Goal: Task Accomplishment & Management: Complete application form

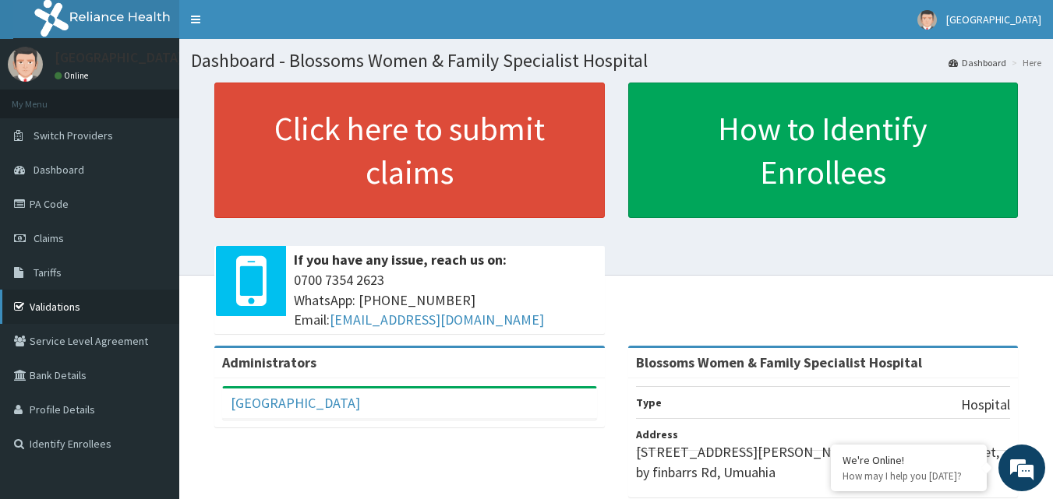
click at [101, 316] on link "Validations" at bounding box center [89, 307] width 179 height 34
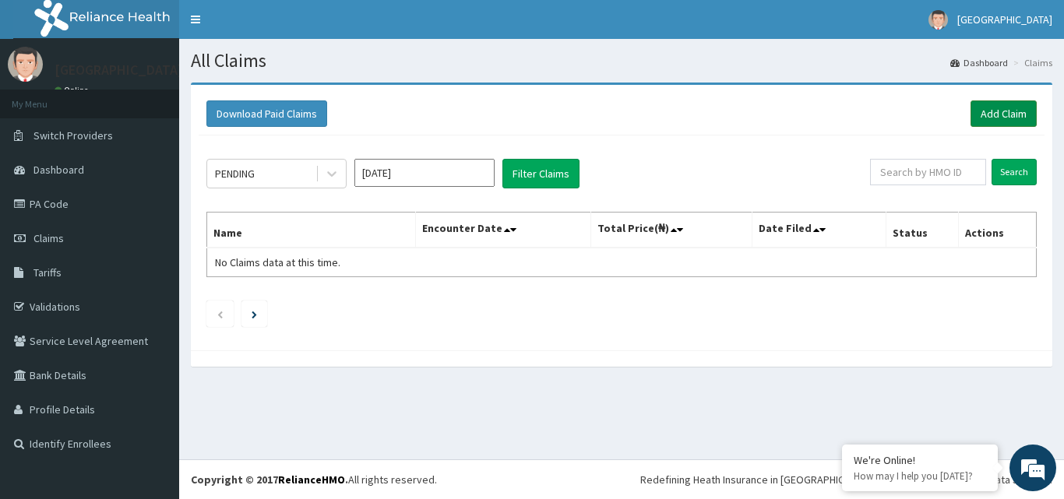
click at [986, 117] on link "Add Claim" at bounding box center [1004, 114] width 66 height 26
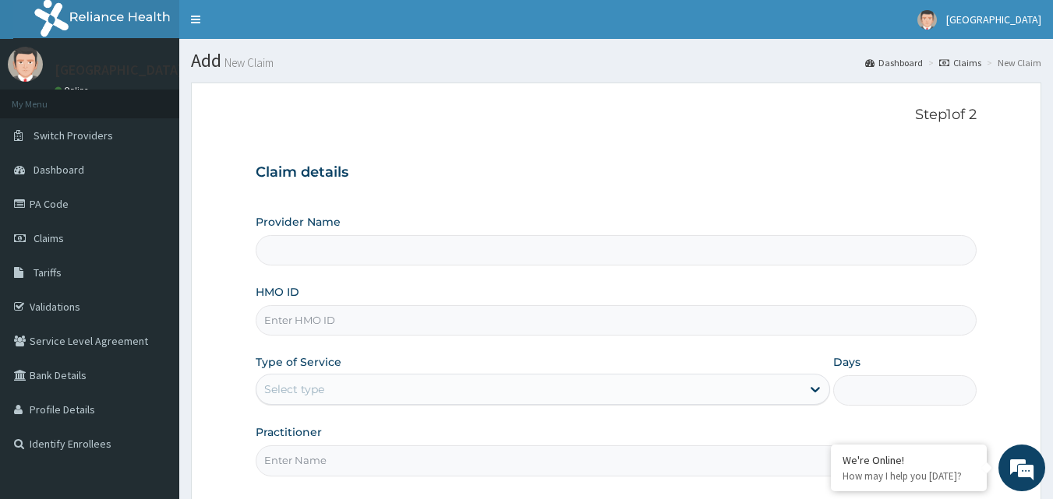
click at [342, 324] on input "HMO ID" at bounding box center [617, 320] width 722 height 30
type input "sfa"
type input "Blossoms Women & Family Specialist Hospital"
type input "sfa/11754/a"
click at [373, 380] on div "Select type" at bounding box center [528, 389] width 545 height 25
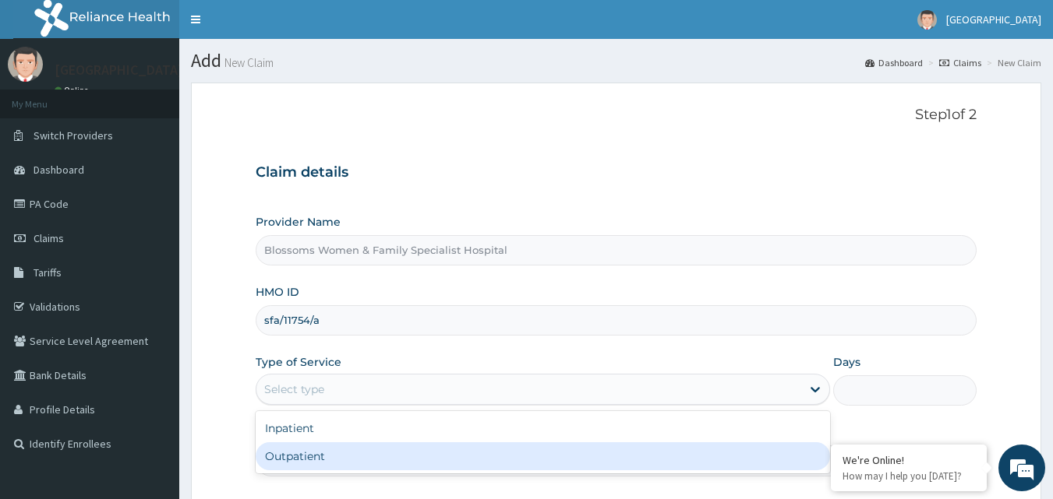
click at [376, 454] on div "Outpatient" at bounding box center [543, 457] width 574 height 28
type input "1"
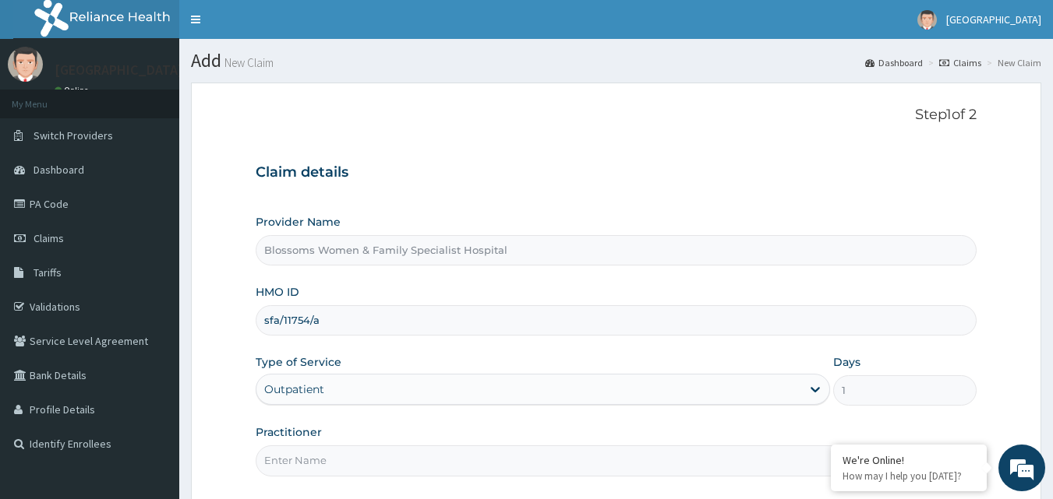
click at [376, 454] on input "Practitioner" at bounding box center [617, 461] width 722 height 30
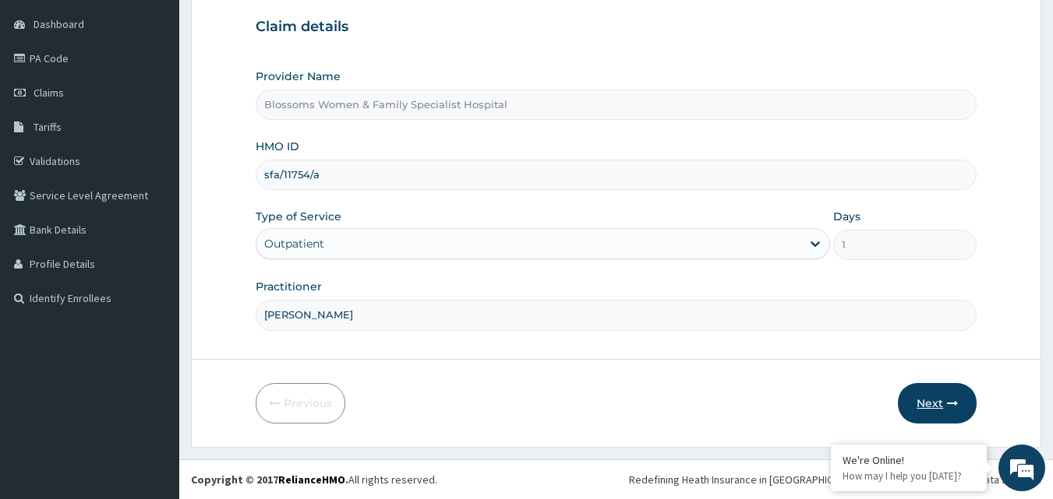
type input "Nkechi"
click at [908, 389] on button "Next" at bounding box center [937, 403] width 79 height 41
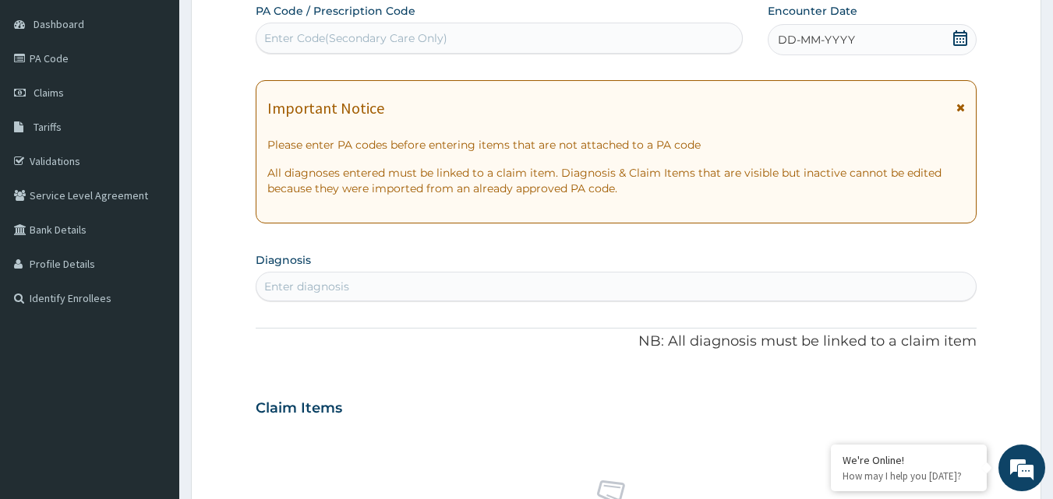
click at [481, 41] on div "Enter Code(Secondary Care Only)" at bounding box center [499, 38] width 486 height 25
paste input "PA/EF89BF"
type input "PA/EF89BF"
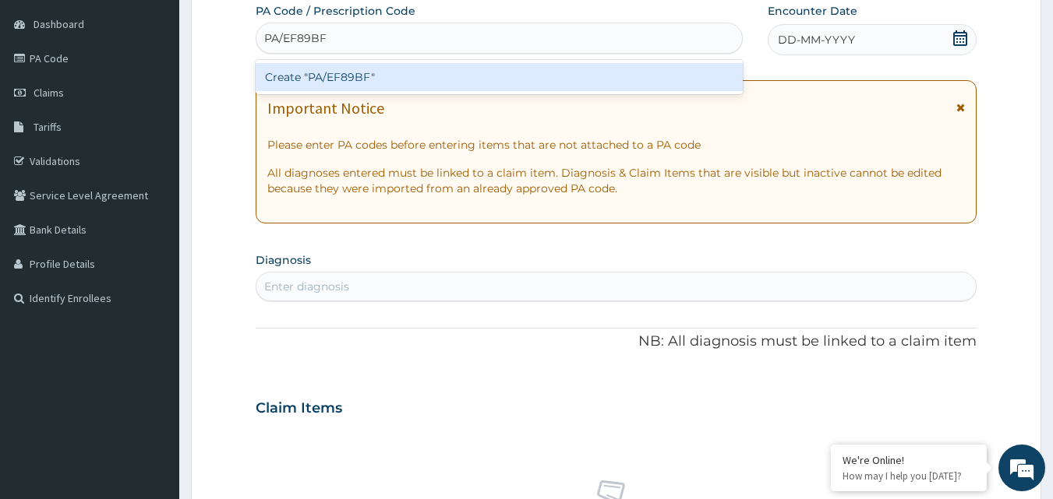
click at [473, 89] on div "Create "PA/EF89BF"" at bounding box center [500, 77] width 488 height 28
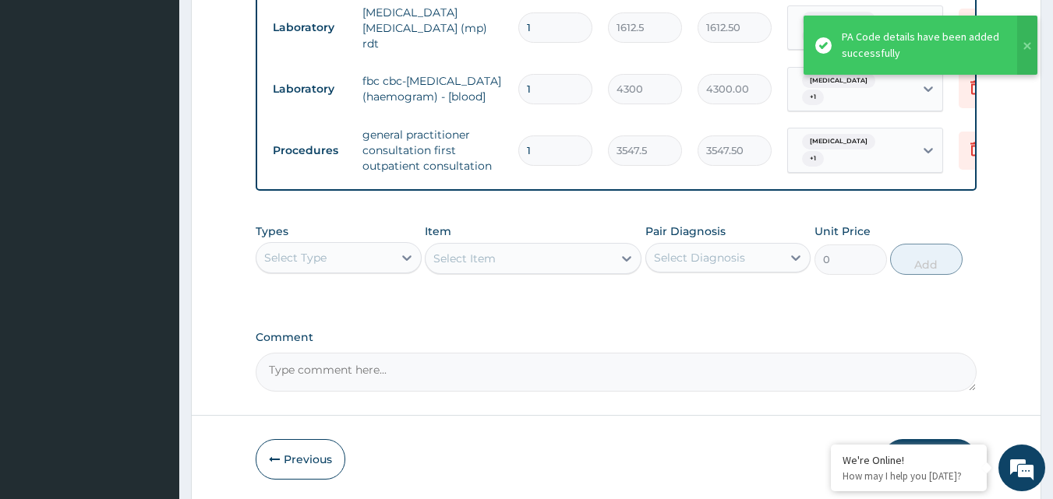
scroll to position [915, 0]
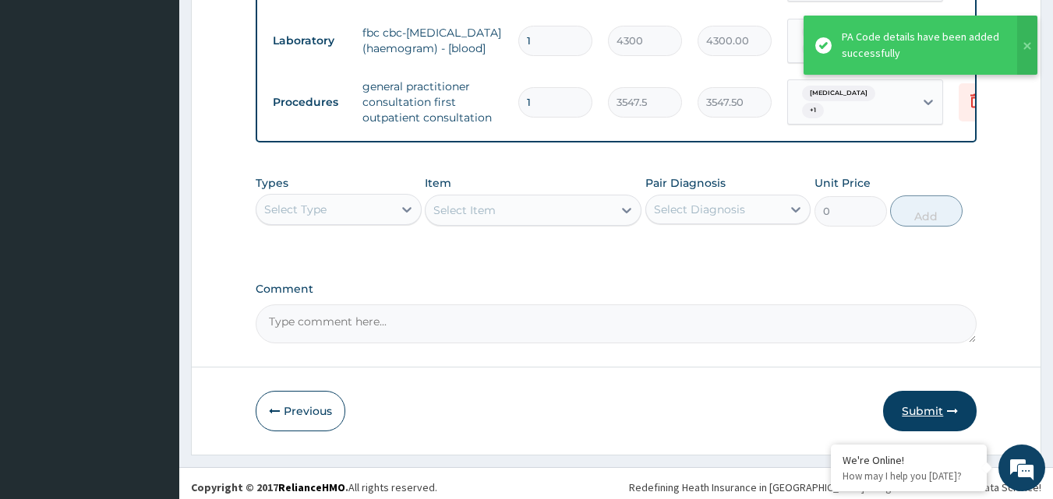
click at [949, 406] on icon "button" at bounding box center [952, 411] width 11 height 11
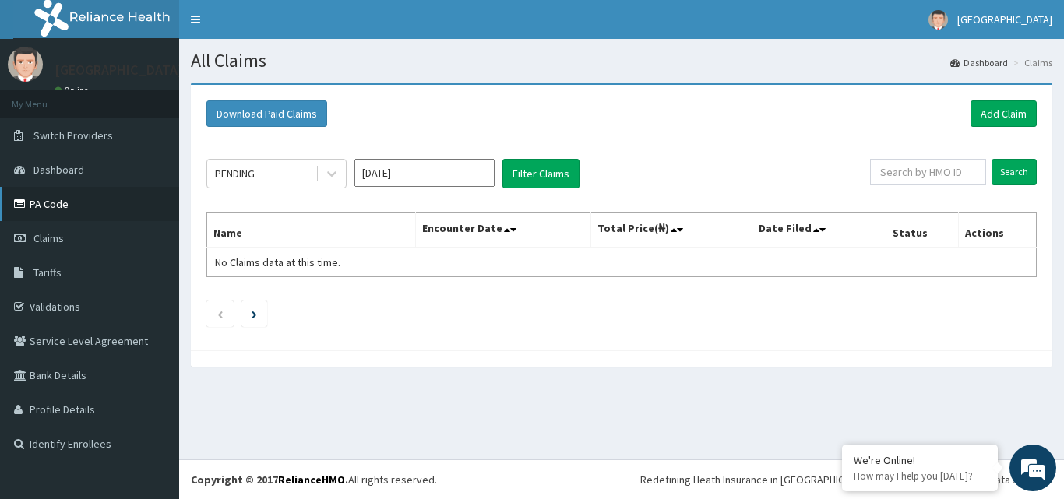
click at [64, 210] on link "PA Code" at bounding box center [89, 204] width 179 height 34
click at [1007, 113] on link "Add Claim" at bounding box center [1004, 114] width 66 height 26
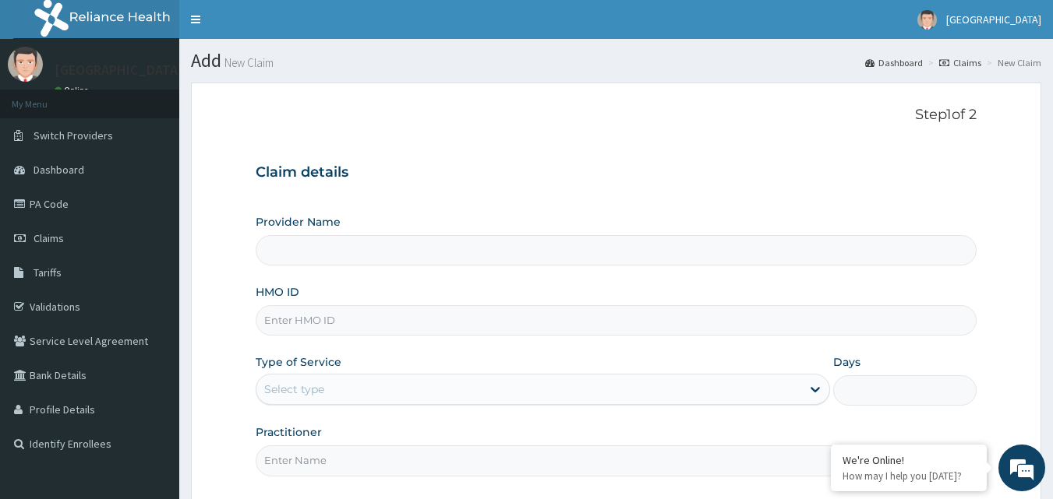
click at [405, 328] on input "HMO ID" at bounding box center [617, 320] width 722 height 30
type input "Blossoms Women & Family Specialist Hospital"
type input "SFA/13628/A"
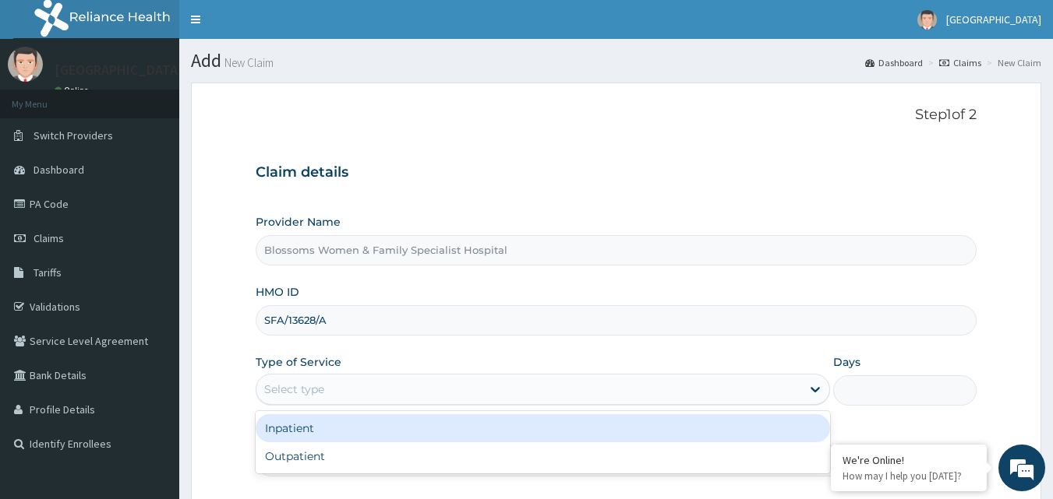
click at [401, 379] on div "Select type" at bounding box center [528, 389] width 545 height 25
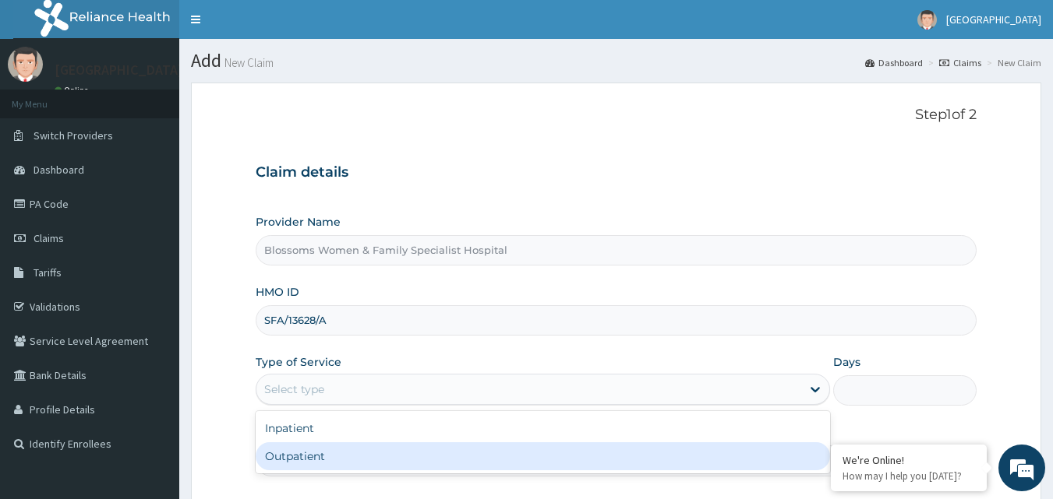
click at [401, 464] on div "Outpatient" at bounding box center [543, 457] width 574 height 28
type input "1"
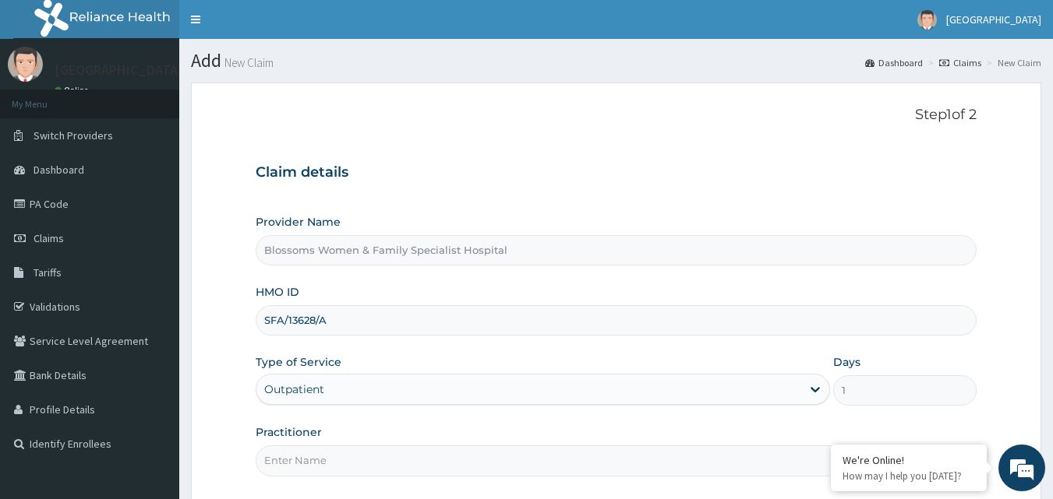
click at [393, 466] on input "Practitioner" at bounding box center [617, 461] width 722 height 30
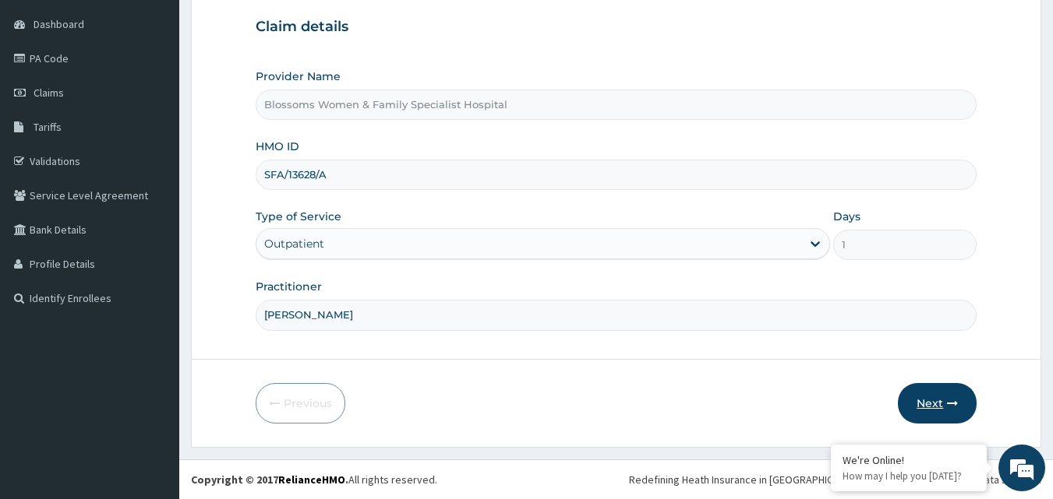
type input "nkechi"
click at [958, 396] on button "Next" at bounding box center [937, 403] width 79 height 41
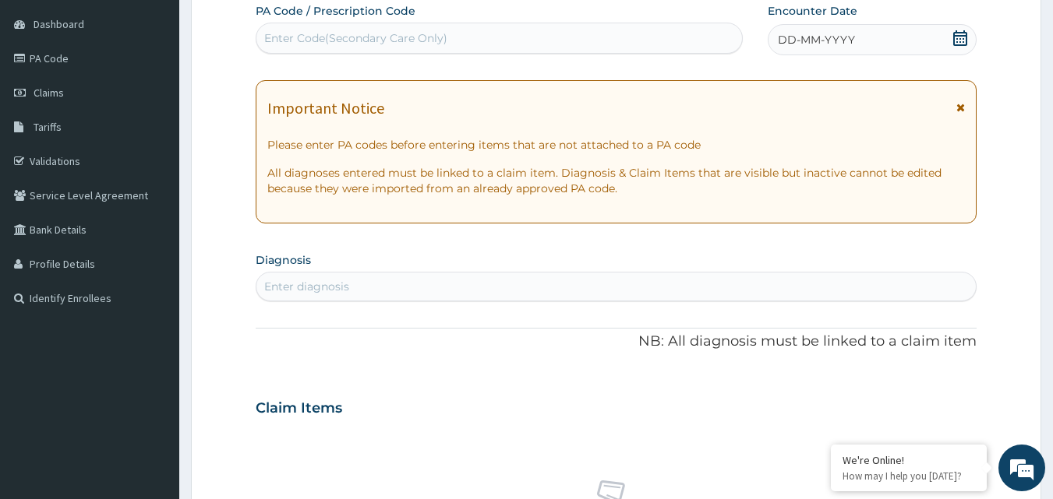
click at [583, 36] on div "Enter Code(Secondary Care Only)" at bounding box center [499, 38] width 486 height 25
paste input "PA/CE2B37"
type input "PA/CE2B37"
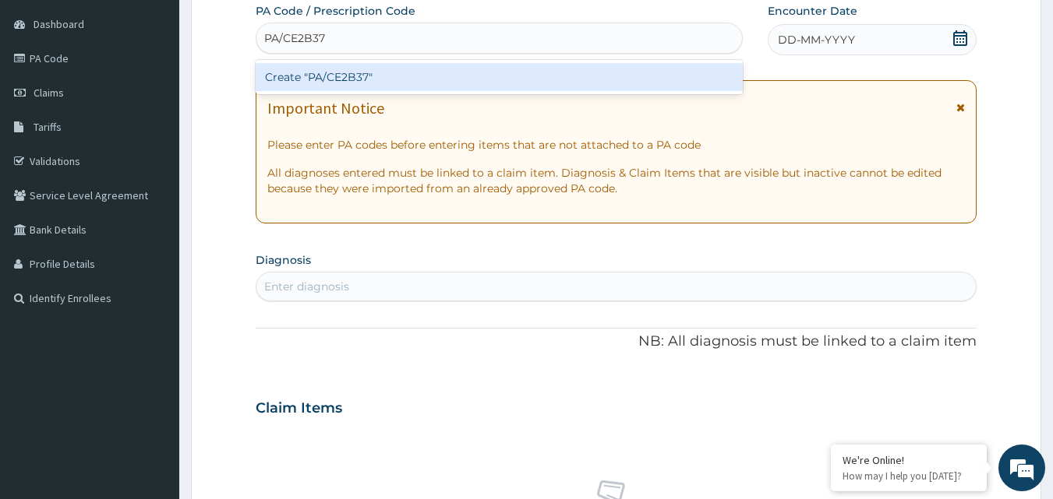
click at [584, 86] on div "Create "PA/CE2B37"" at bounding box center [500, 77] width 488 height 28
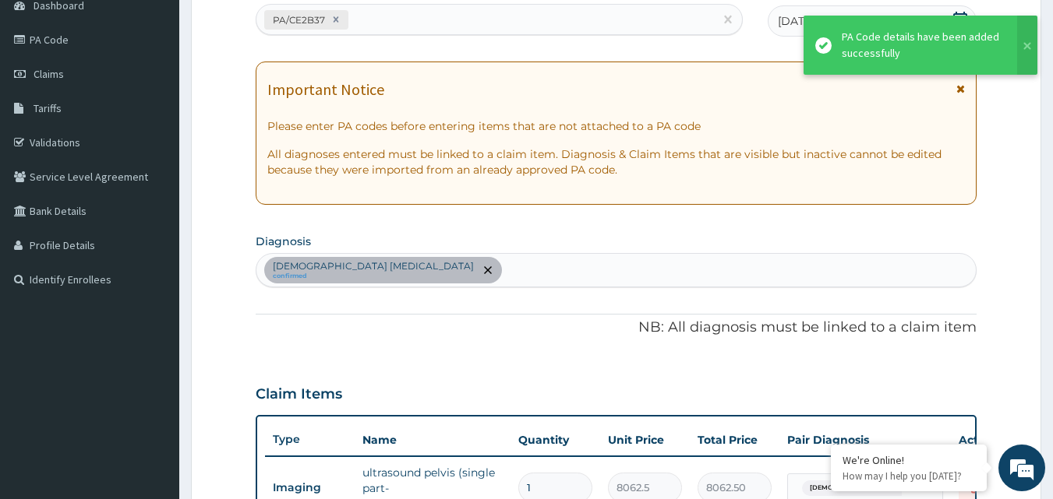
scroll to position [562, 0]
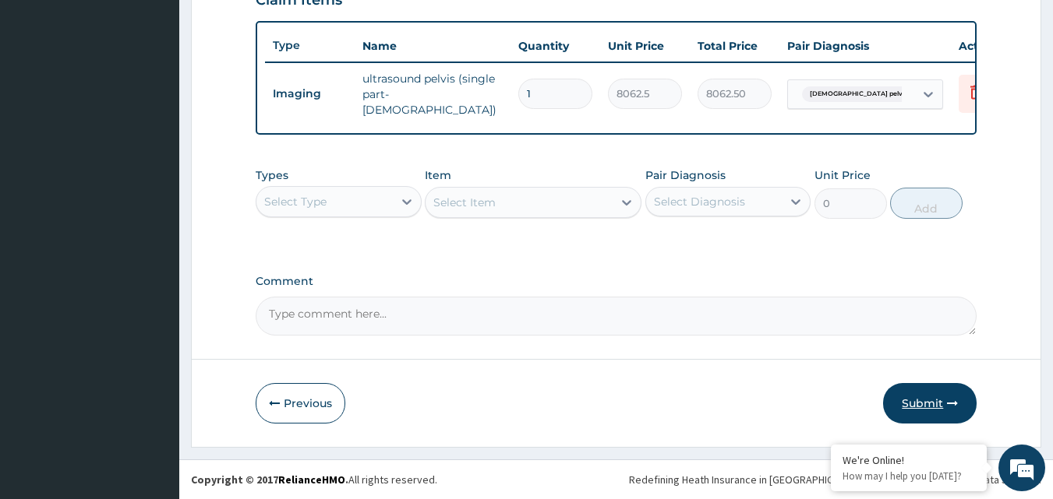
click at [921, 412] on button "Submit" at bounding box center [930, 403] width 94 height 41
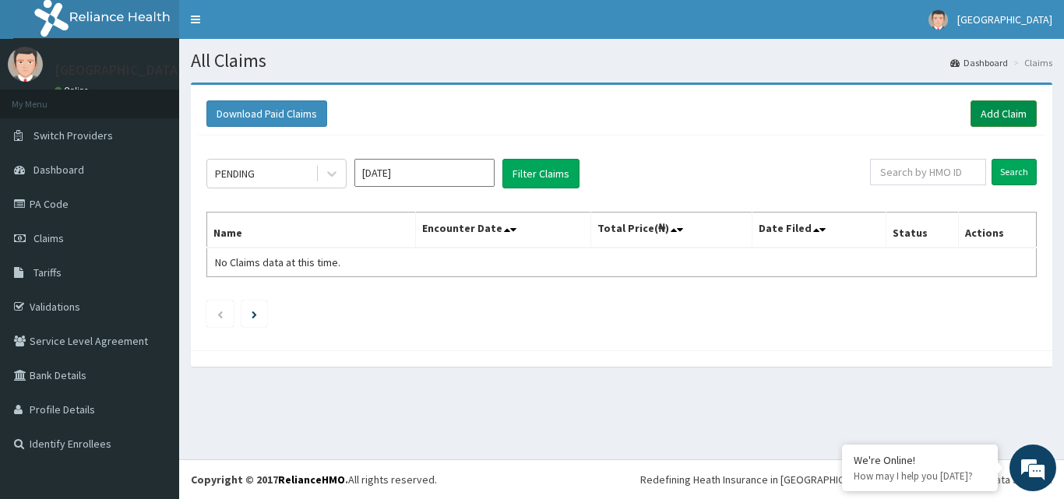
click at [1004, 114] on link "Add Claim" at bounding box center [1004, 114] width 66 height 26
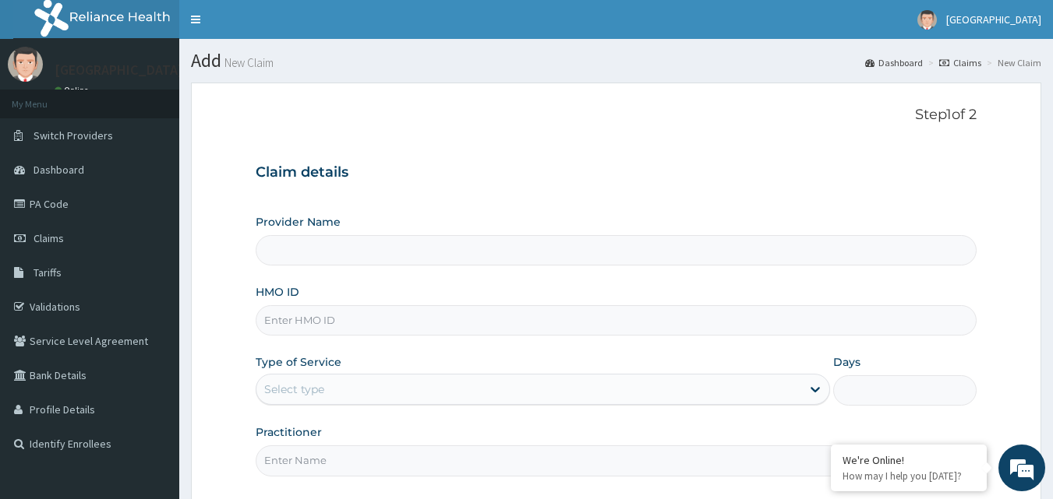
type input "Blossoms Women & Family Specialist Hospital"
click at [417, 319] on input "HMO ID" at bounding box center [617, 320] width 722 height 30
type input "npm/10290/e"
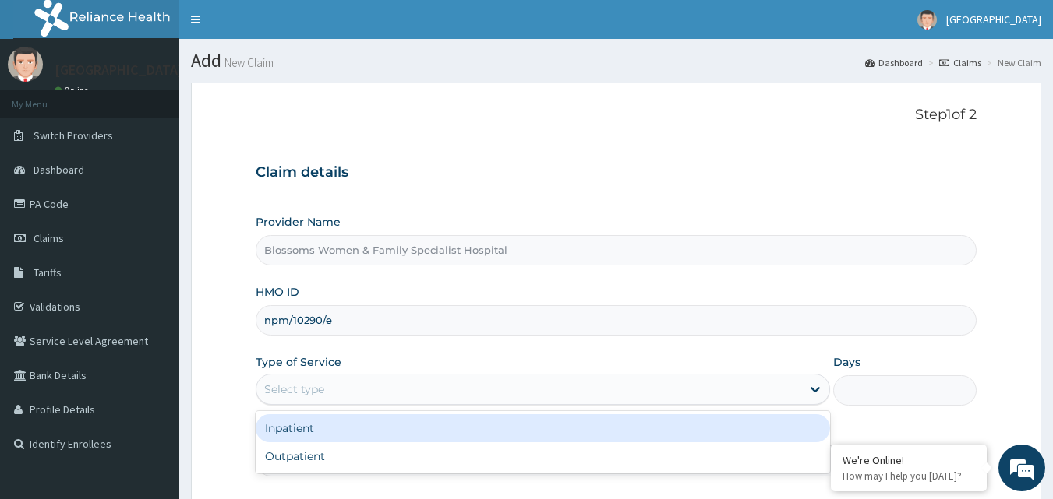
click at [435, 388] on div "Select type" at bounding box center [528, 389] width 545 height 25
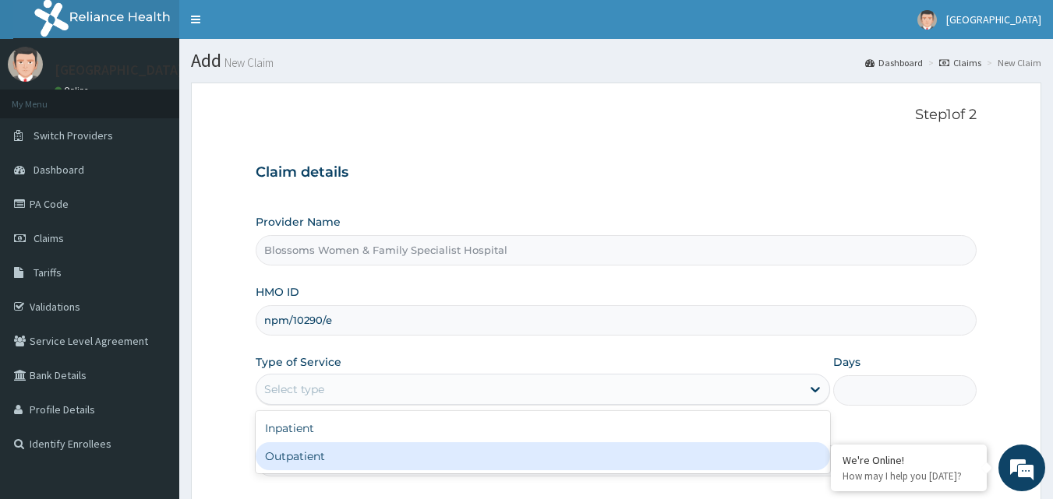
click at [436, 450] on div "Outpatient" at bounding box center [543, 457] width 574 height 28
type input "1"
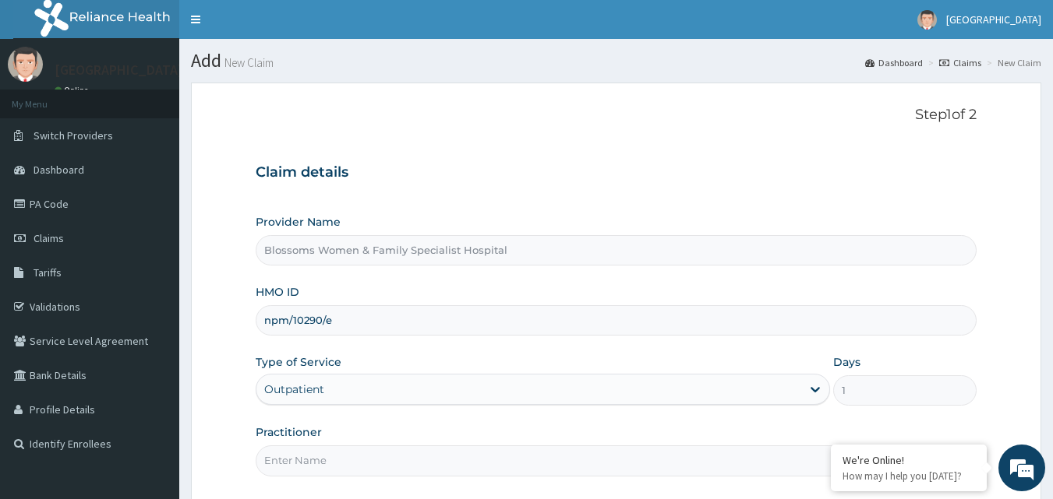
click at [438, 461] on input "Practitioner" at bounding box center [617, 461] width 722 height 30
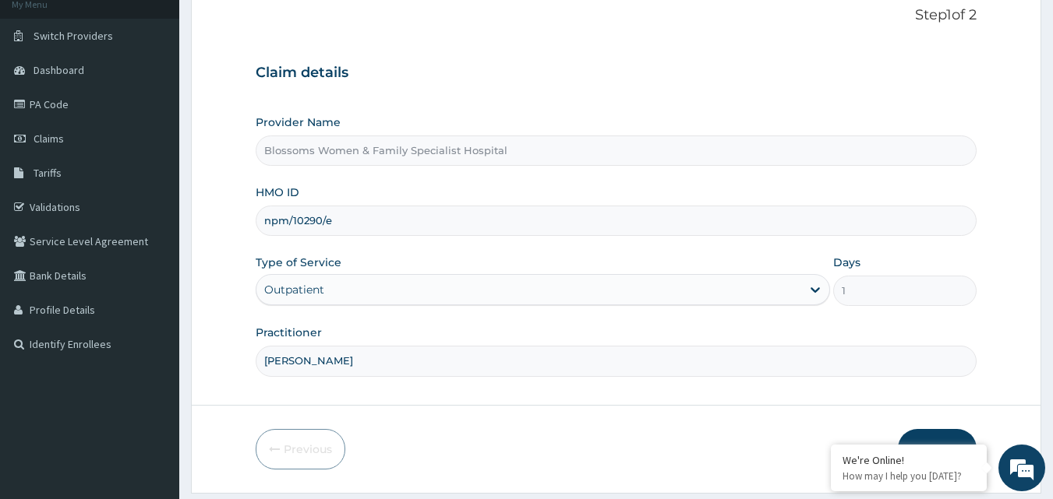
scroll to position [146, 0]
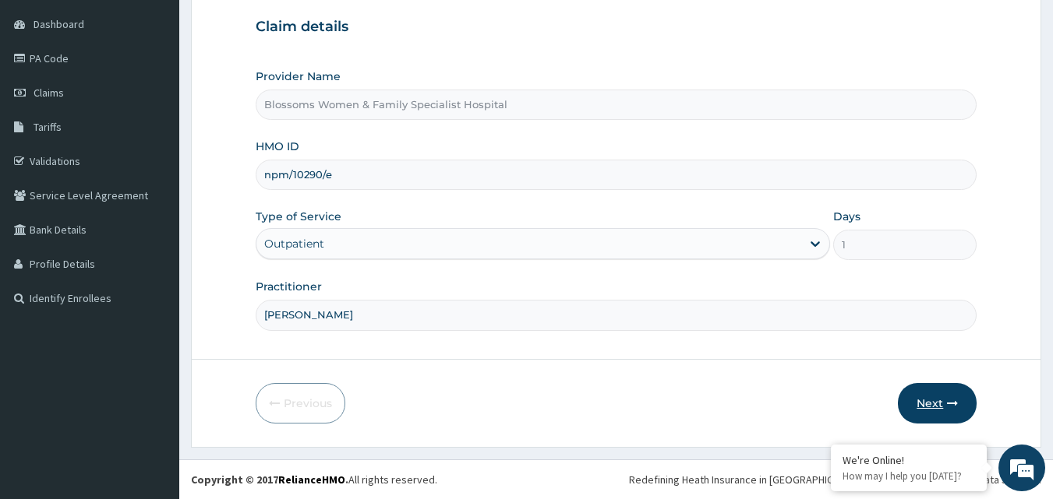
type input "Nkechi"
click at [923, 404] on button "Next" at bounding box center [937, 403] width 79 height 41
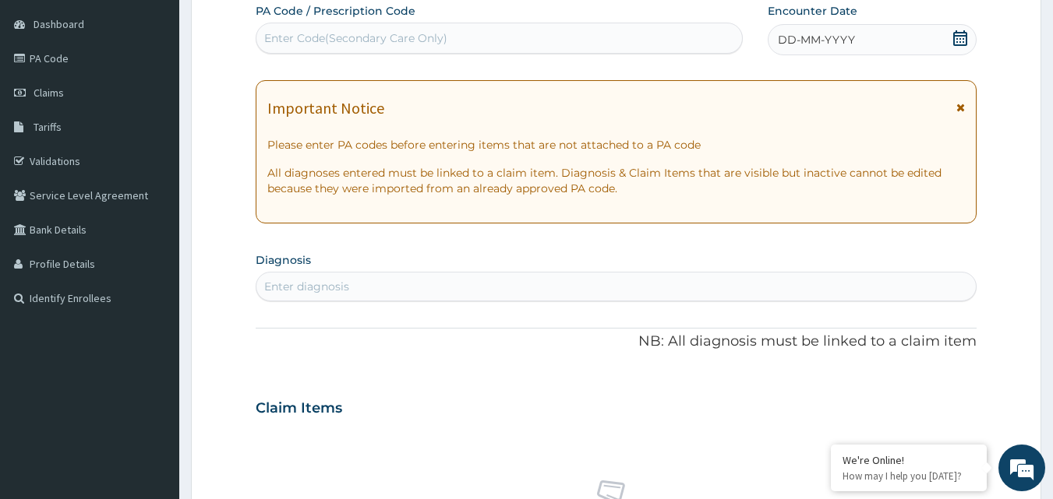
click at [965, 46] on span at bounding box center [960, 39] width 16 height 19
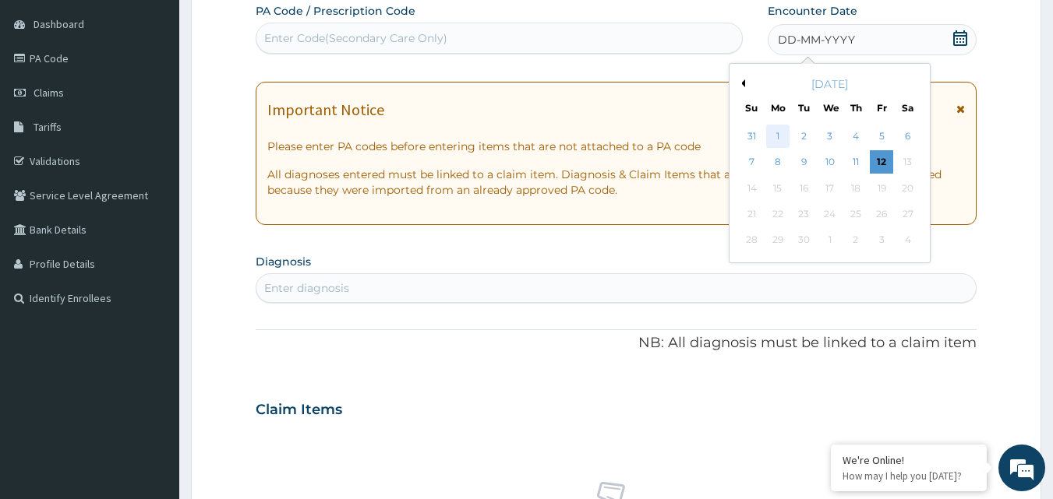
click at [769, 135] on div "1" at bounding box center [777, 136] width 23 height 23
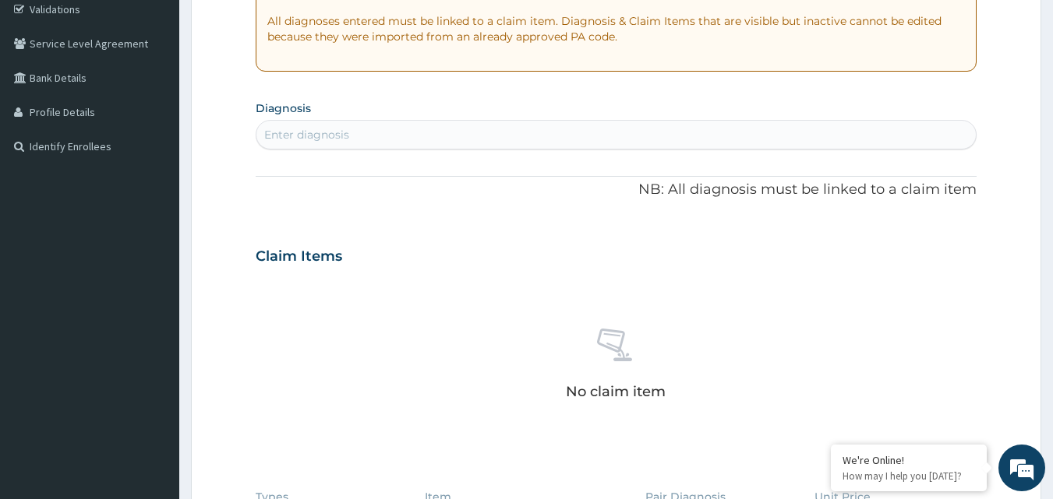
scroll to position [302, 0]
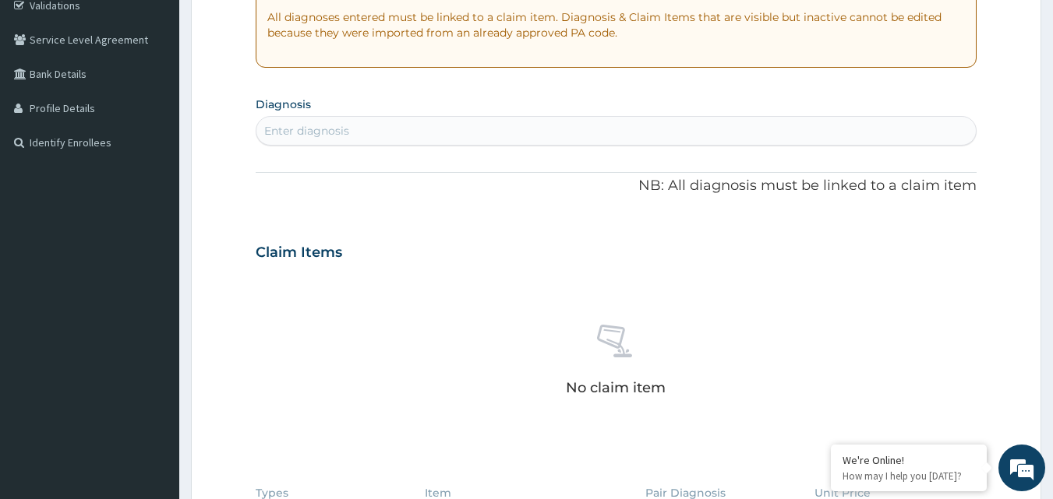
click at [503, 134] on div "Enter diagnosis" at bounding box center [616, 130] width 720 height 25
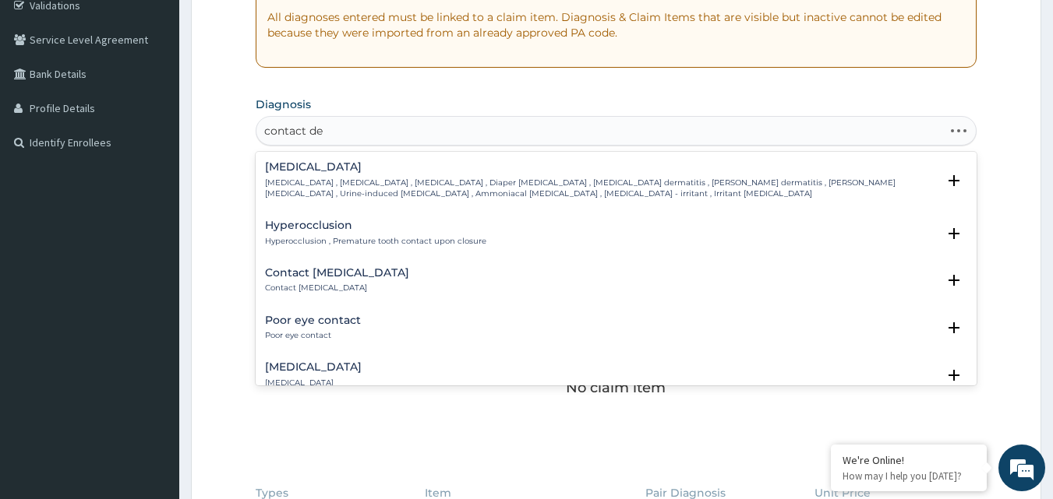
type input "contact der"
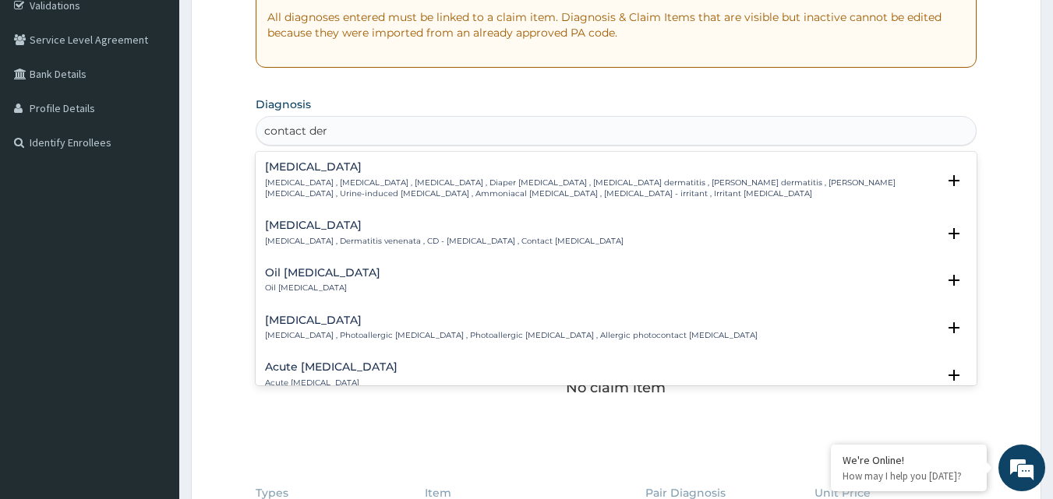
click at [497, 234] on div "[MEDICAL_DATA] [MEDICAL_DATA] , Dermatitis venenata , CD - [MEDICAL_DATA] , Con…" at bounding box center [444, 233] width 358 height 27
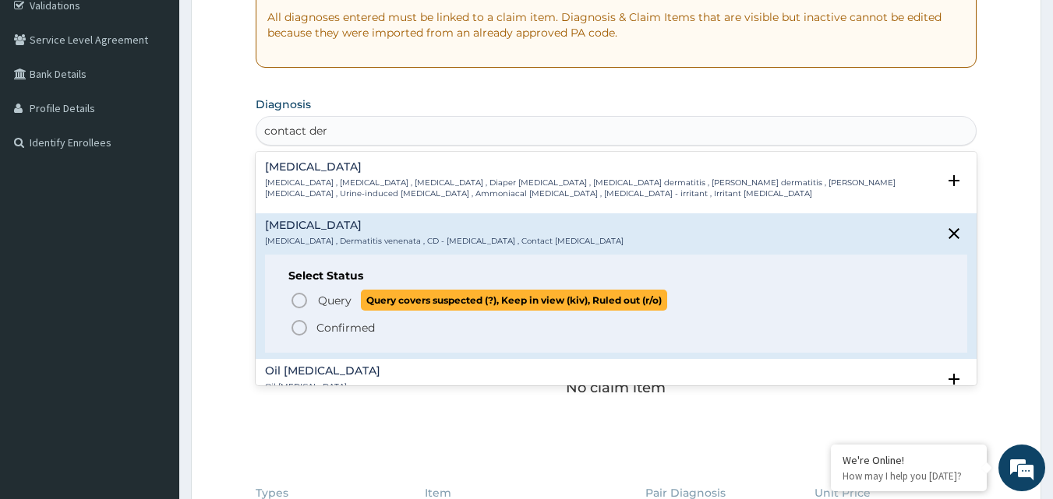
click at [297, 303] on icon "status option query" at bounding box center [299, 300] width 19 height 19
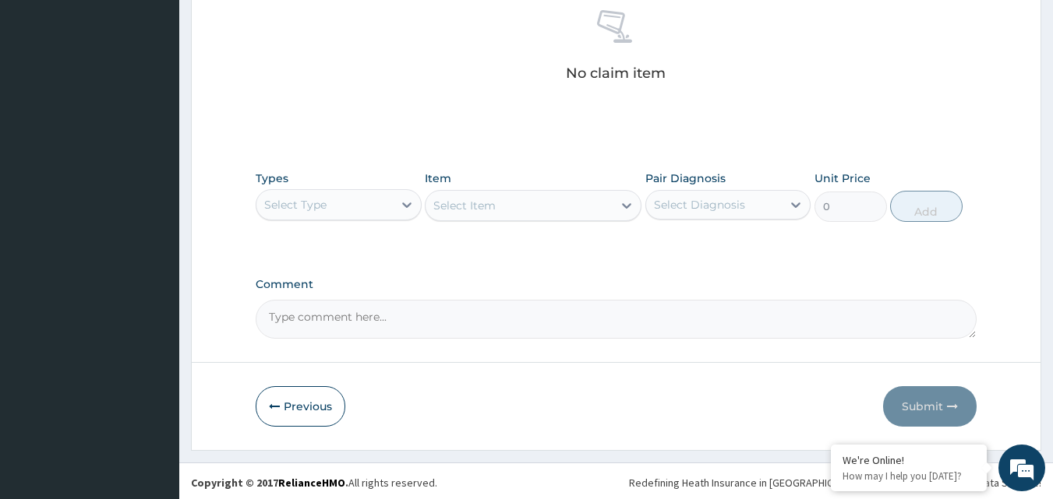
scroll to position [624, 0]
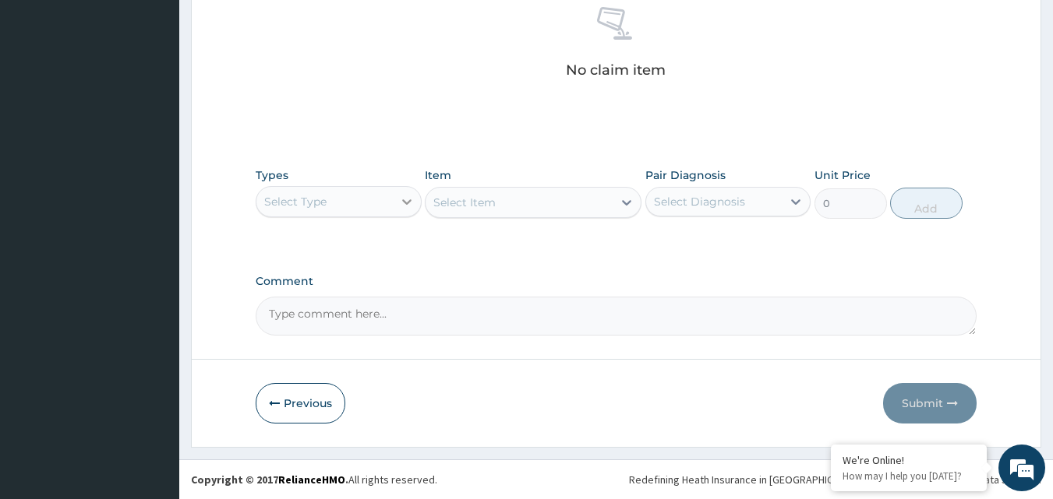
click at [408, 209] on icon at bounding box center [407, 202] width 16 height 16
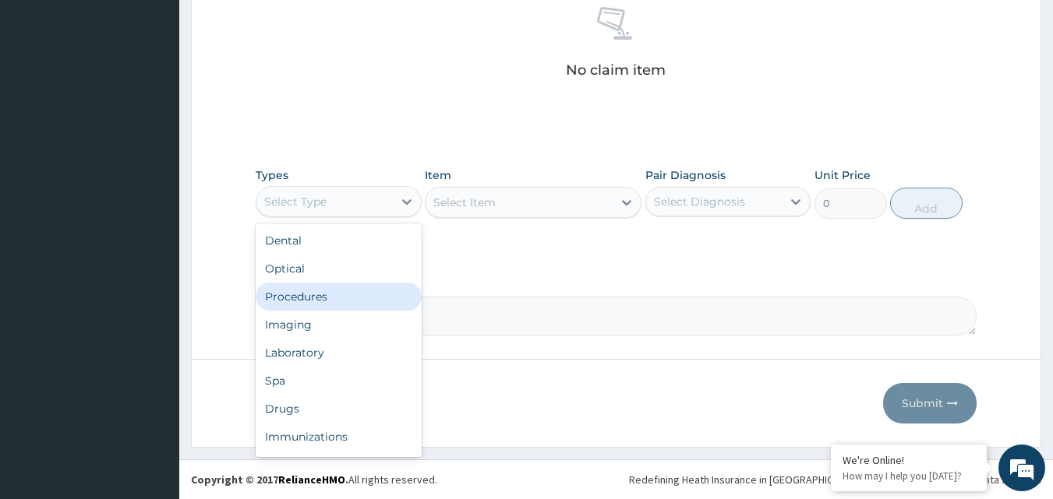
click at [390, 294] on div "Procedures" at bounding box center [339, 297] width 166 height 28
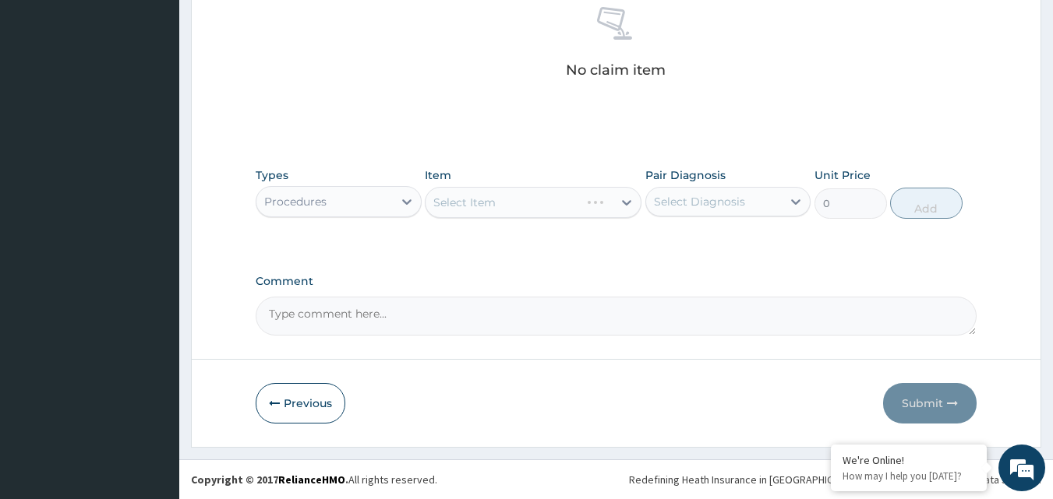
click at [762, 206] on div "Select Diagnosis" at bounding box center [714, 201] width 136 height 25
click at [655, 246] on div "Contact dermatitis" at bounding box center [728, 242] width 166 height 32
checkbox input "true"
click at [619, 205] on icon at bounding box center [627, 203] width 16 height 16
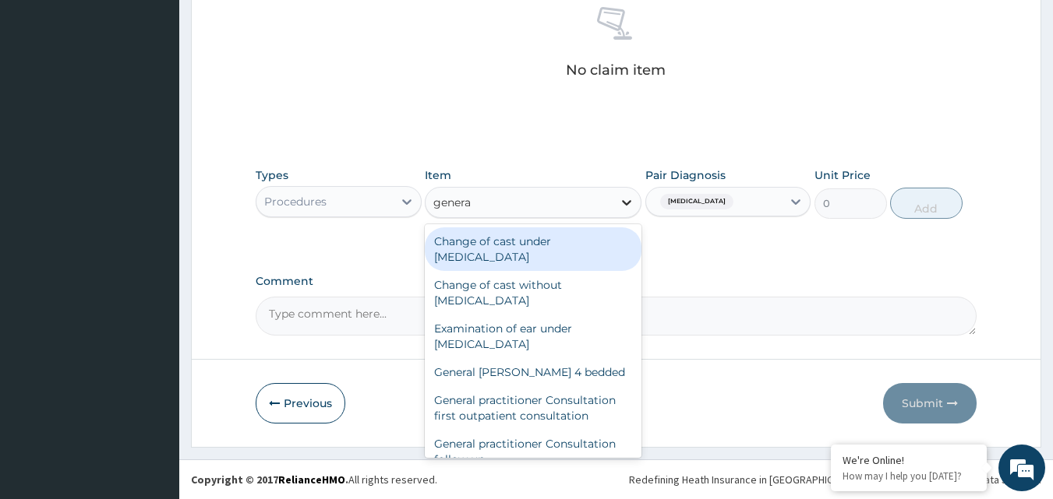
type input "general"
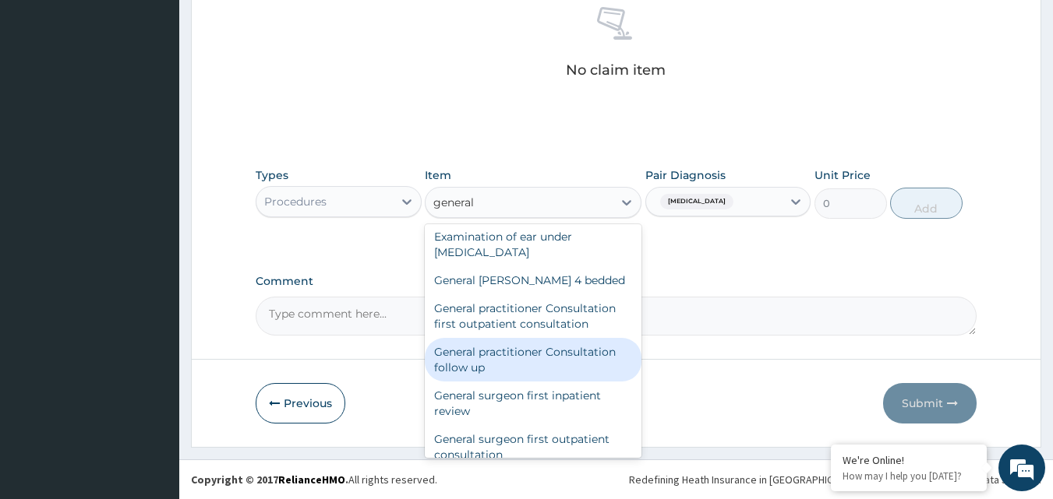
scroll to position [94, 0]
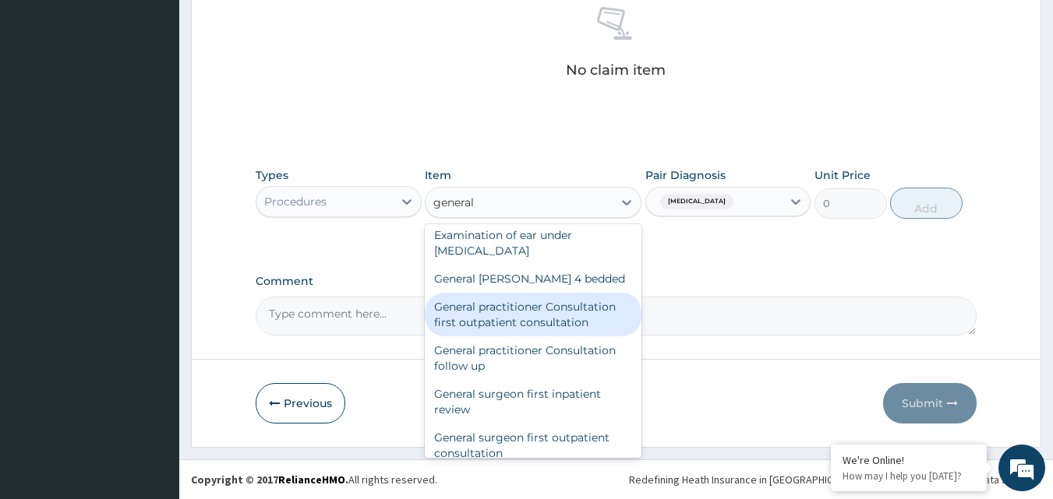
click at [580, 316] on div "General practitioner Consultation first outpatient consultation" at bounding box center [533, 315] width 217 height 44
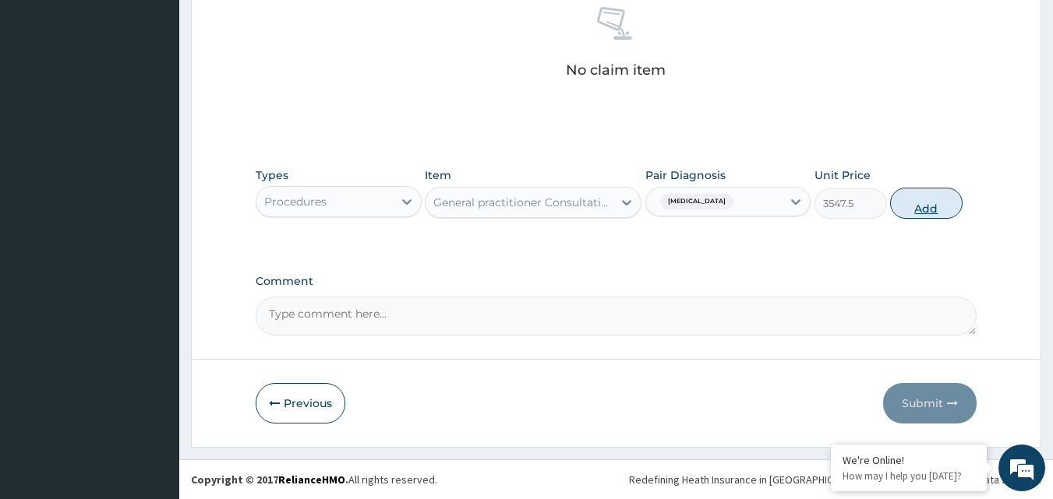
click at [918, 208] on button "Add" at bounding box center [926, 203] width 72 height 31
type input "0"
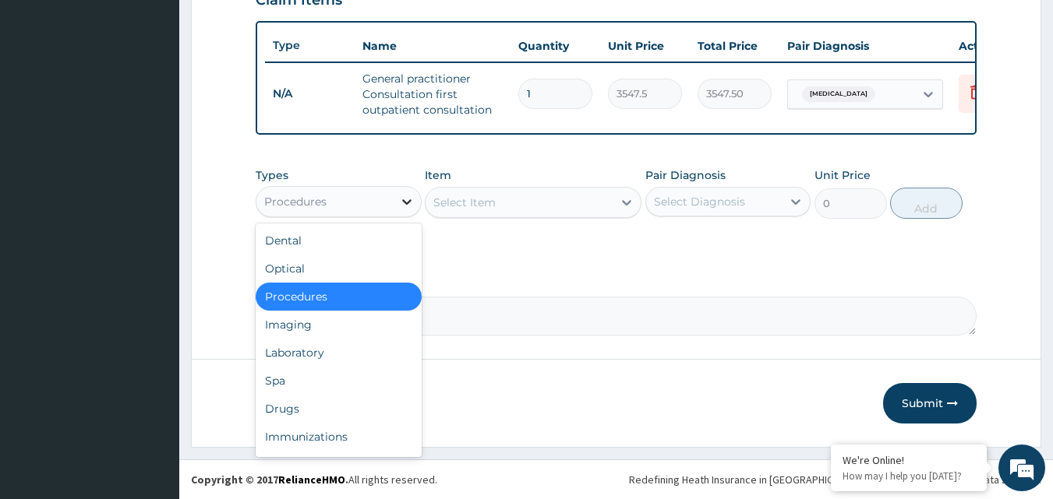
click at [413, 197] on icon at bounding box center [407, 202] width 16 height 16
click at [374, 400] on div "Drugs" at bounding box center [339, 409] width 166 height 28
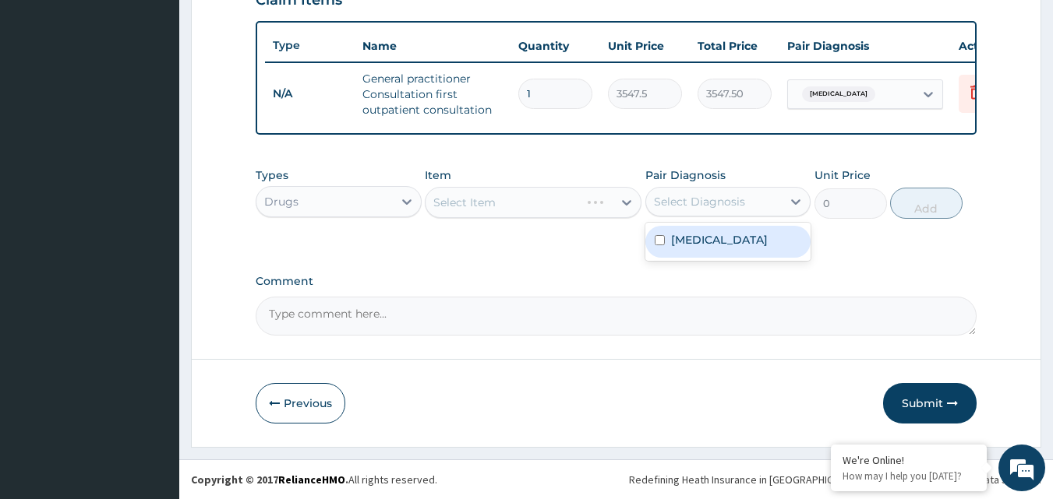
click at [683, 211] on div "Select Diagnosis" at bounding box center [714, 201] width 136 height 25
click at [660, 239] on input "checkbox" at bounding box center [660, 240] width 10 height 10
checkbox input "true"
click at [630, 206] on icon at bounding box center [627, 203] width 16 height 16
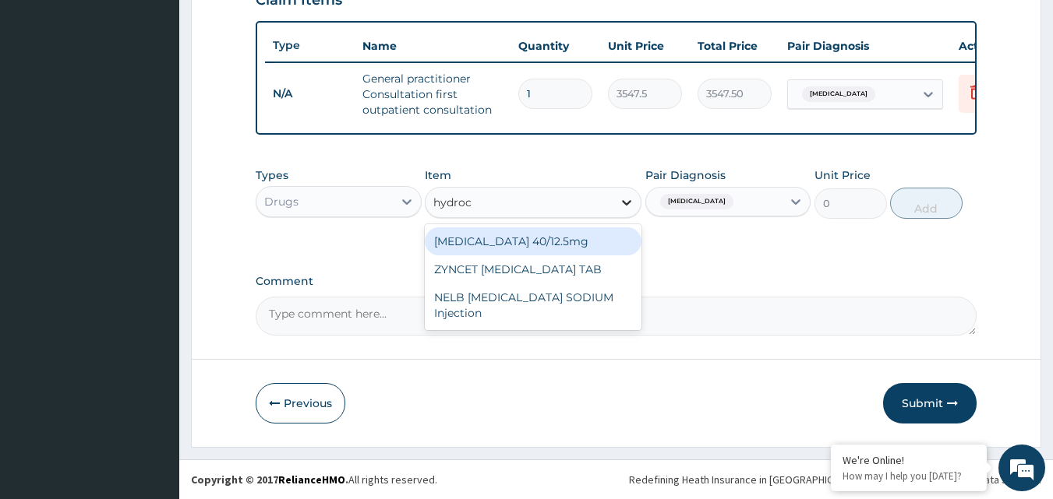
type input "hydroco"
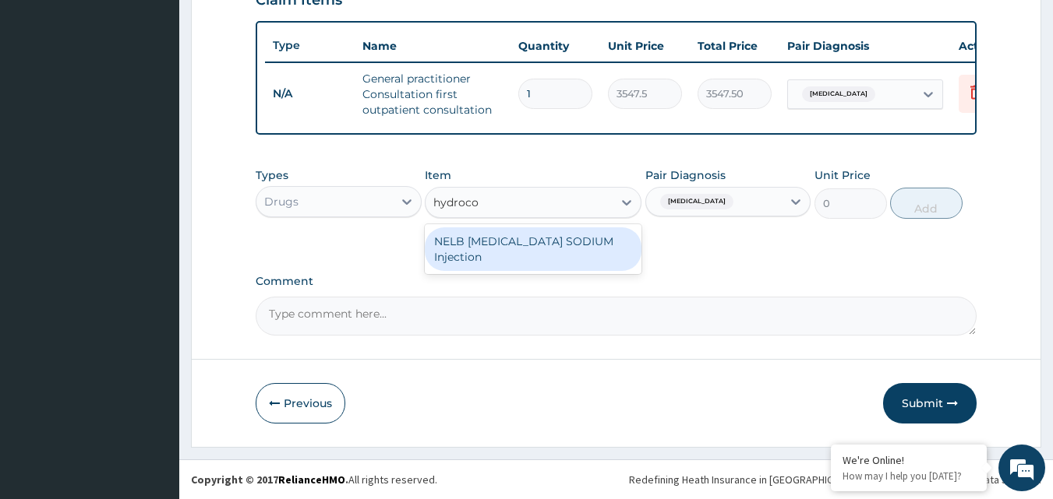
click at [600, 241] on div "NELB HYDROCORTISONE SODIUM Injection" at bounding box center [533, 250] width 217 height 44
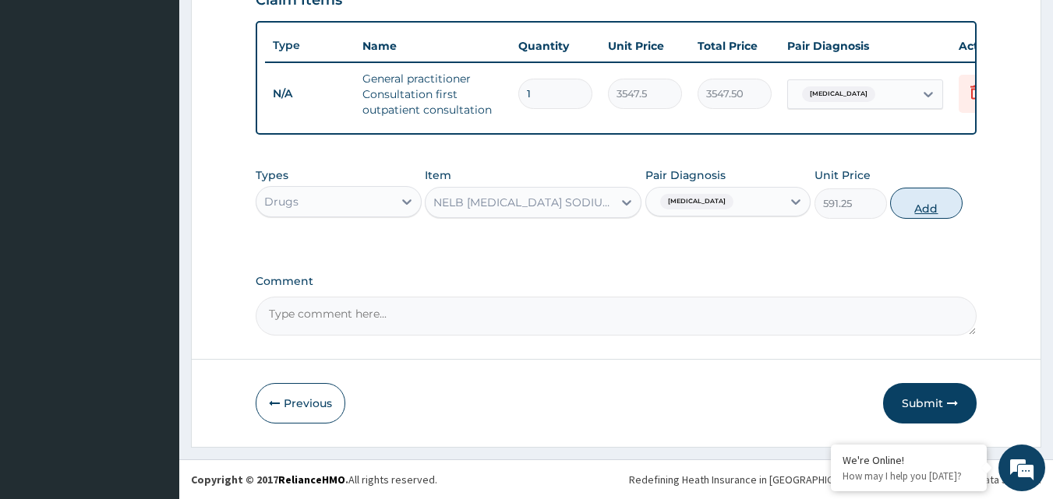
click at [923, 206] on button "Add" at bounding box center [926, 203] width 72 height 31
type input "0"
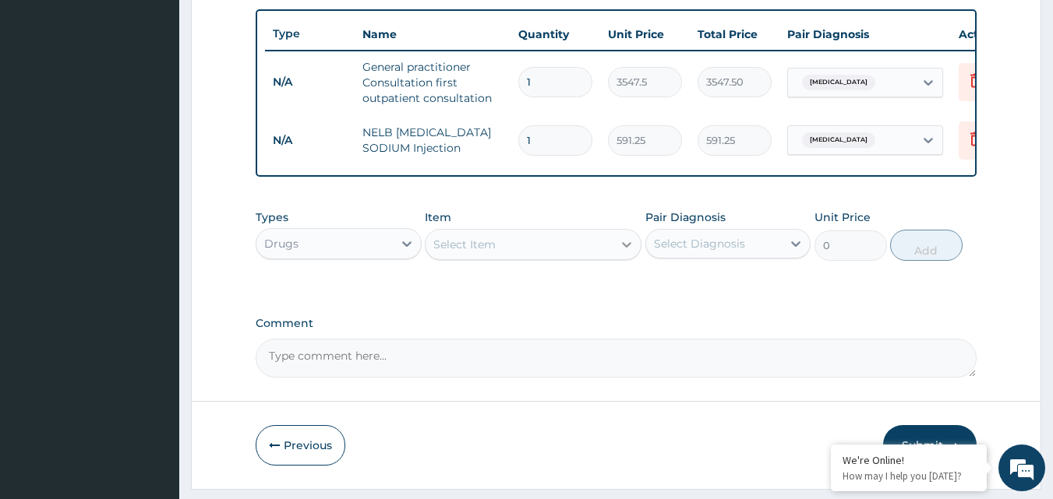
click at [613, 259] on div at bounding box center [626, 245] width 28 height 28
type input "lorat"
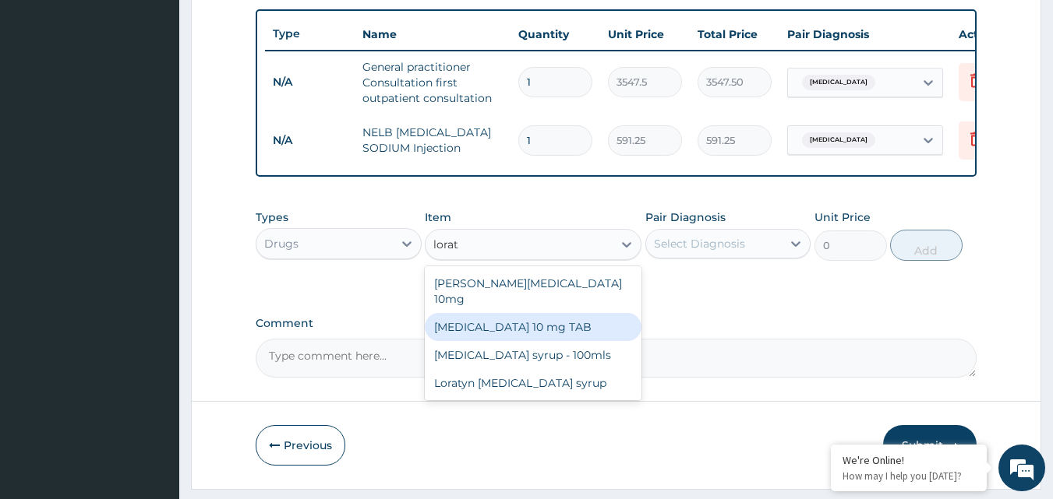
click at [607, 325] on div "LORATADINE 10 mg TAB" at bounding box center [533, 327] width 217 height 28
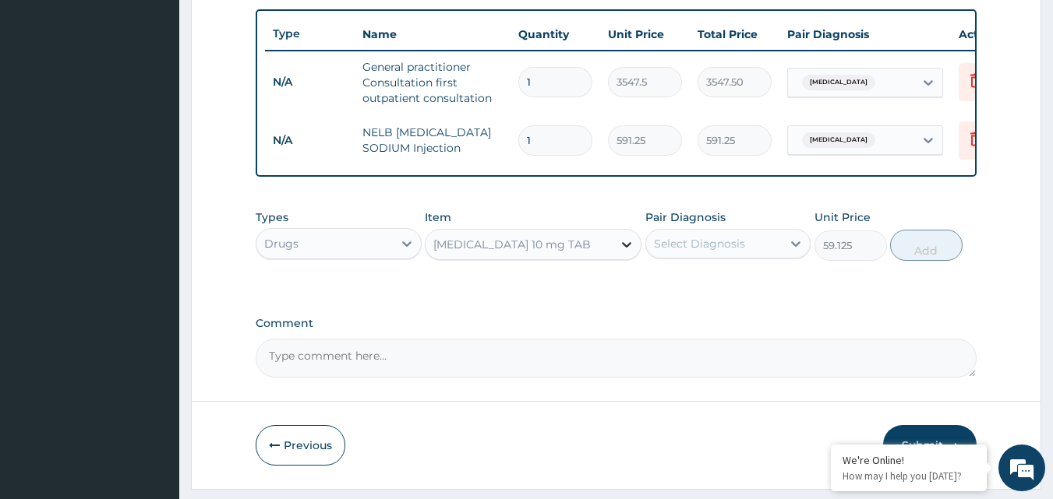
click at [617, 259] on div at bounding box center [626, 245] width 28 height 28
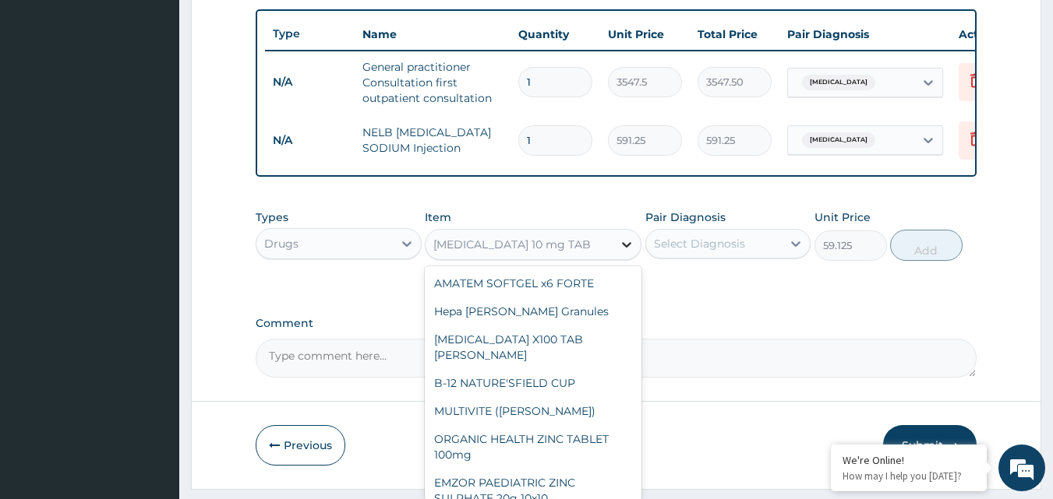
scroll to position [11782, 0]
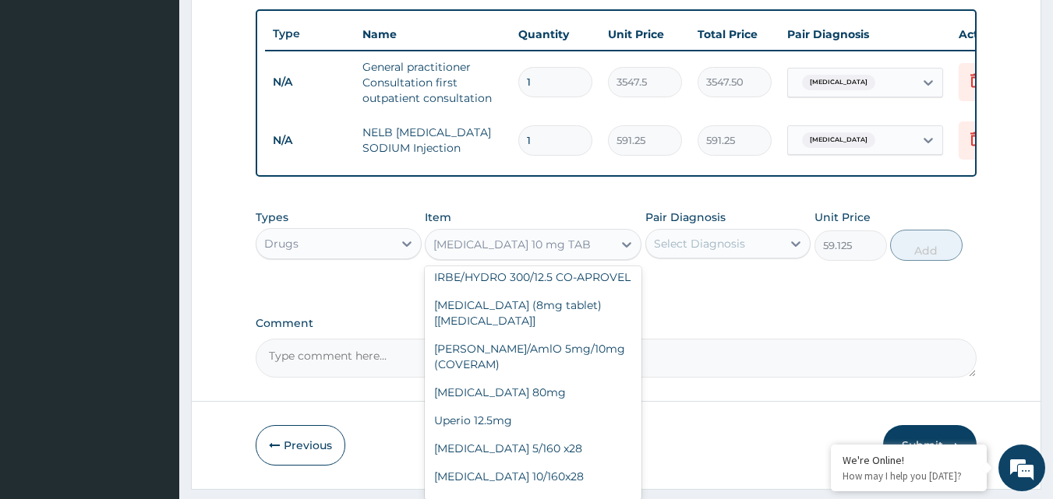
type input "88.6875"
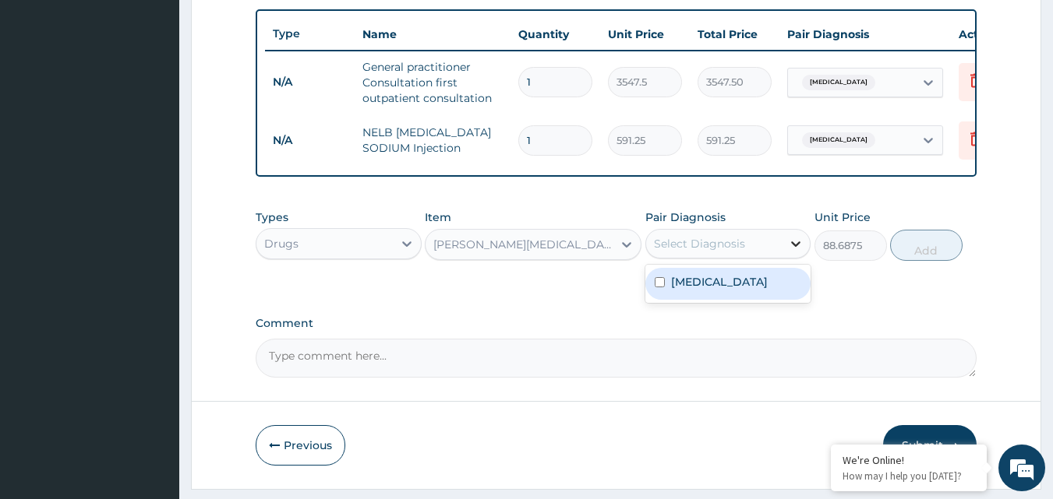
click at [794, 252] on icon at bounding box center [796, 244] width 16 height 16
click at [652, 300] on div "Contact dermatitis" at bounding box center [728, 284] width 166 height 32
checkbox input "true"
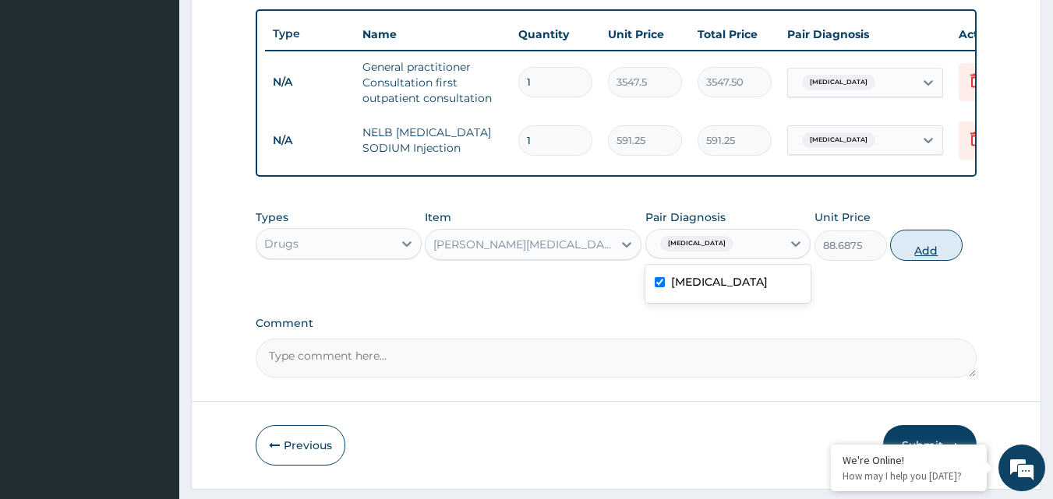
click at [912, 261] on button "Add" at bounding box center [926, 245] width 72 height 31
type input "0"
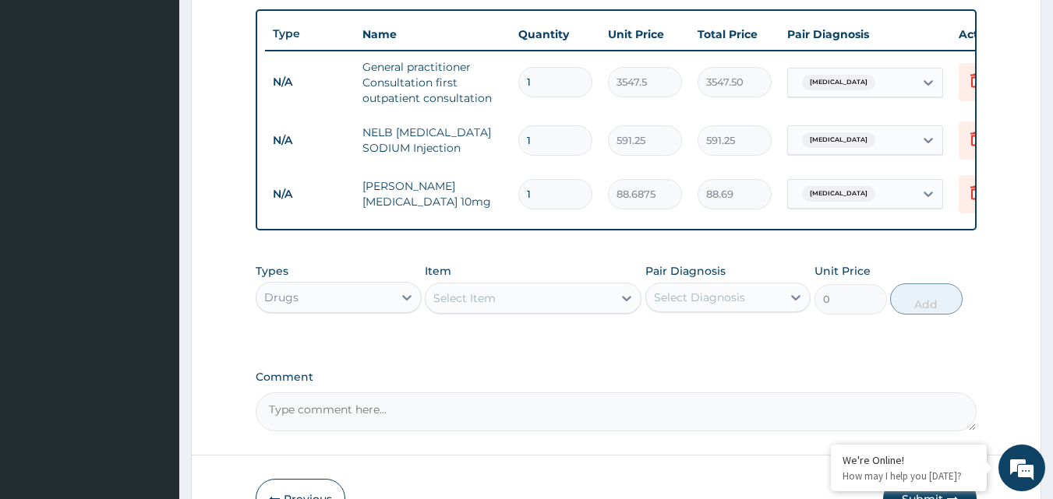
click at [530, 314] on div "Select Item" at bounding box center [533, 298] width 217 height 31
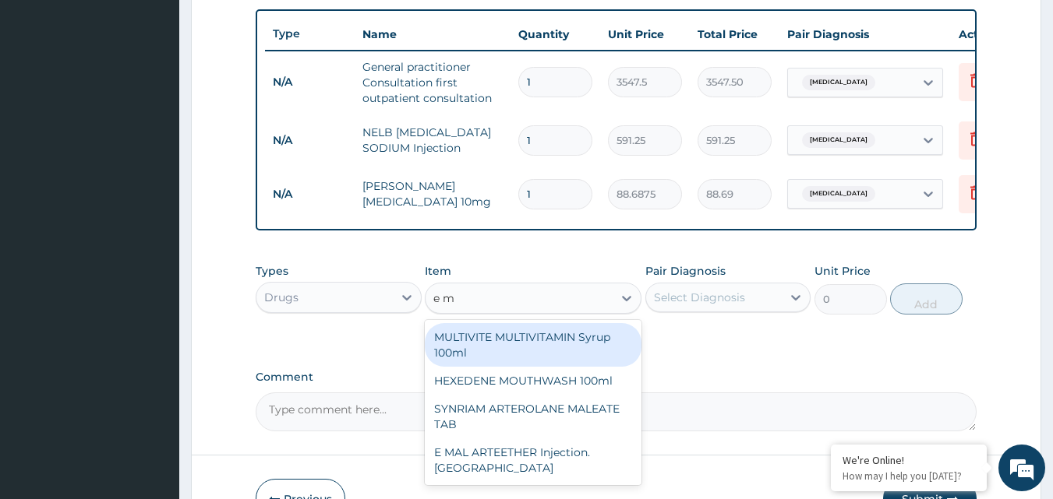
type input "e ma"
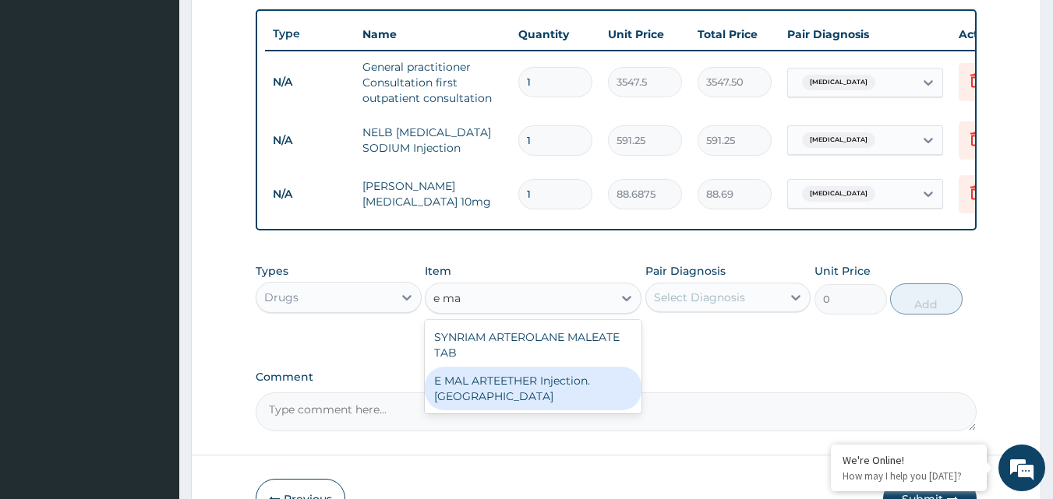
click at [543, 411] on div "E MAL ARTEETHER Injection. FIDSON" at bounding box center [533, 389] width 217 height 44
type input "1773.75"
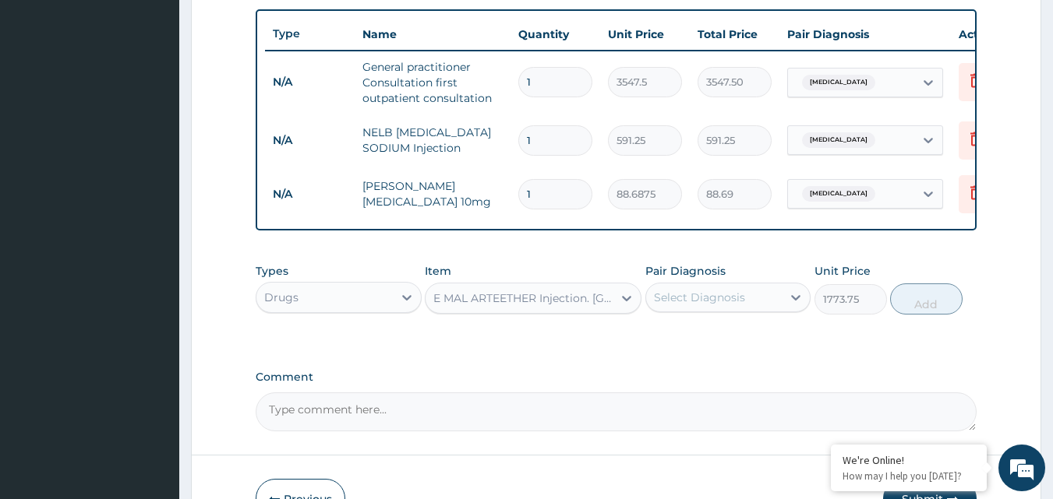
scroll to position [134, 0]
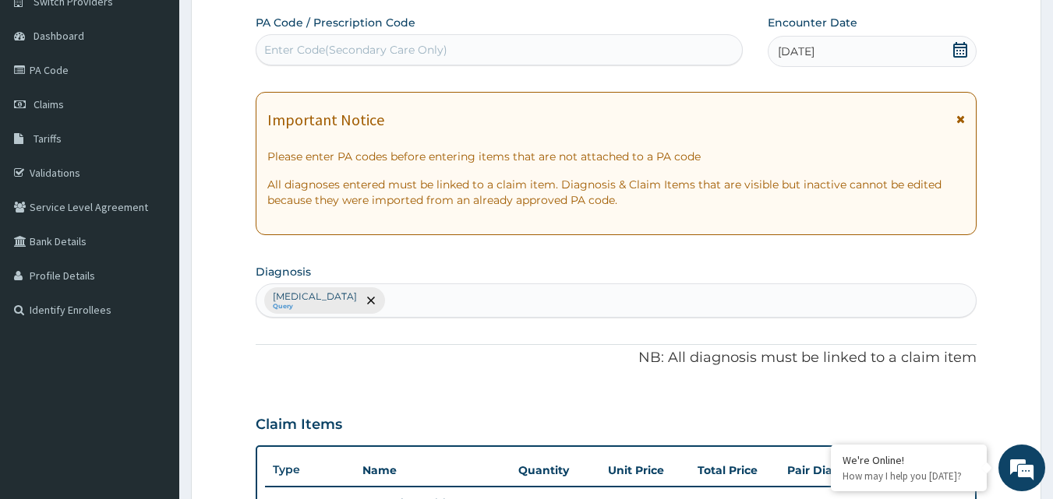
click at [518, 311] on div "Contact dermatitis Query" at bounding box center [616, 300] width 720 height 33
type input "malar"
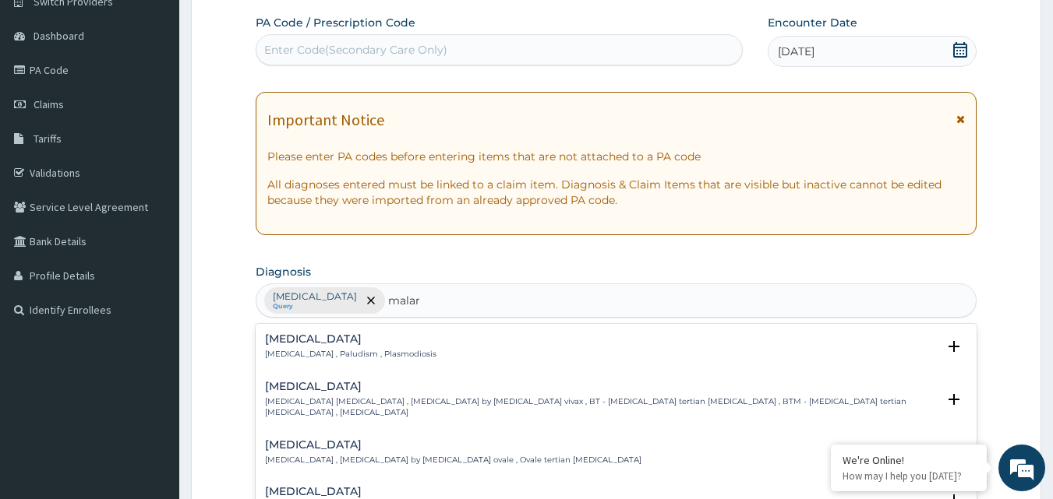
click at [504, 331] on div "Malaria Malaria , Paludism , Plasmodiosis Select Status Query Query covers susp…" at bounding box center [617, 351] width 722 height 48
click at [504, 344] on div "Malaria Malaria , Paludism , Plasmodiosis" at bounding box center [616, 347] width 703 height 27
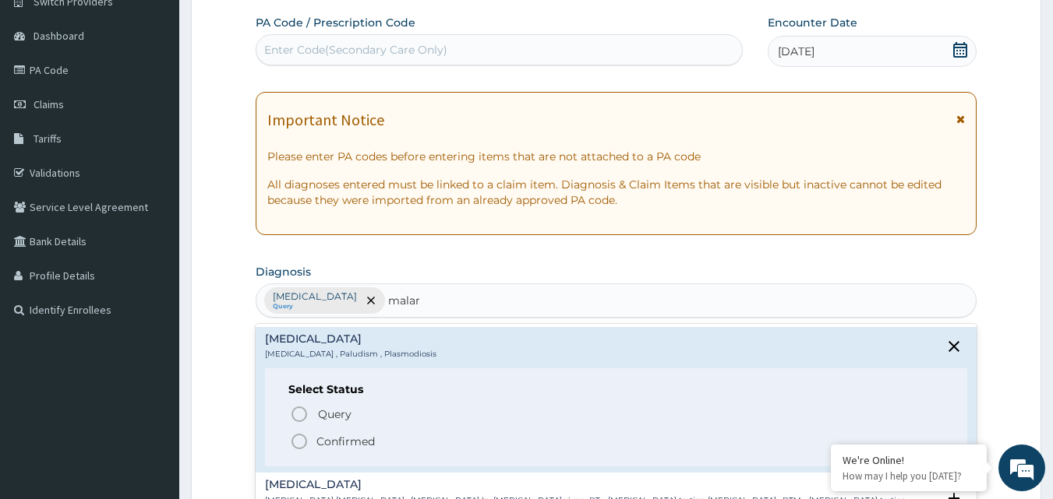
click at [298, 440] on icon "status option filled" at bounding box center [299, 441] width 19 height 19
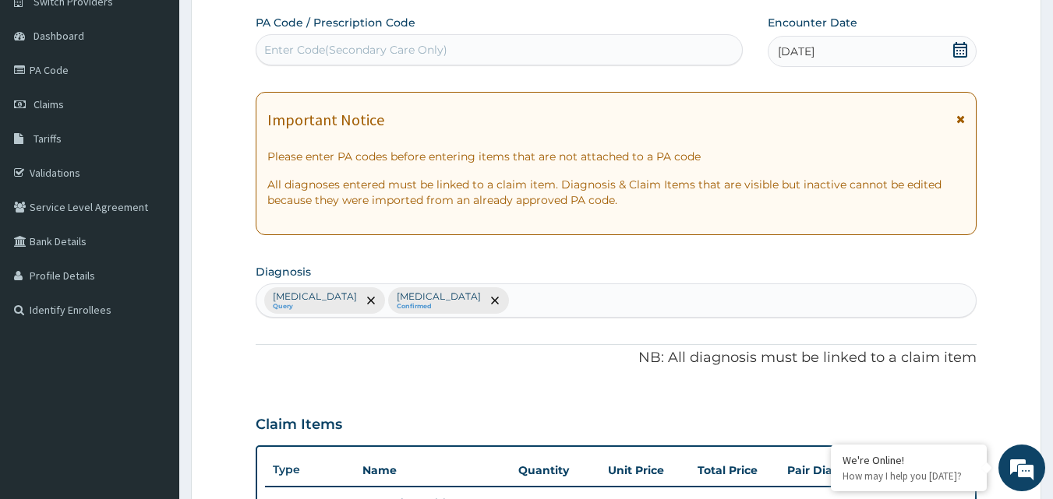
scroll to position [570, 0]
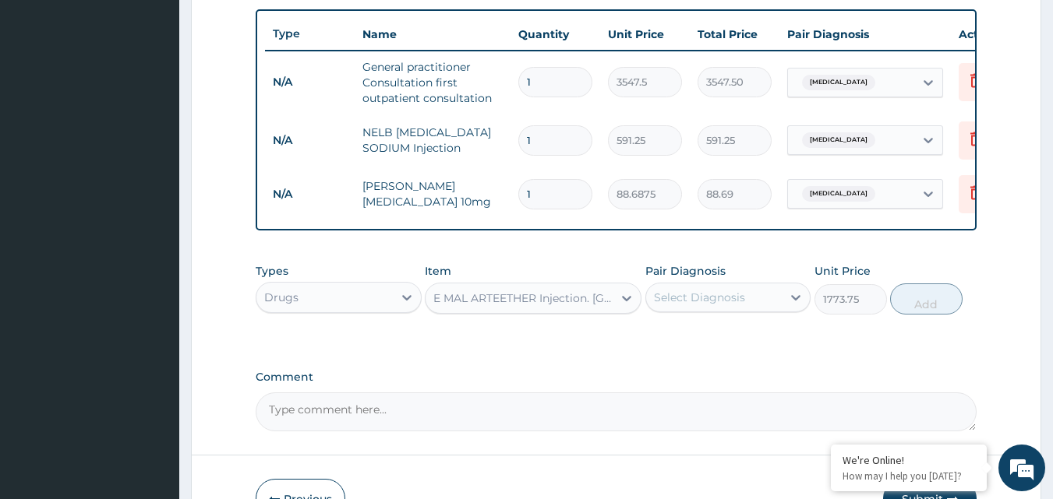
click at [697, 305] on div "Select Diagnosis" at bounding box center [699, 298] width 91 height 16
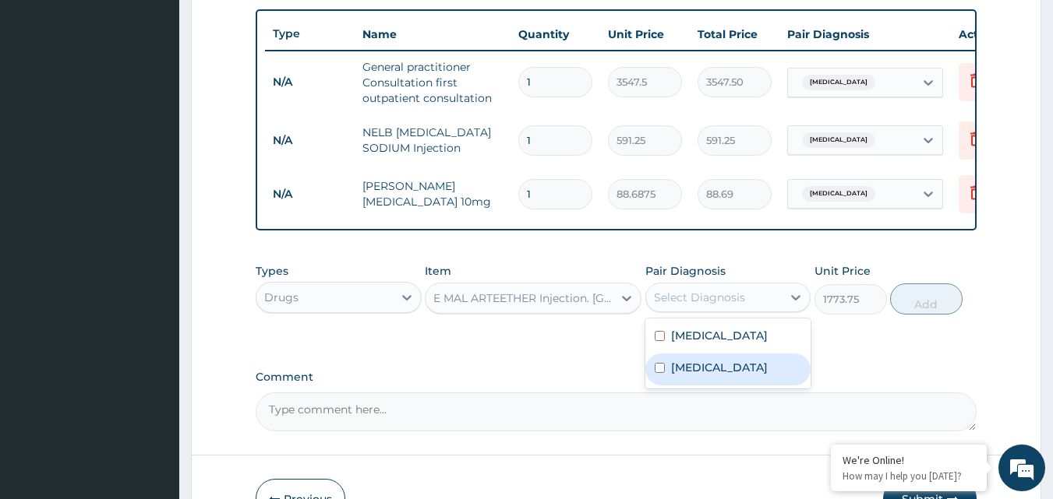
click at [662, 373] on input "checkbox" at bounding box center [660, 368] width 10 height 10
checkbox input "true"
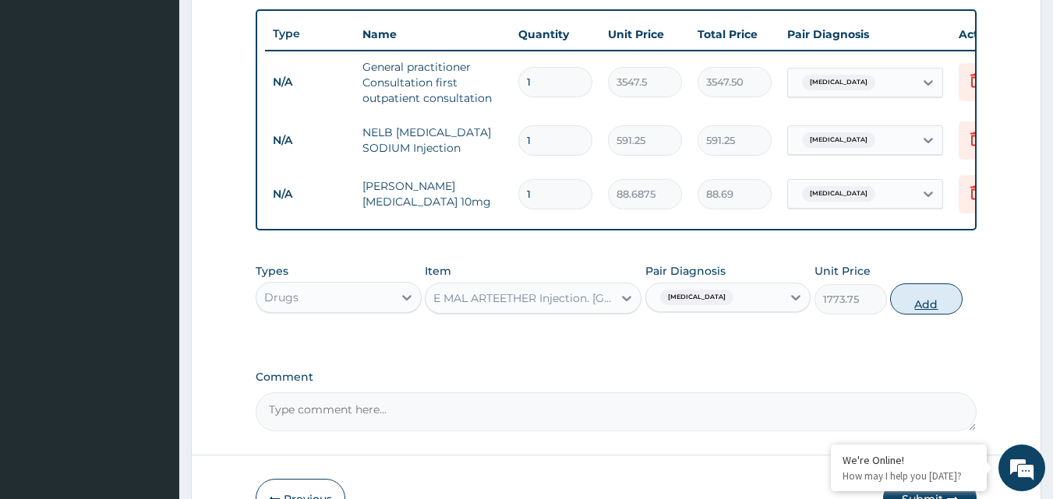
click at [928, 315] on button "Add" at bounding box center [926, 299] width 72 height 31
type input "0"
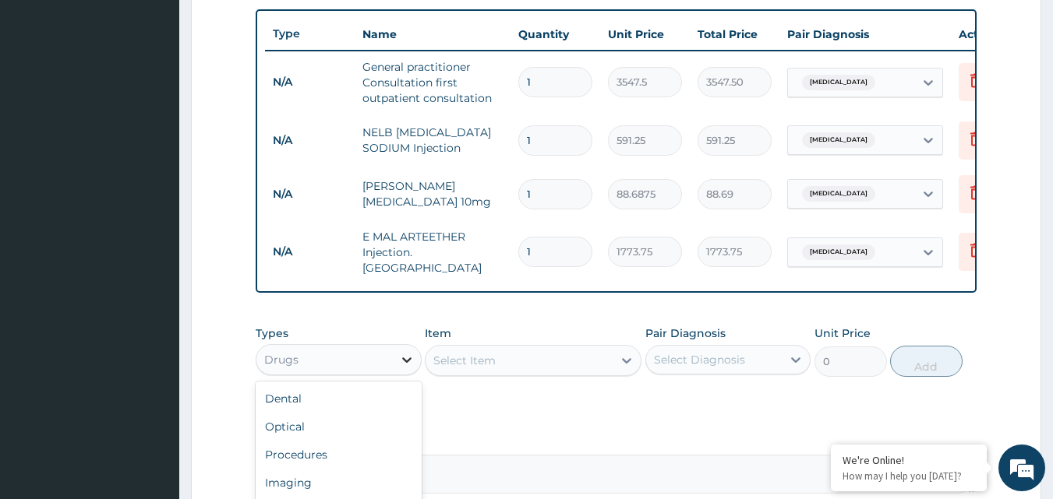
click at [407, 367] on icon at bounding box center [407, 360] width 16 height 16
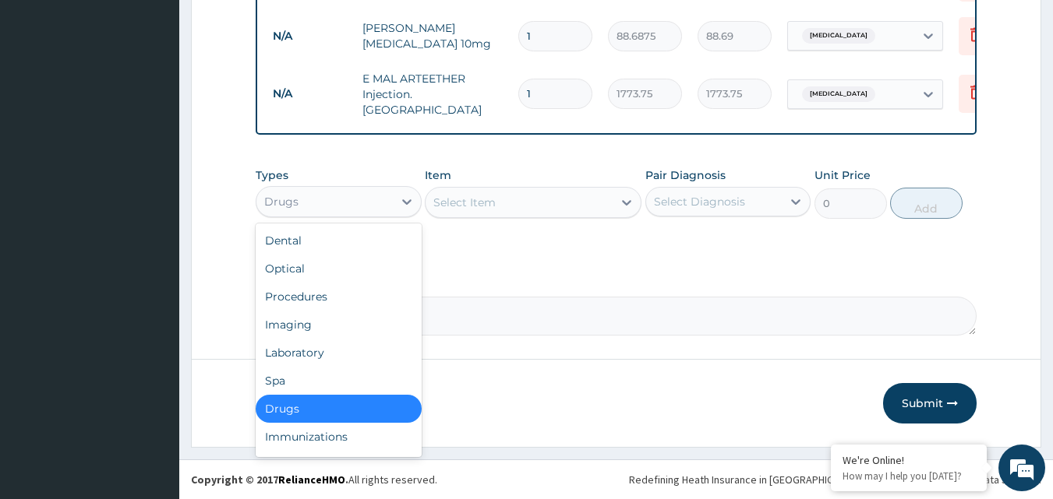
scroll to position [53, 0]
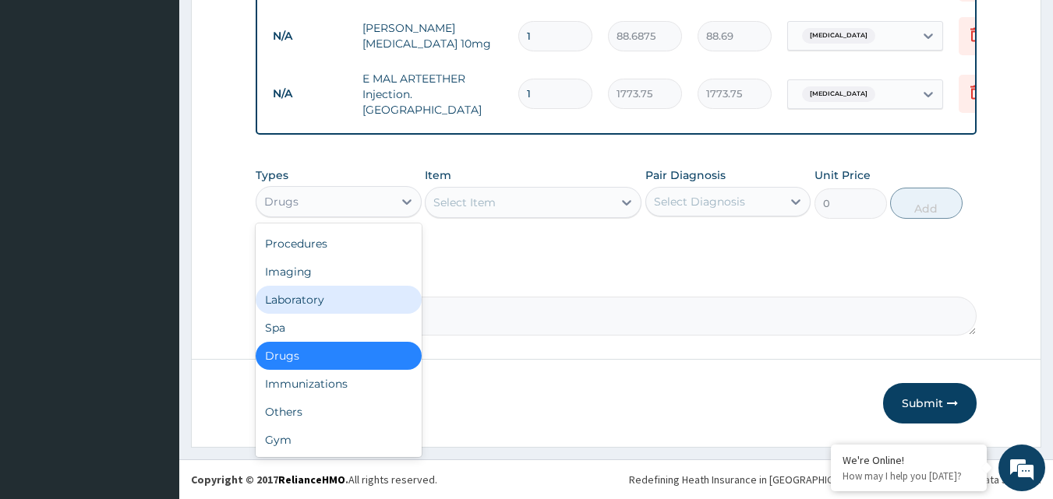
click at [365, 298] on div "Laboratory" at bounding box center [339, 300] width 166 height 28
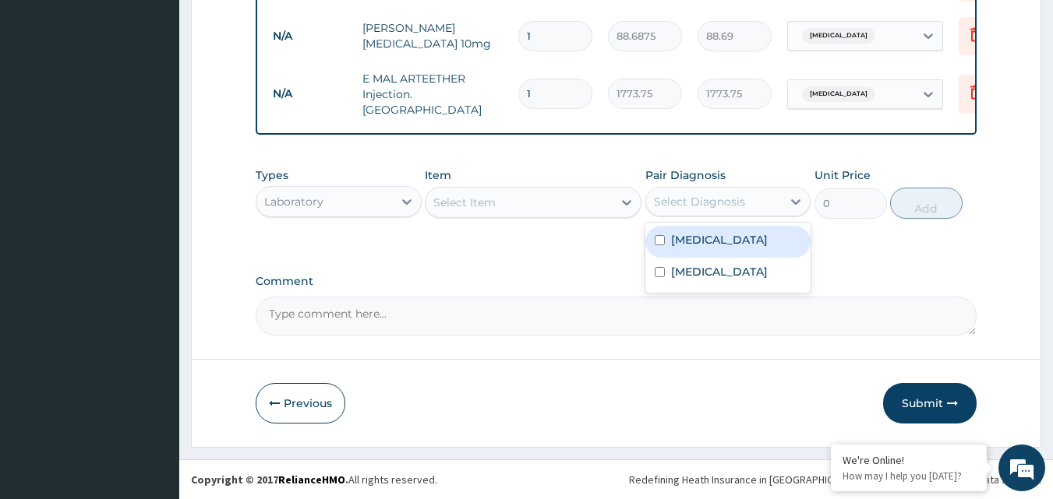
click at [751, 207] on div "Select Diagnosis" at bounding box center [714, 201] width 136 height 25
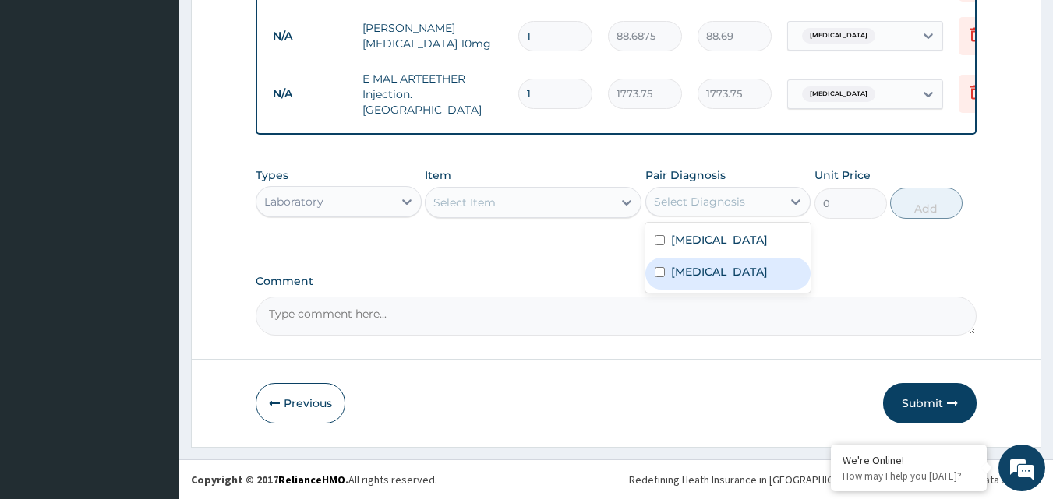
click at [662, 271] on input "checkbox" at bounding box center [660, 272] width 10 height 10
checkbox input "true"
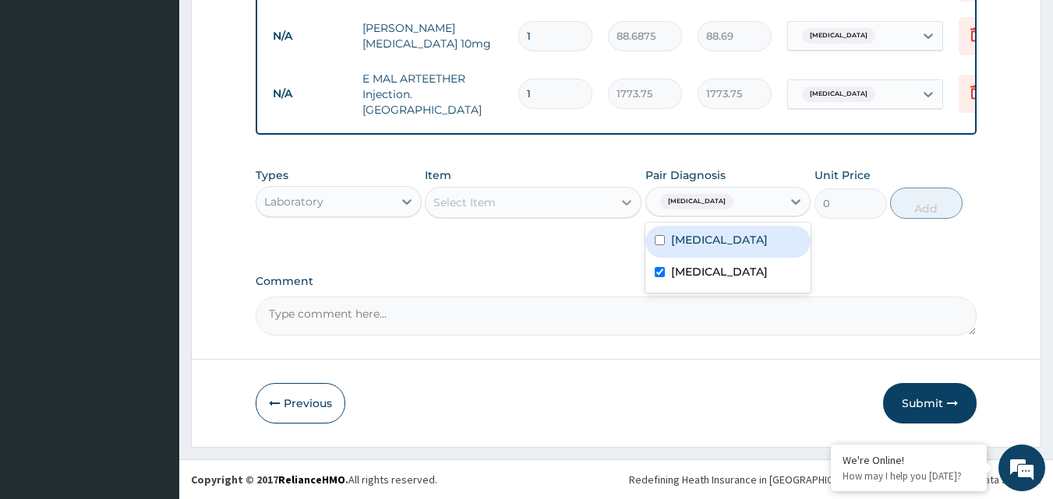
click at [630, 201] on icon at bounding box center [626, 202] width 9 height 5
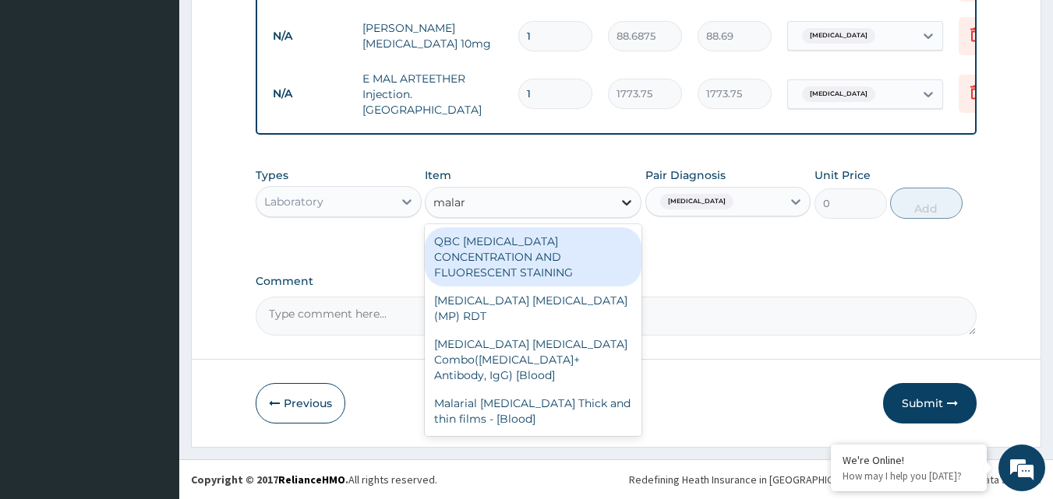
type input "malari"
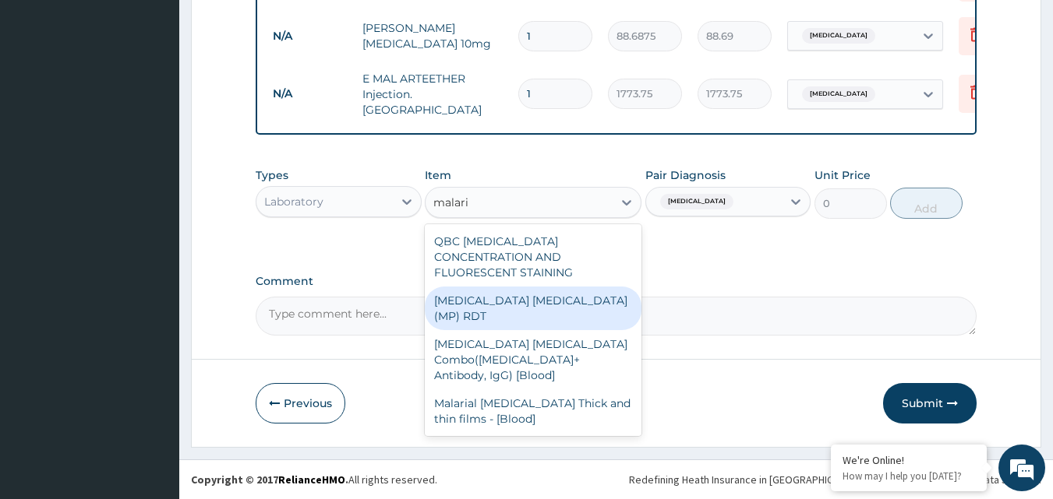
click at [613, 287] on div "MALARIA PARASITE (MP) RDT" at bounding box center [533, 309] width 217 height 44
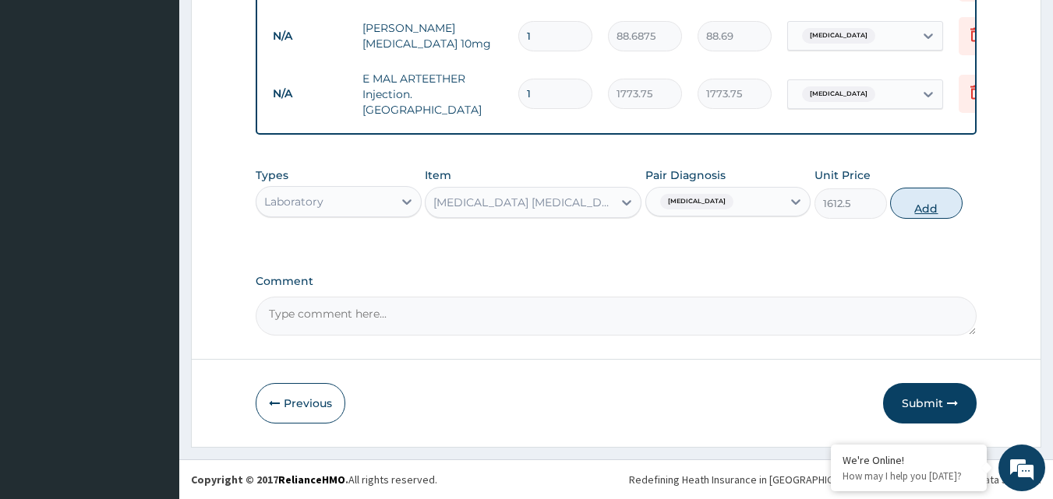
click at [951, 201] on button "Add" at bounding box center [926, 203] width 72 height 31
type input "0"
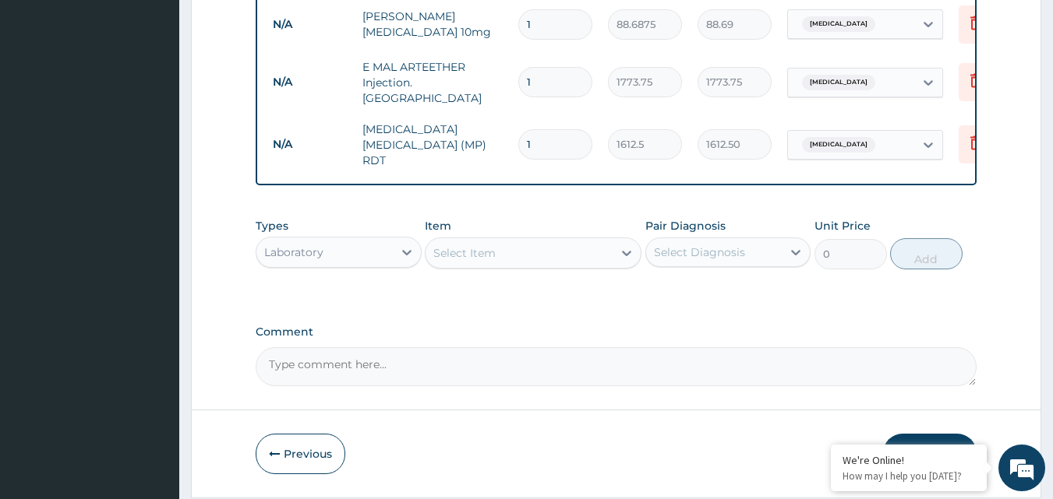
click at [570, 261] on div "Select Item" at bounding box center [518, 253] width 187 height 25
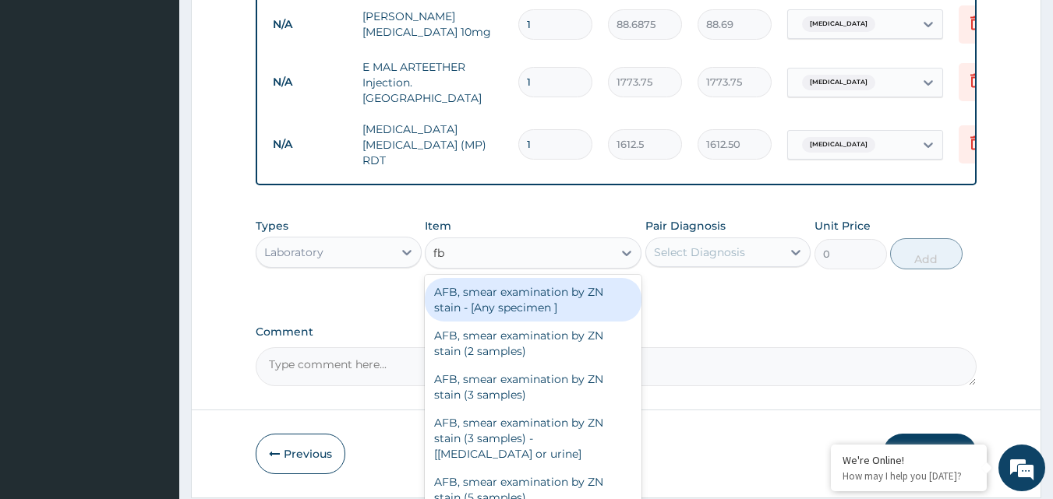
type input "fbc"
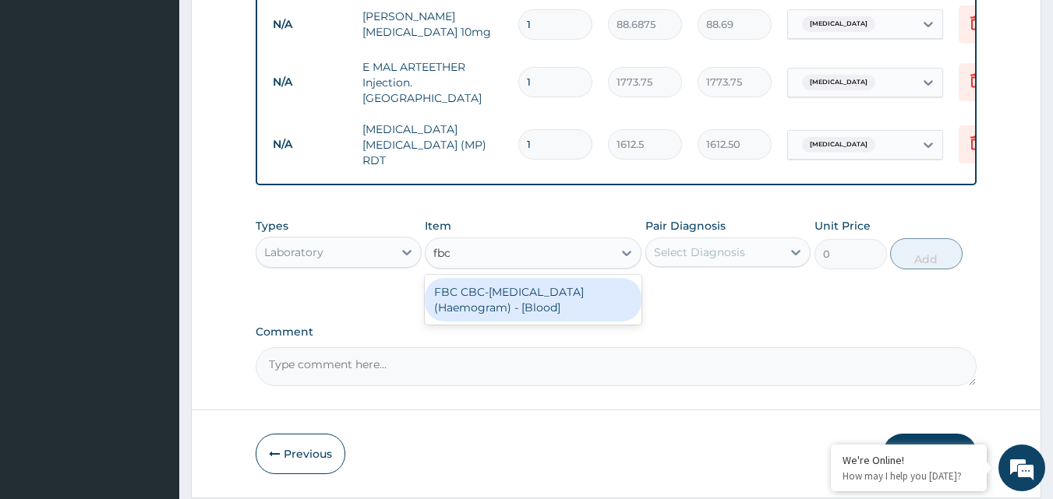
click at [581, 300] on div "FBC CBC-Complete Blood Count (Haemogram) - [Blood]" at bounding box center [533, 300] width 217 height 44
type input "4300"
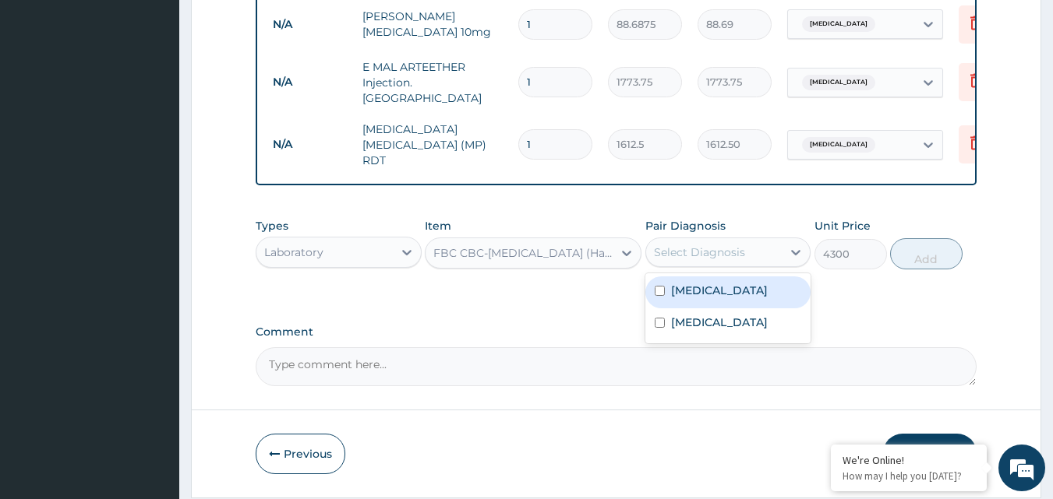
click at [681, 265] on div "Select Diagnosis" at bounding box center [714, 252] width 136 height 25
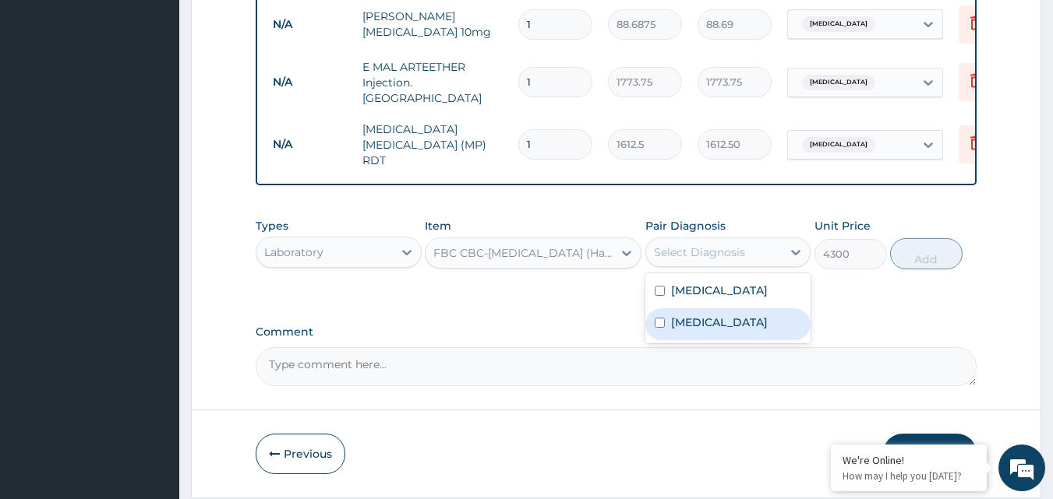
click at [661, 316] on div "Malaria" at bounding box center [728, 325] width 166 height 32
checkbox input "true"
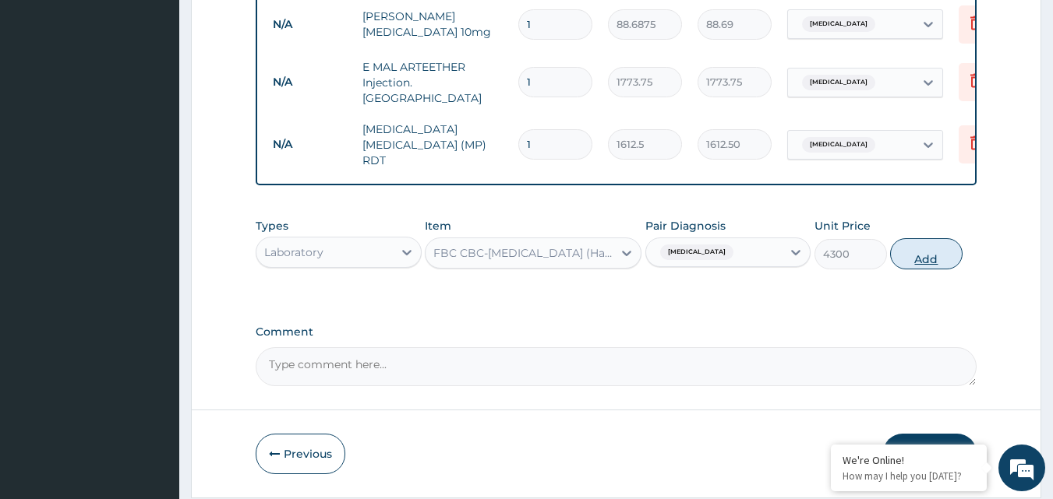
click at [912, 259] on button "Add" at bounding box center [926, 253] width 72 height 31
type input "0"
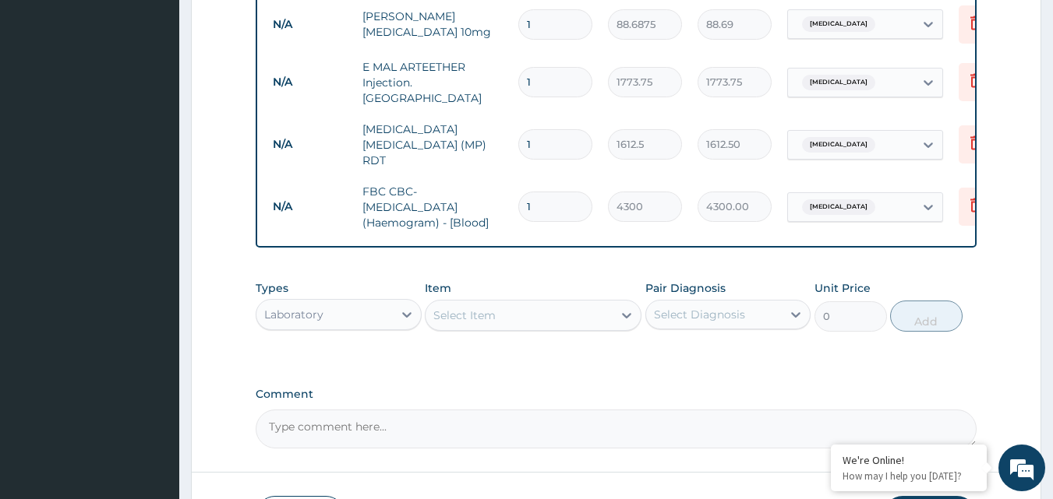
click at [574, 87] on input "1" at bounding box center [555, 82] width 74 height 30
type input "0.00"
type input "2"
type input "3547.50"
type input "2"
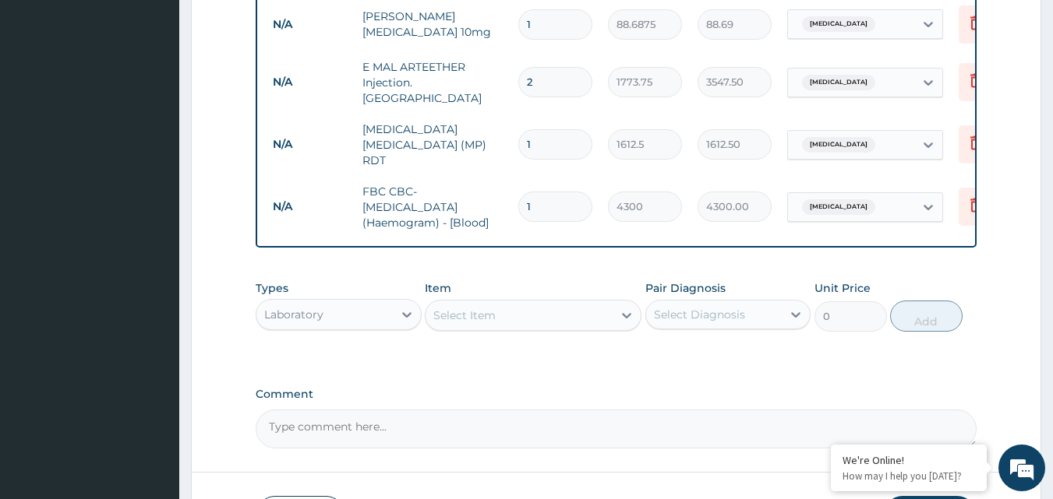
click at [530, 32] on input "1" at bounding box center [555, 24] width 74 height 30
type input "0.00"
type input "7"
type input "620.81"
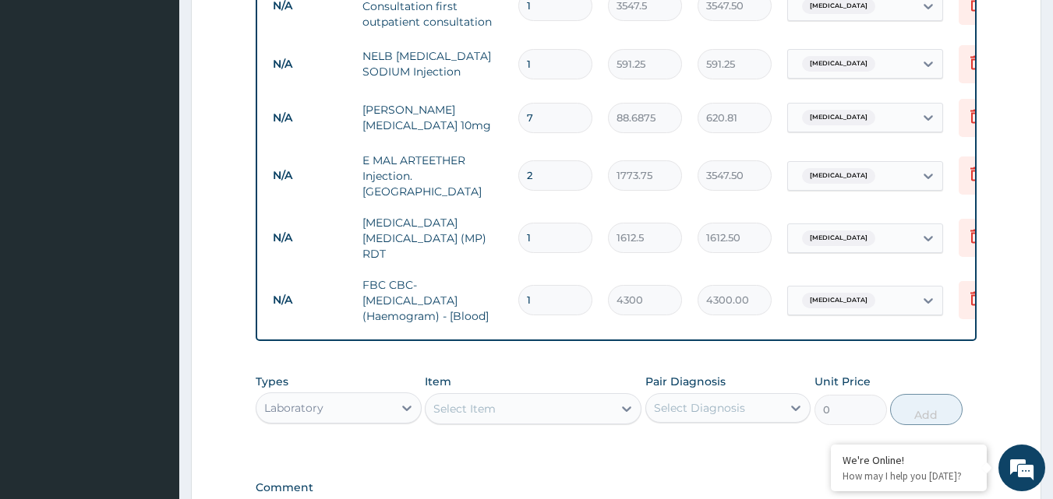
scroll to position [856, 0]
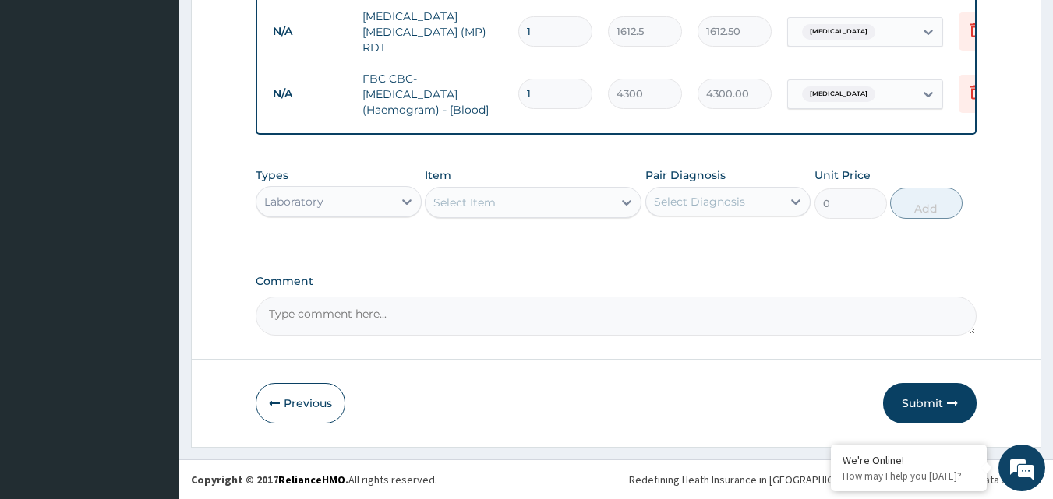
type input "7"
click at [591, 209] on div "Select Item" at bounding box center [518, 202] width 187 height 25
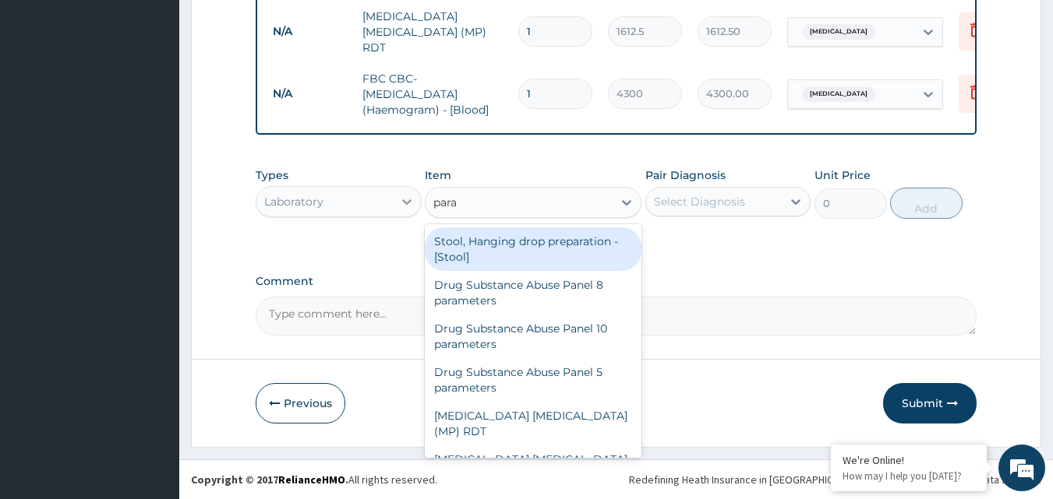
type input "para"
click at [402, 207] on icon at bounding box center [407, 202] width 16 height 16
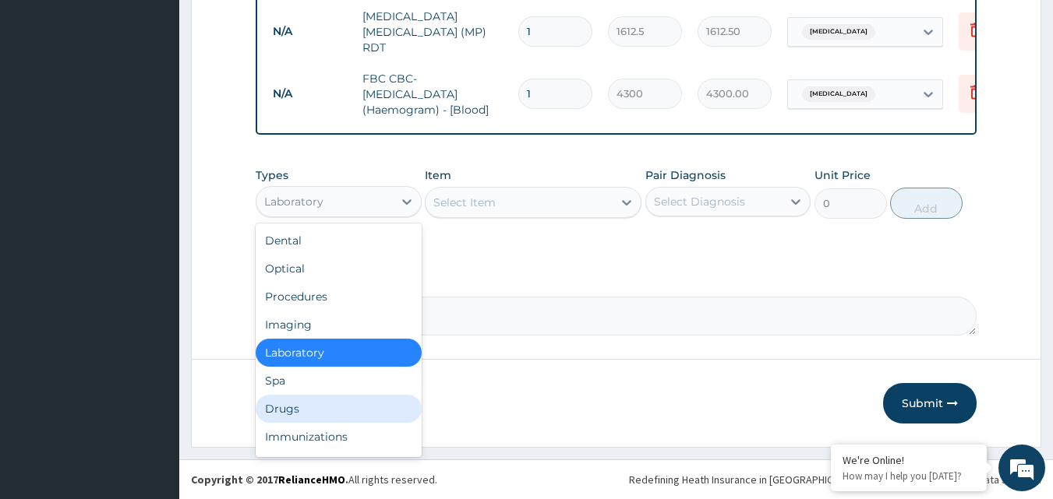
click at [364, 408] on div "Drugs" at bounding box center [339, 409] width 166 height 28
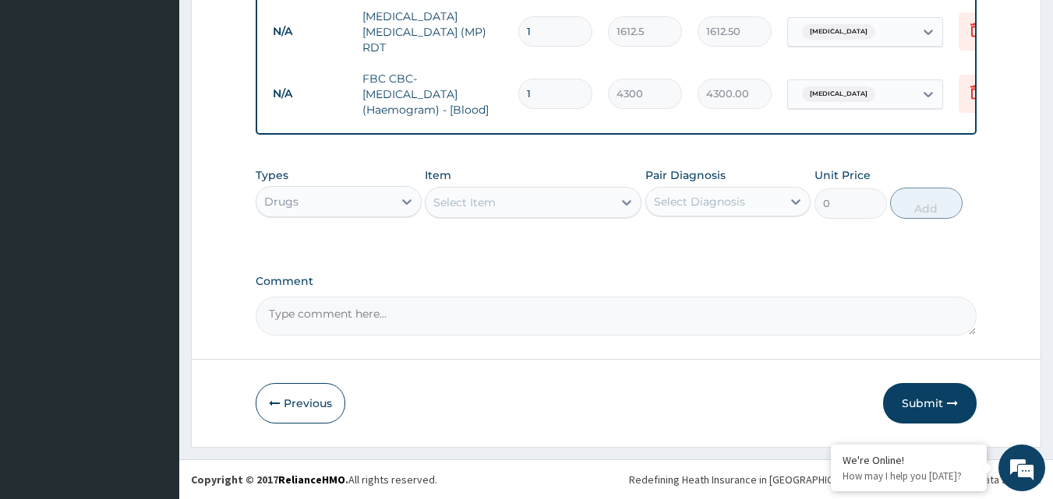
click at [468, 207] on div "Select Item" at bounding box center [464, 203] width 62 height 16
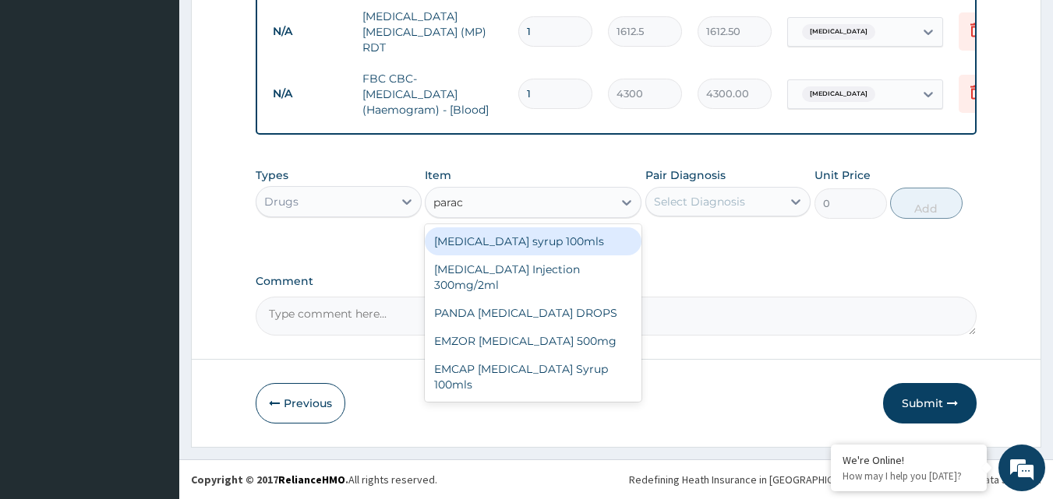
type input "parace"
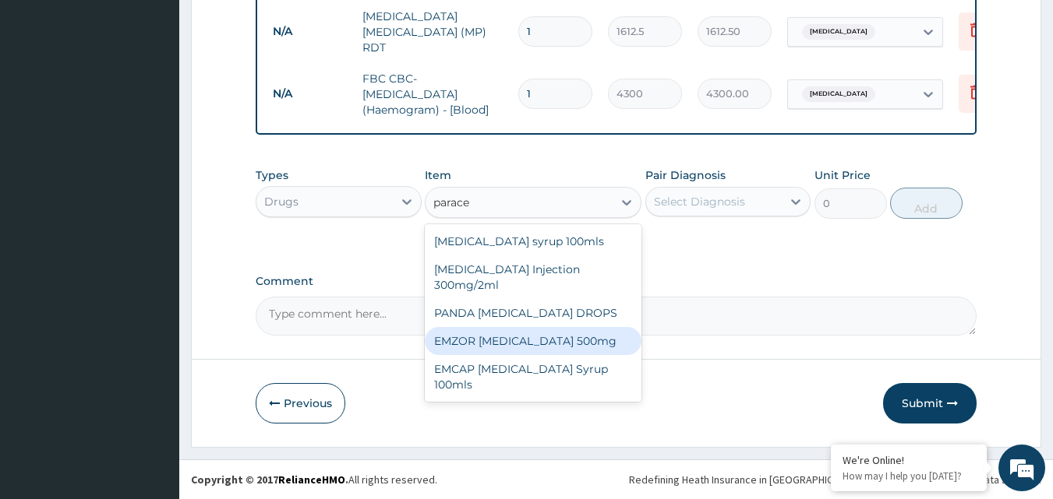
click at [517, 339] on div "EMZOR PARACETAMOL 500mg" at bounding box center [533, 341] width 217 height 28
type input "23.65"
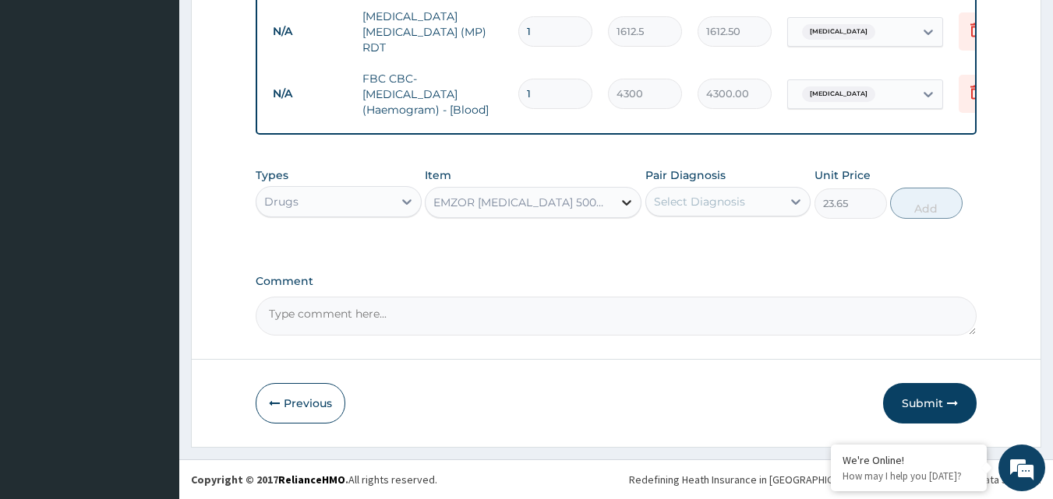
click at [621, 210] on icon at bounding box center [627, 203] width 16 height 16
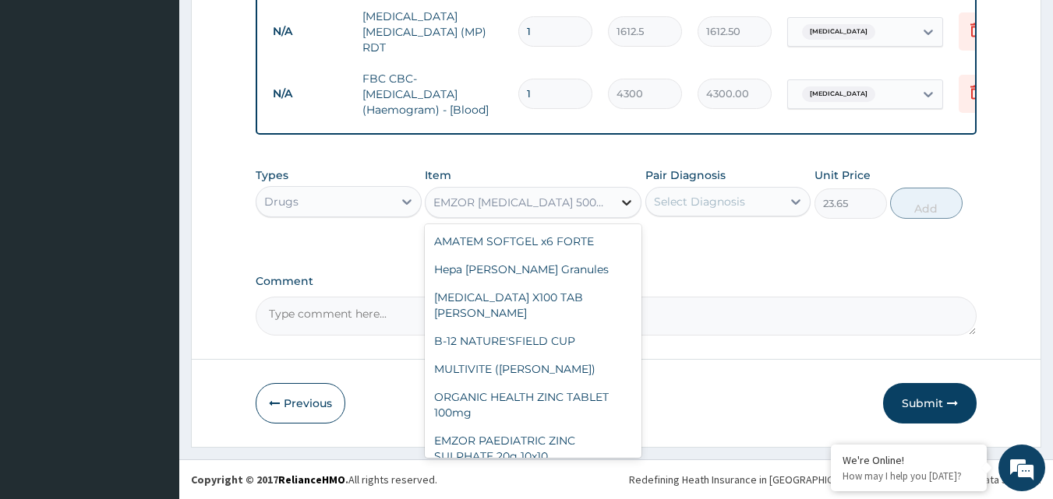
scroll to position [23068, 0]
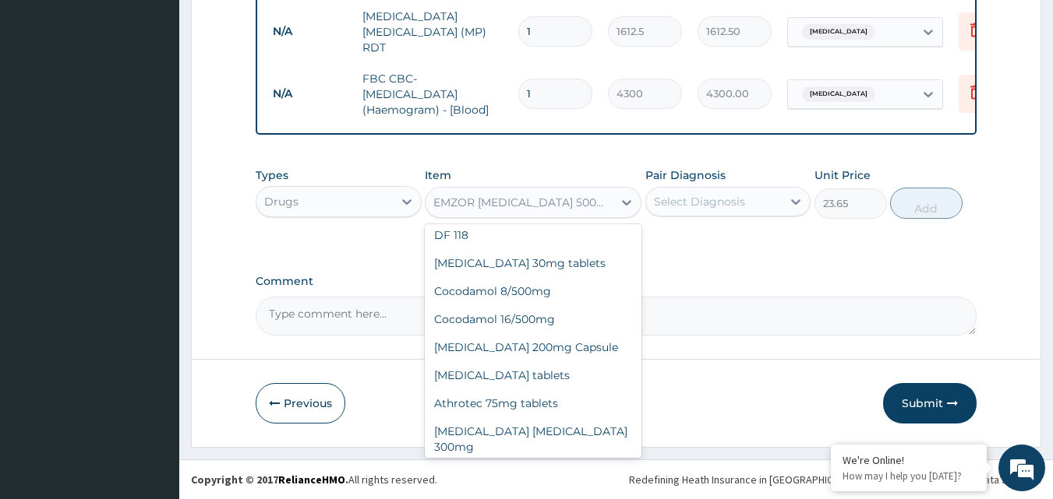
click at [757, 201] on div "Select Diagnosis" at bounding box center [714, 201] width 136 height 25
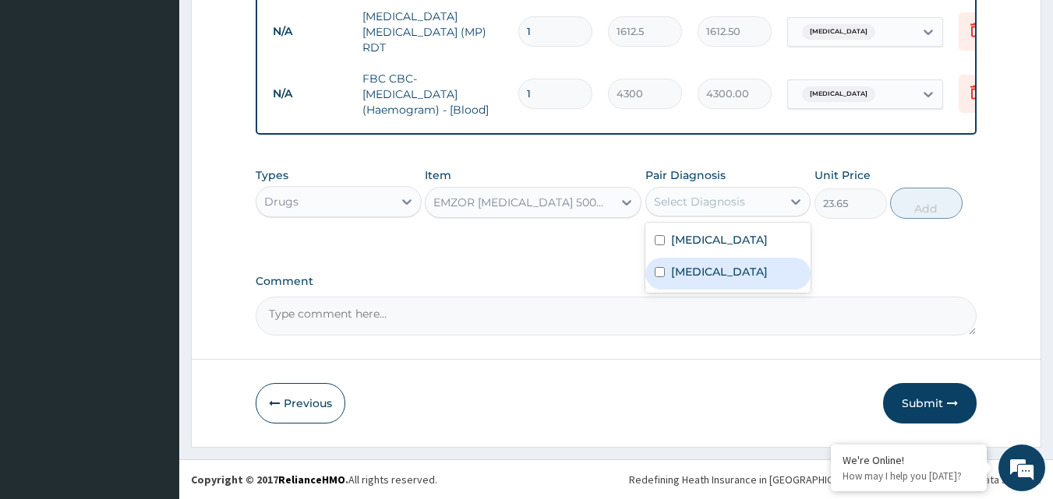
click at [664, 276] on input "checkbox" at bounding box center [660, 272] width 10 height 10
checkbox input "true"
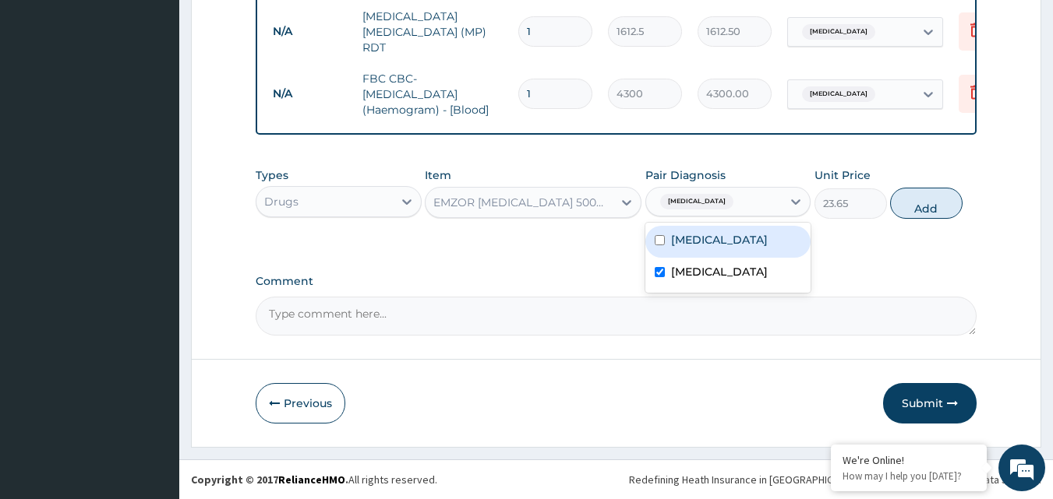
click at [662, 247] on div "Contact dermatitis" at bounding box center [728, 242] width 166 height 32
checkbox input "true"
click at [902, 206] on button "Add" at bounding box center [926, 203] width 72 height 31
type input "0"
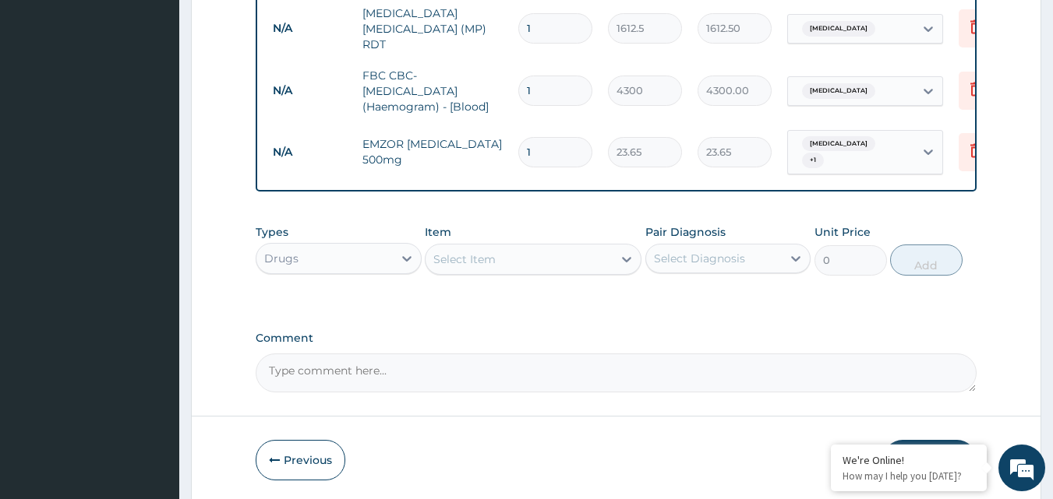
type input "0.00"
type input "9"
type input "212.85"
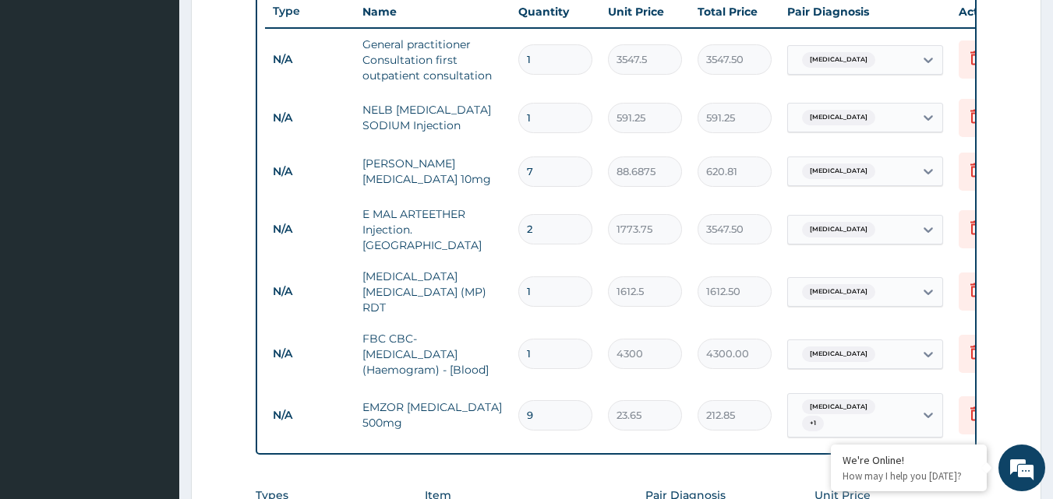
scroll to position [910, 0]
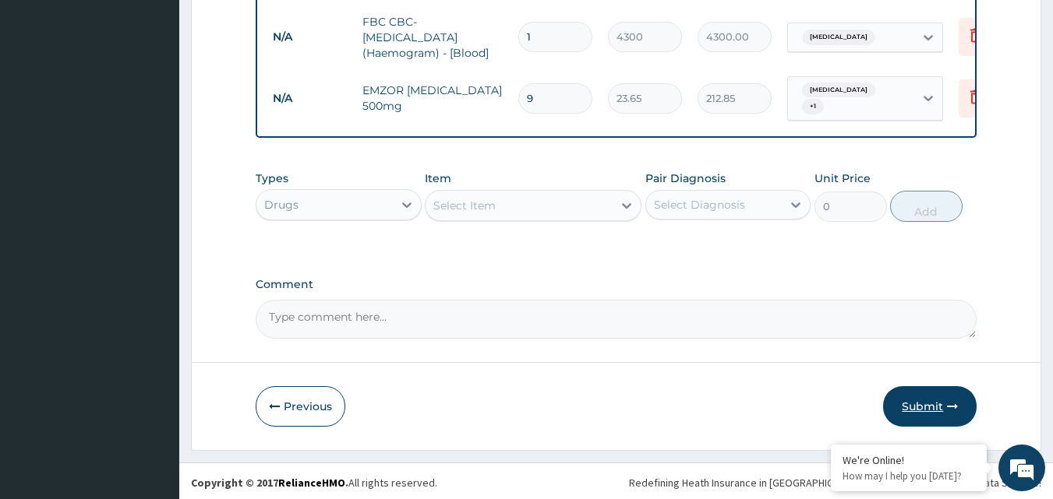
type input "9"
click at [937, 418] on button "Submit" at bounding box center [930, 406] width 94 height 41
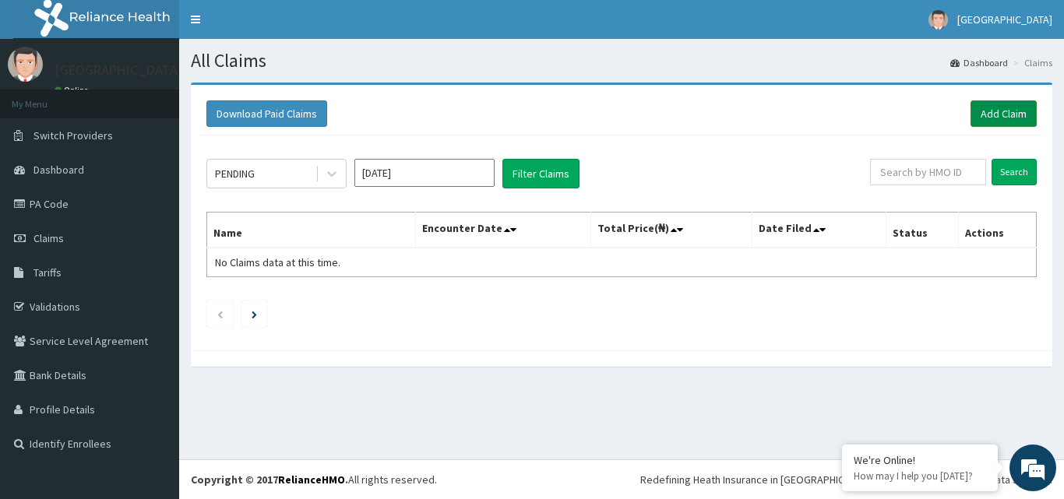
click at [996, 115] on link "Add Claim" at bounding box center [1004, 114] width 66 height 26
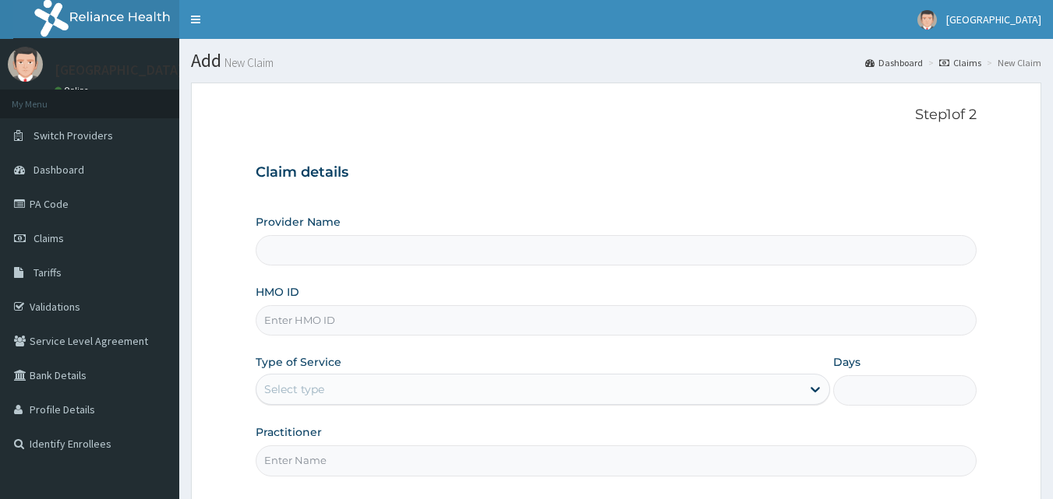
type input "Blossoms Women & Family Specialist Hospital"
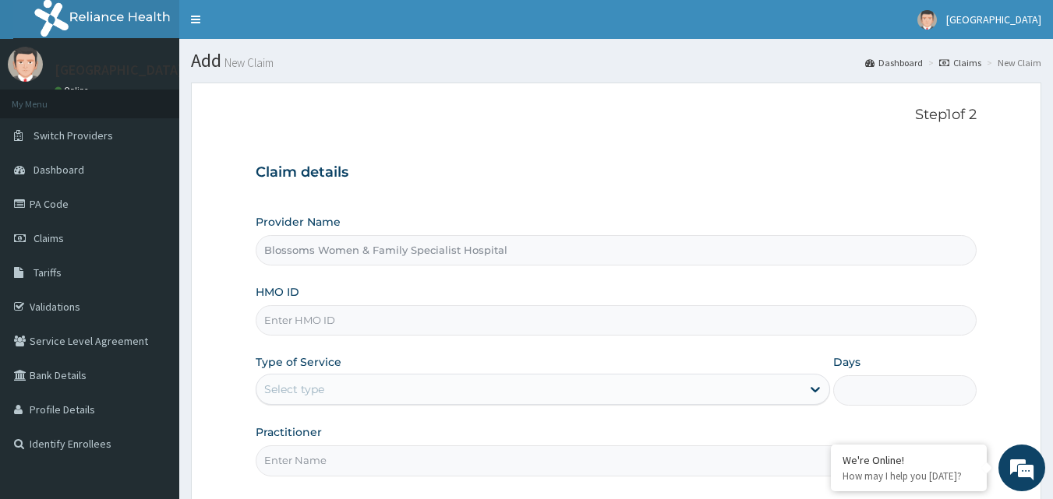
click at [339, 322] on input "HMO ID" at bounding box center [617, 320] width 722 height 30
type input "npm/10290/c"
click at [374, 397] on div "Select type" at bounding box center [528, 389] width 545 height 25
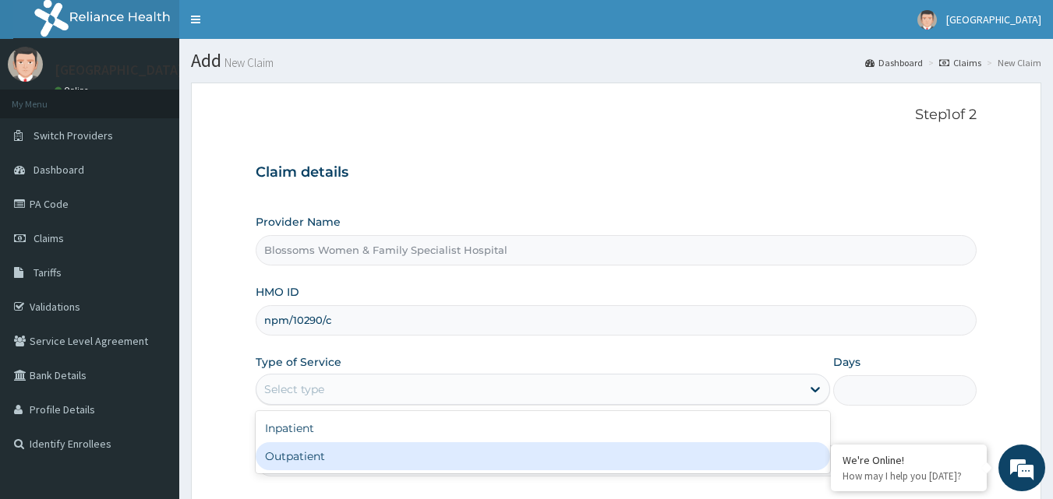
click at [377, 450] on div "Outpatient" at bounding box center [543, 457] width 574 height 28
type input "1"
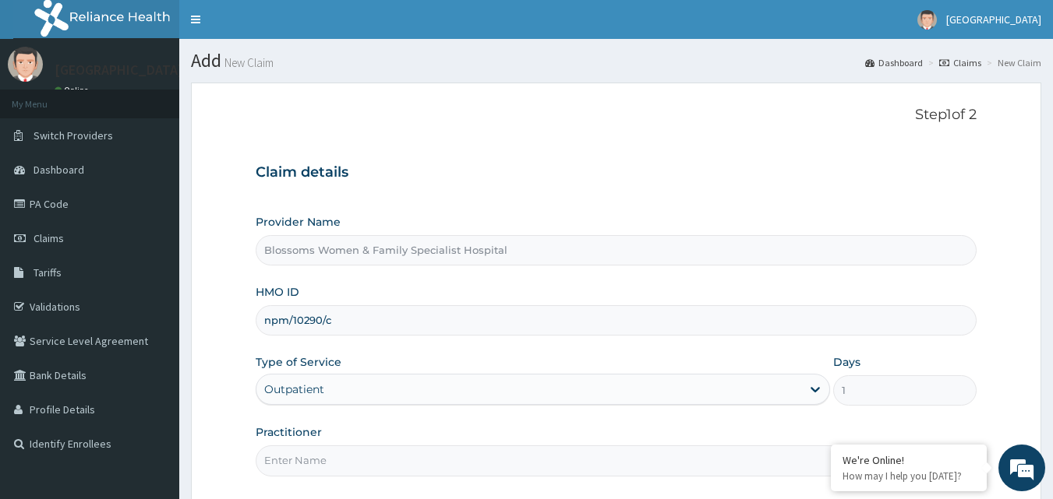
click at [377, 458] on input "Practitioner" at bounding box center [617, 461] width 722 height 30
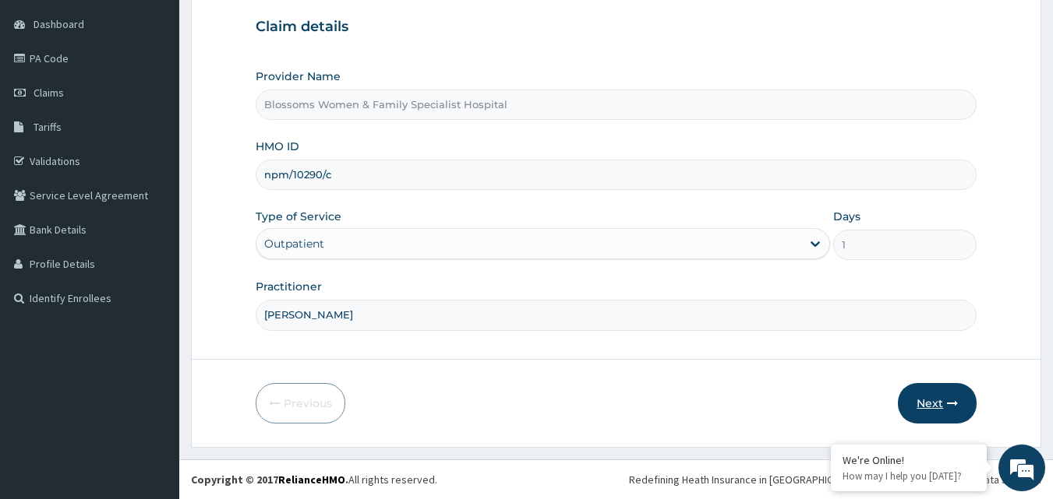
type input "Nkechi"
click at [927, 403] on button "Next" at bounding box center [937, 403] width 79 height 41
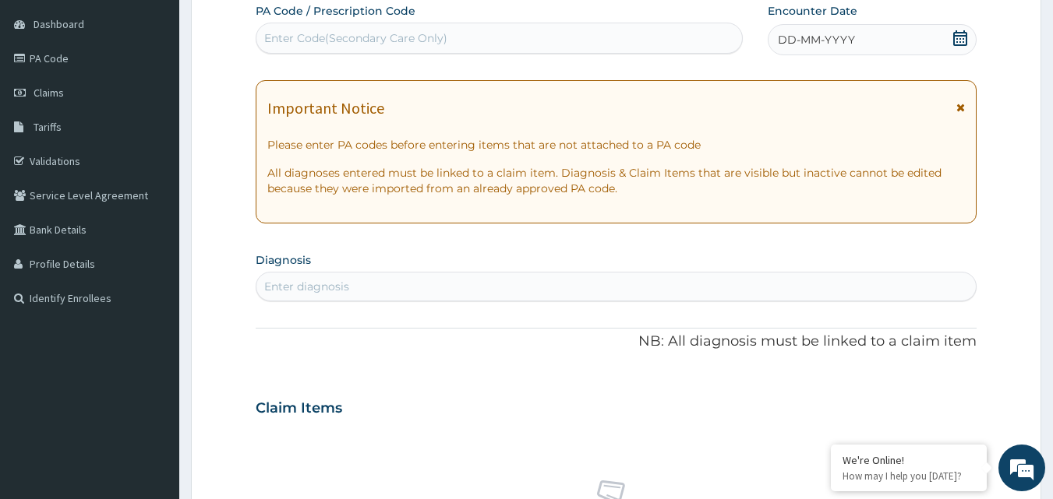
click at [959, 31] on icon at bounding box center [960, 38] width 16 height 16
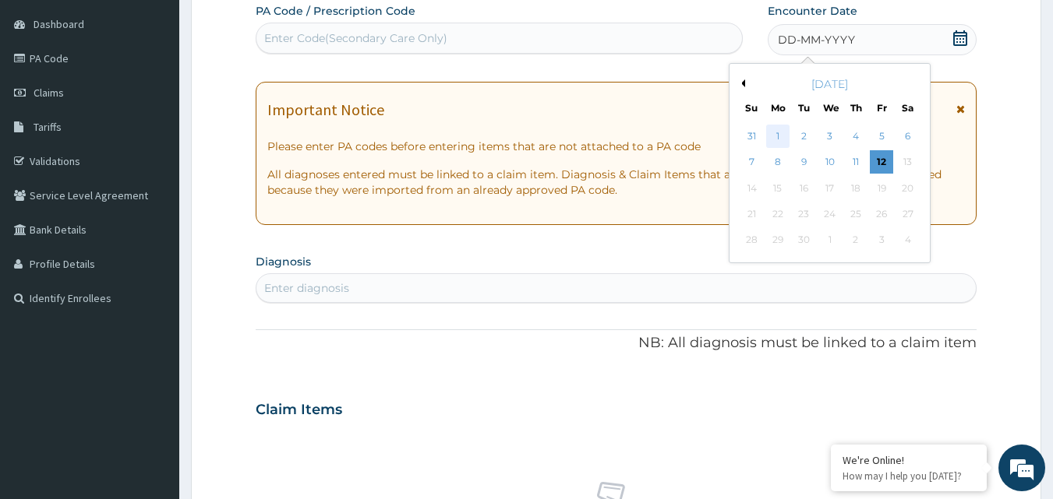
click at [779, 133] on div "1" at bounding box center [777, 136] width 23 height 23
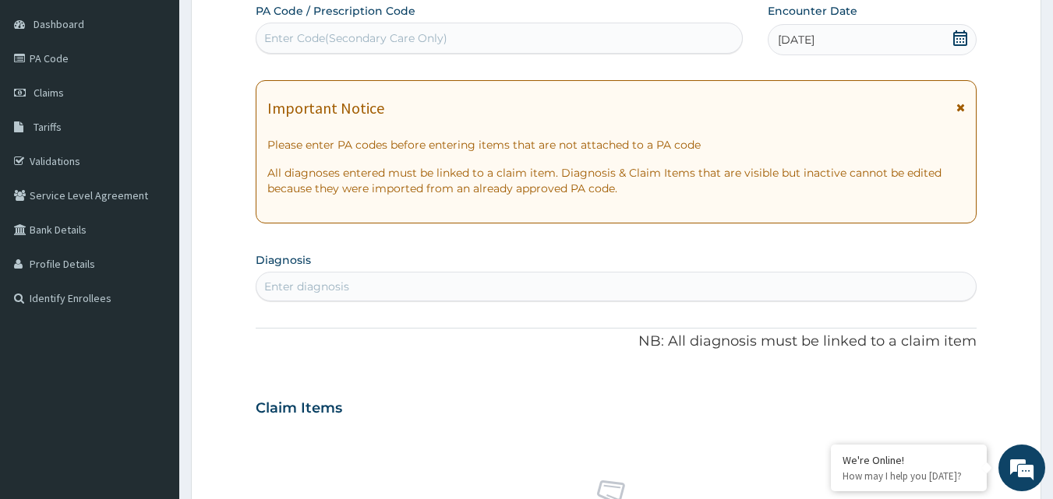
click at [455, 291] on div "Enter diagnosis" at bounding box center [616, 286] width 720 height 25
type input "malaria"
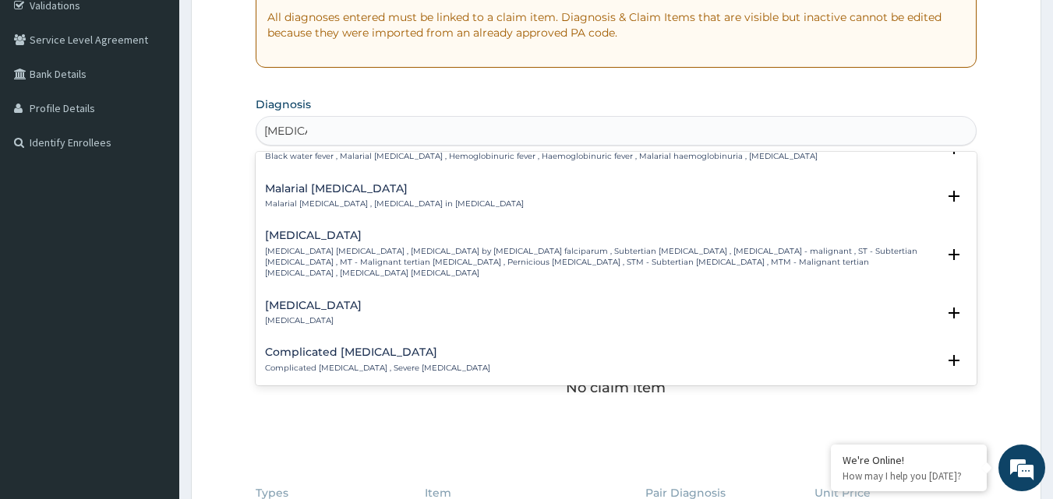
scroll to position [561, 0]
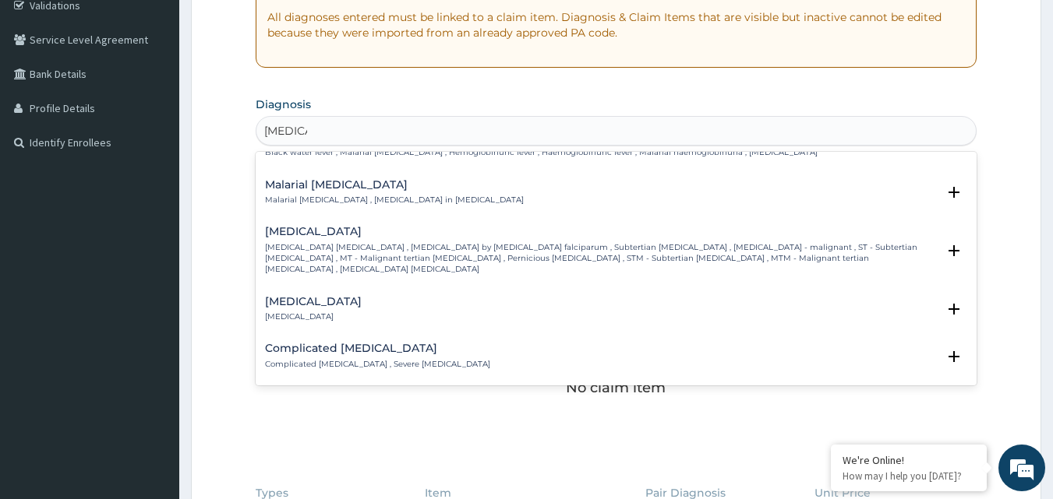
click at [563, 343] on div "Complicated malaria Complicated malaria , Severe malaria" at bounding box center [616, 356] width 703 height 27
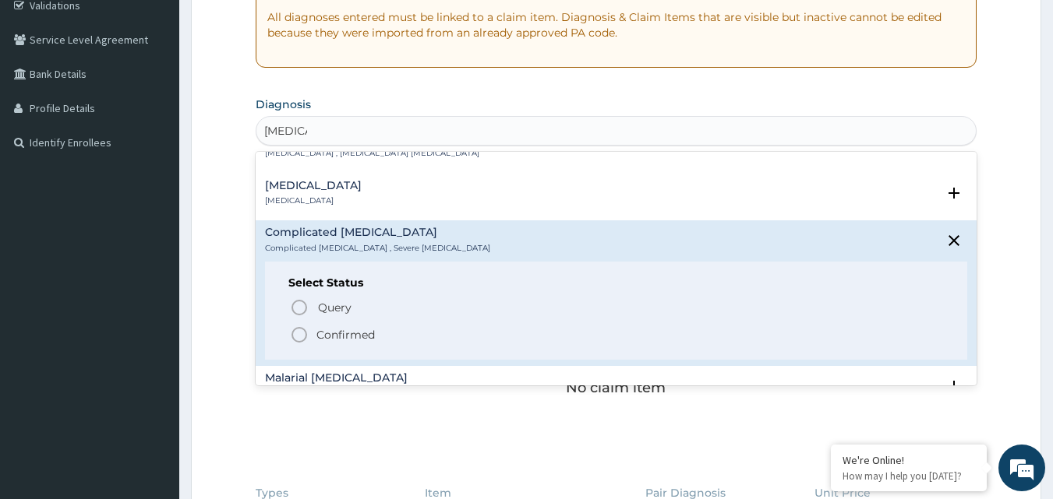
scroll to position [686, 0]
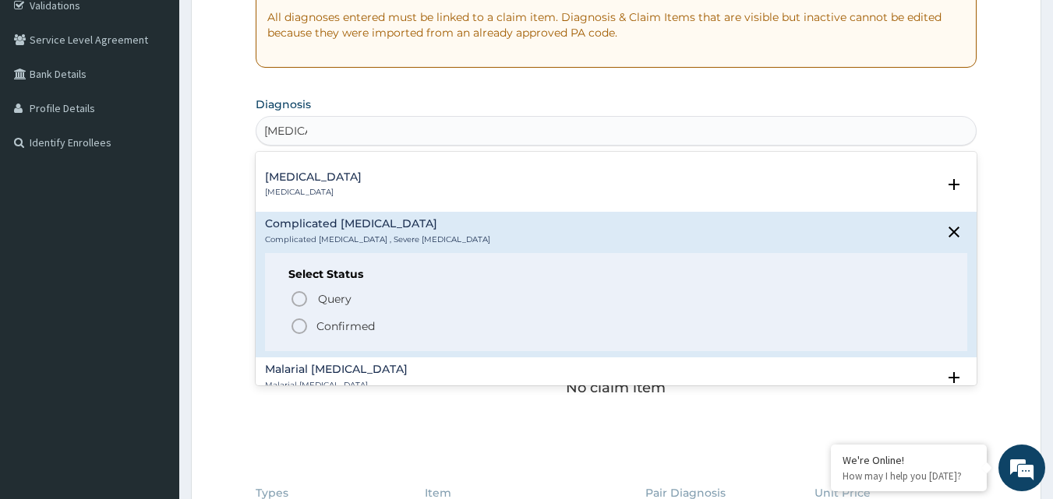
click at [302, 317] on icon "status option filled" at bounding box center [299, 326] width 19 height 19
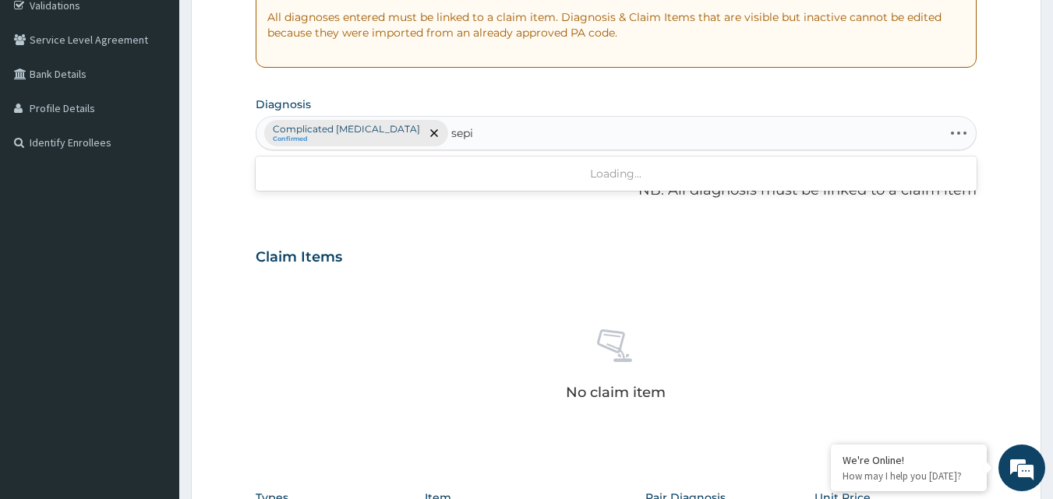
type input "sep"
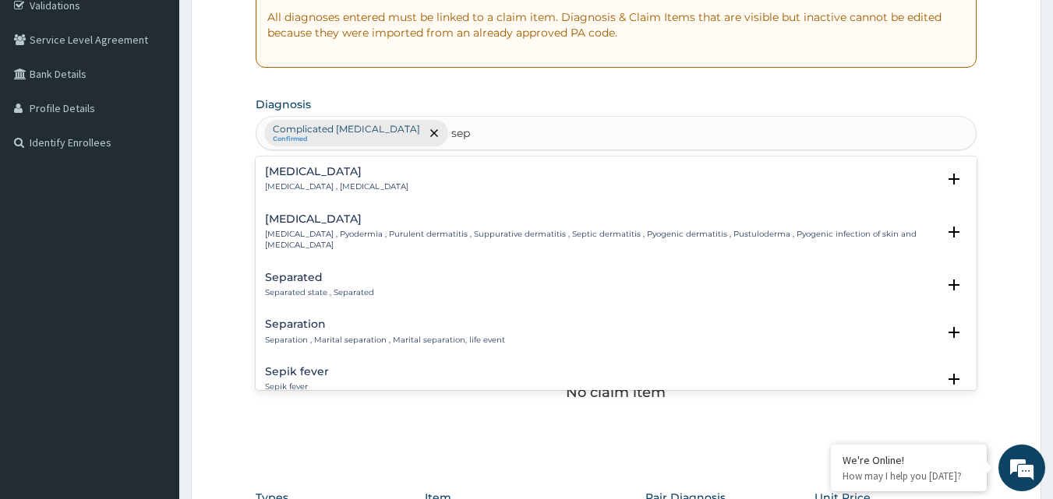
click at [365, 180] on div "Sepsis Systemic infection , Sepsis" at bounding box center [336, 179] width 143 height 27
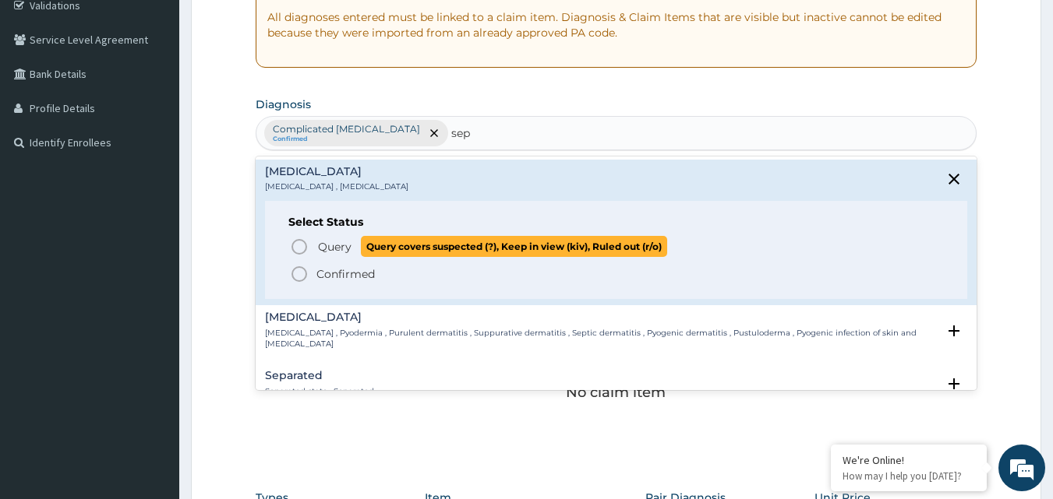
click at [305, 238] on icon "status option query" at bounding box center [299, 247] width 19 height 19
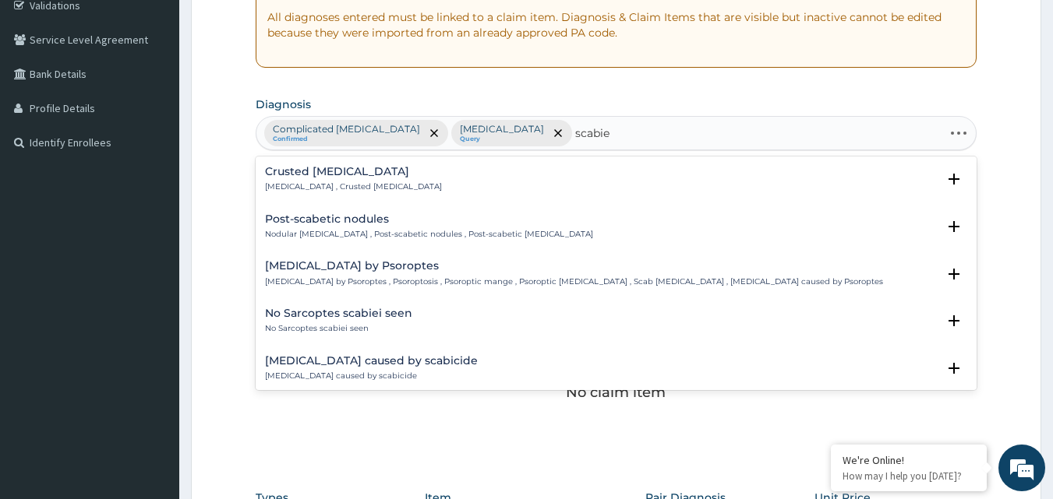
type input "scabies"
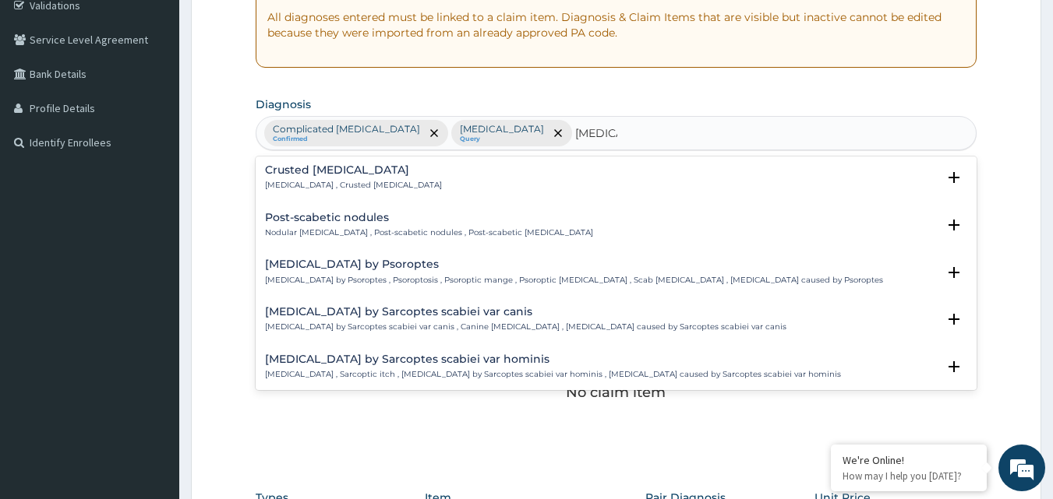
scroll to position [0, 0]
click at [472, 188] on div "Crusted scabies Norwegian scabies , Crusted scabies" at bounding box center [616, 179] width 703 height 27
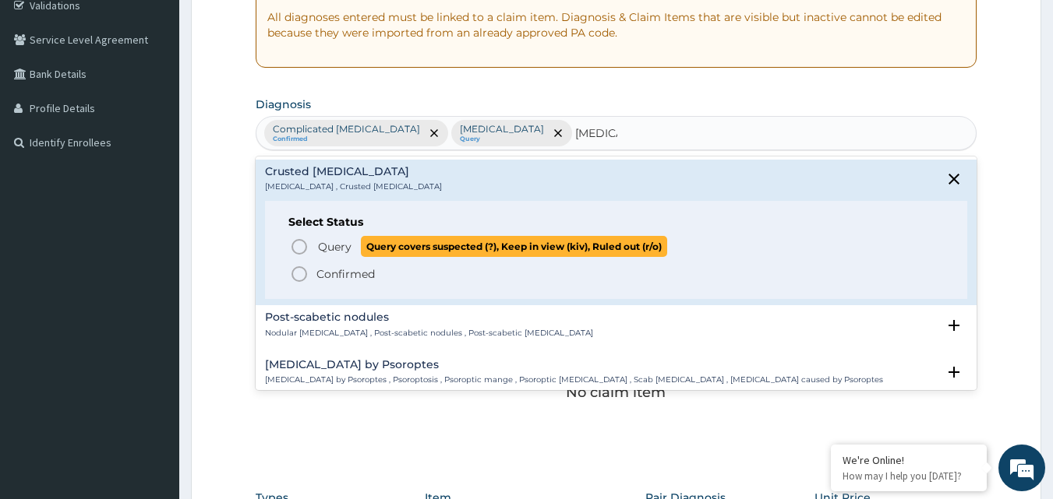
click at [297, 248] on icon "status option query" at bounding box center [299, 247] width 19 height 19
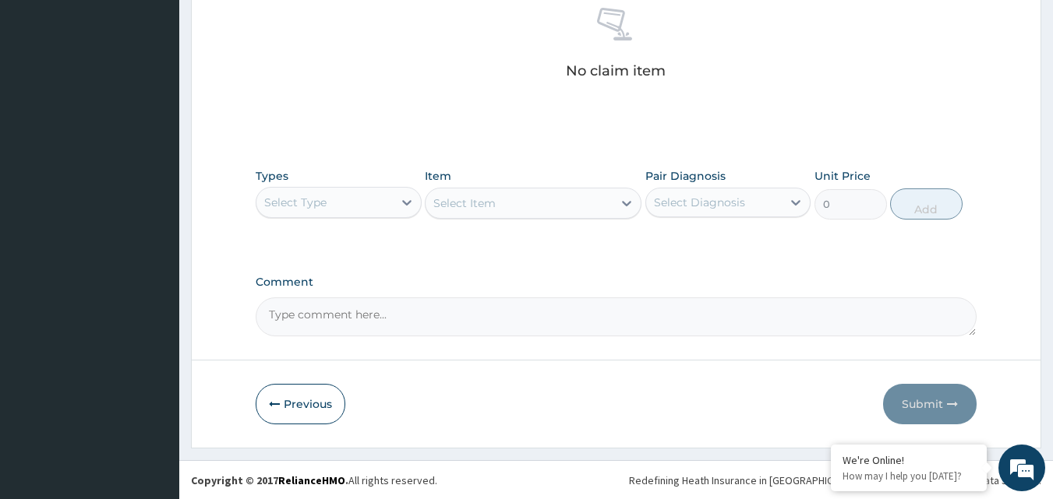
scroll to position [624, 0]
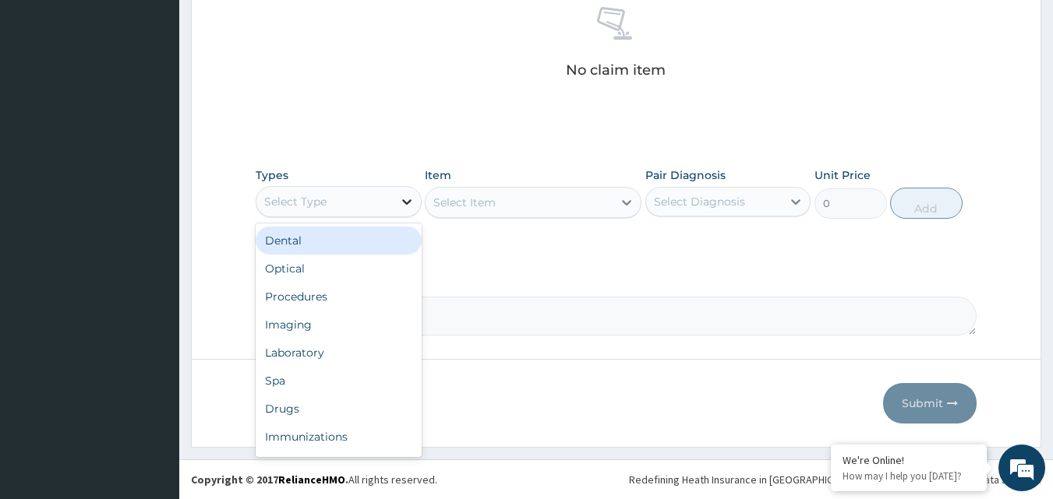
click at [396, 206] on div at bounding box center [407, 202] width 28 height 28
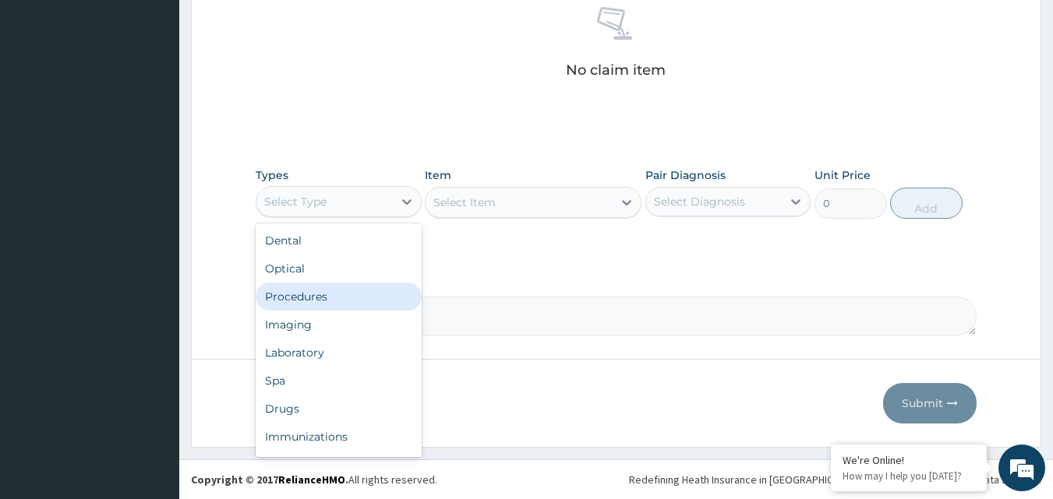
click at [371, 307] on div "Procedures" at bounding box center [339, 297] width 166 height 28
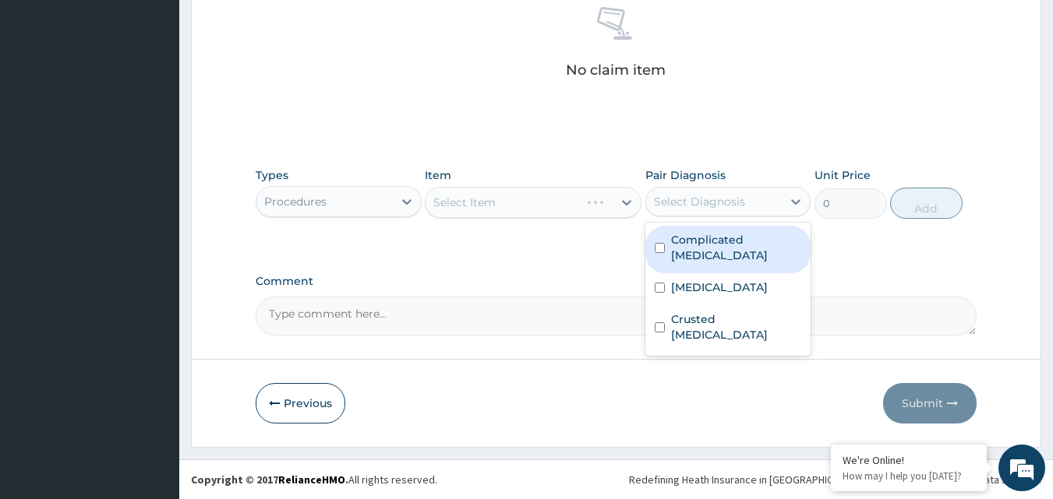
click at [759, 204] on div "Select Diagnosis" at bounding box center [714, 201] width 136 height 25
click at [662, 243] on input "checkbox" at bounding box center [660, 248] width 10 height 10
checkbox input "true"
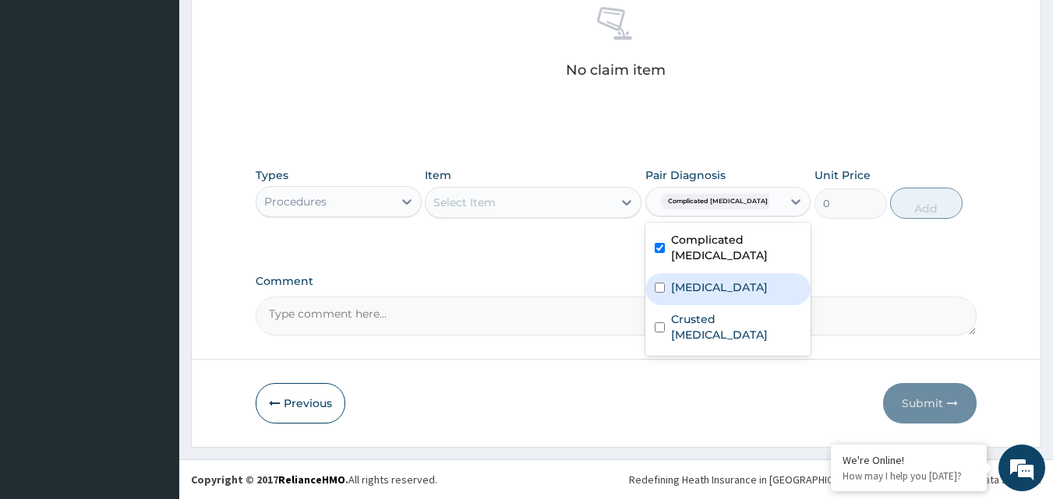
click at [652, 275] on div "Sepsis" at bounding box center [728, 290] width 166 height 32
checkbox input "true"
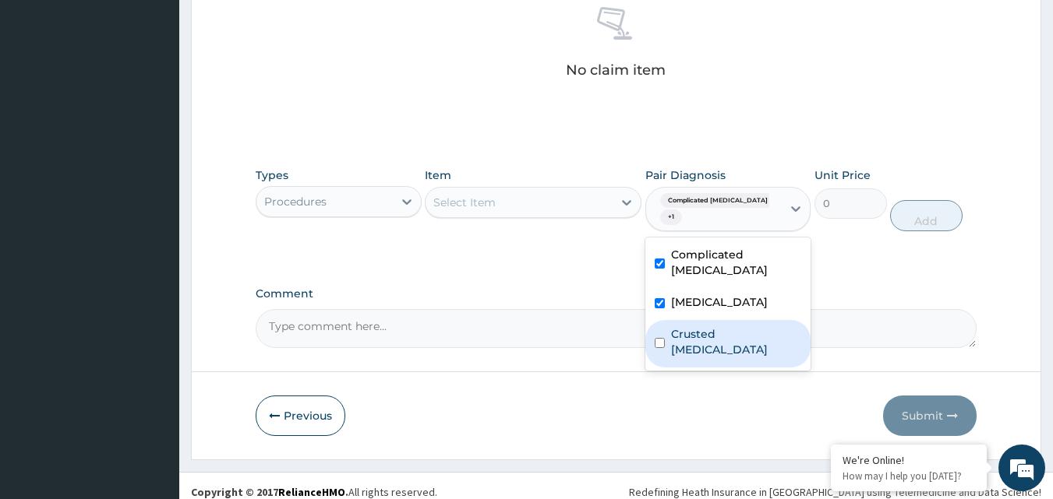
click at [656, 320] on div "Crusted scabies" at bounding box center [728, 344] width 166 height 48
checkbox input "true"
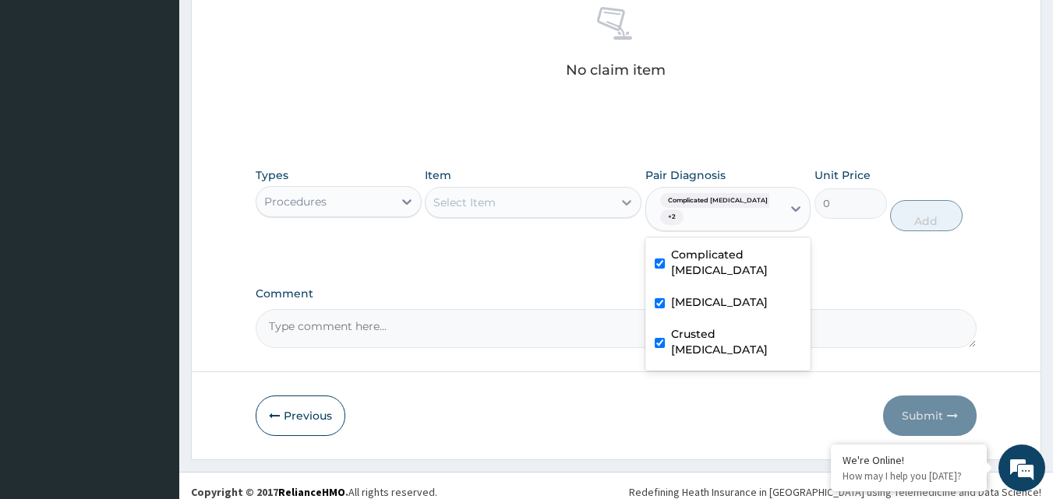
click at [616, 192] on div at bounding box center [626, 203] width 28 height 28
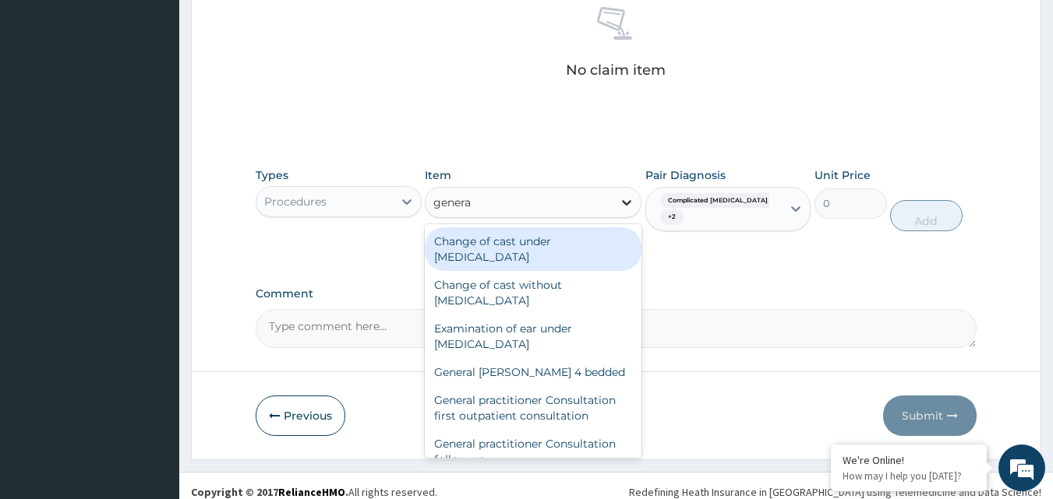
type input "general"
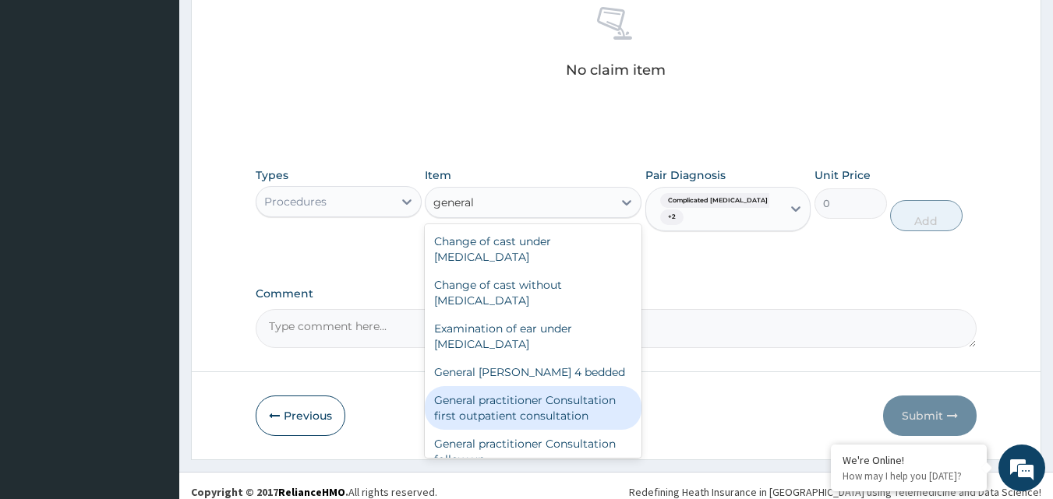
click at [581, 403] on div "General practitioner Consultation first outpatient consultation" at bounding box center [533, 408] width 217 height 44
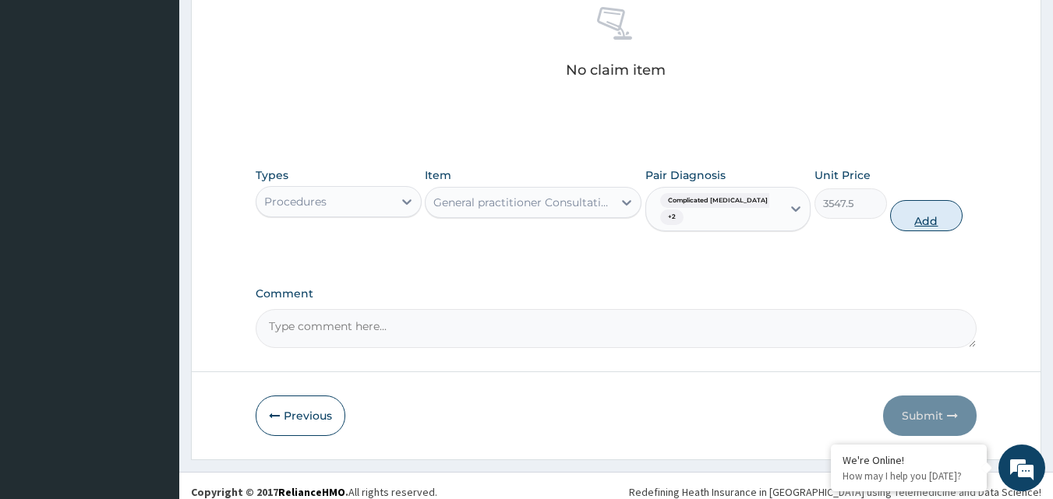
click at [930, 214] on button "Add" at bounding box center [926, 215] width 72 height 31
type input "0"
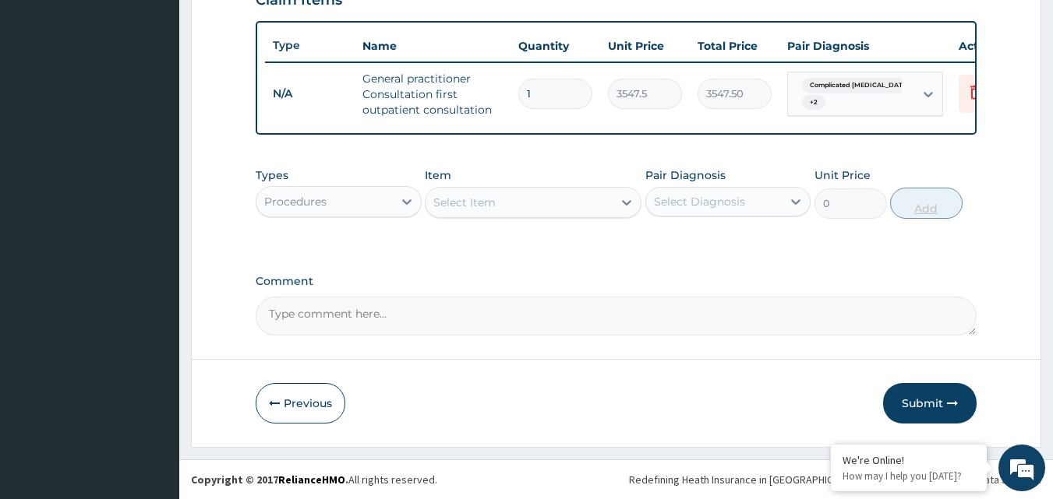
scroll to position [570, 0]
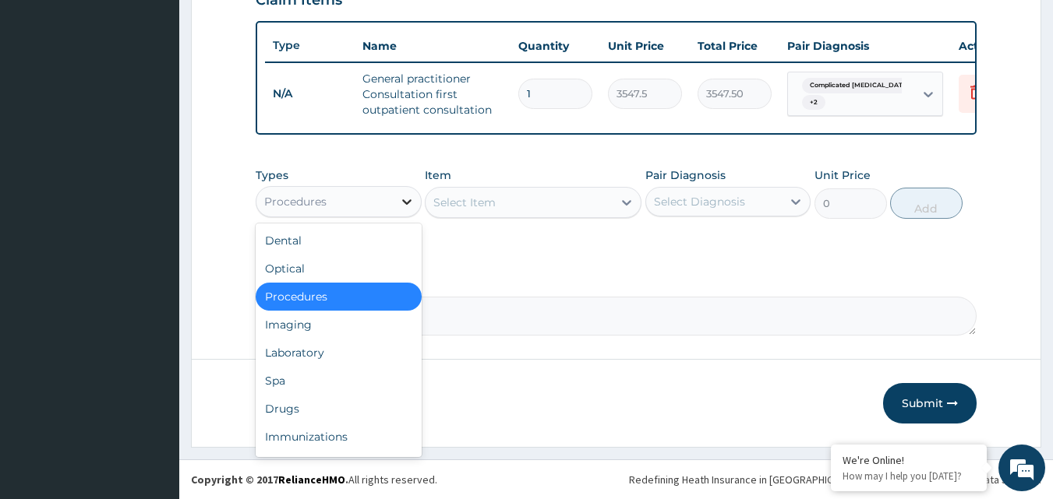
click at [405, 202] on icon at bounding box center [406, 201] width 9 height 5
click at [373, 365] on div "Laboratory" at bounding box center [339, 353] width 166 height 28
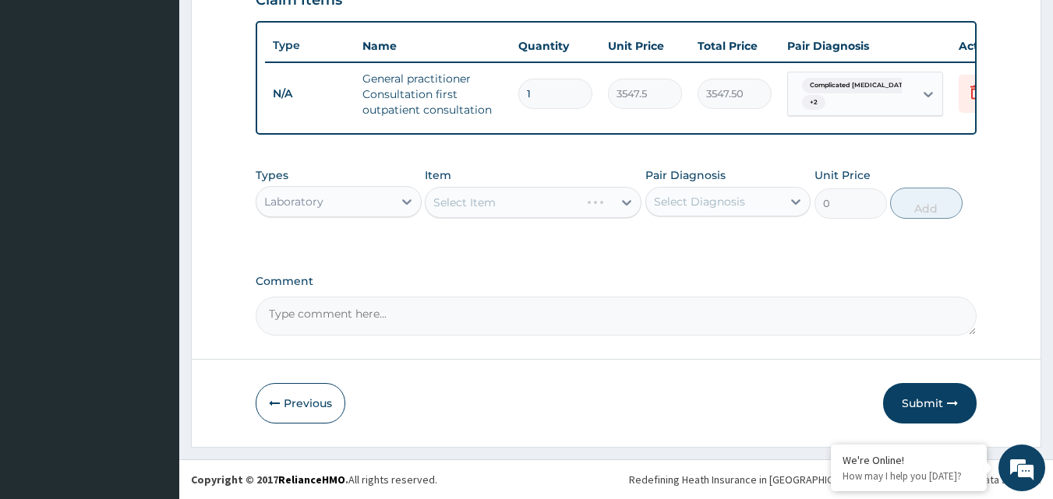
click at [704, 210] on div "Select Diagnosis" at bounding box center [714, 201] width 136 height 25
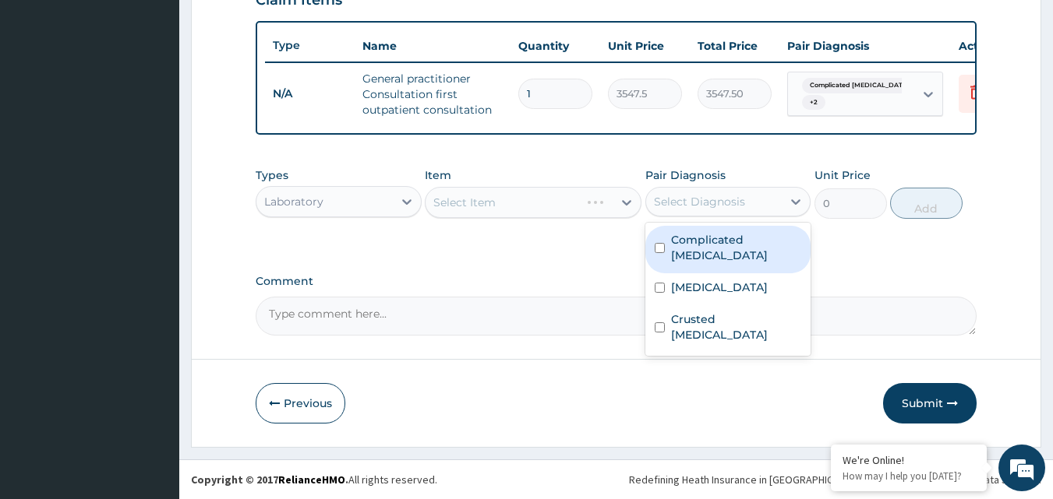
click at [651, 244] on div "Complicated malaria" at bounding box center [728, 250] width 166 height 48
checkbox input "true"
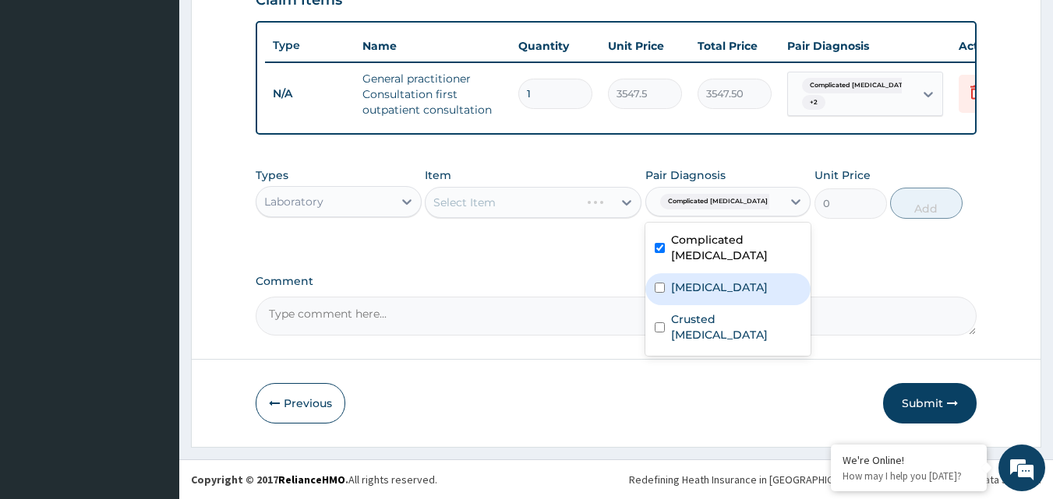
click at [656, 283] on input "checkbox" at bounding box center [660, 288] width 10 height 10
checkbox input "true"
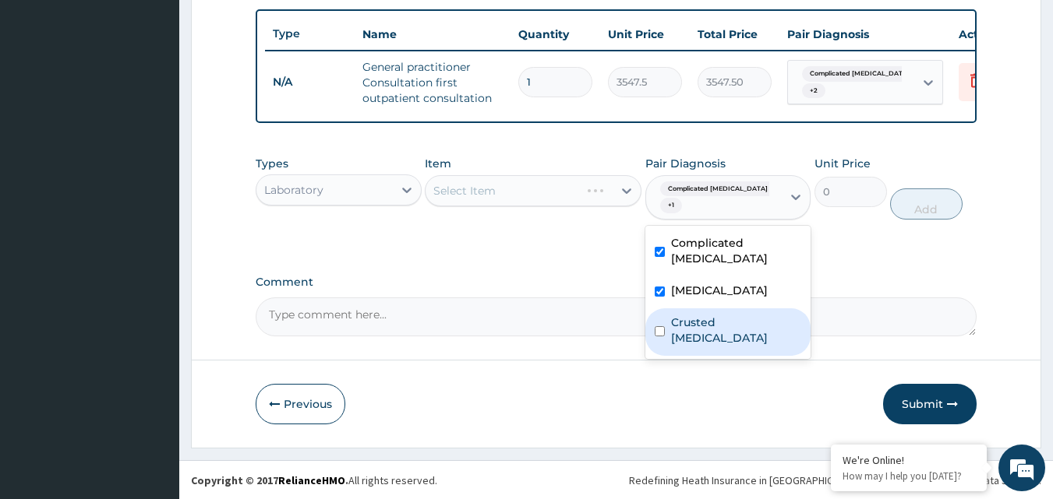
click at [662, 309] on div "Crusted scabies" at bounding box center [728, 333] width 166 height 48
checkbox input "true"
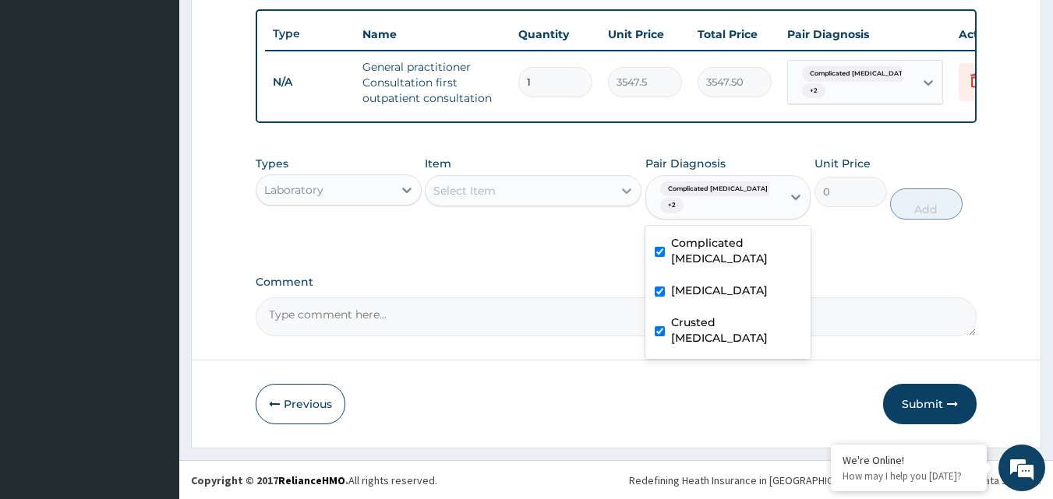
click at [622, 199] on icon at bounding box center [627, 191] width 16 height 16
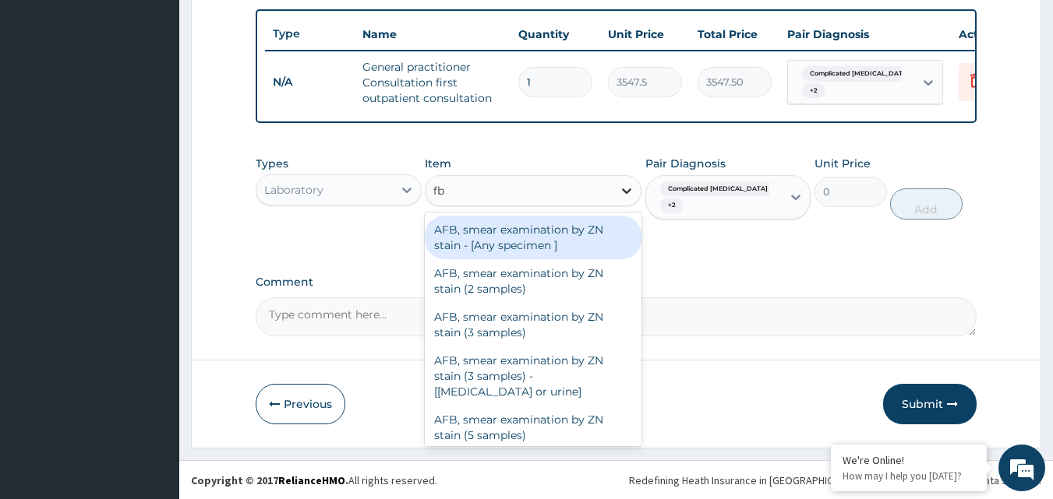
type input "fbc"
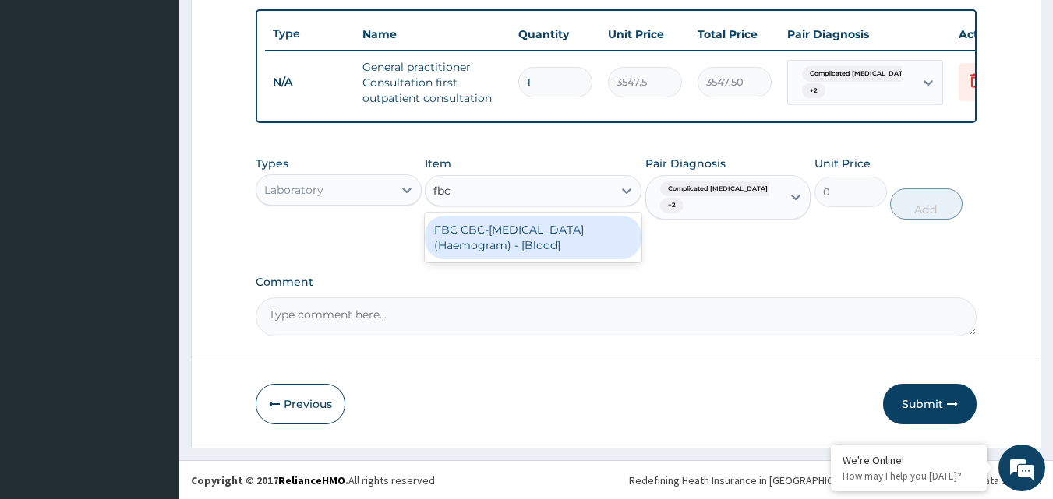
click at [612, 247] on div "FBC CBC-Complete Blood Count (Haemogram) - [Blood]" at bounding box center [533, 238] width 217 height 44
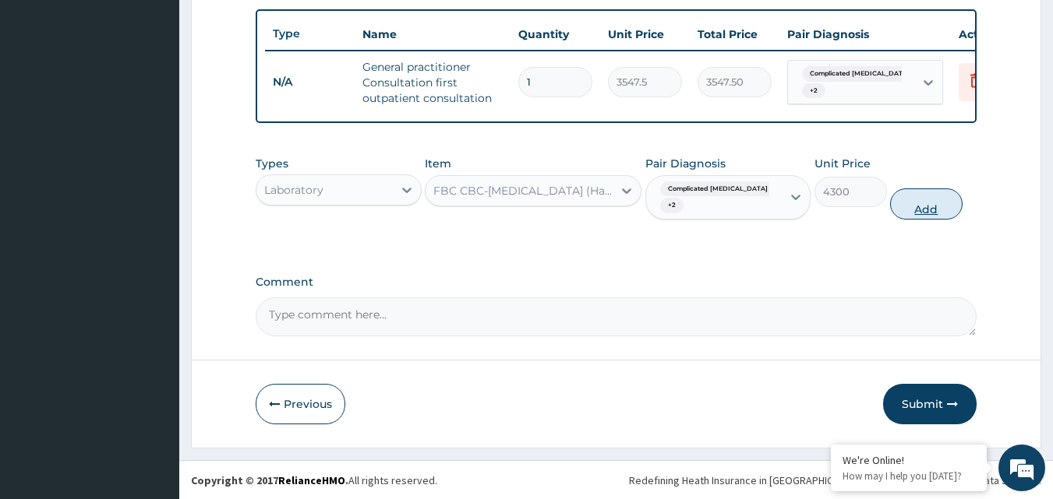
click at [932, 220] on button "Add" at bounding box center [926, 204] width 72 height 31
type input "0"
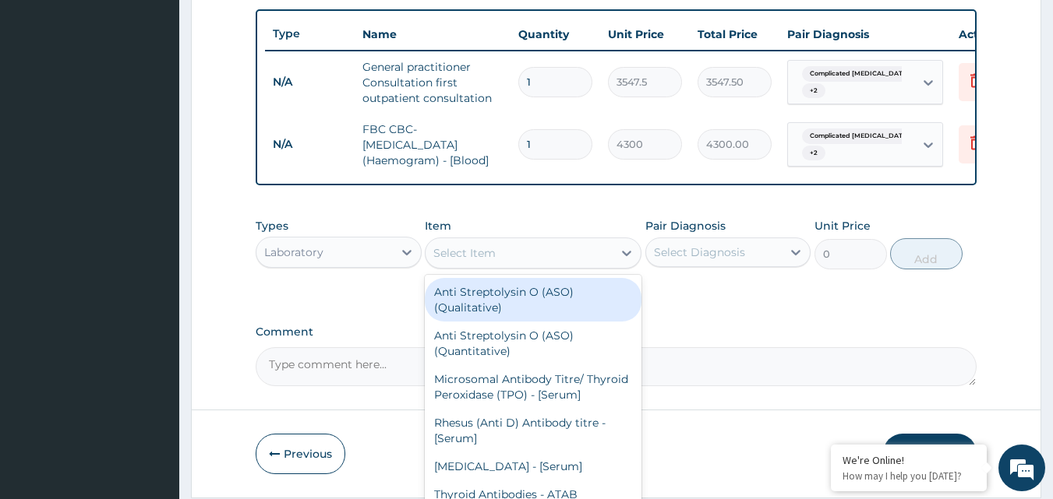
click at [500, 266] on div "Select Item" at bounding box center [518, 253] width 187 height 25
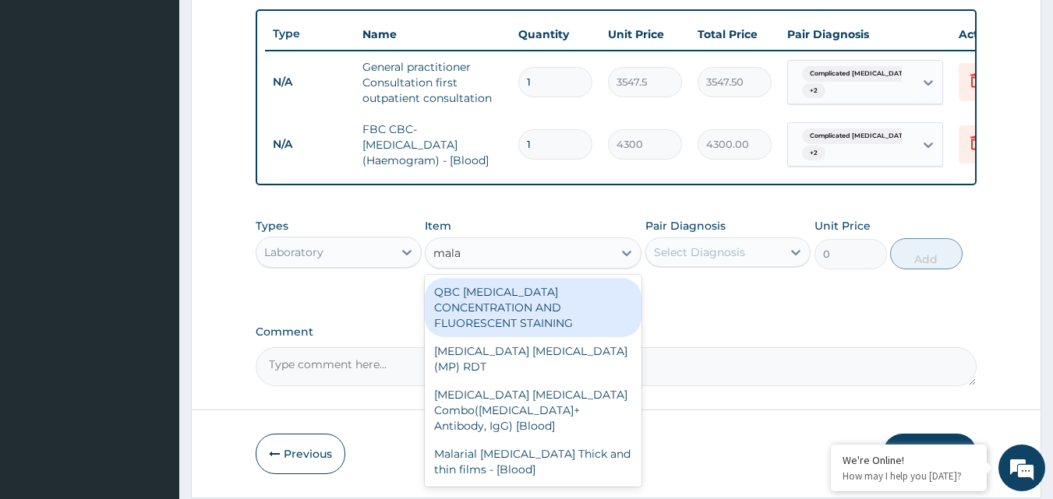
type input "malar"
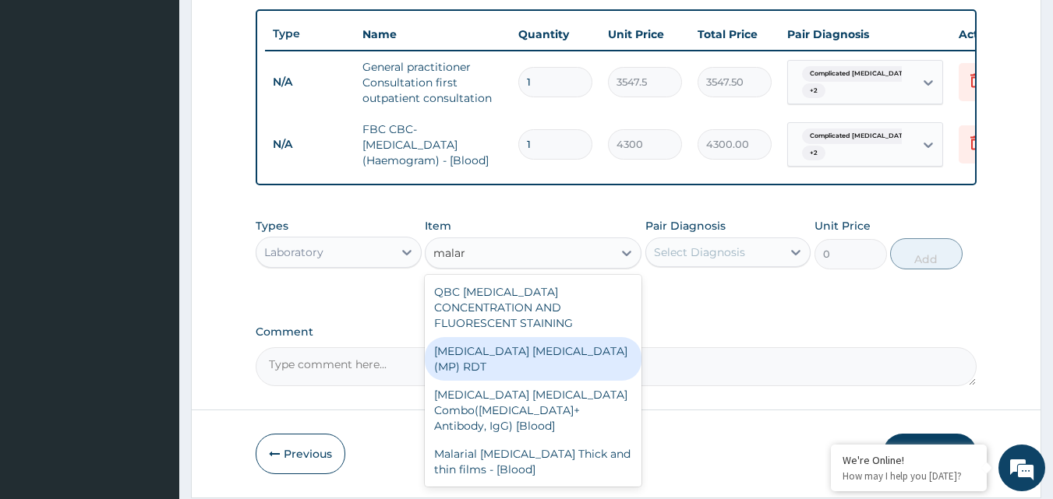
click at [521, 357] on div "MALARIA PARASITE (MP) RDT" at bounding box center [533, 359] width 217 height 44
type input "1612.5"
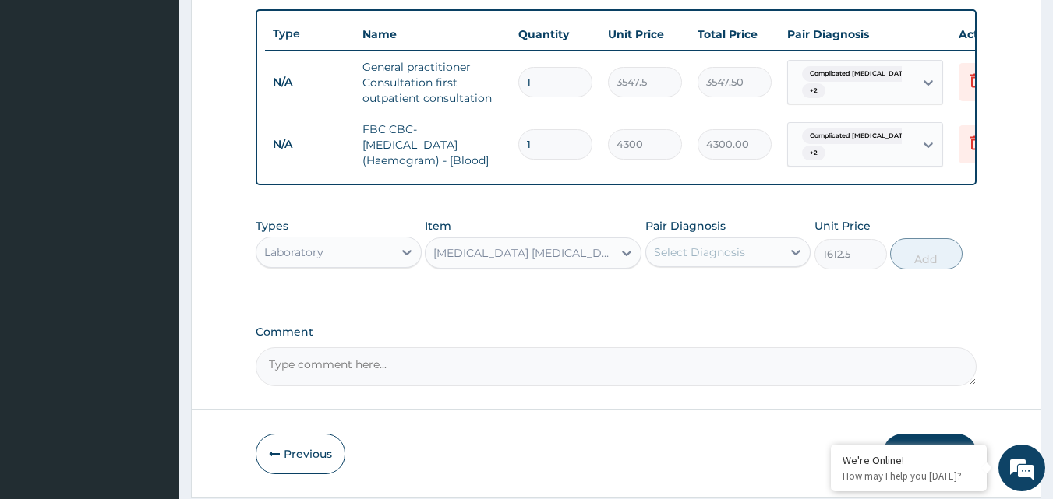
click at [699, 265] on div "Select Diagnosis" at bounding box center [714, 252] width 136 height 25
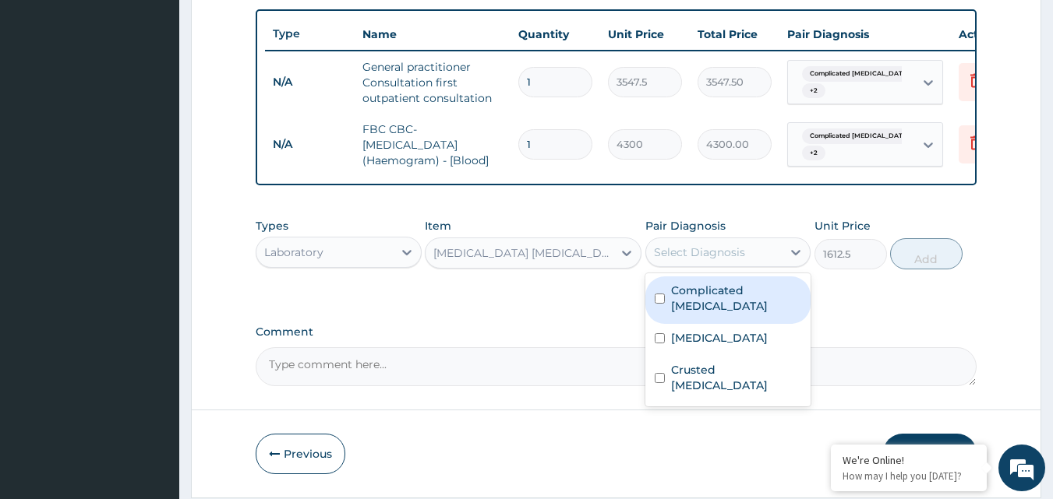
click at [663, 293] on div "Complicated malaria" at bounding box center [728, 301] width 166 height 48
checkbox input "true"
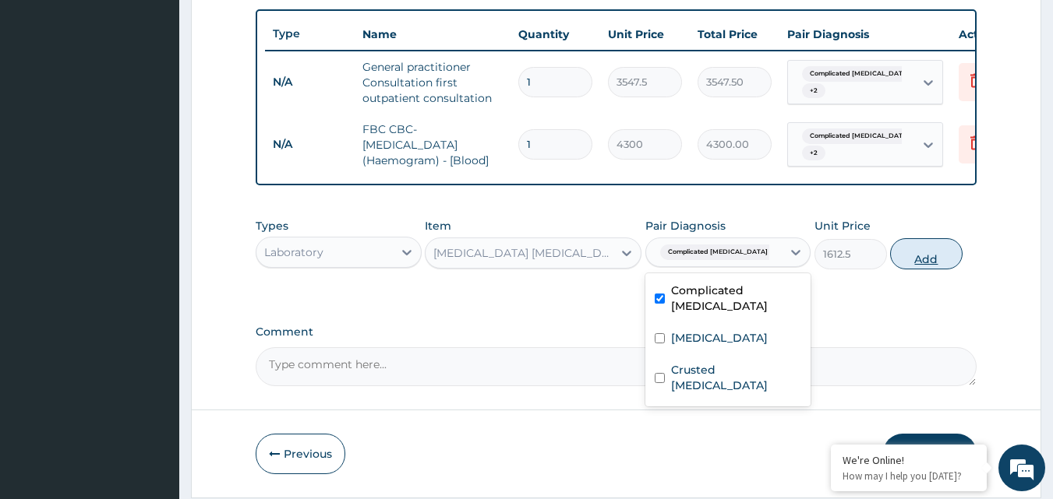
click at [899, 270] on button "Add" at bounding box center [926, 253] width 72 height 31
type input "0"
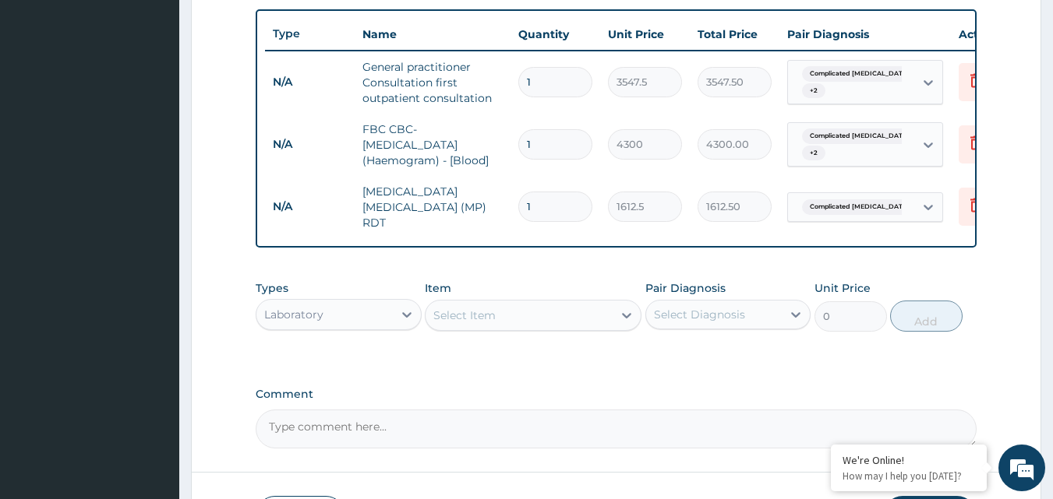
click at [597, 320] on div "Select Item" at bounding box center [518, 315] width 187 height 25
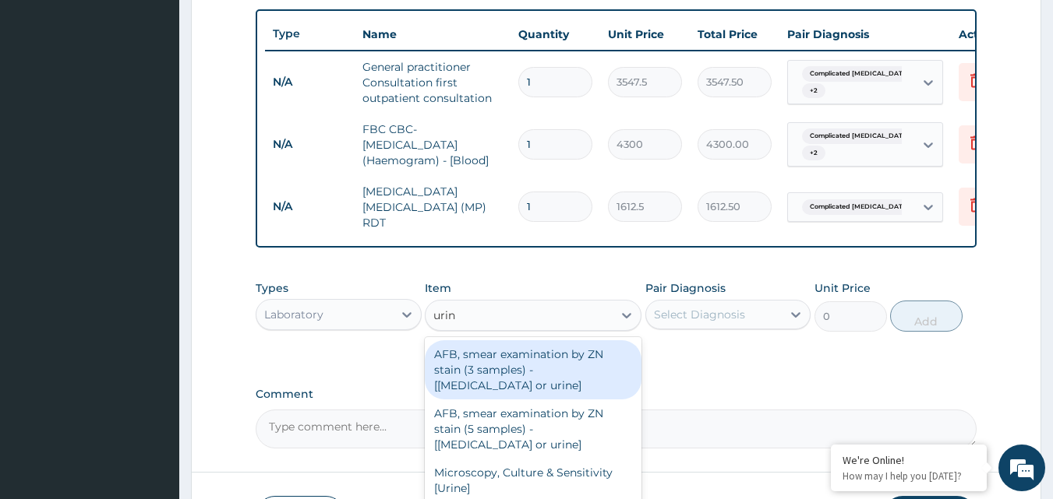
type input "urina"
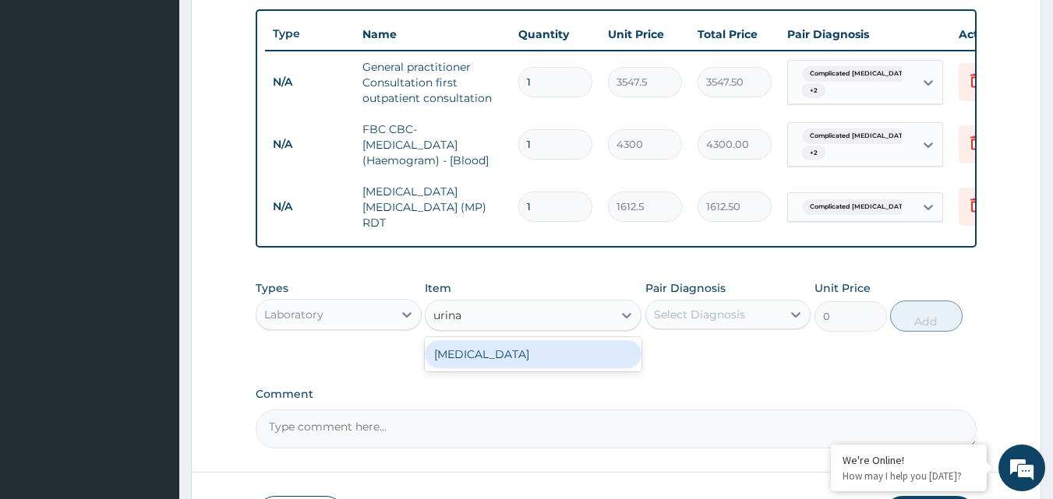
click at [598, 351] on div "URINALYSIS" at bounding box center [533, 355] width 217 height 28
type input "1612.5"
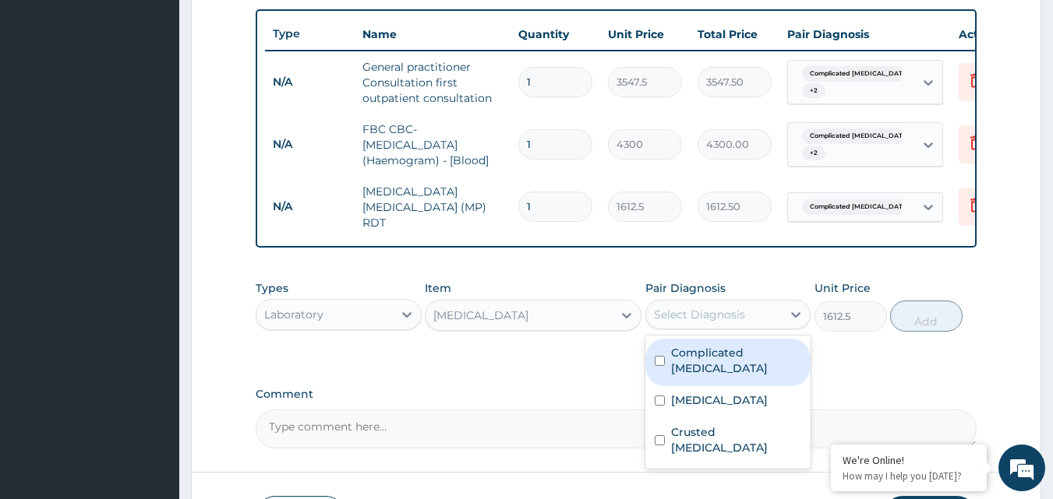
click at [688, 320] on div "Select Diagnosis" at bounding box center [699, 315] width 91 height 16
click at [666, 361] on div "Complicated malaria" at bounding box center [728, 363] width 166 height 48
checkbox input "true"
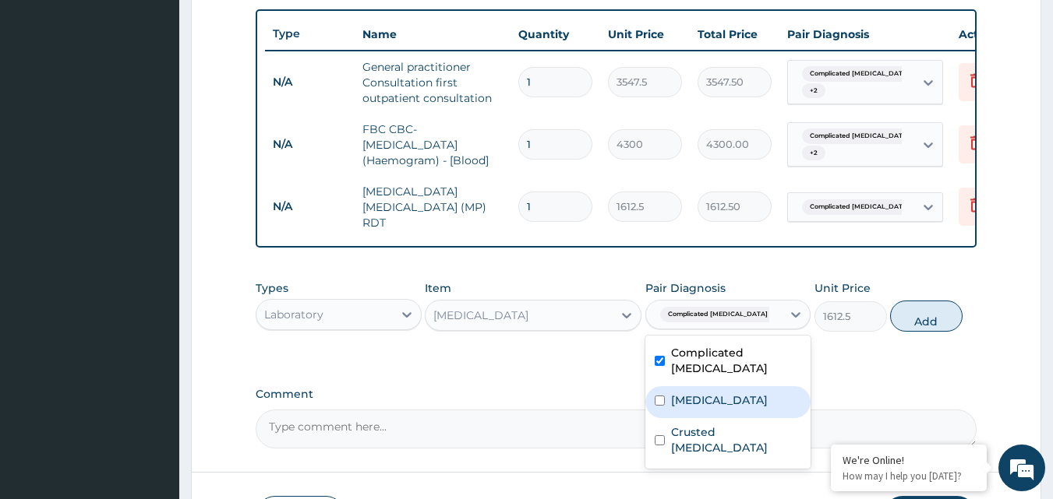
click at [658, 396] on input "checkbox" at bounding box center [660, 401] width 10 height 10
checkbox input "true"
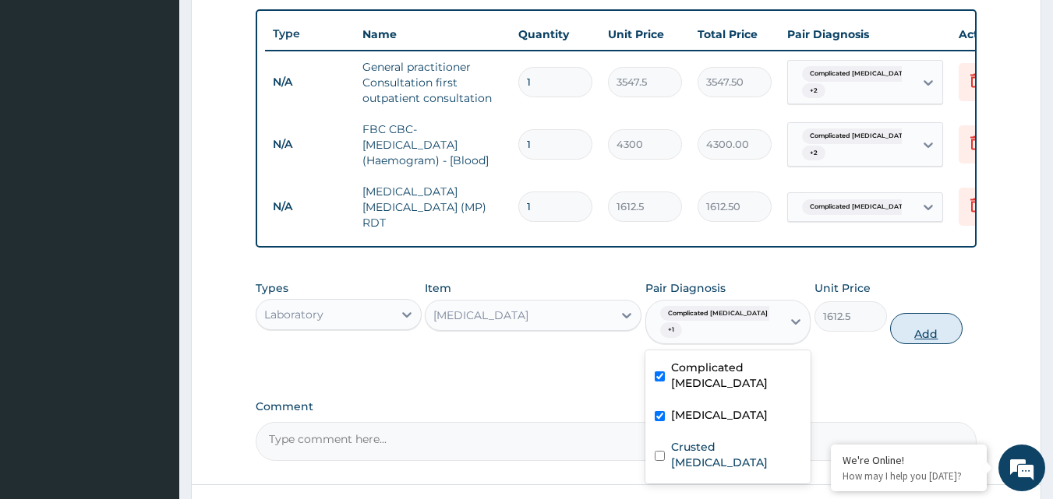
click at [926, 315] on button "Add" at bounding box center [926, 328] width 72 height 31
type input "0"
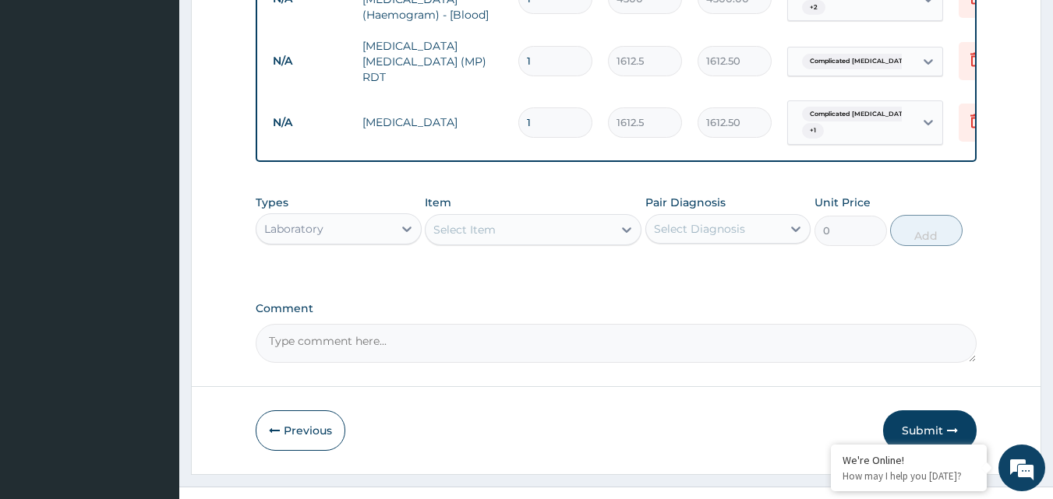
scroll to position [746, 0]
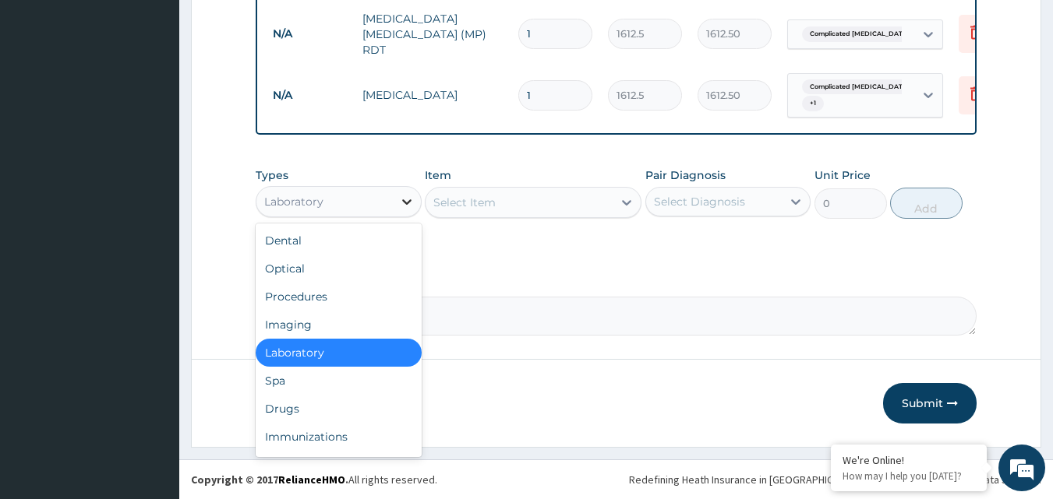
click at [409, 202] on icon at bounding box center [406, 201] width 9 height 5
click at [383, 411] on div "Drugs" at bounding box center [339, 409] width 166 height 28
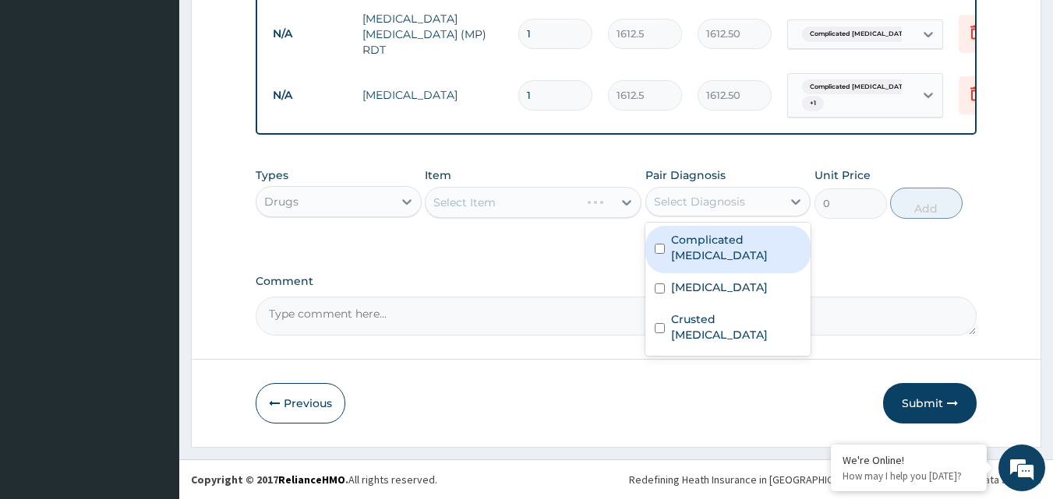
click at [729, 205] on div "Select Diagnosis" at bounding box center [699, 202] width 91 height 16
click at [665, 238] on div "Complicated malaria" at bounding box center [728, 250] width 166 height 48
checkbox input "true"
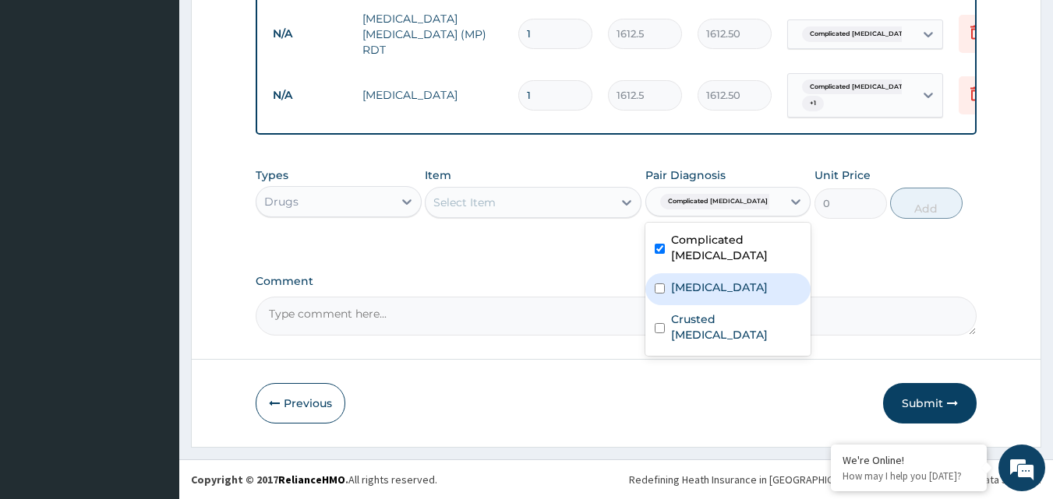
click at [659, 284] on input "checkbox" at bounding box center [660, 289] width 10 height 10
checkbox input "true"
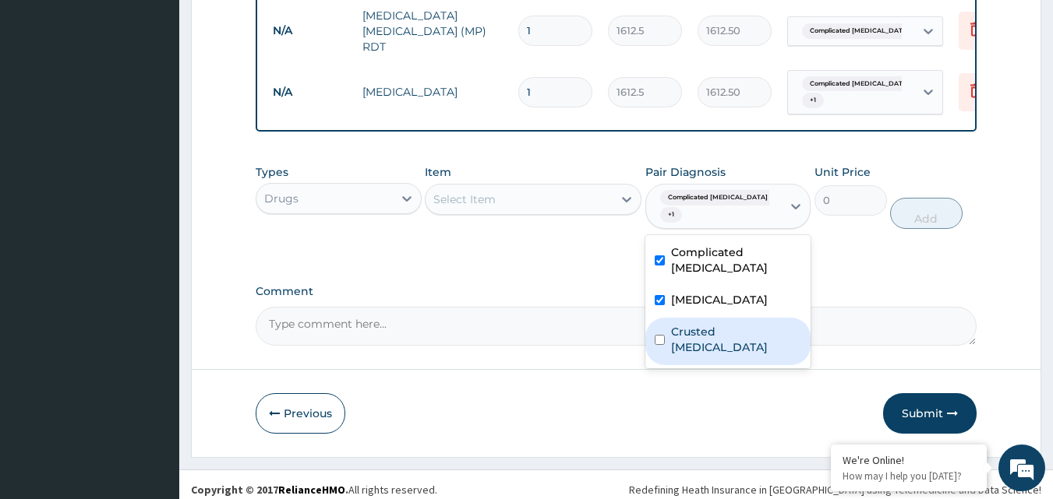
click at [659, 318] on div "Crusted scabies" at bounding box center [728, 342] width 166 height 48
checkbox input "true"
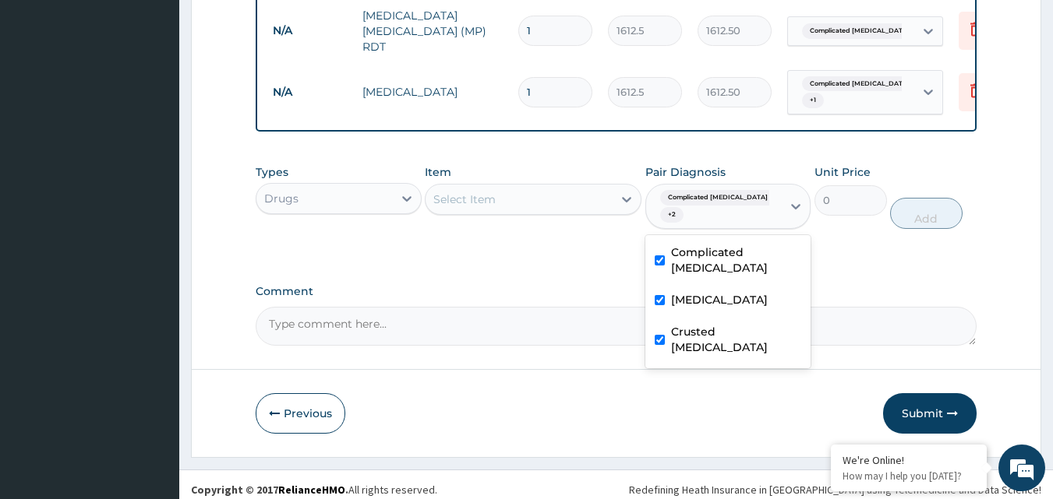
click at [609, 198] on div "Select Item" at bounding box center [518, 199] width 187 height 25
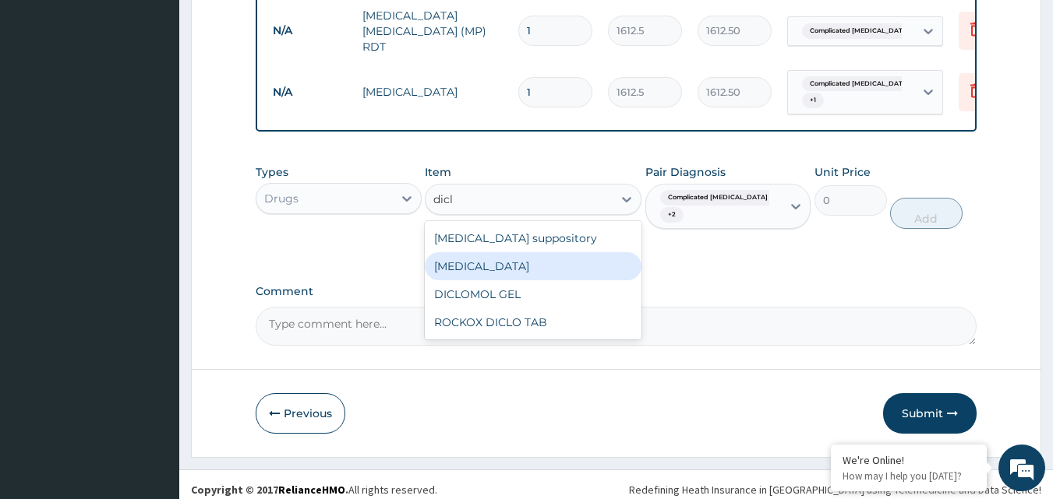
type input "dic"
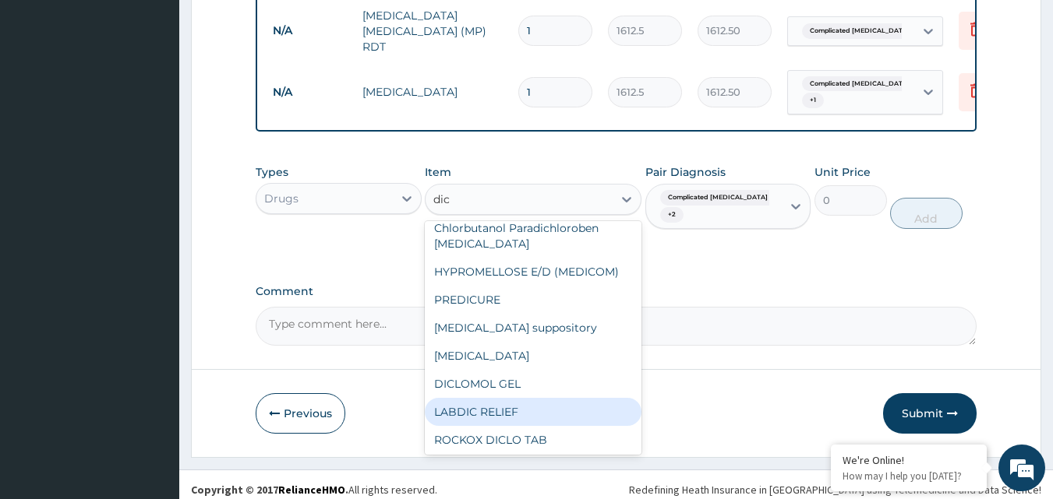
scroll to position [12, 0]
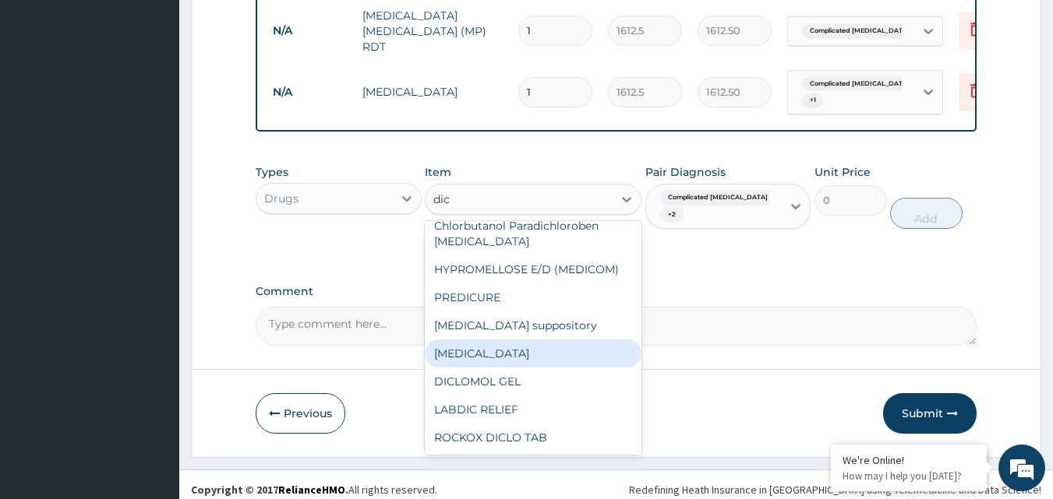
click at [585, 364] on div "Diclofenac" at bounding box center [533, 354] width 217 height 28
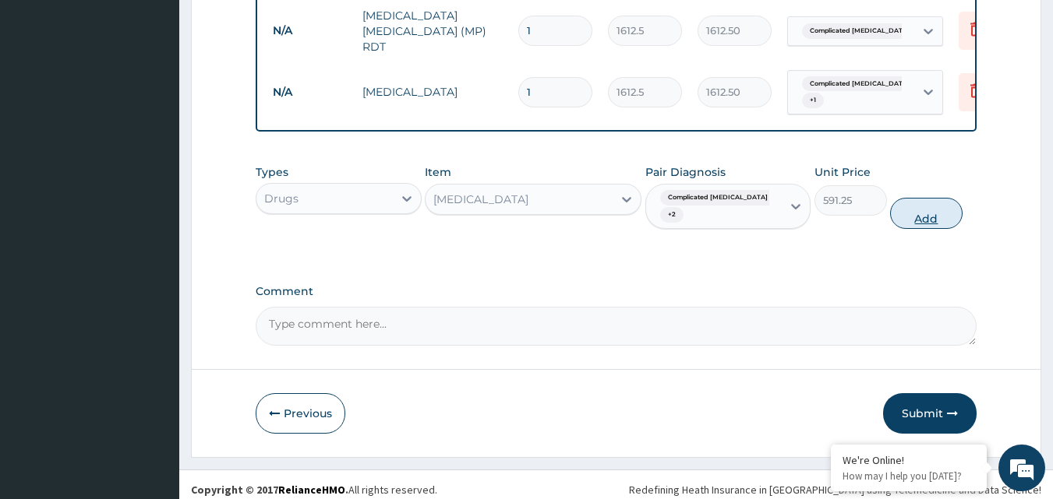
click at [930, 224] on button "Add" at bounding box center [926, 213] width 72 height 31
type input "0"
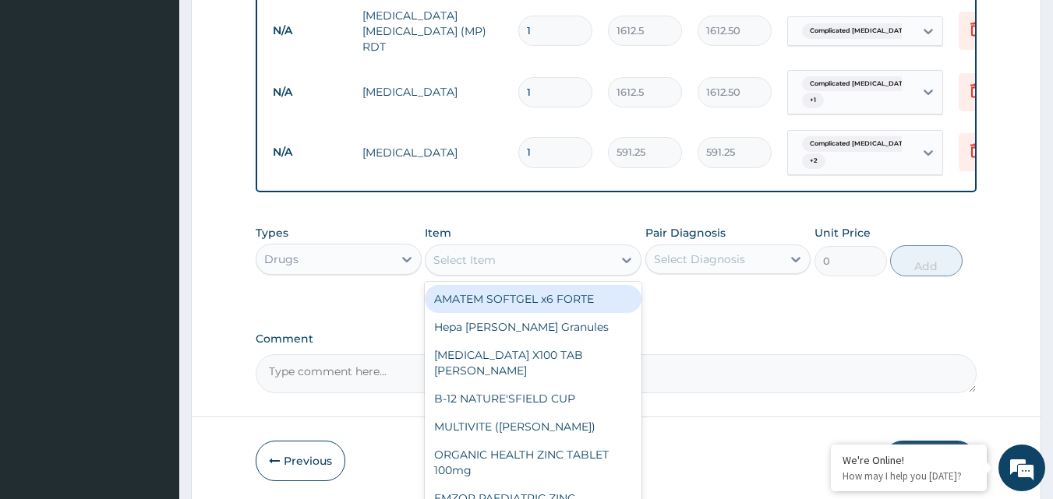
click at [567, 267] on div "Select Item" at bounding box center [518, 260] width 187 height 25
type input "e m"
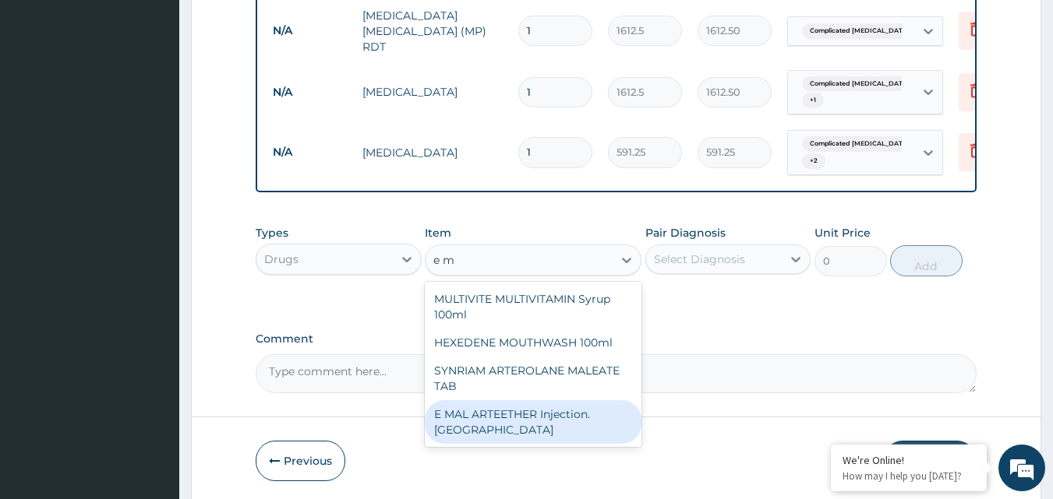
click at [543, 427] on div "E MAL ARTEETHER Injection. FIDSON" at bounding box center [533, 423] width 217 height 44
type input "1773.75"
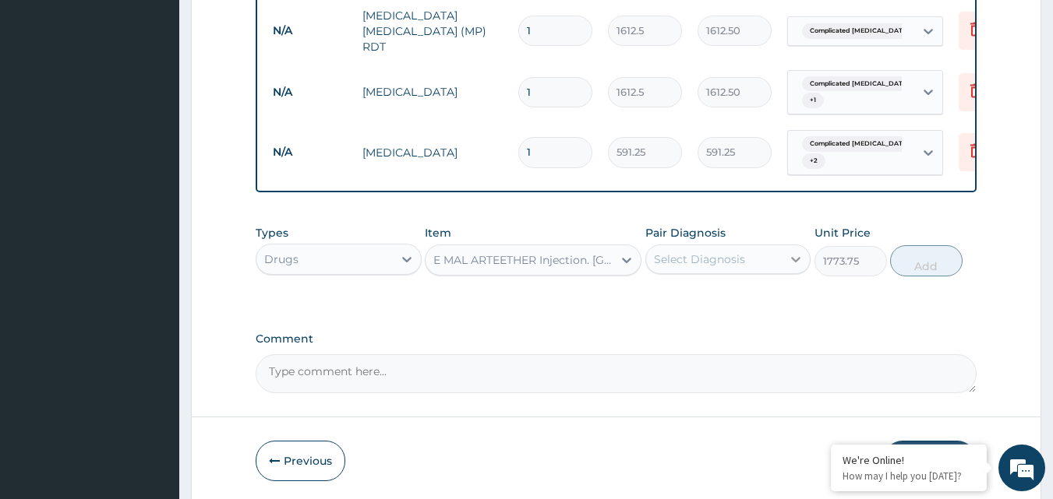
click at [785, 265] on div at bounding box center [796, 259] width 28 height 28
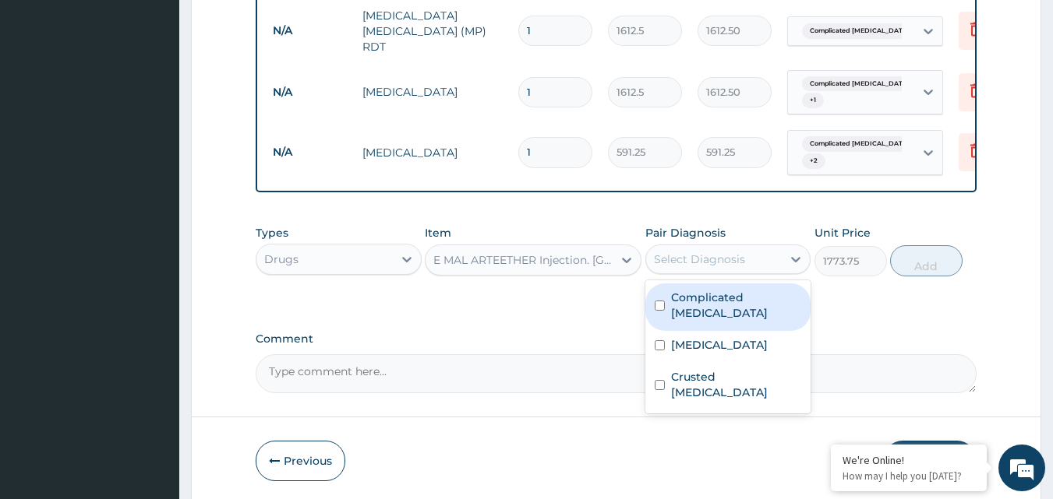
click at [661, 309] on div "Complicated malaria" at bounding box center [728, 308] width 166 height 48
checkbox input "true"
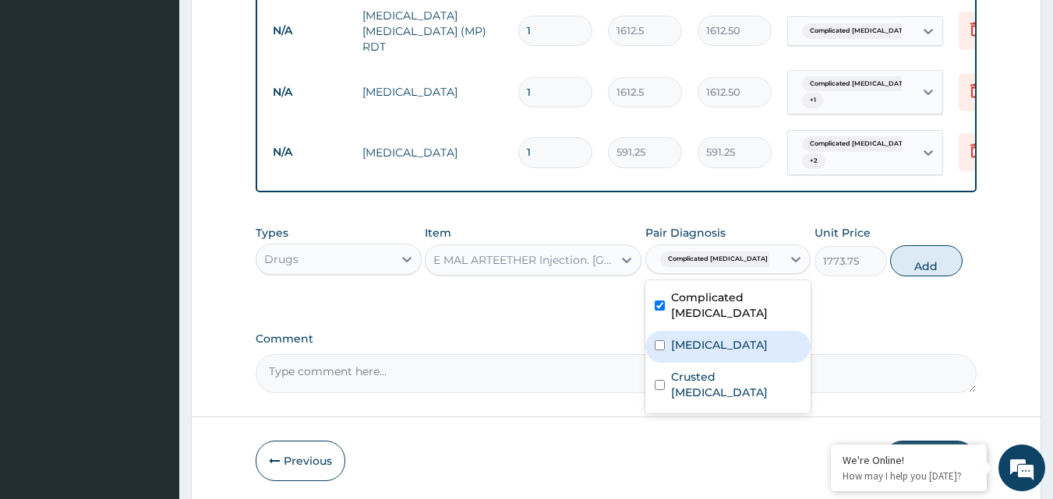
click at [661, 331] on div "Sepsis" at bounding box center [728, 347] width 166 height 32
checkbox input "true"
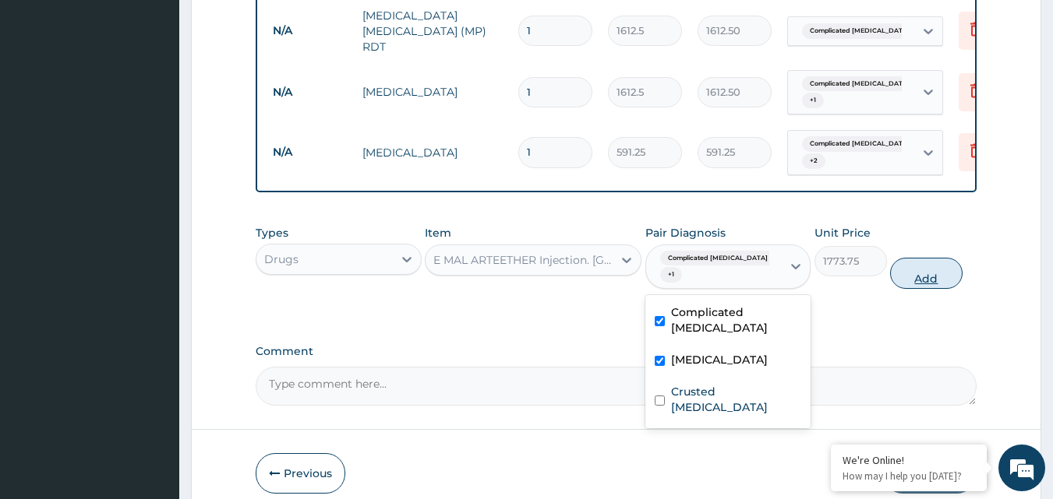
click at [928, 270] on button "Add" at bounding box center [926, 273] width 72 height 31
type input "0"
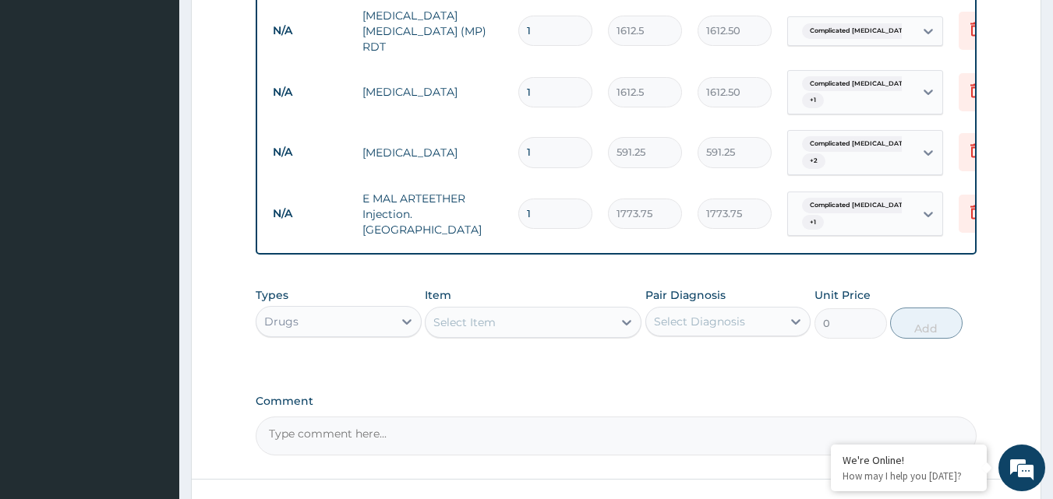
click at [531, 326] on div "Select Item" at bounding box center [518, 322] width 187 height 25
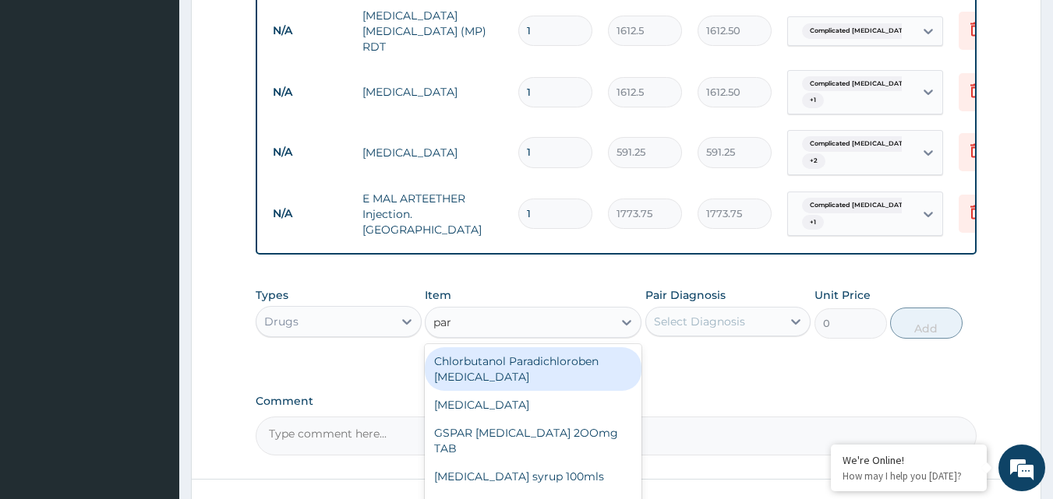
type input "para"
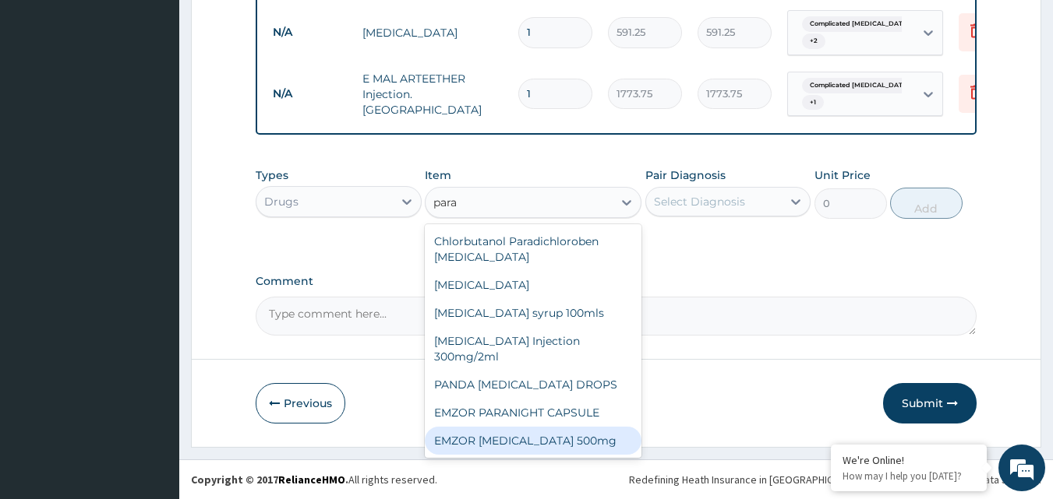
click at [573, 432] on div "EMZOR PARACETAMOL 500mg" at bounding box center [533, 441] width 217 height 28
type input "23.65"
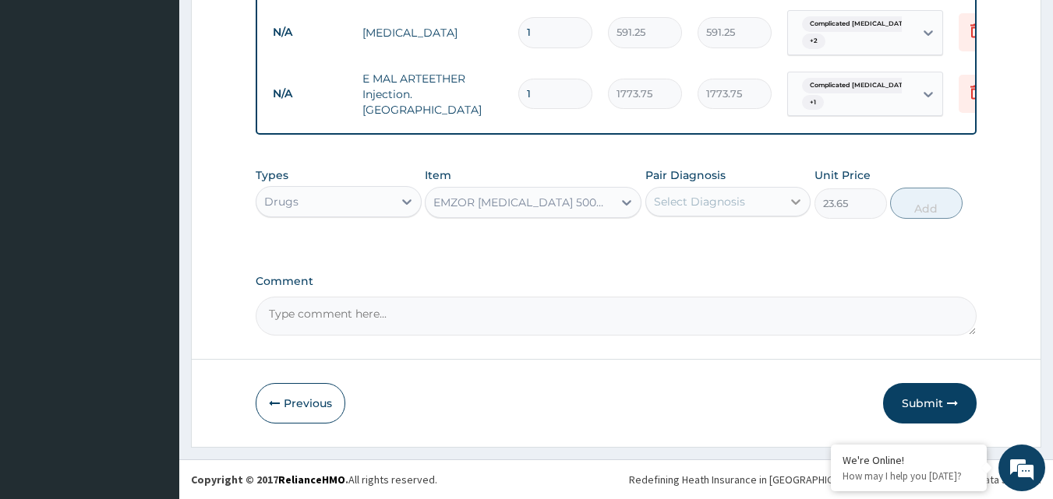
click at [795, 196] on icon at bounding box center [796, 202] width 16 height 16
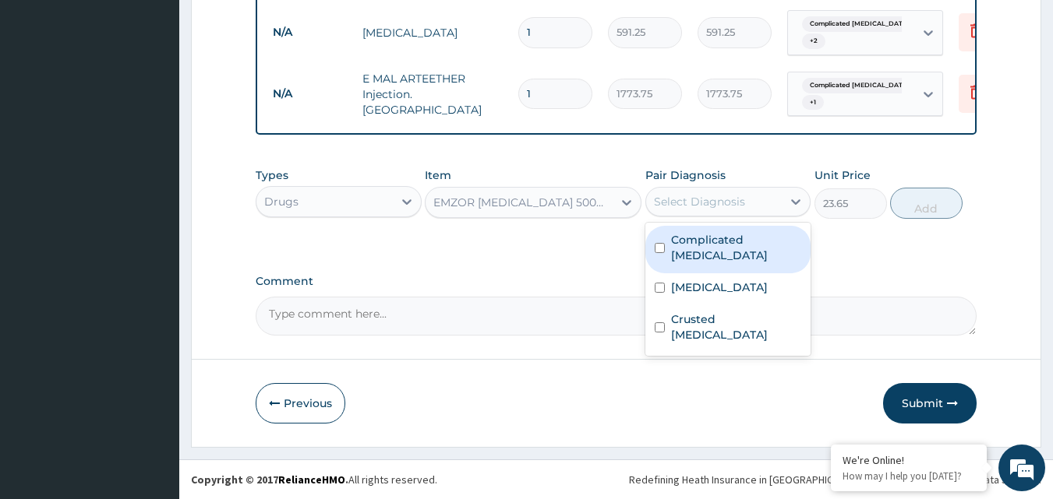
click at [665, 246] on div "Complicated malaria" at bounding box center [728, 250] width 166 height 48
checkbox input "true"
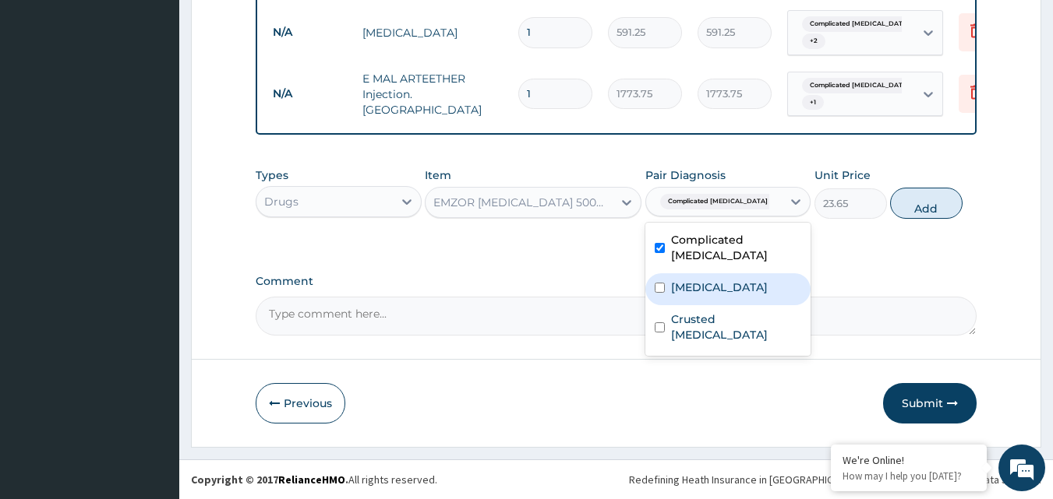
click at [657, 283] on input "checkbox" at bounding box center [660, 288] width 10 height 10
checkbox input "true"
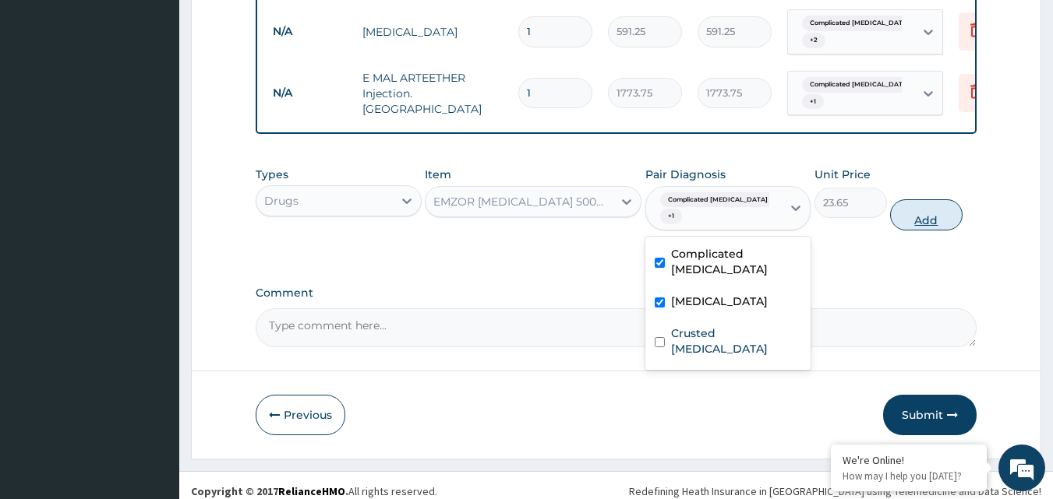
click at [924, 210] on button "Add" at bounding box center [926, 214] width 72 height 31
type input "0"
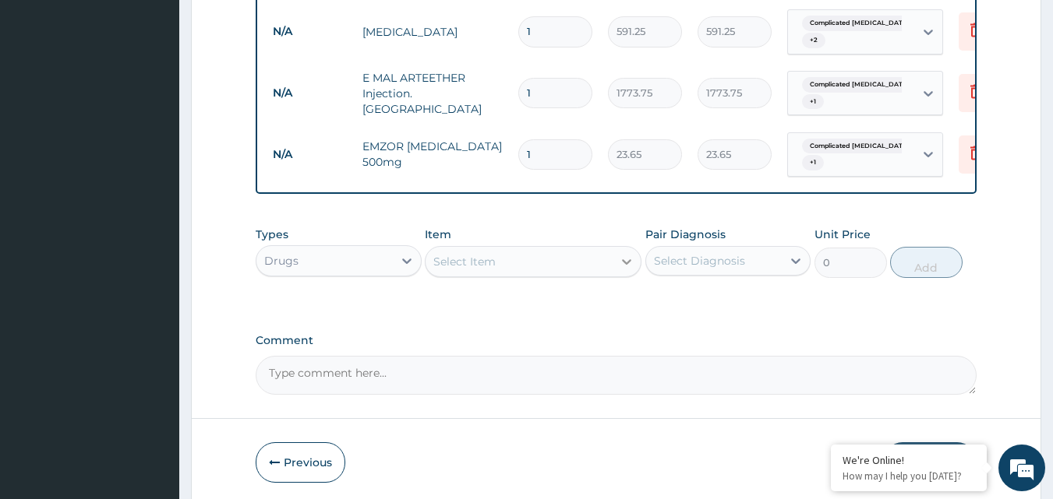
click at [613, 267] on div at bounding box center [626, 262] width 28 height 28
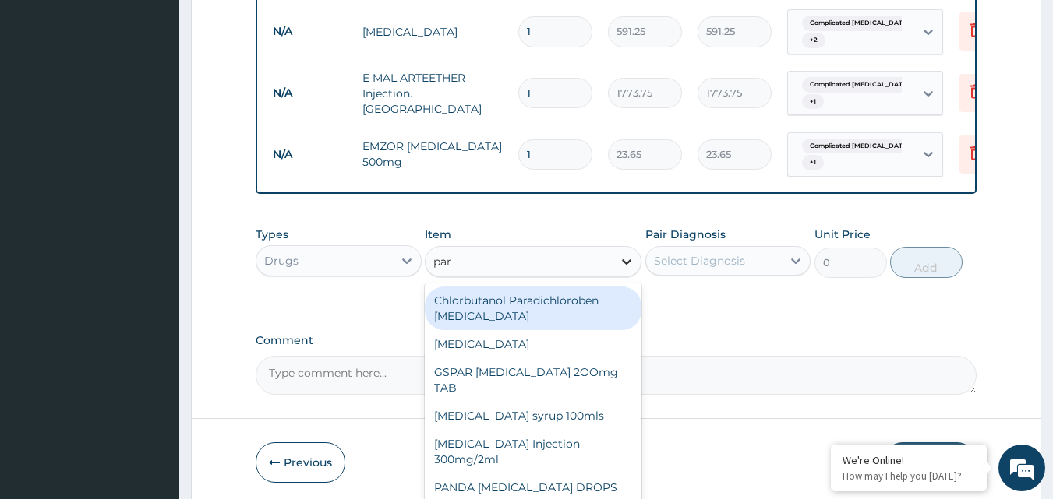
type input "para"
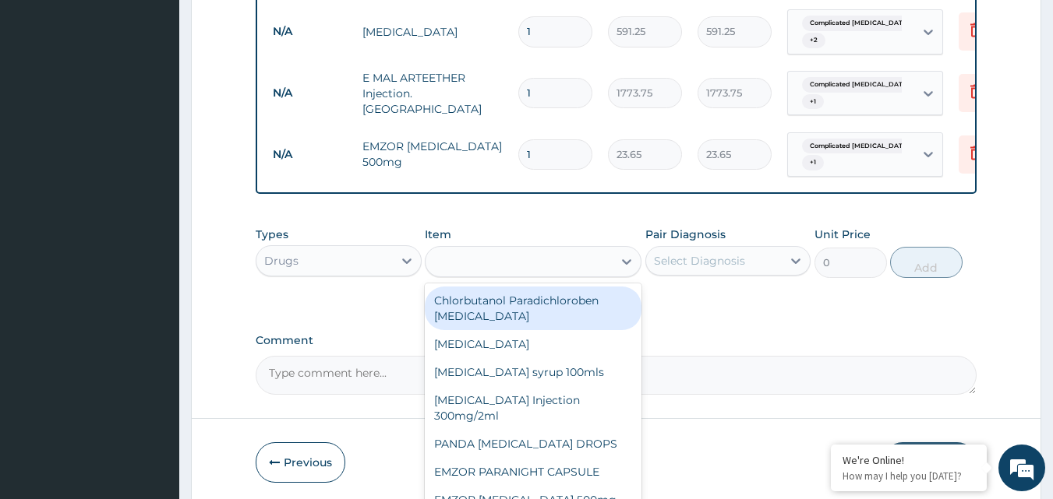
click at [609, 271] on div "para" at bounding box center [518, 261] width 187 height 25
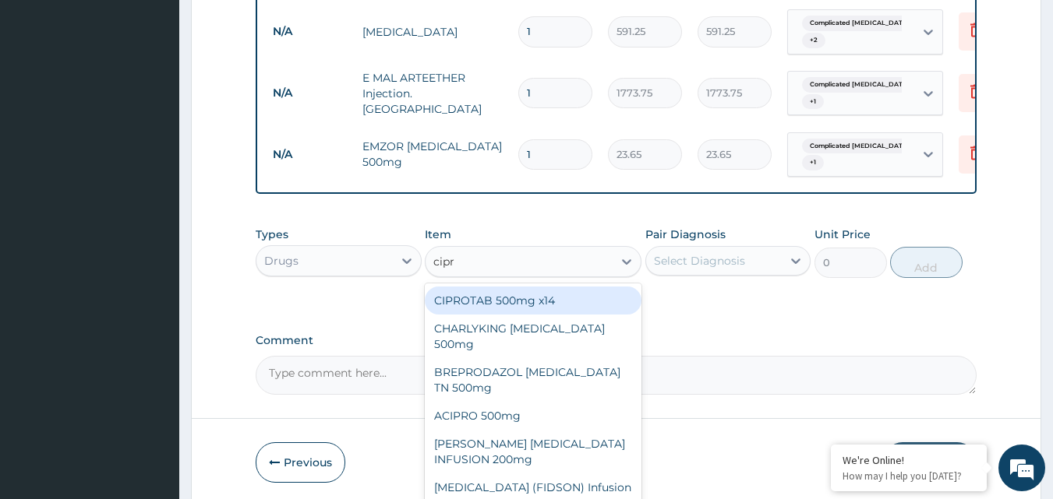
type input "cipro"
click at [607, 298] on div "CIPROTAB 500mg x14" at bounding box center [533, 301] width 217 height 28
type input "319.275"
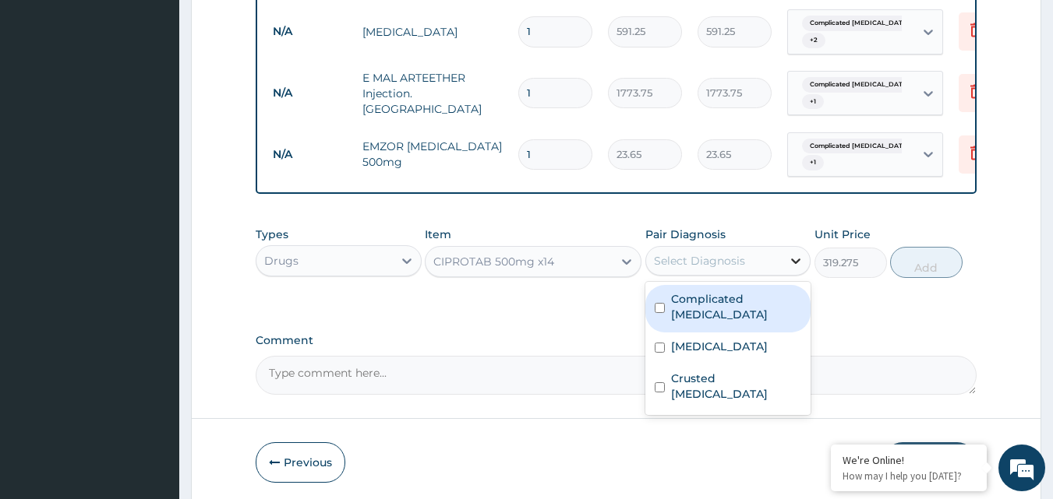
click at [799, 266] on icon at bounding box center [796, 261] width 16 height 16
click at [671, 290] on div "Complicated malaria" at bounding box center [728, 309] width 166 height 48
checkbox input "true"
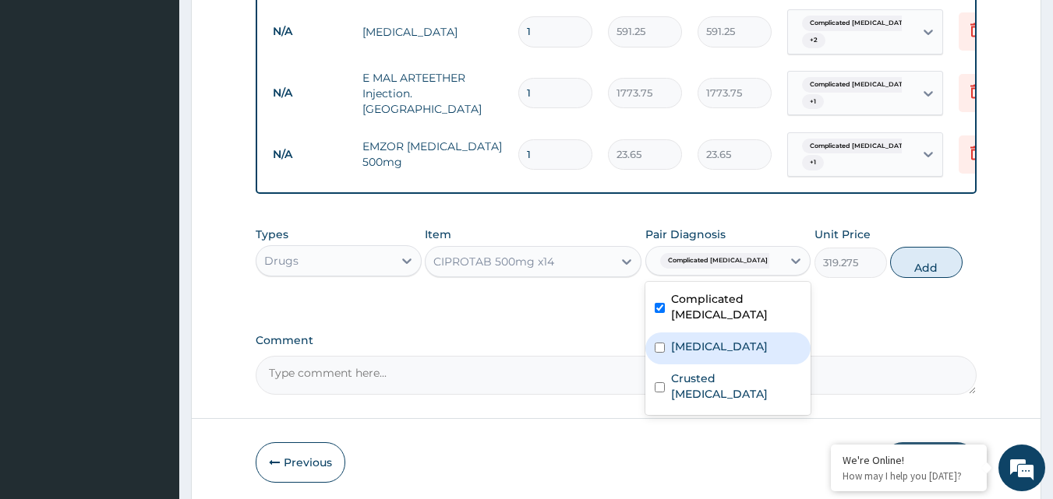
click at [660, 343] on input "checkbox" at bounding box center [660, 348] width 10 height 10
checkbox input "true"
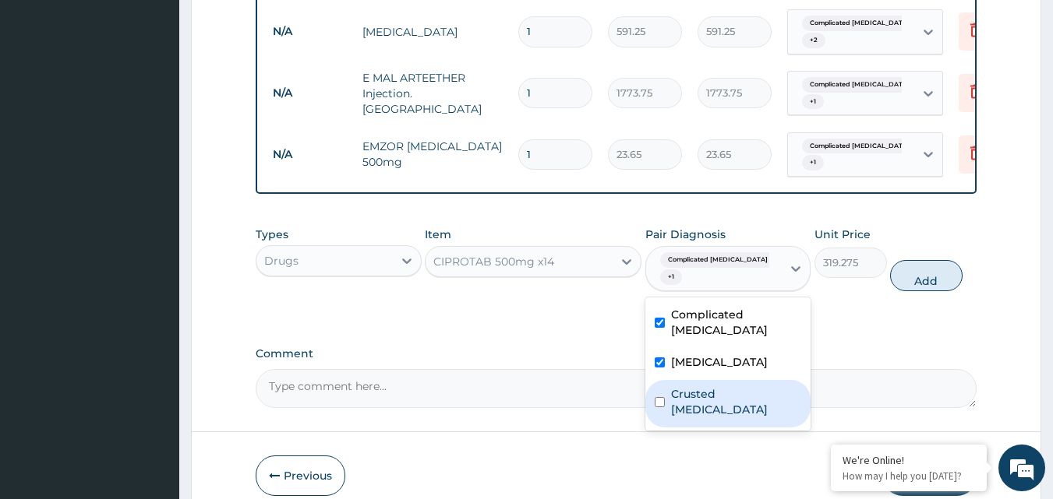
click at [658, 397] on input "checkbox" at bounding box center [660, 402] width 10 height 10
checkbox input "true"
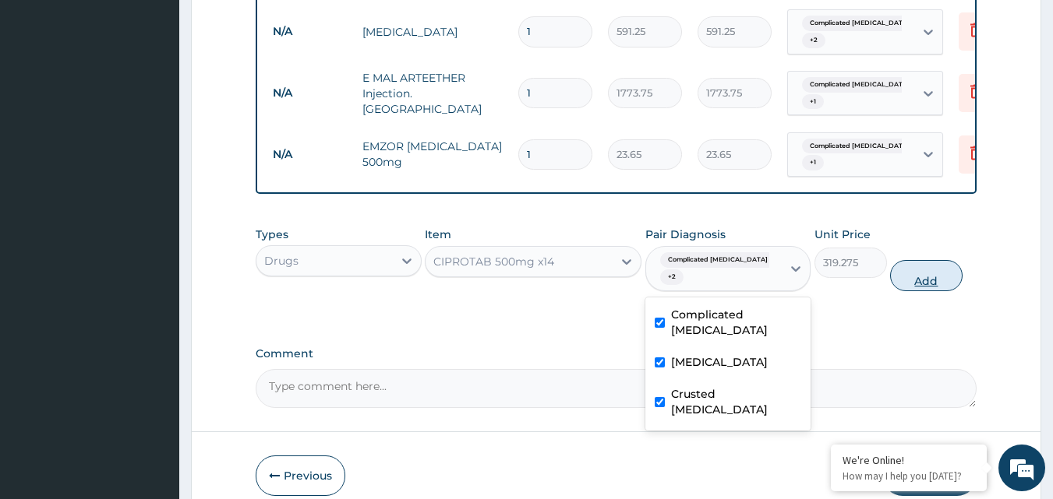
click at [921, 284] on button "Add" at bounding box center [926, 275] width 72 height 31
type input "0"
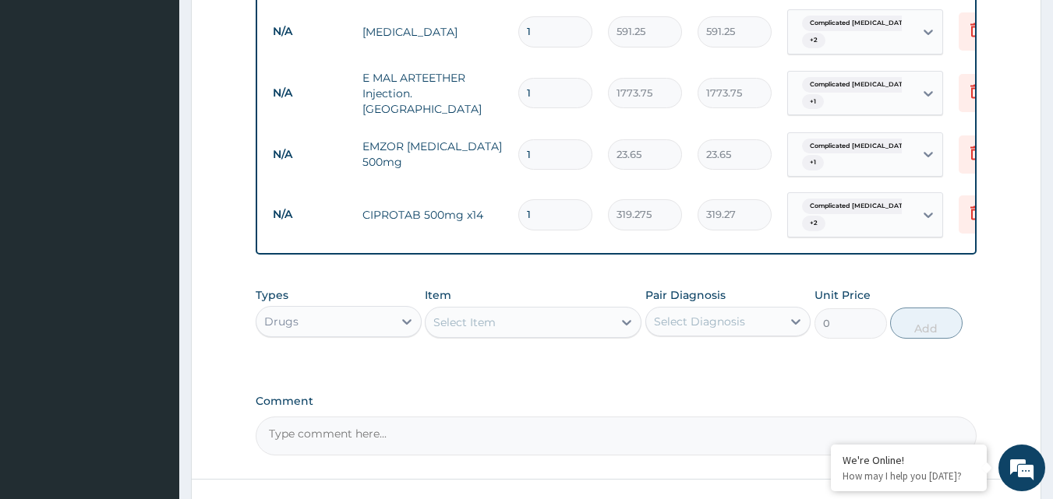
type input "14"
type input "4469.85"
type input "14"
click at [550, 150] on input "1" at bounding box center [555, 154] width 74 height 30
type input "18"
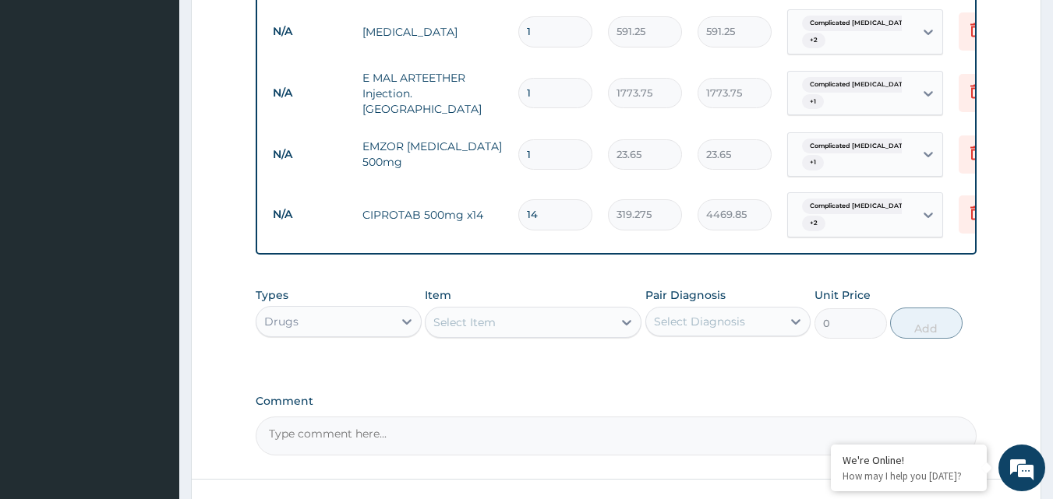
type input "425.70"
type input "18"
click at [552, 86] on input "1" at bounding box center [555, 93] width 74 height 30
type input "0.00"
type input "3"
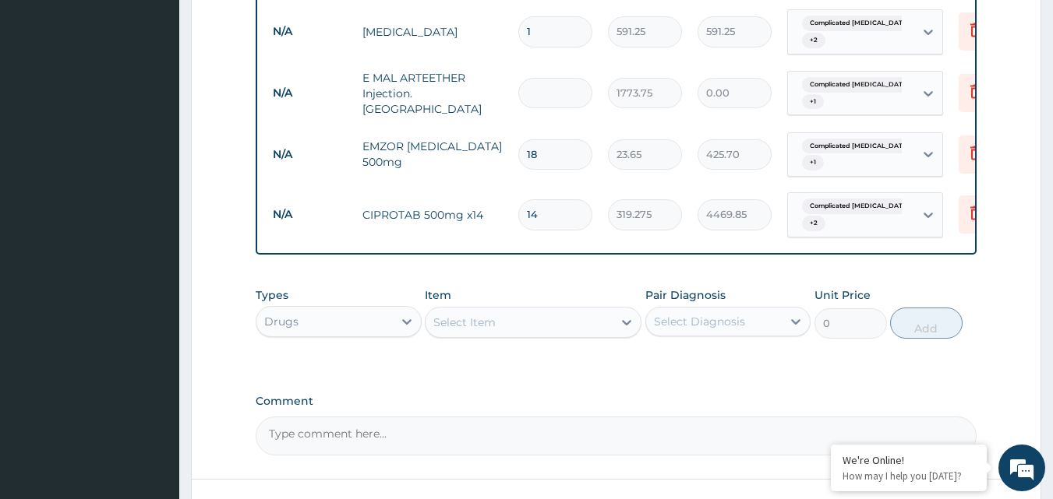
type input "5321.25"
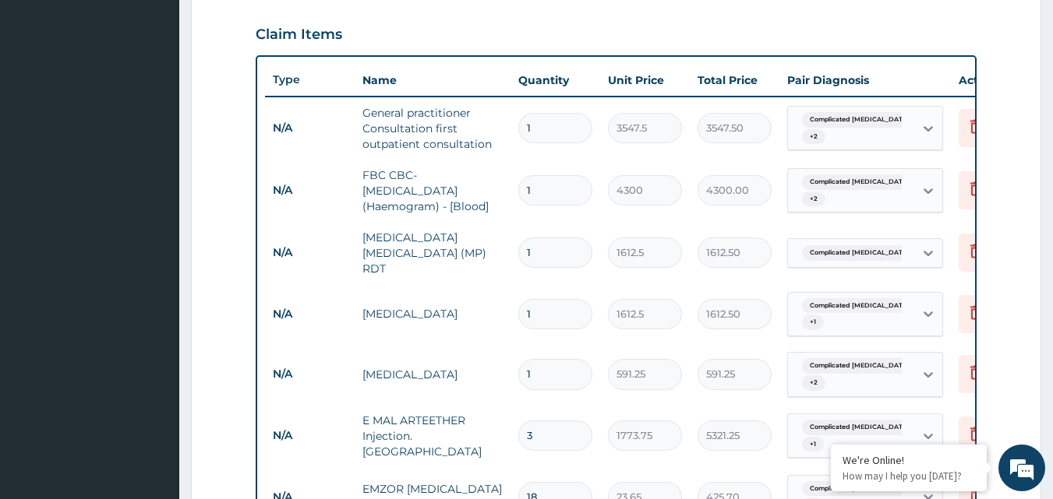
scroll to position [961, 0]
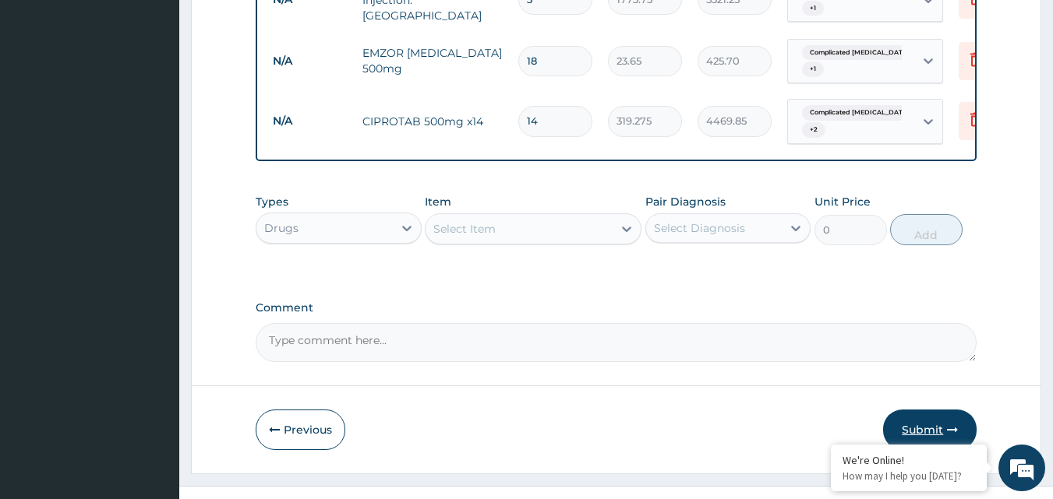
type input "3"
click at [936, 423] on button "Submit" at bounding box center [930, 430] width 94 height 41
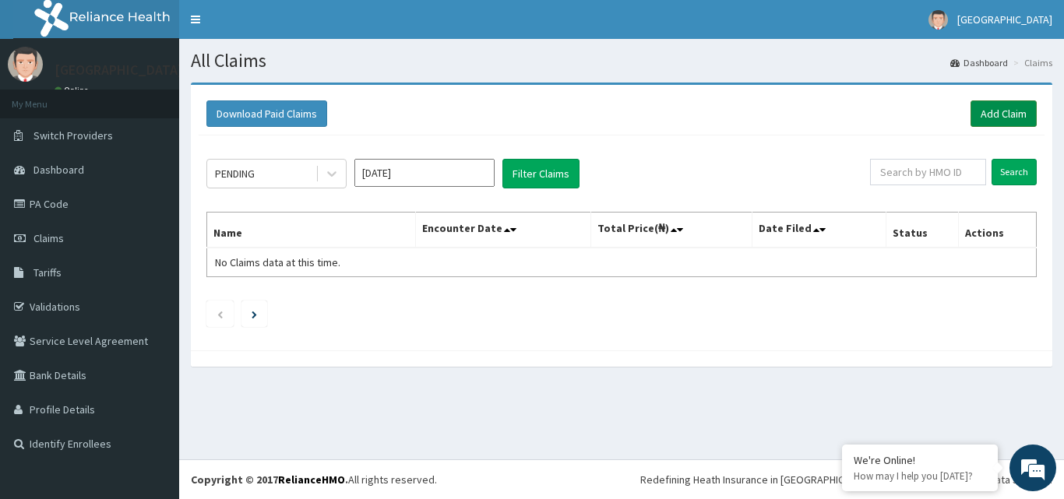
click at [1007, 108] on link "Add Claim" at bounding box center [1004, 114] width 66 height 26
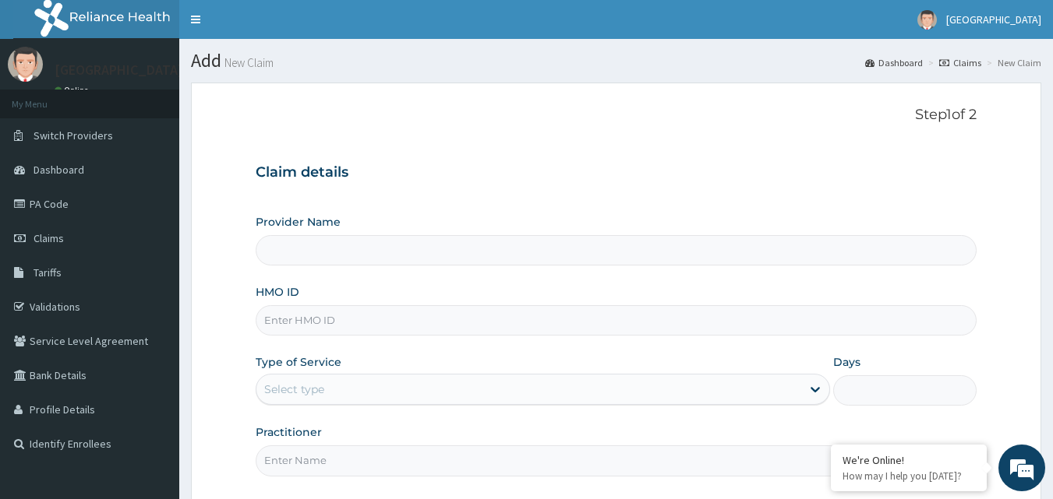
type input "Blossoms Women & Family Specialist Hospital"
click at [422, 323] on input "HMO ID" at bounding box center [617, 320] width 722 height 30
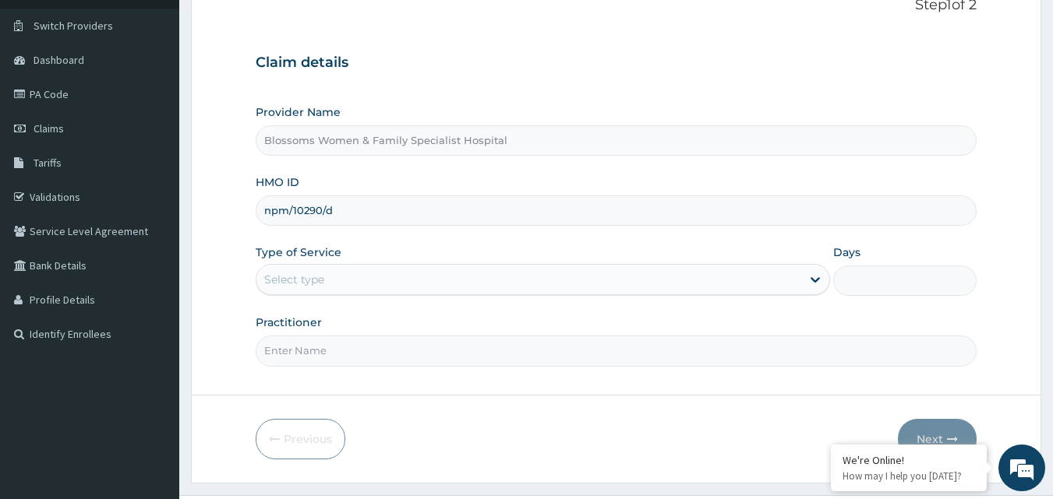
scroll to position [146, 0]
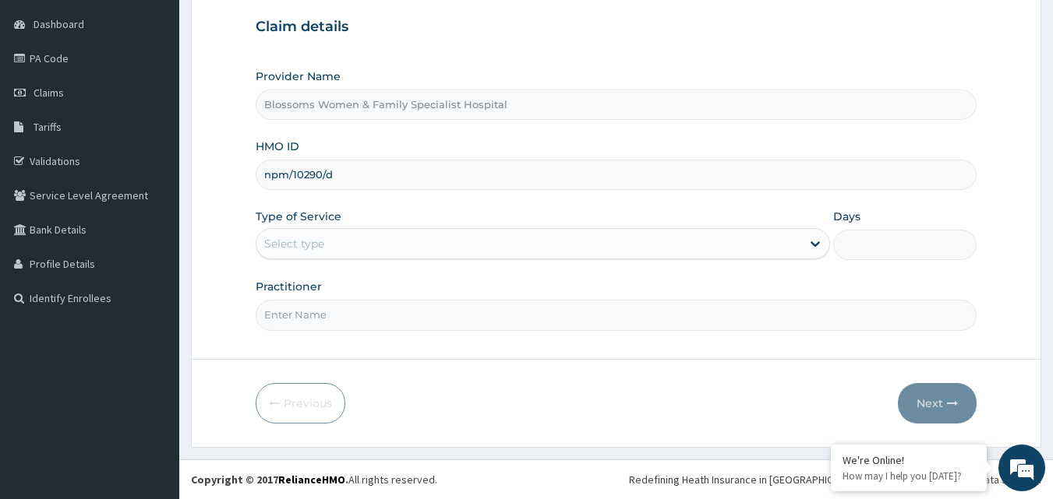
type input "npm/10290/d"
click at [454, 245] on div "Select type" at bounding box center [528, 243] width 545 height 25
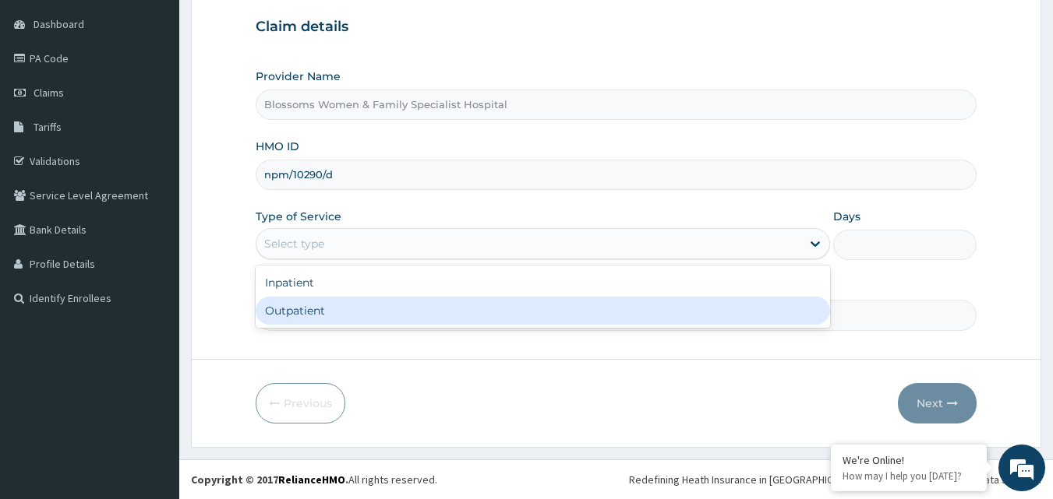
click at [454, 309] on div "Outpatient" at bounding box center [543, 311] width 574 height 28
type input "1"
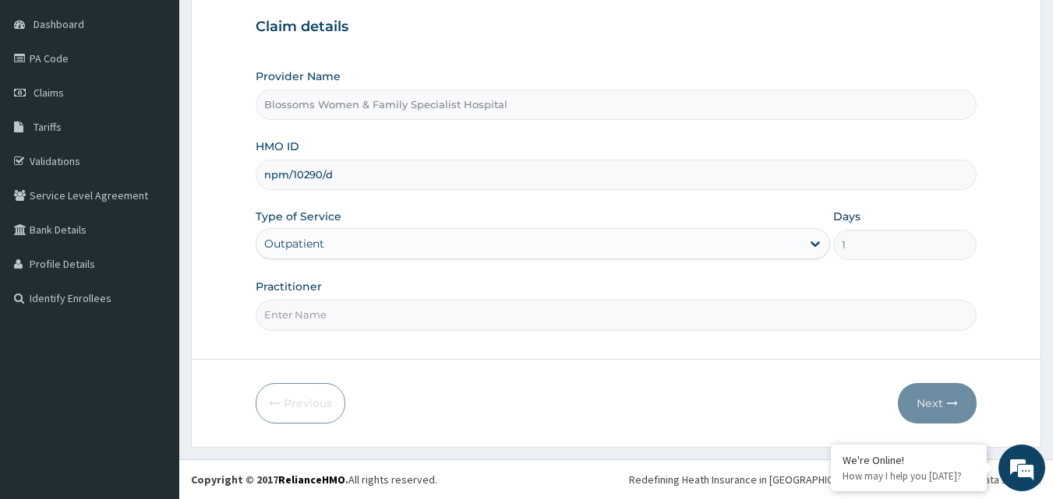
click at [454, 311] on input "Practitioner" at bounding box center [617, 315] width 722 height 30
type input "Nkechi"
click at [930, 399] on button "Next" at bounding box center [937, 403] width 79 height 41
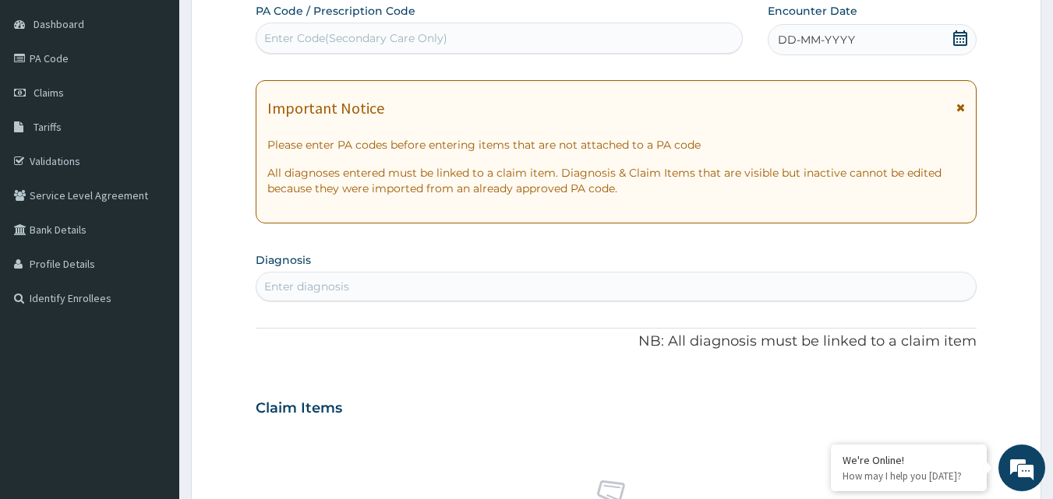
click at [786, 39] on span "DD-MM-YYYY" at bounding box center [816, 40] width 77 height 16
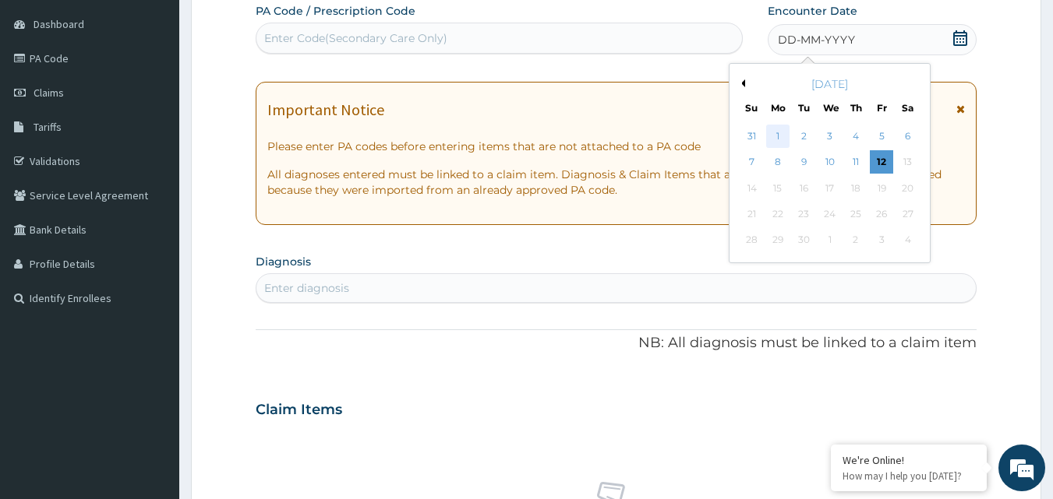
click at [776, 130] on div "1" at bounding box center [777, 136] width 23 height 23
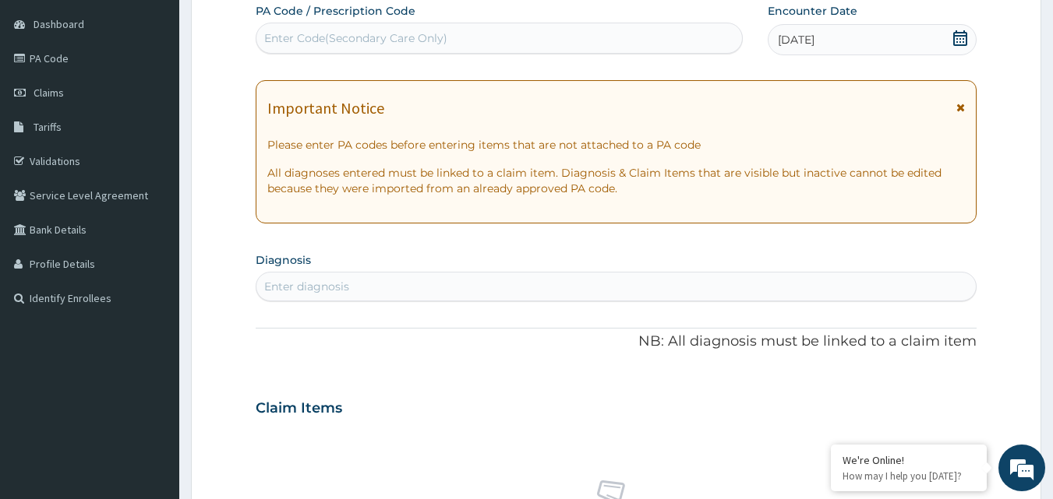
click at [814, 291] on div "Enter diagnosis" at bounding box center [616, 286] width 720 height 25
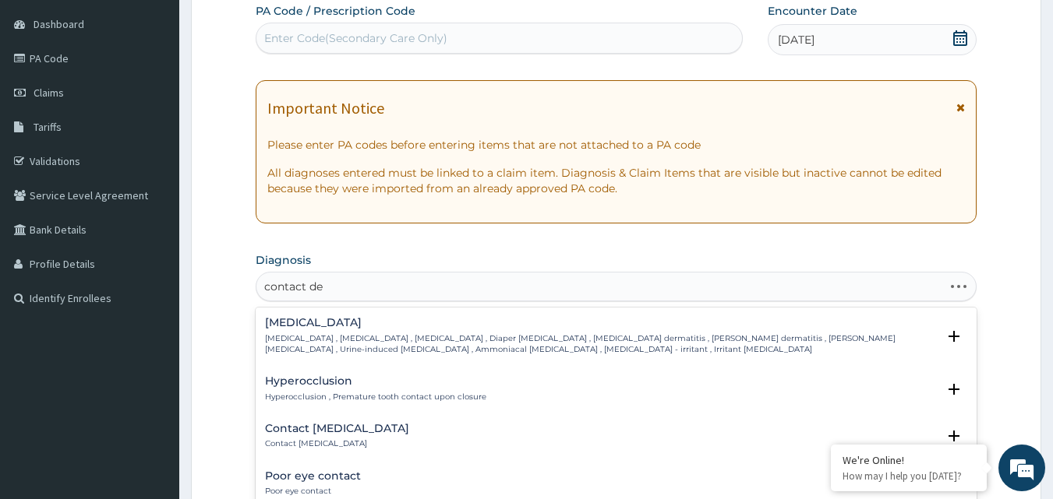
type input "contact der"
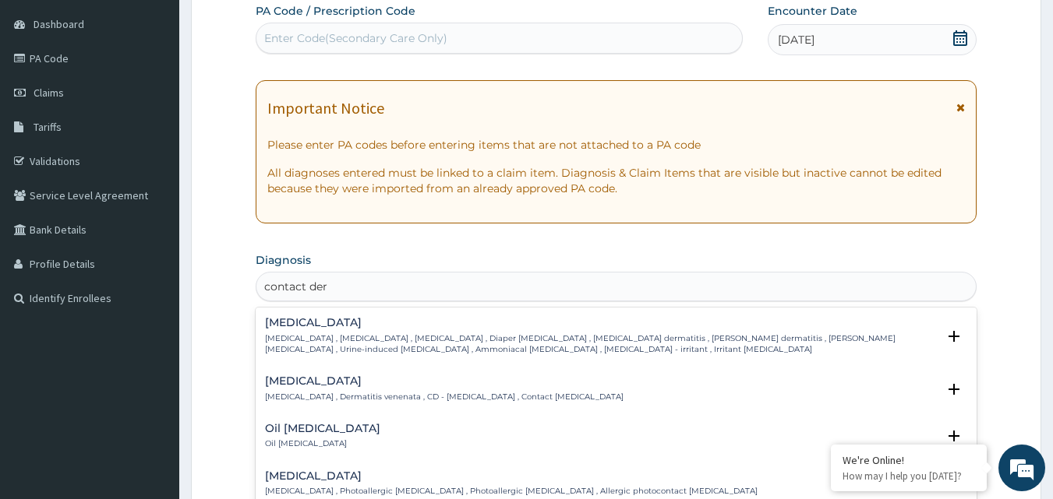
click at [628, 390] on div "Contact dermatitis Contact dermatitis , Dermatitis venenata , CD - Contact derm…" at bounding box center [616, 389] width 703 height 27
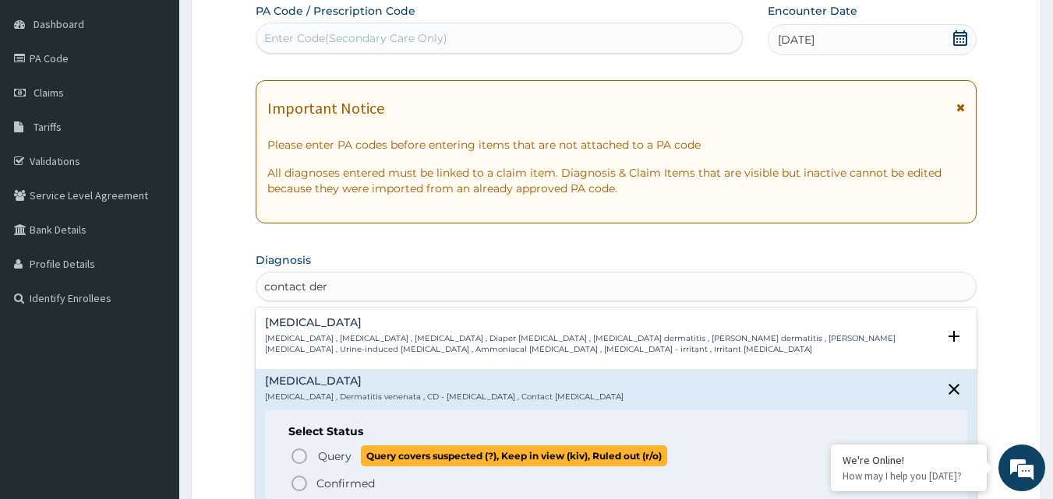
click at [295, 457] on icon "status option query" at bounding box center [299, 456] width 19 height 19
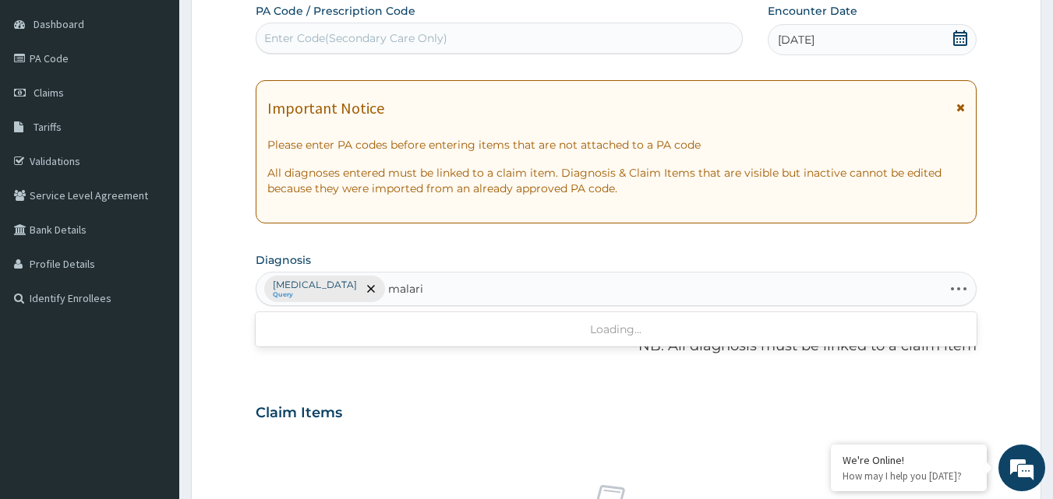
type input "malaria"
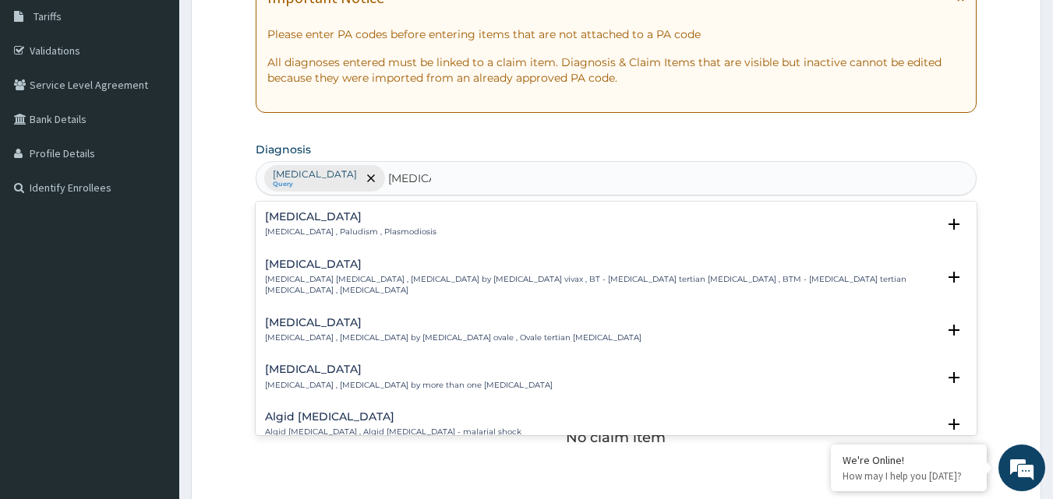
scroll to position [270, 0]
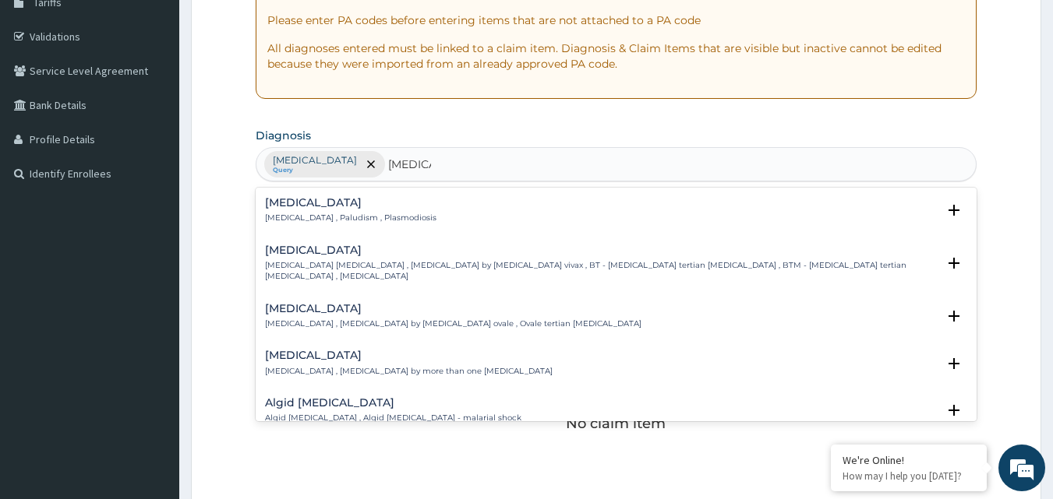
click at [482, 218] on div "Malaria Malaria , Paludism , Plasmodiosis" at bounding box center [616, 210] width 703 height 27
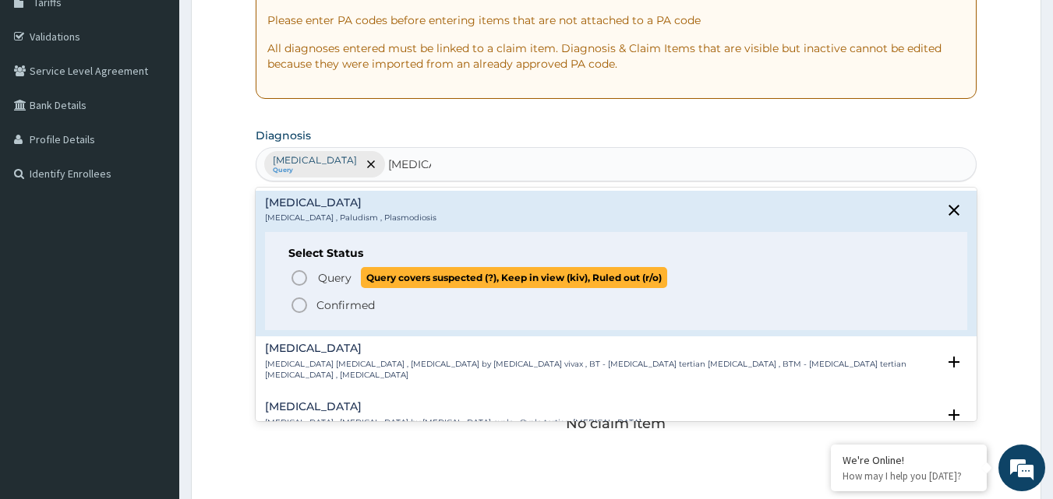
click at [298, 278] on icon "status option query" at bounding box center [299, 278] width 19 height 19
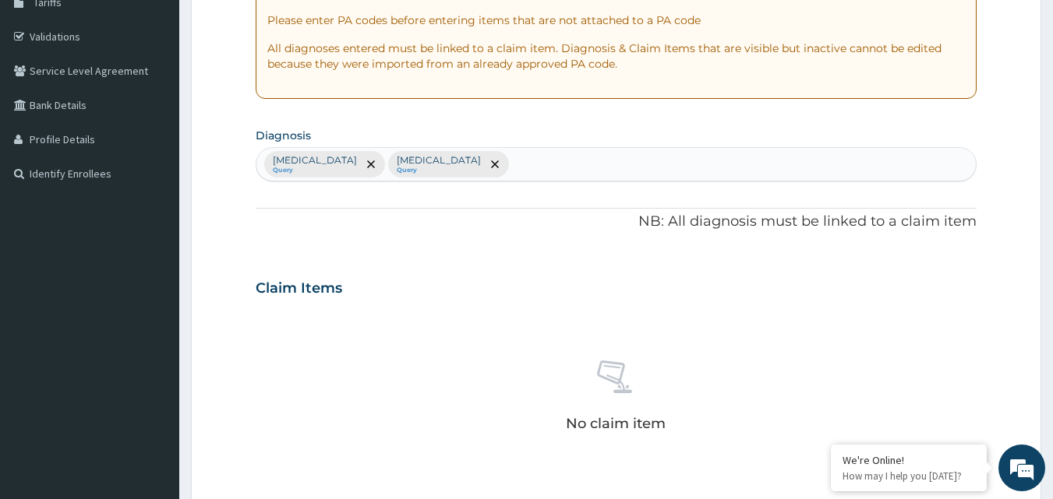
scroll to position [624, 0]
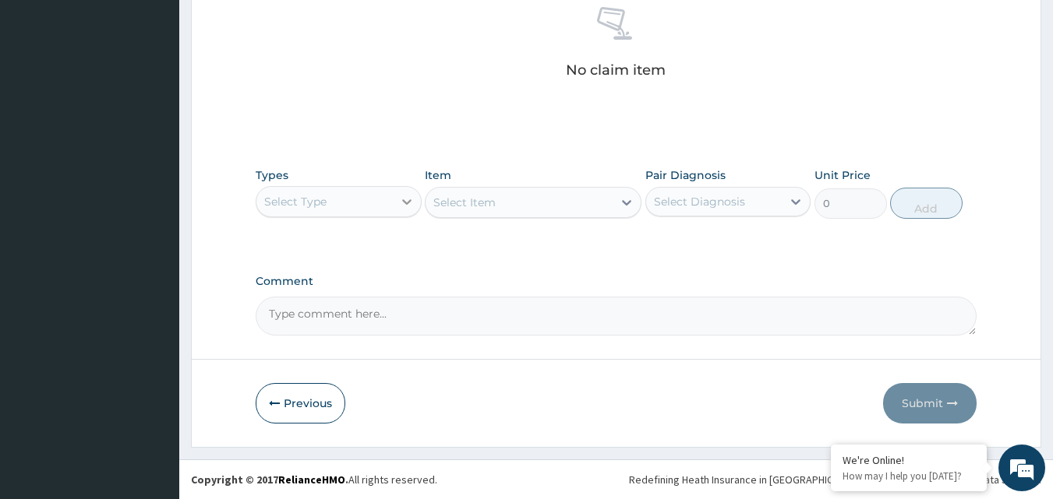
click at [418, 202] on div at bounding box center [407, 202] width 28 height 28
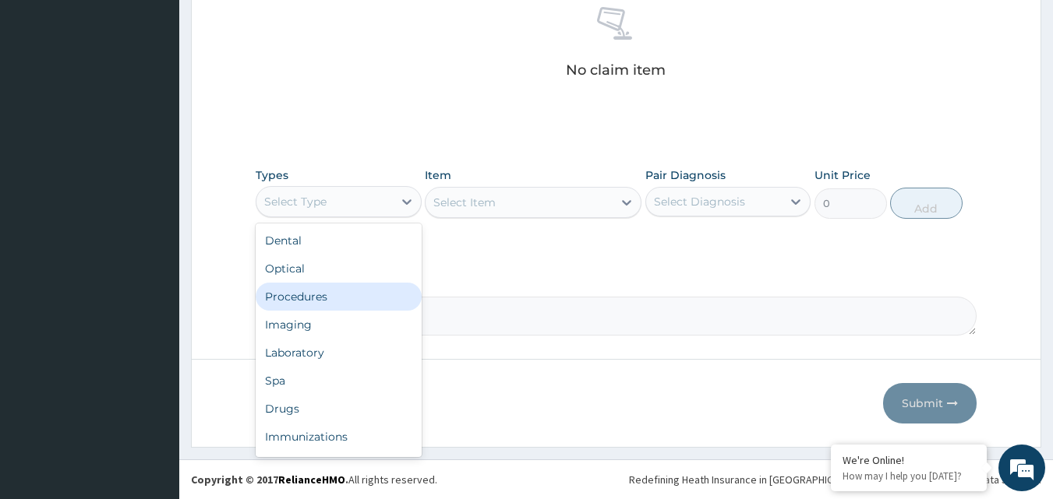
click at [377, 292] on div "Procedures" at bounding box center [339, 297] width 166 height 28
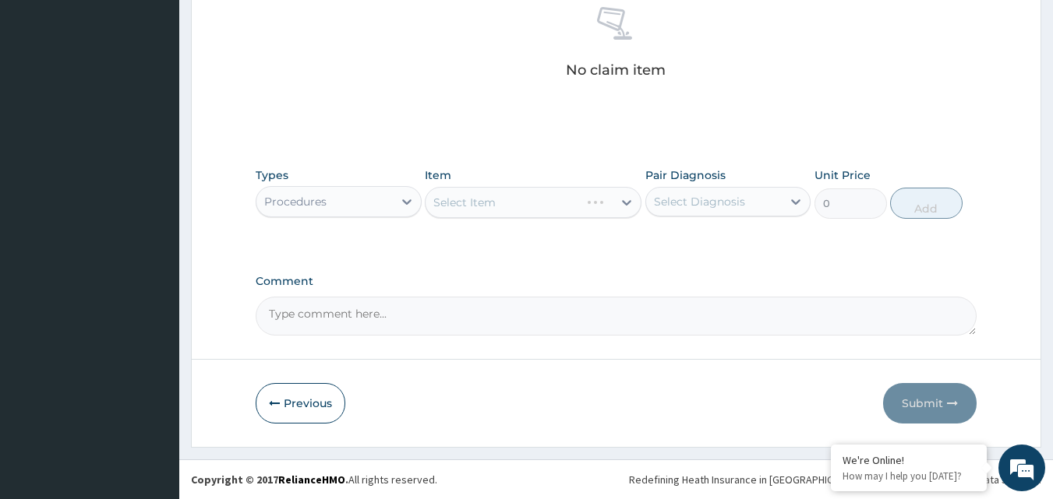
click at [660, 205] on div "Select Diagnosis" at bounding box center [699, 202] width 91 height 16
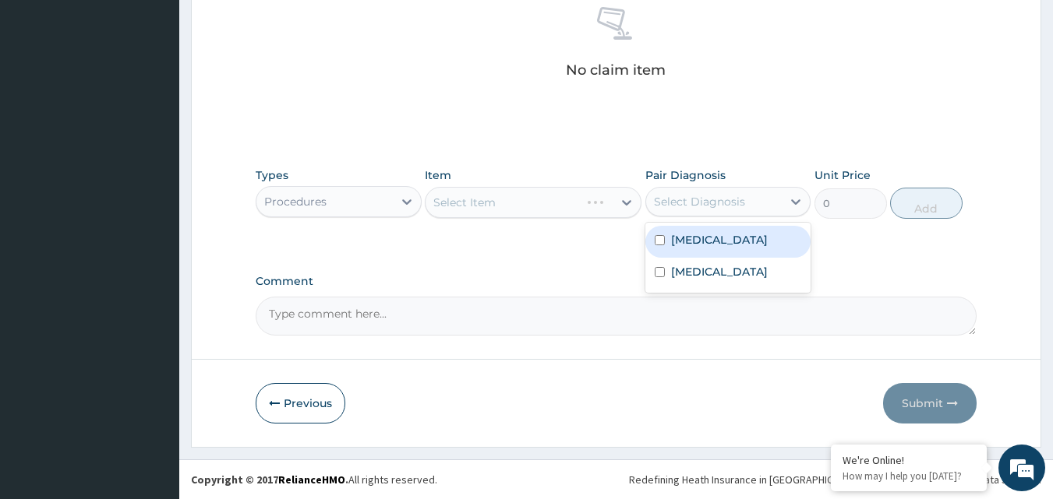
click at [662, 226] on div "Contact dermatitis" at bounding box center [728, 242] width 166 height 32
checkbox input "true"
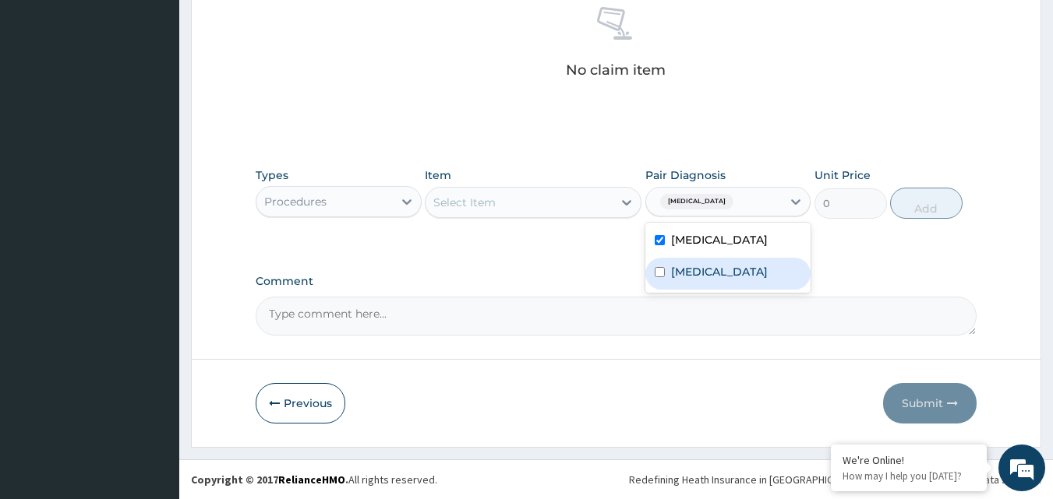
click at [664, 270] on input "checkbox" at bounding box center [660, 272] width 10 height 10
checkbox input "true"
click at [626, 210] on div at bounding box center [626, 203] width 28 height 28
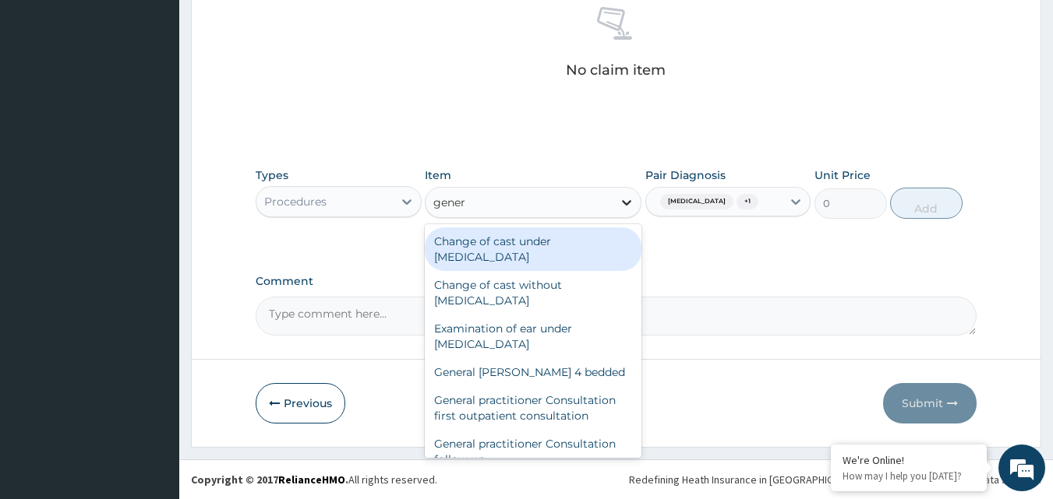
type input "genera"
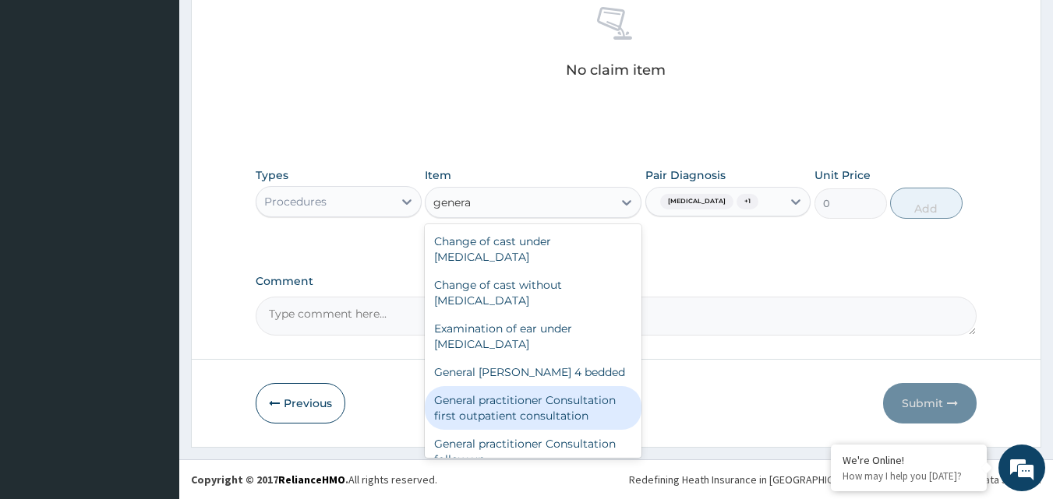
click at [531, 398] on div "General practitioner Consultation first outpatient consultation" at bounding box center [533, 408] width 217 height 44
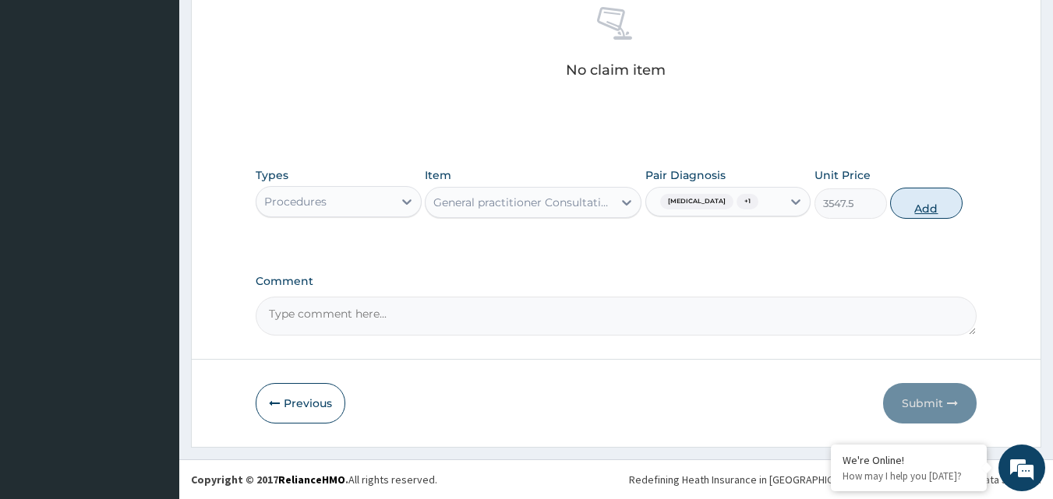
click at [943, 202] on button "Add" at bounding box center [926, 203] width 72 height 31
type input "0"
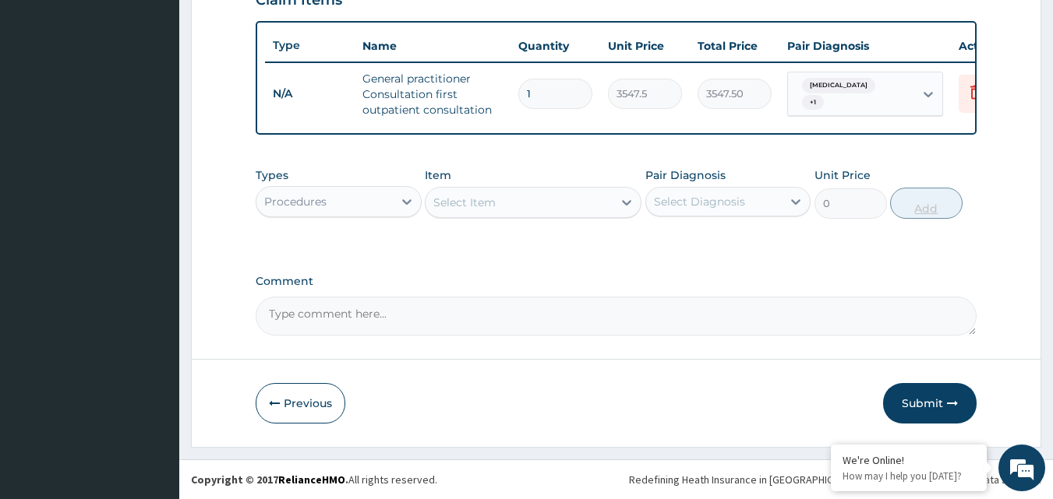
scroll to position [570, 0]
click at [397, 219] on div "Types Procedures Item Select Item Pair Diagnosis Select Diagnosis Unit Price 0 …" at bounding box center [617, 193] width 722 height 67
click at [392, 206] on div "Procedures" at bounding box center [324, 201] width 136 height 25
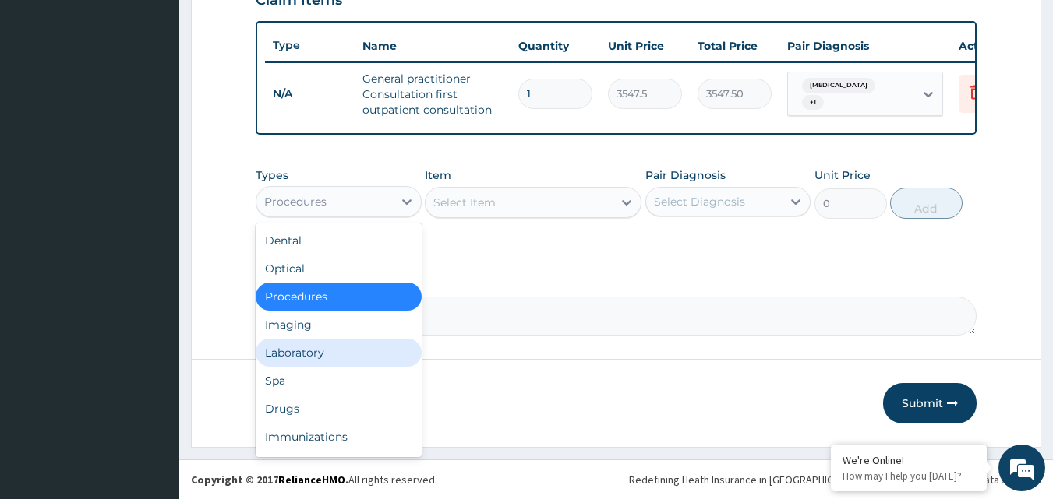
click at [362, 345] on div "Laboratory" at bounding box center [339, 353] width 166 height 28
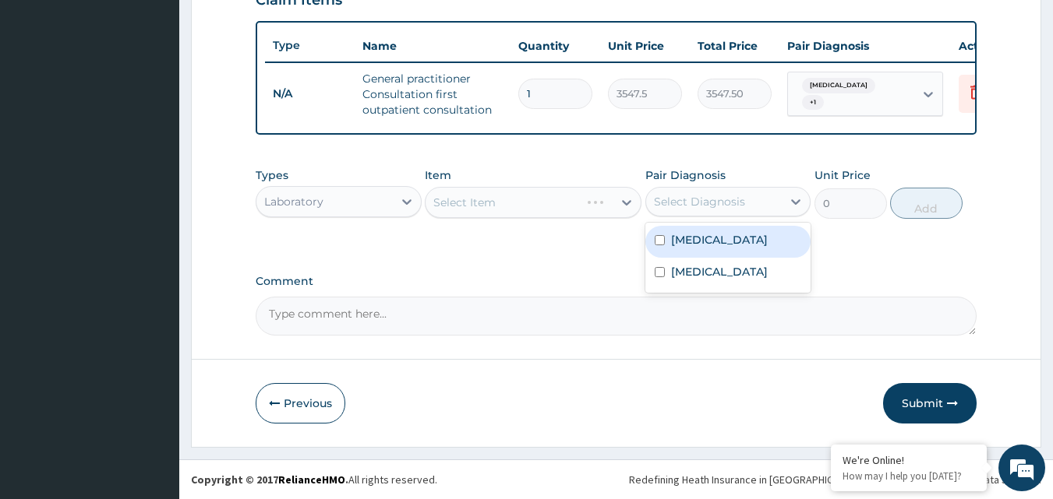
click at [679, 210] on div "Select Diagnosis" at bounding box center [714, 201] width 136 height 25
click at [656, 256] on div "Contact dermatitis" at bounding box center [728, 242] width 166 height 32
checkbox input "true"
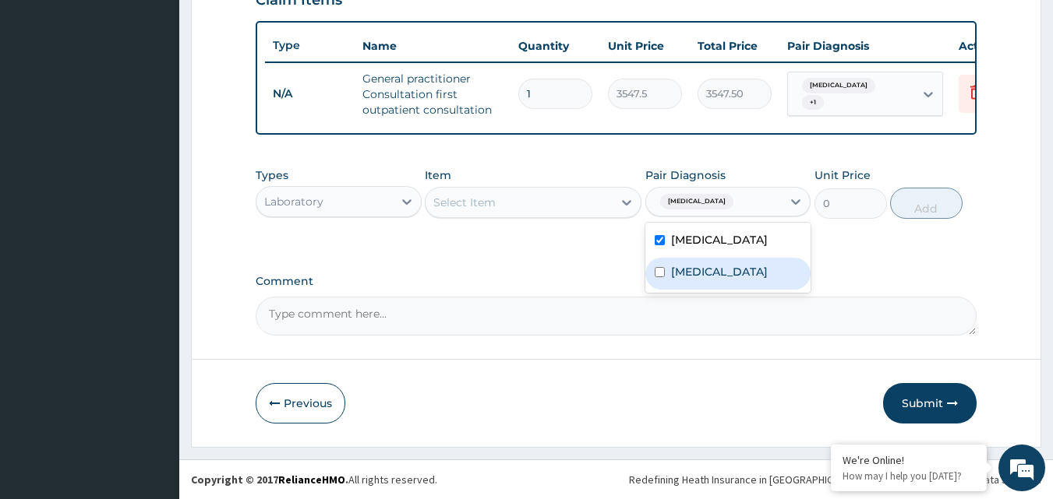
click at [657, 263] on div "Malaria" at bounding box center [728, 274] width 166 height 32
checkbox input "true"
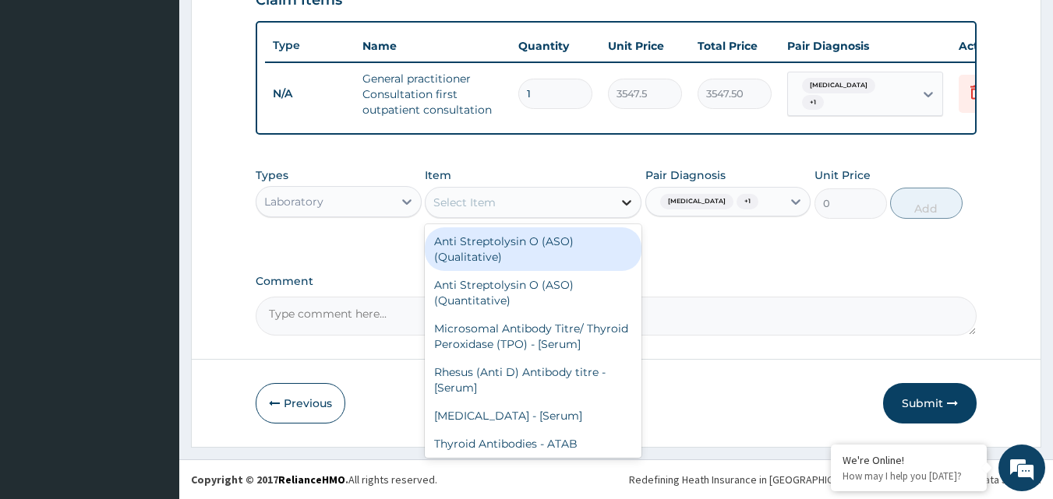
click at [620, 198] on icon at bounding box center [627, 203] width 16 height 16
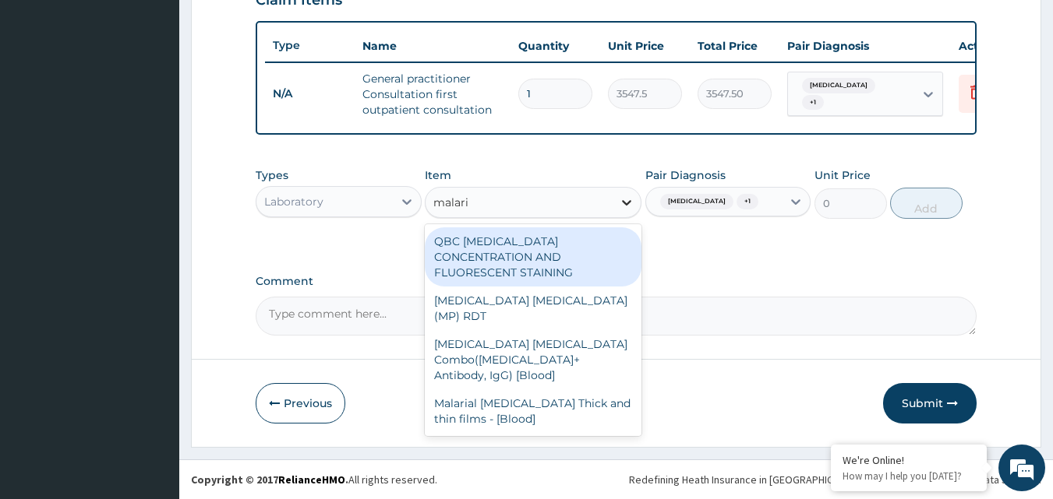
type input "malaria"
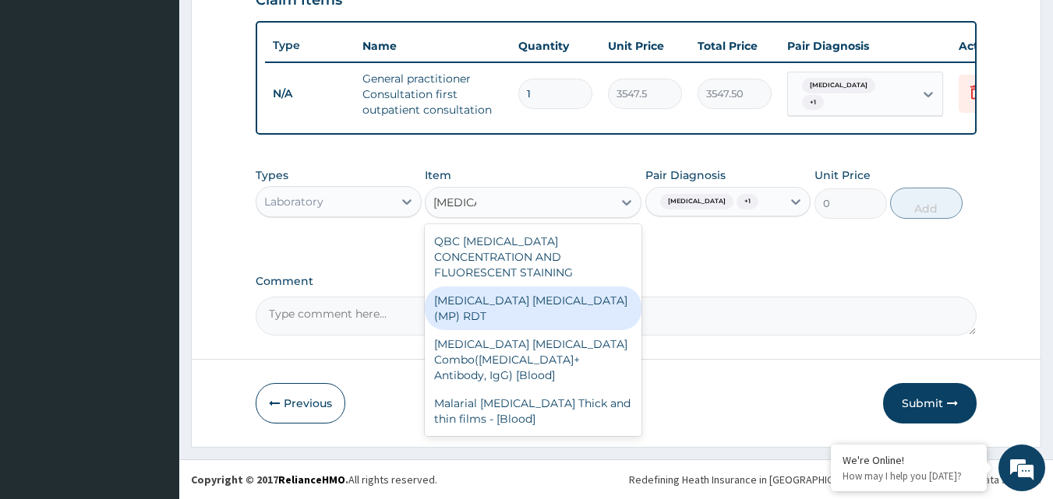
click at [601, 287] on div "MALARIA PARASITE (MP) RDT" at bounding box center [533, 309] width 217 height 44
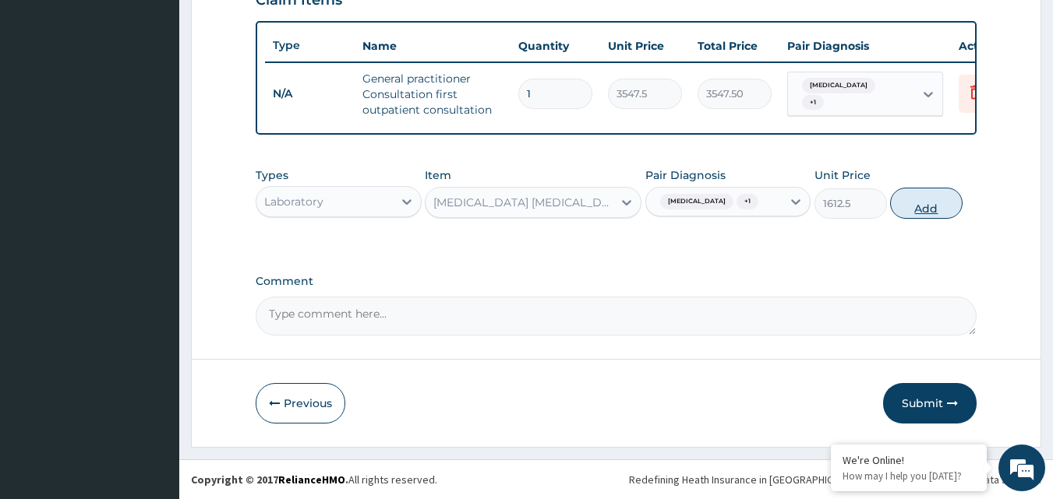
click at [902, 203] on button "Add" at bounding box center [926, 203] width 72 height 31
type input "0"
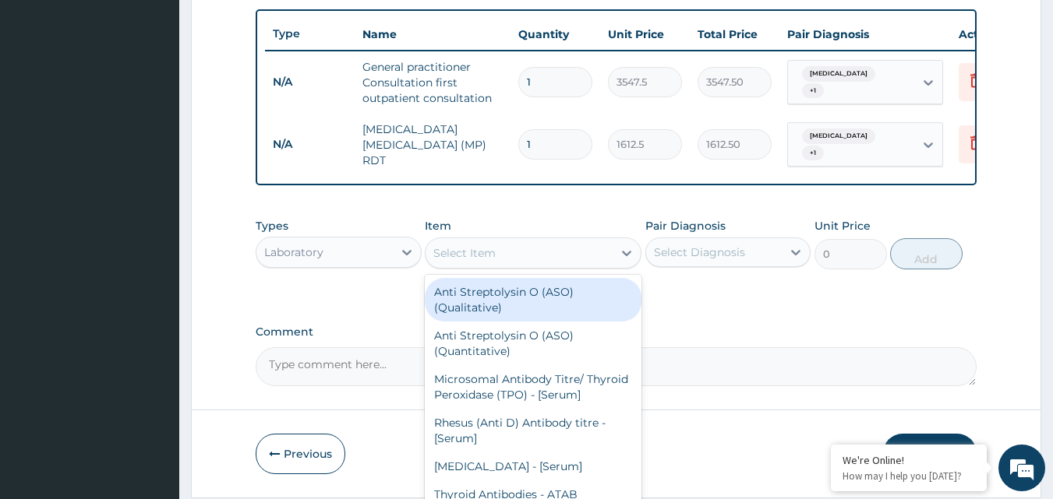
click at [515, 266] on div "Select Item" at bounding box center [518, 253] width 187 height 25
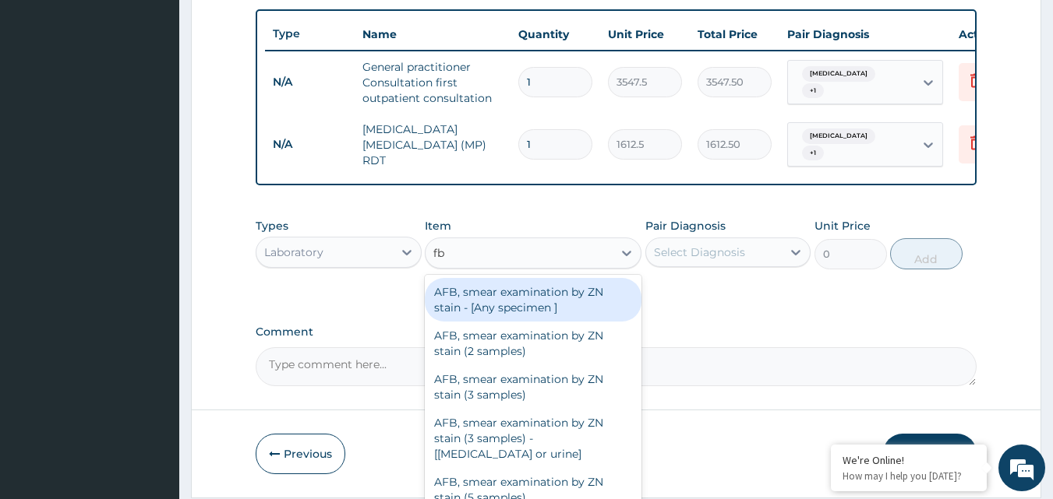
type input "fbc"
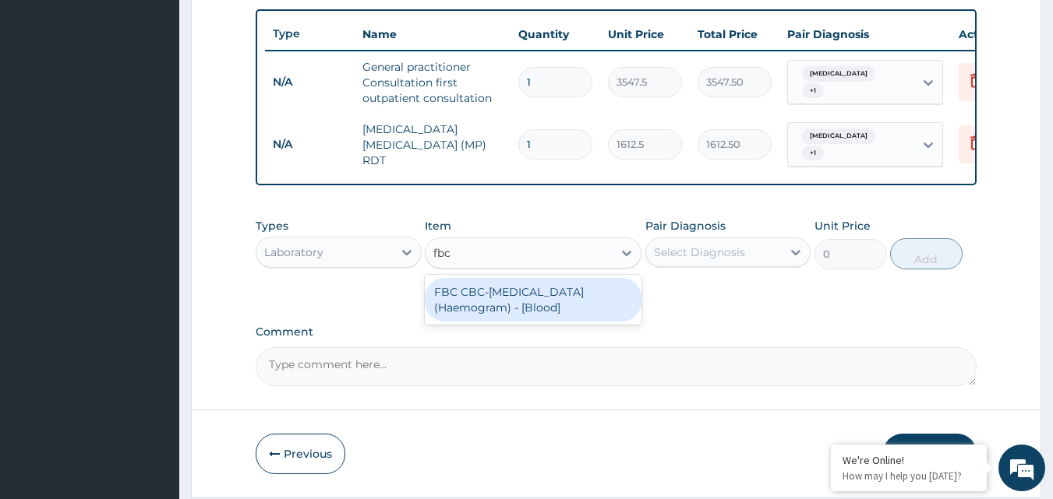
click at [532, 311] on div "FBC CBC-Complete Blood Count (Haemogram) - [Blood]" at bounding box center [533, 300] width 217 height 44
type input "4300"
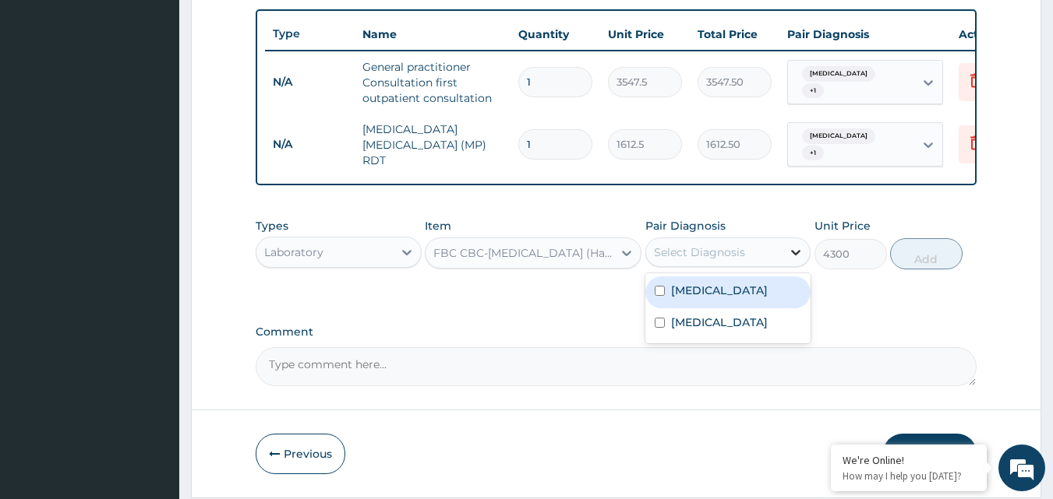
click at [792, 260] on icon at bounding box center [796, 253] width 16 height 16
click at [655, 296] on input "checkbox" at bounding box center [660, 291] width 10 height 10
checkbox input "true"
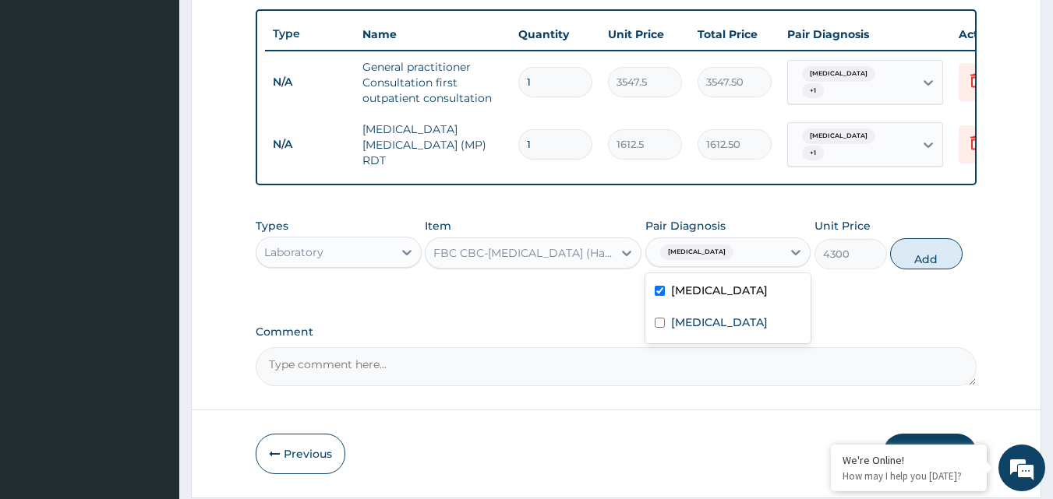
click at [655, 317] on div "Contact dermatitis Malaria" at bounding box center [728, 309] width 166 height 70
click at [658, 328] on input "checkbox" at bounding box center [660, 323] width 10 height 10
checkbox input "true"
click at [914, 267] on button "Add" at bounding box center [926, 253] width 72 height 31
type input "0"
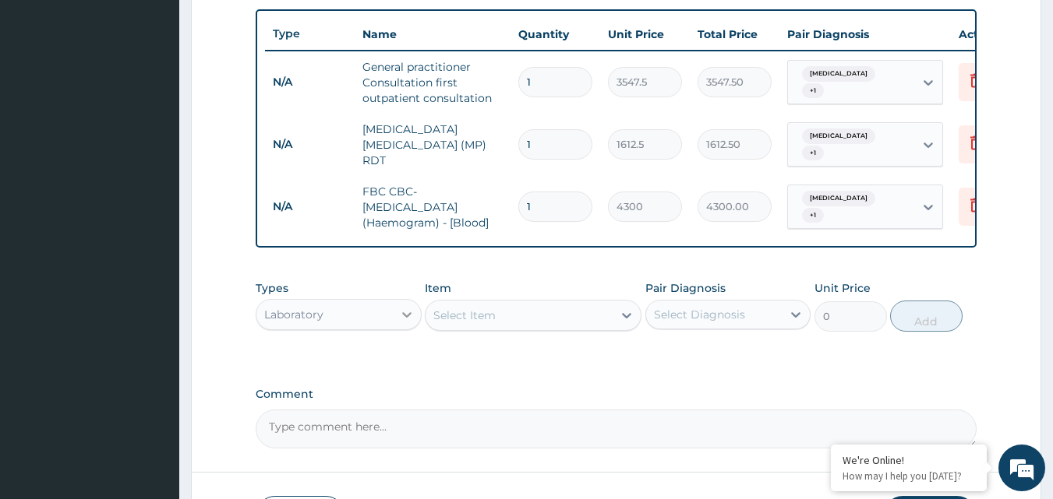
click at [404, 318] on icon at bounding box center [406, 314] width 9 height 5
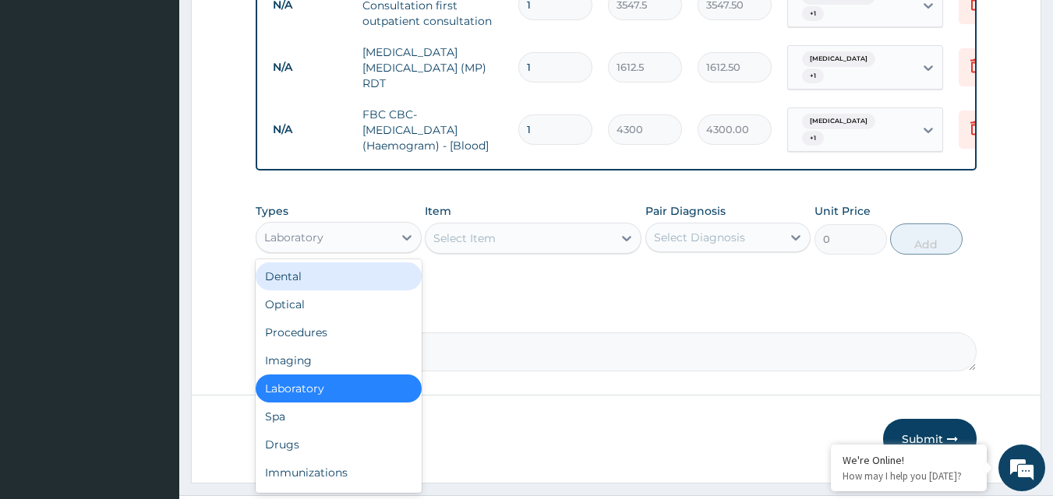
scroll to position [693, 0]
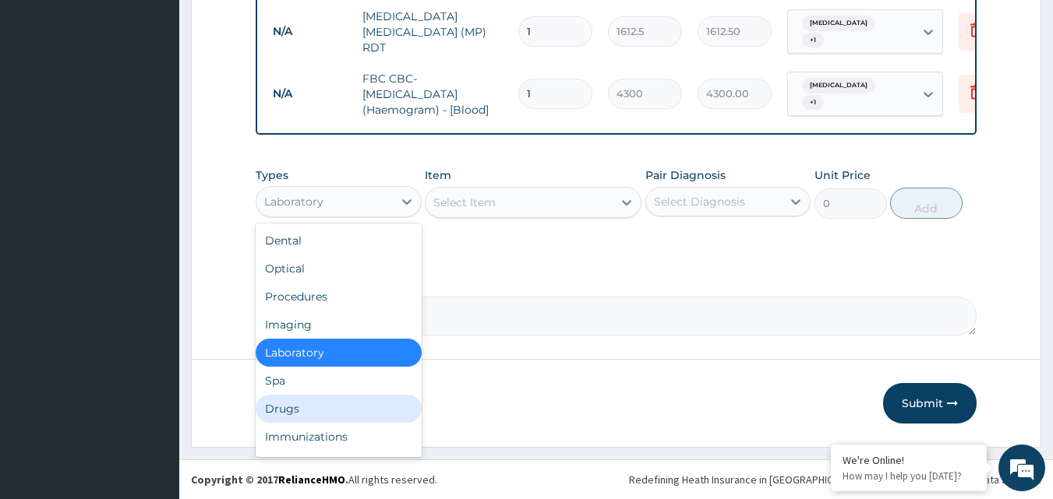
click at [367, 415] on div "Drugs" at bounding box center [339, 409] width 166 height 28
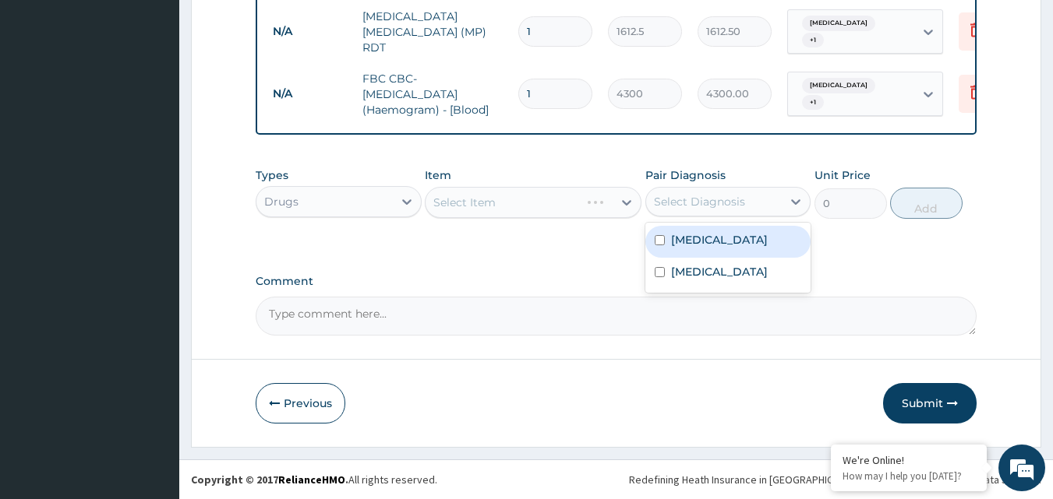
click at [709, 202] on div "Select Diagnosis" at bounding box center [699, 202] width 91 height 16
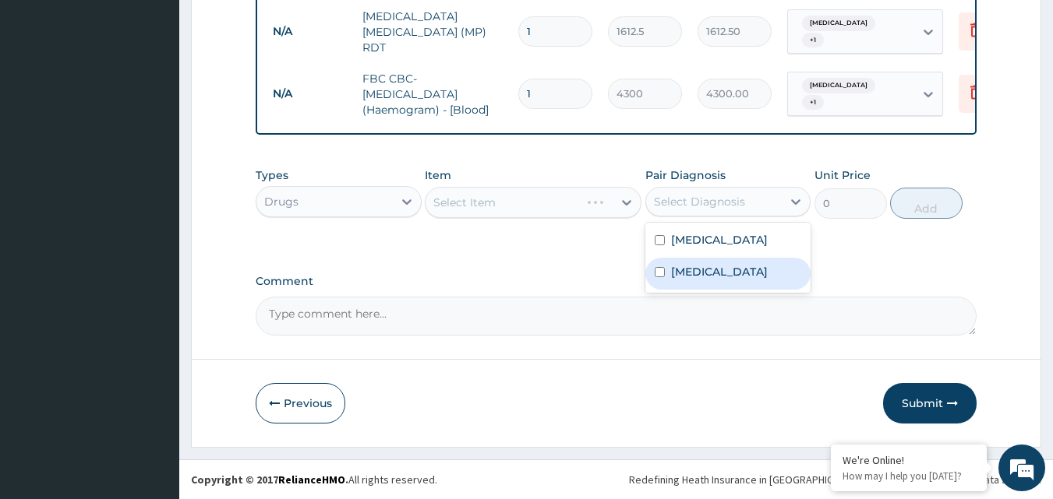
click at [652, 274] on div "Malaria" at bounding box center [728, 274] width 166 height 32
checkbox input "true"
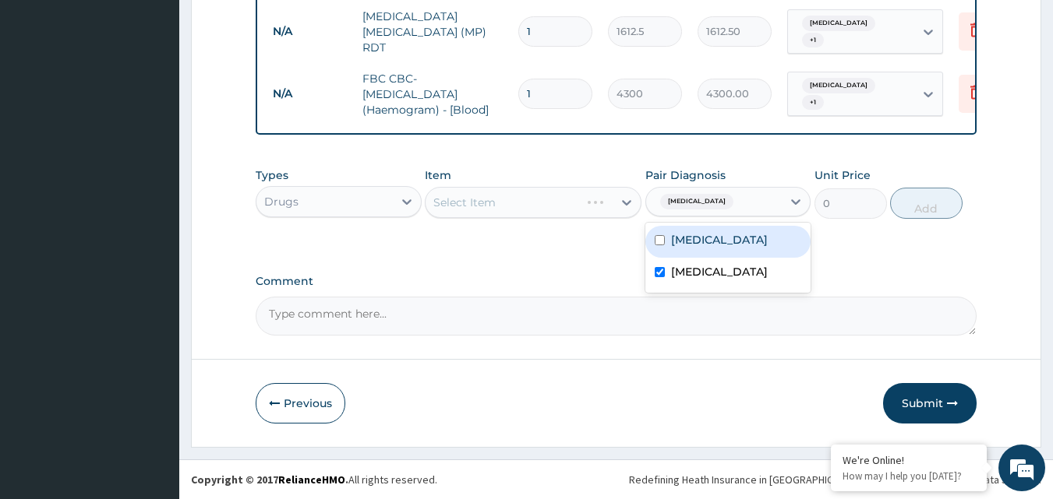
click at [664, 241] on input "checkbox" at bounding box center [660, 240] width 10 height 10
checkbox input "true"
click at [628, 192] on div at bounding box center [626, 203] width 28 height 28
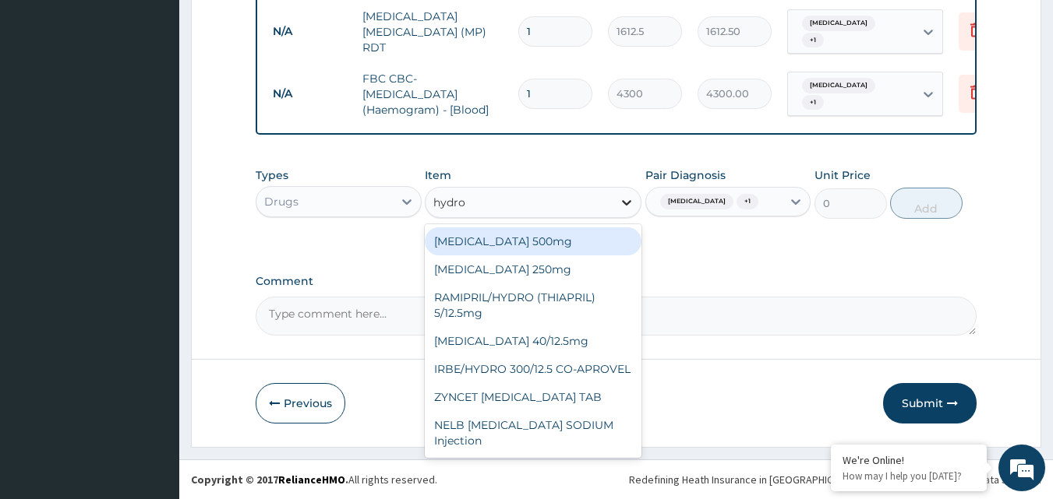
type input "hydroc"
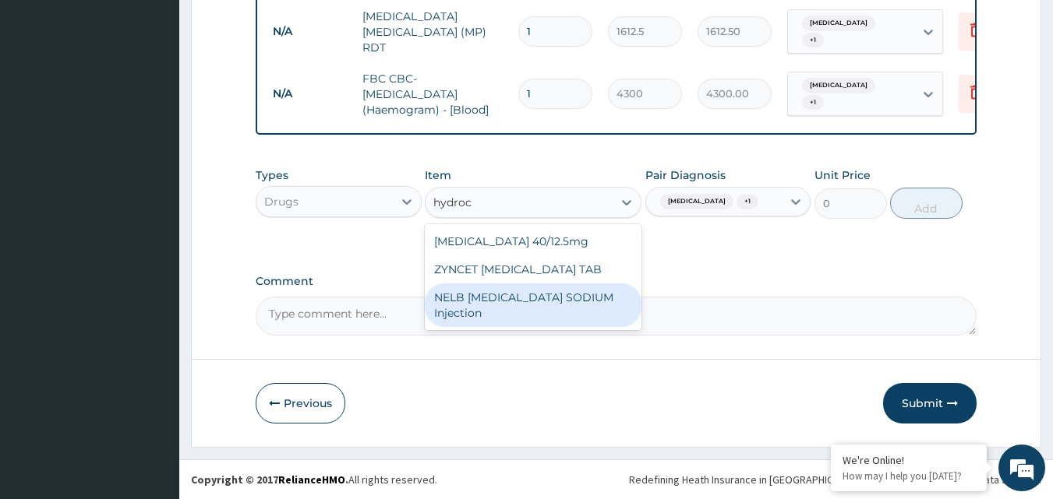
click at [606, 325] on div "NELB HYDROCORTISONE SODIUM Injection" at bounding box center [533, 306] width 217 height 44
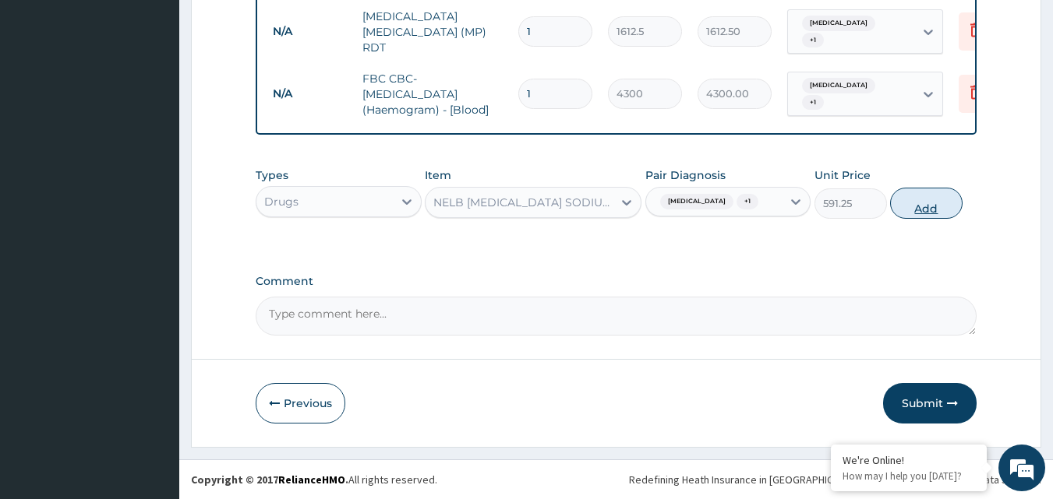
click at [916, 206] on button "Add" at bounding box center [926, 203] width 72 height 31
type input "0"
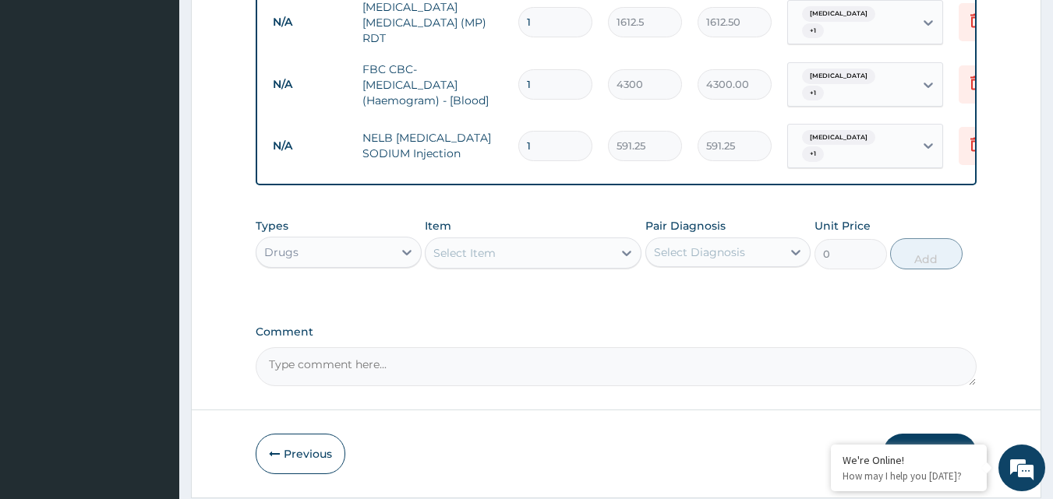
click at [540, 262] on div "Select Item" at bounding box center [518, 253] width 187 height 25
type input "lorat"
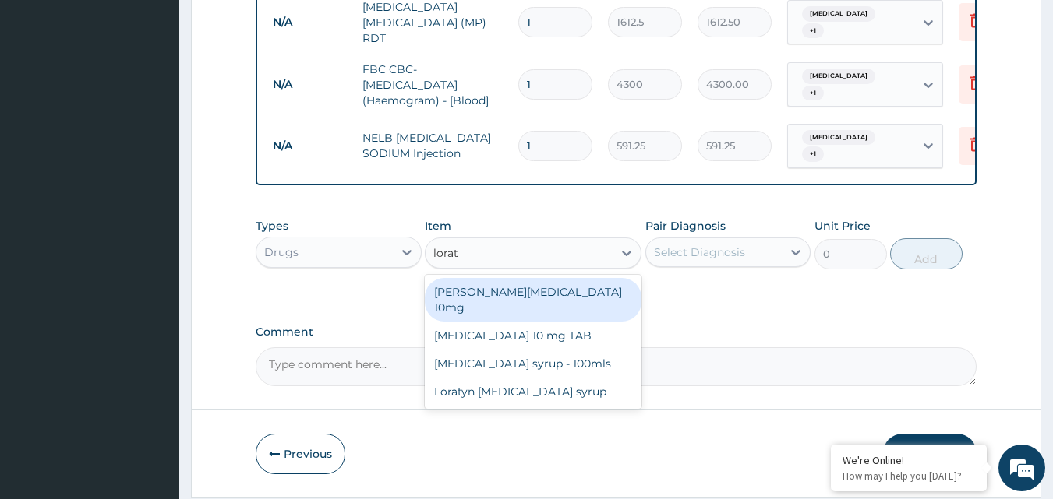
click at [541, 300] on div "Loratyn Loratadine 10mg" at bounding box center [533, 300] width 217 height 44
type input "88.6875"
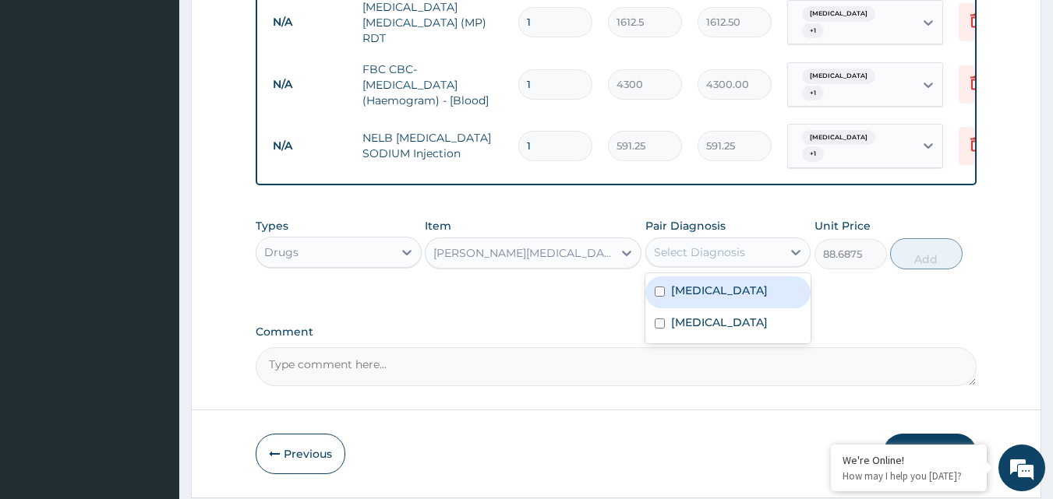
click at [724, 256] on div "Select Diagnosis" at bounding box center [699, 253] width 91 height 16
click at [658, 297] on input "checkbox" at bounding box center [660, 292] width 10 height 10
checkbox input "true"
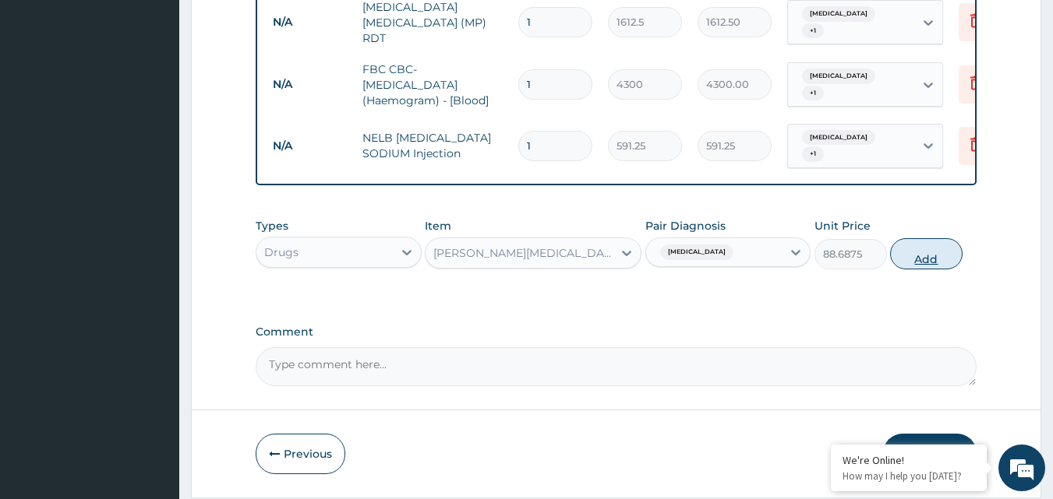
click at [916, 270] on button "Add" at bounding box center [926, 253] width 72 height 31
type input "0"
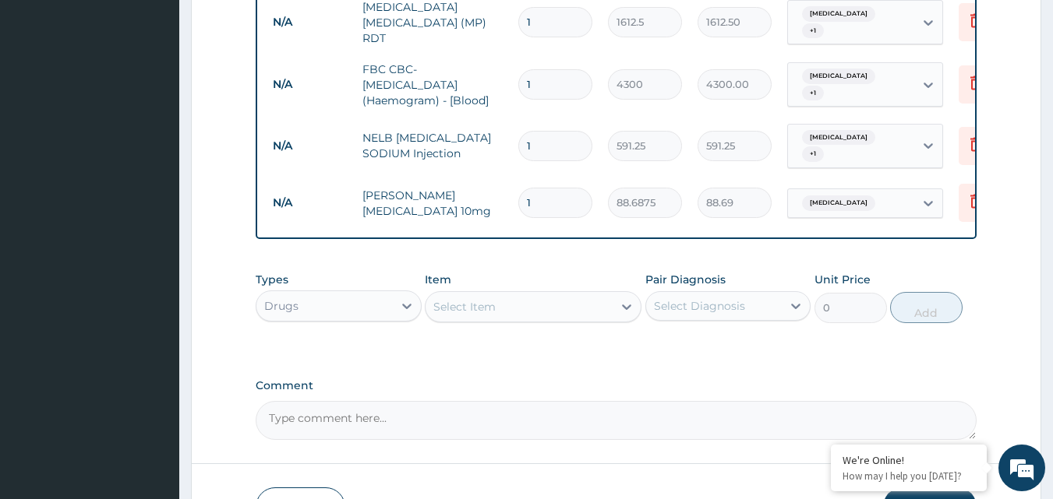
click at [465, 312] on div "Select Item" at bounding box center [464, 307] width 62 height 16
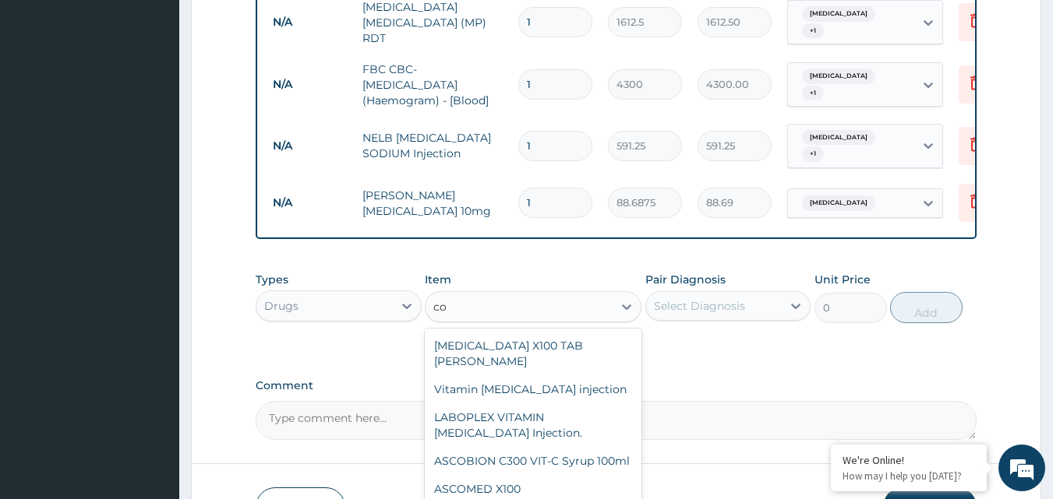
type input "c"
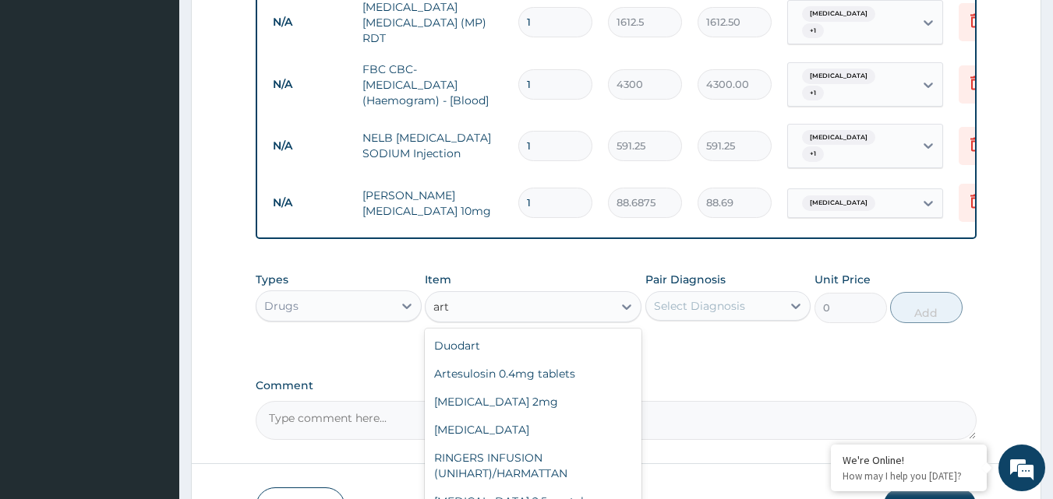
type input "arte"
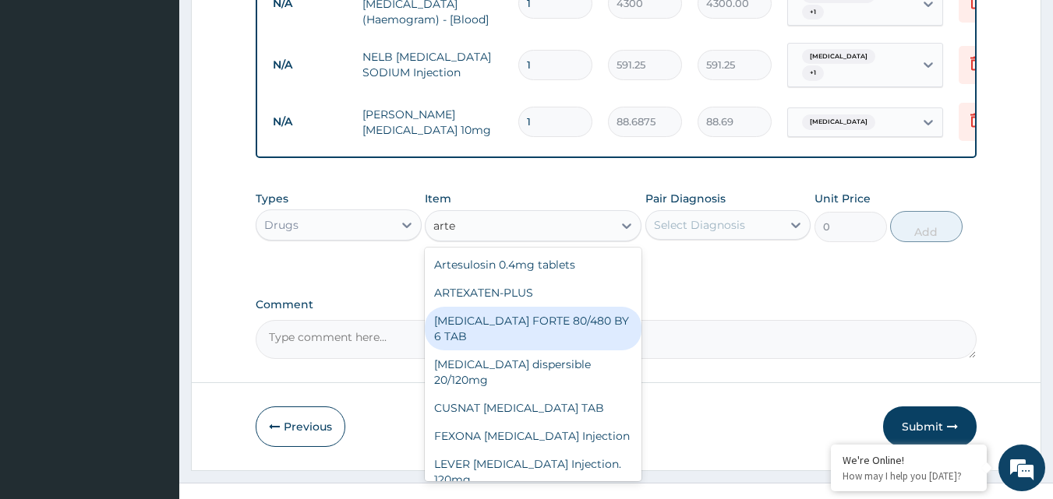
scroll to position [809, 0]
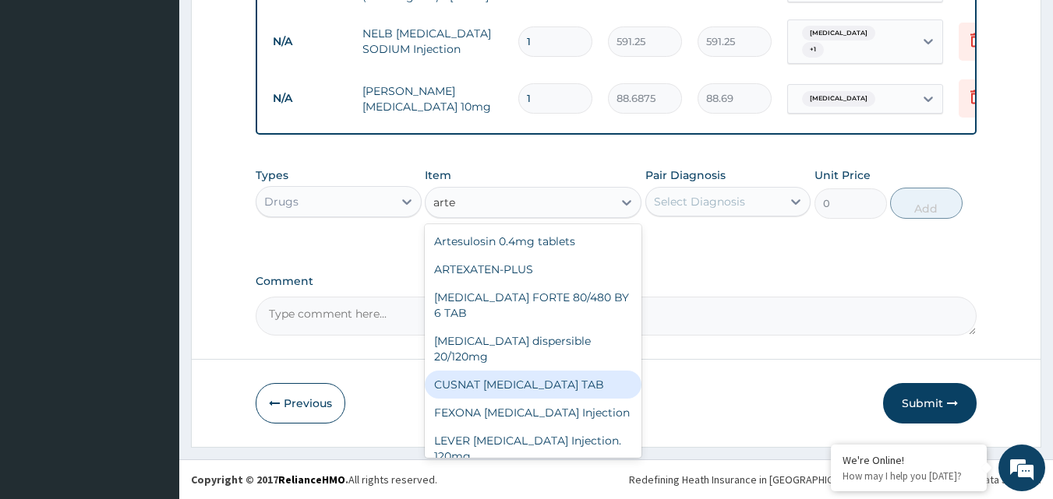
click at [606, 371] on div "CUSNAT ARTESUNATE TAB" at bounding box center [533, 385] width 217 height 28
type input "177.375"
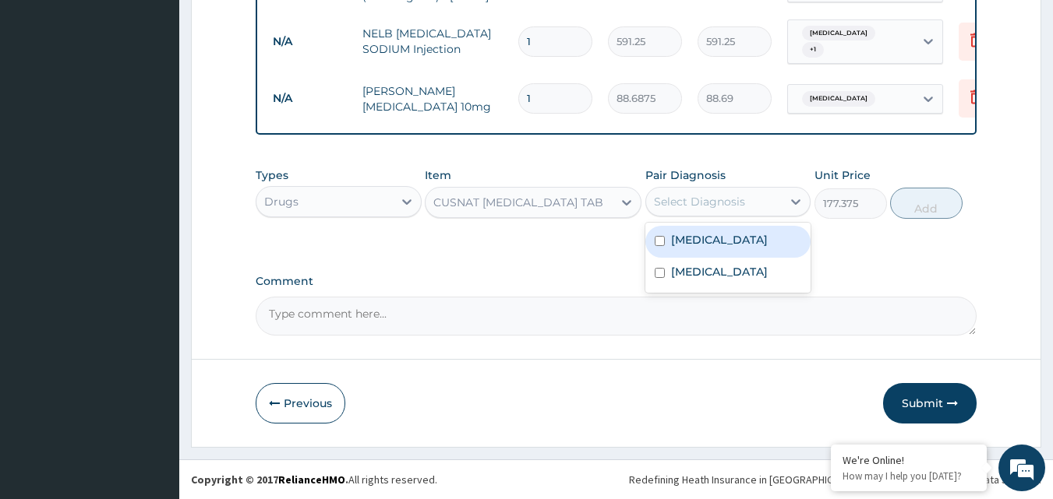
click at [767, 199] on div "Select Diagnosis" at bounding box center [714, 201] width 136 height 25
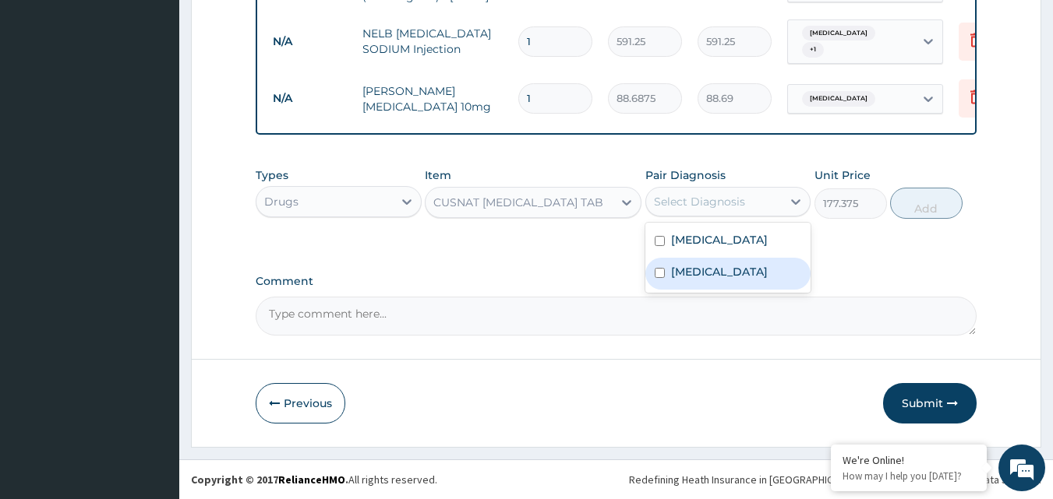
click at [669, 264] on div "Malaria" at bounding box center [728, 274] width 166 height 32
checkbox input "true"
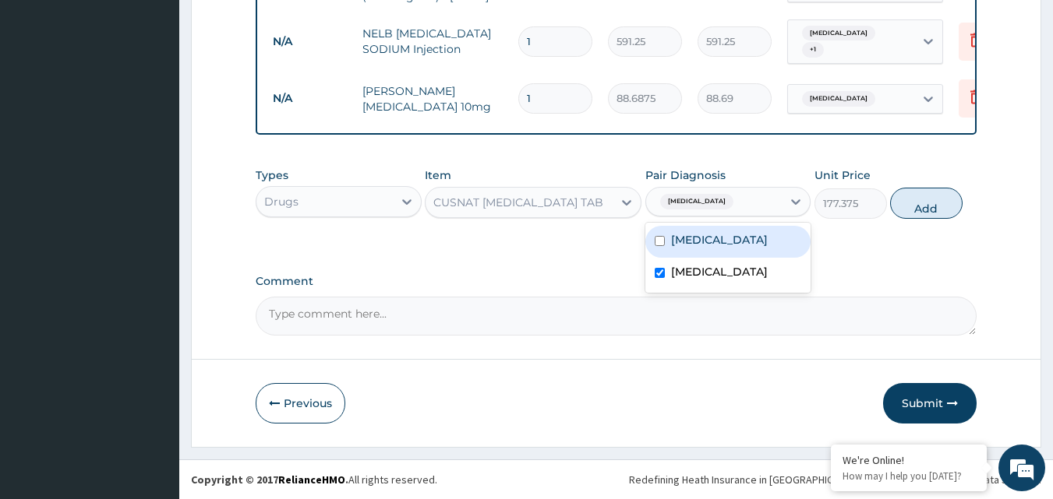
click at [665, 245] on div "Contact dermatitis" at bounding box center [728, 242] width 166 height 32
checkbox input "true"
click at [623, 187] on div "CUSNAT ARTESUNATE TAB" at bounding box center [533, 202] width 217 height 31
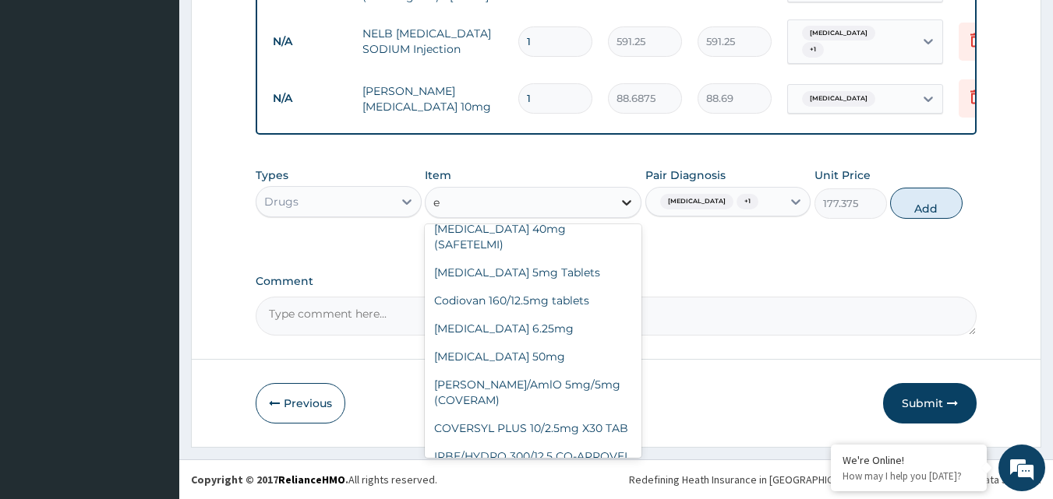
scroll to position [7038, 0]
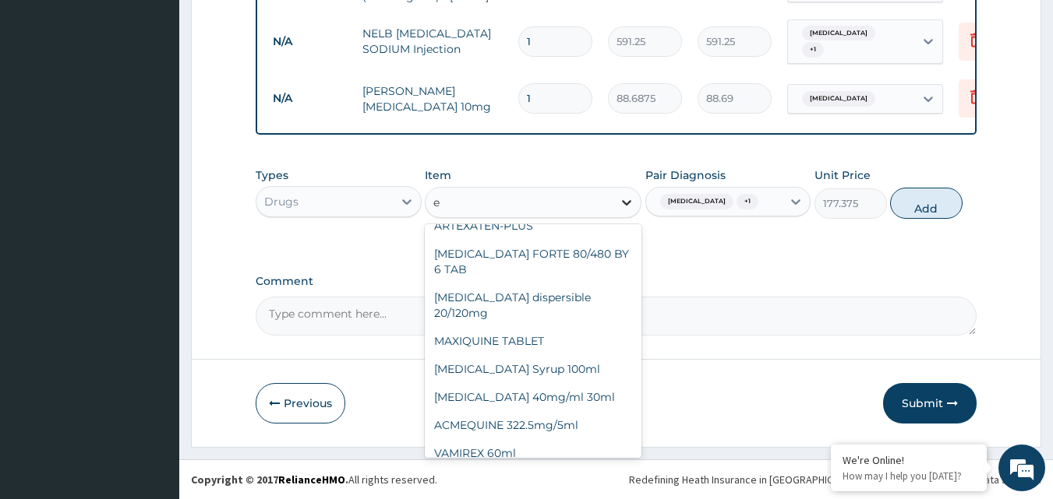
type input "e m"
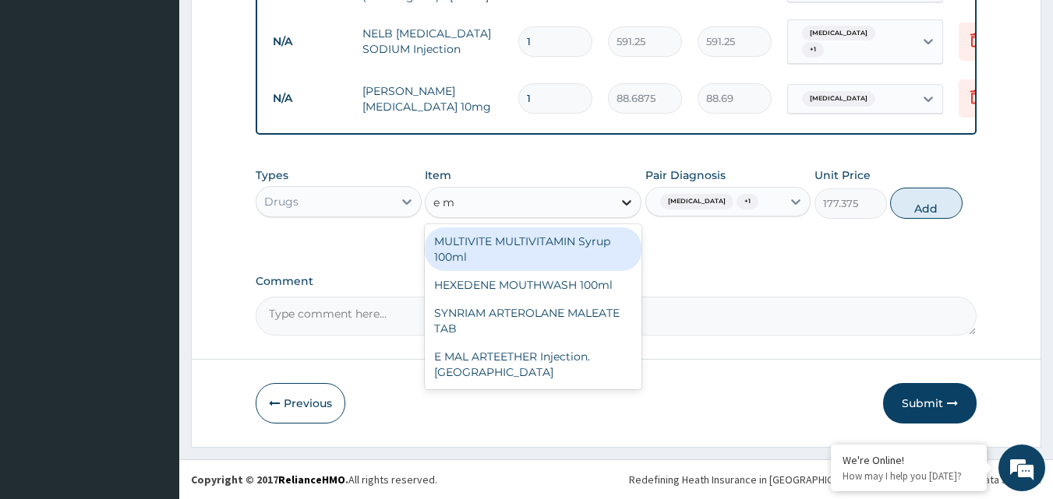
scroll to position [0, 0]
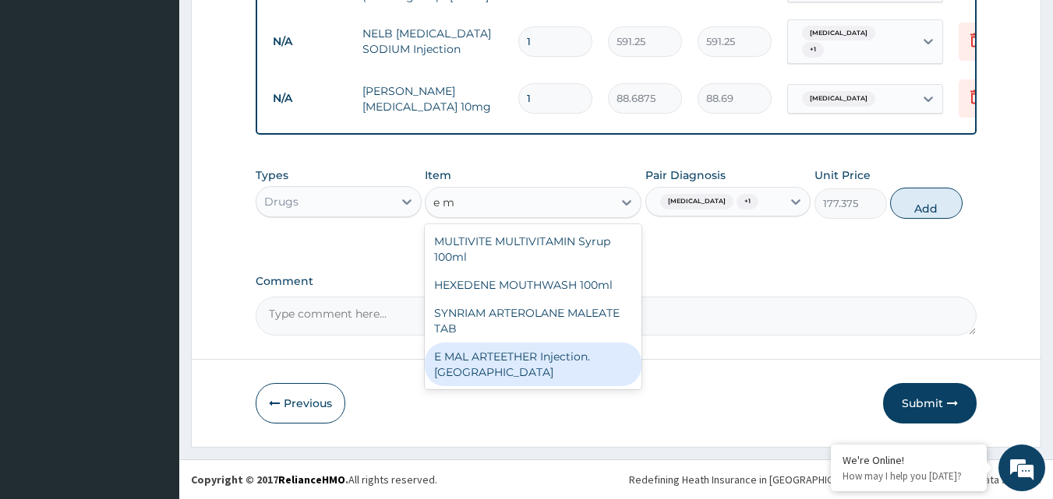
click at [551, 348] on div "E MAL ARTEETHER Injection. FIDSON" at bounding box center [533, 365] width 217 height 44
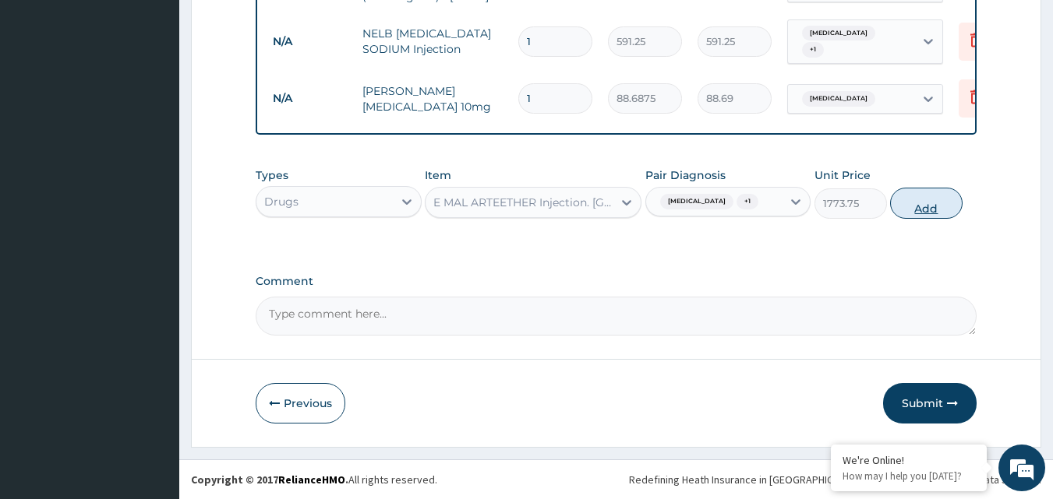
click at [904, 206] on button "Add" at bounding box center [926, 203] width 72 height 31
type input "0"
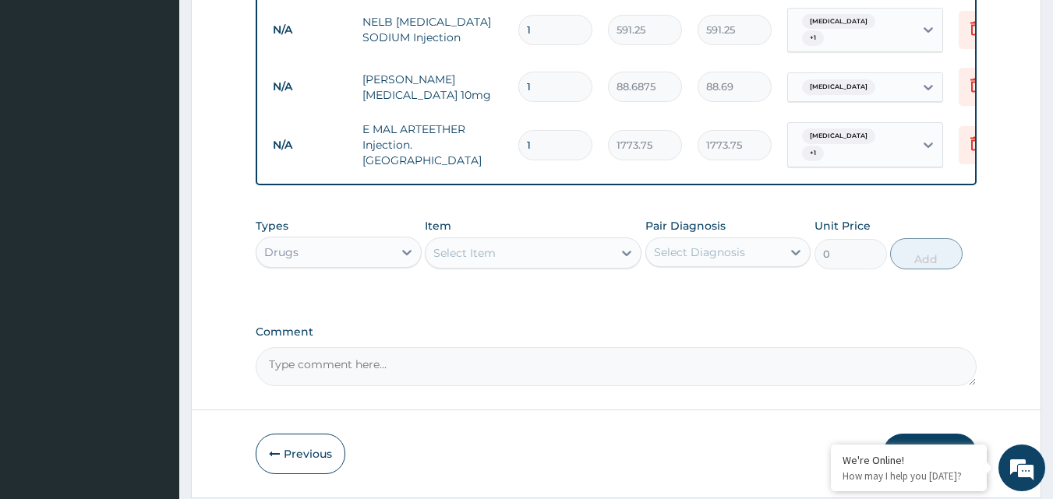
type input "2"
type input "3547.50"
type input "3"
type input "5321.25"
click at [546, 91] on input "1" at bounding box center [555, 87] width 74 height 30
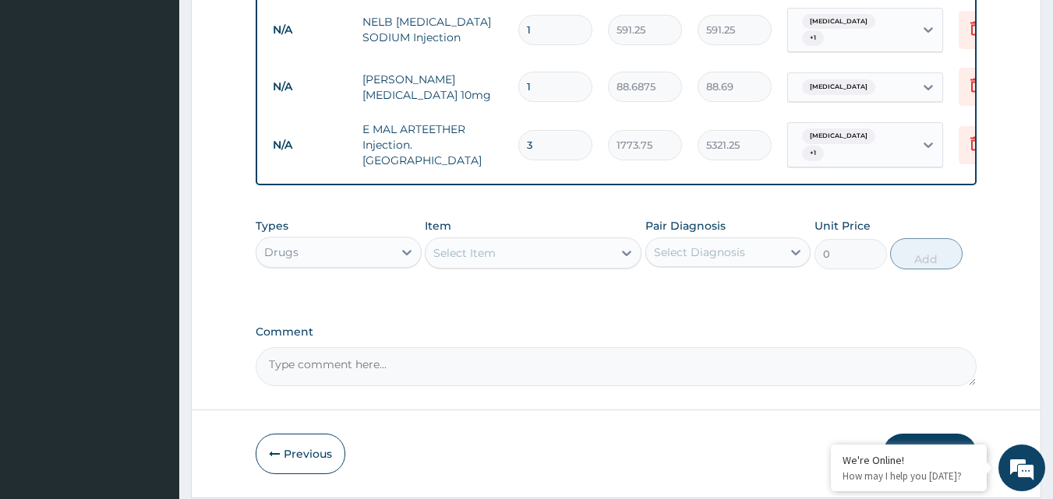
type input "2"
type input "177.38"
type input "3"
type input "266.06"
type input "4"
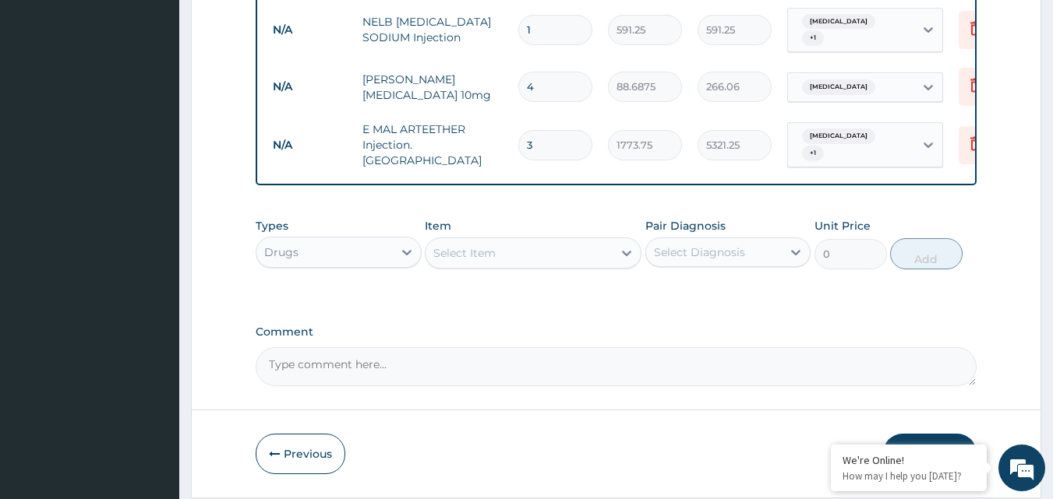
type input "354.75"
type input "5"
type input "443.44"
type input "6"
type input "532.13"
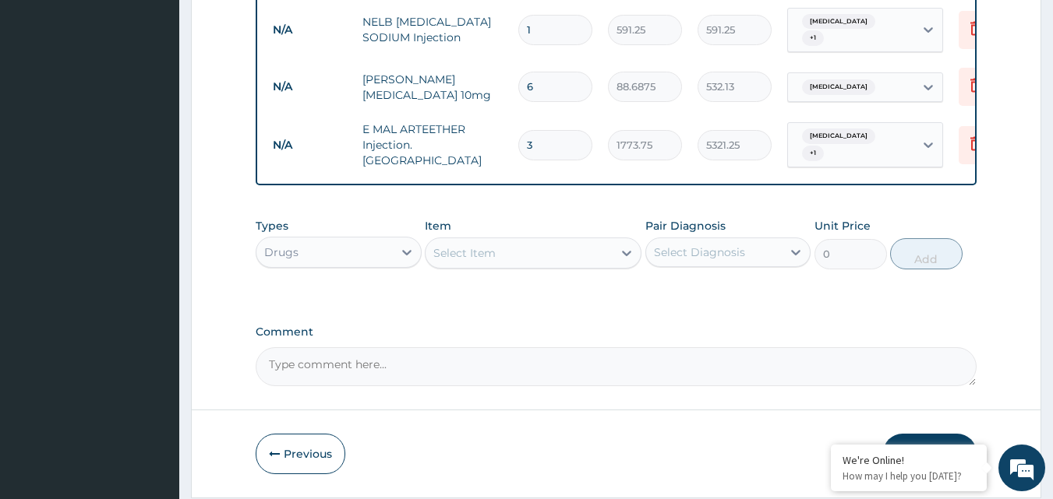
type input "7"
type input "620.81"
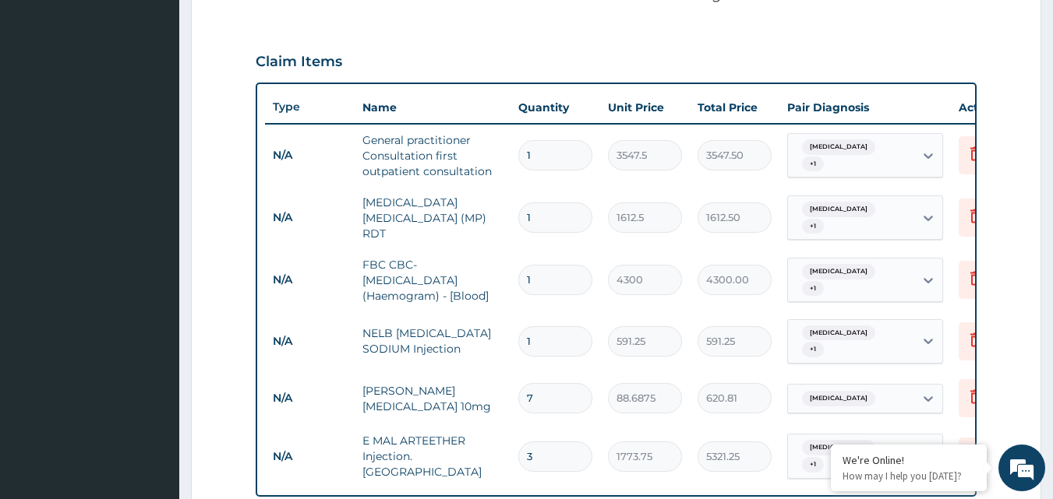
scroll to position [863, 0]
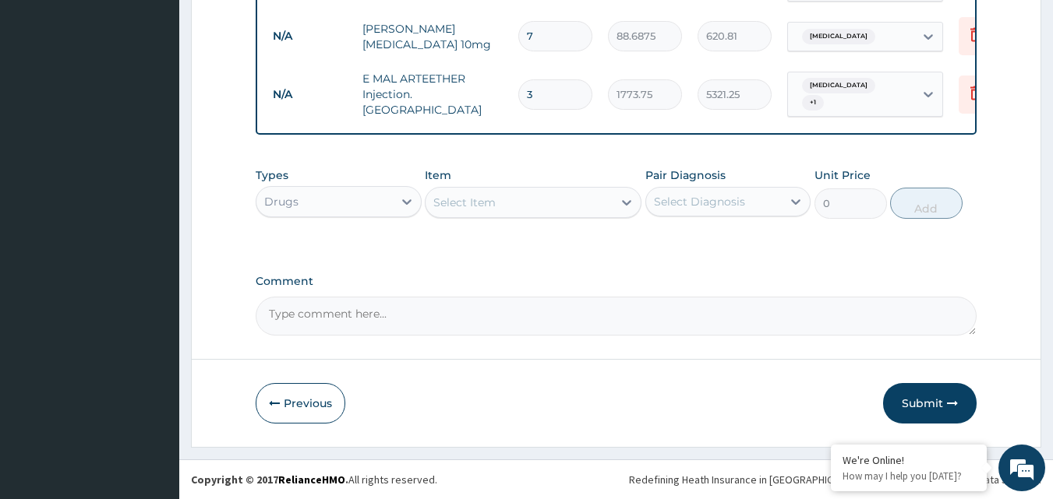
click at [602, 204] on div "Select Item" at bounding box center [518, 202] width 187 height 25
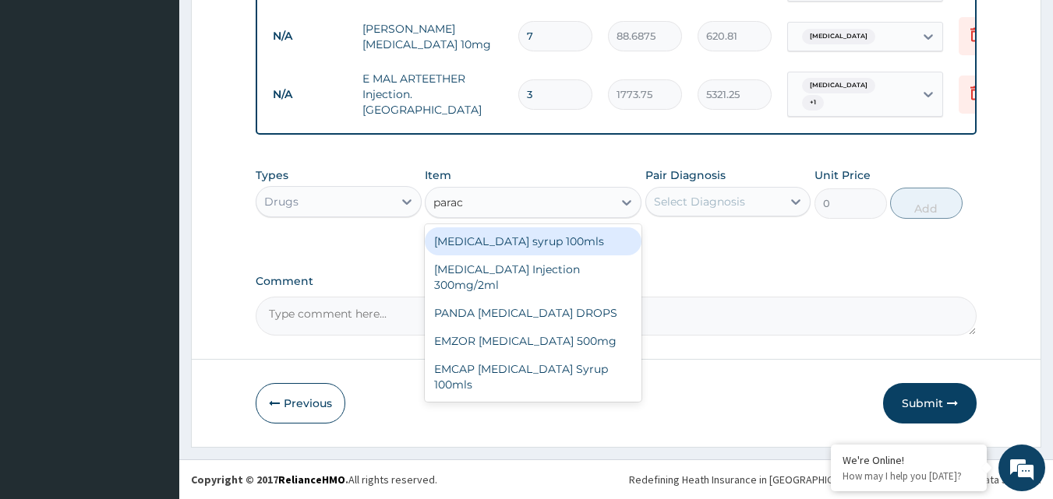
type input "parace"
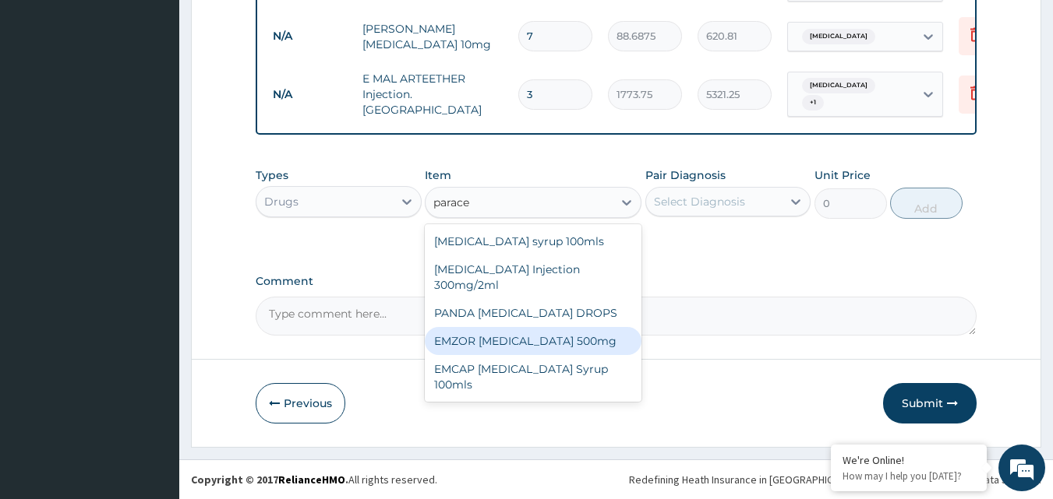
click at [588, 350] on div "EMZOR PARACETAMOL 500mg" at bounding box center [533, 341] width 217 height 28
type input "23.65"
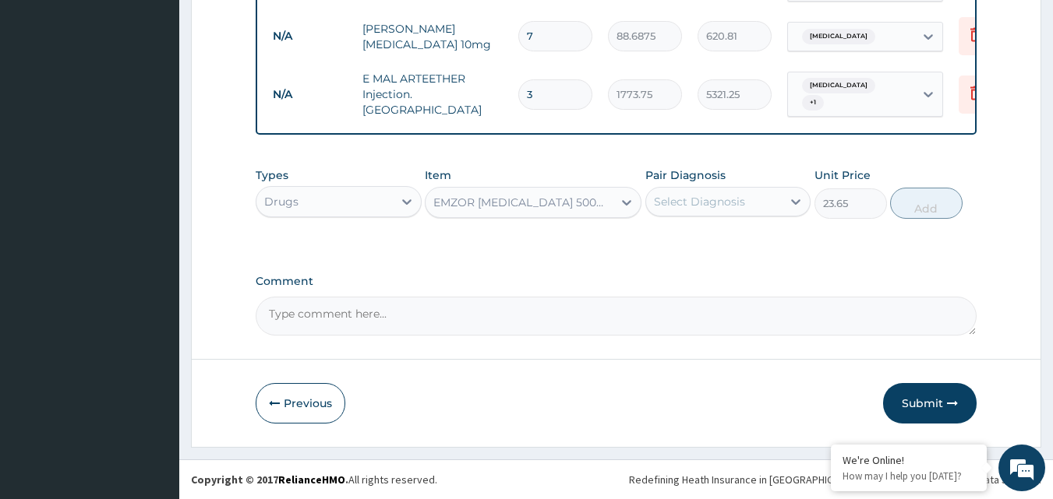
click at [747, 207] on div "Select Diagnosis" at bounding box center [714, 201] width 136 height 25
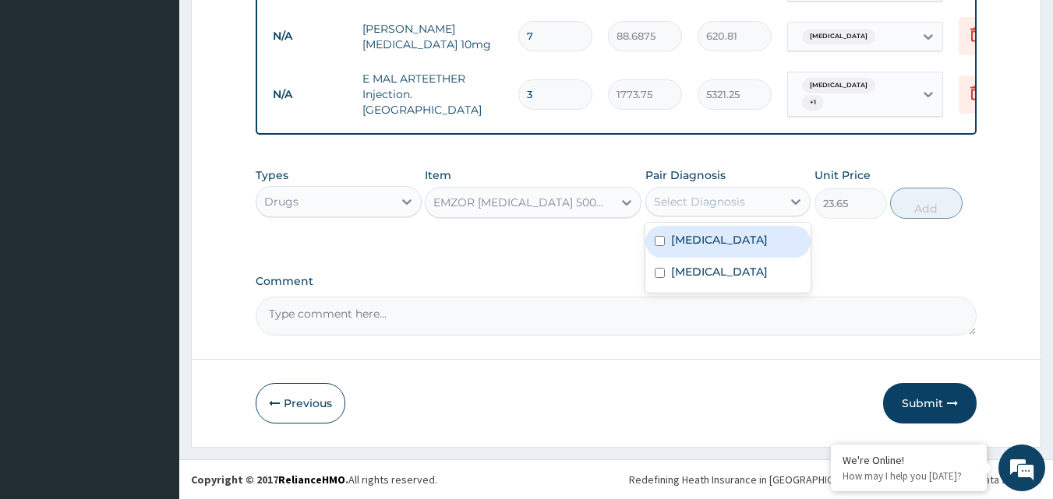
click at [652, 235] on div "Contact dermatitis" at bounding box center [728, 242] width 166 height 32
checkbox input "true"
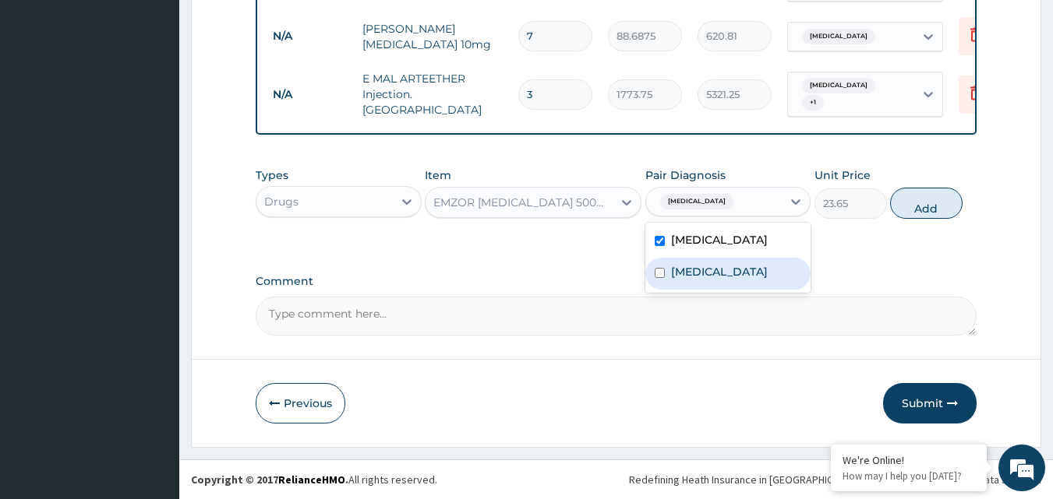
click at [660, 270] on input "checkbox" at bounding box center [660, 273] width 10 height 10
checkbox input "true"
click at [934, 201] on button "Add" at bounding box center [926, 203] width 72 height 31
type input "0"
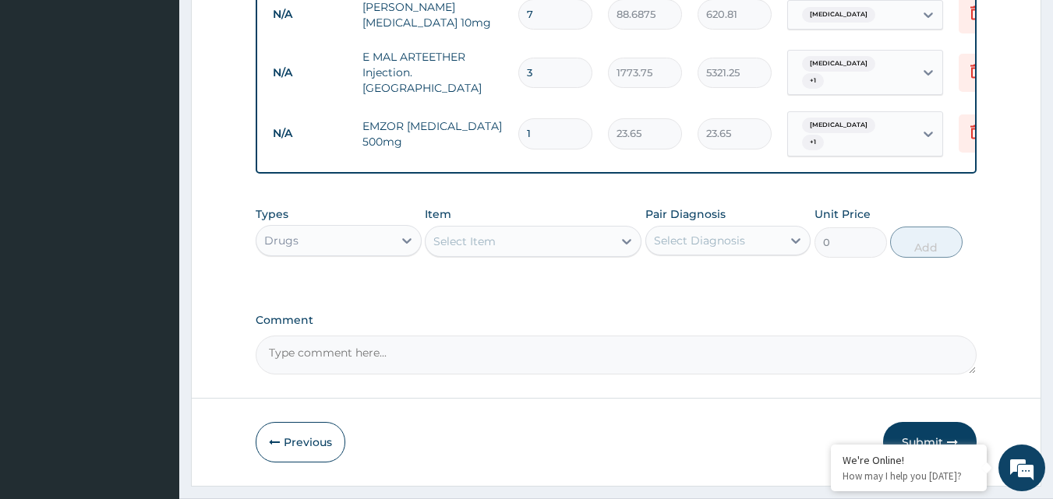
scroll to position [923, 0]
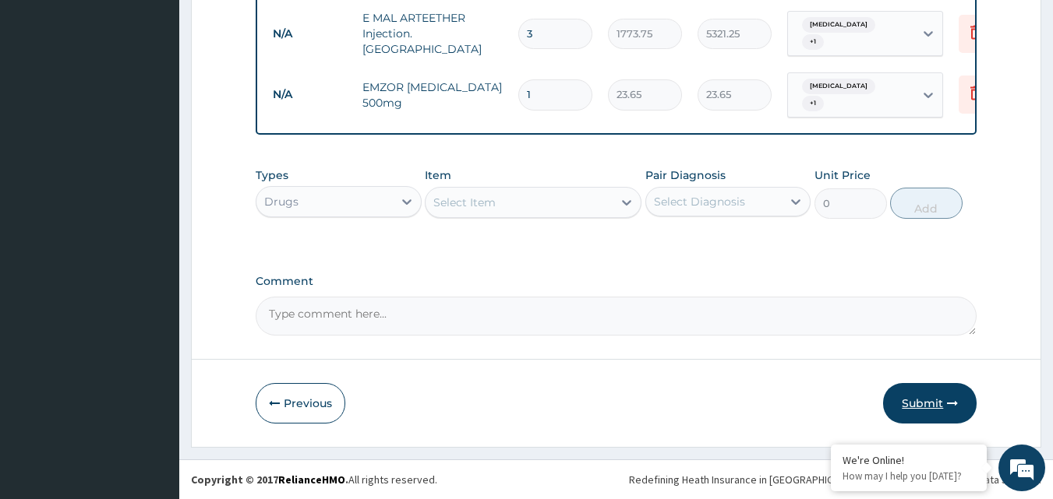
click at [925, 395] on button "Submit" at bounding box center [930, 403] width 94 height 41
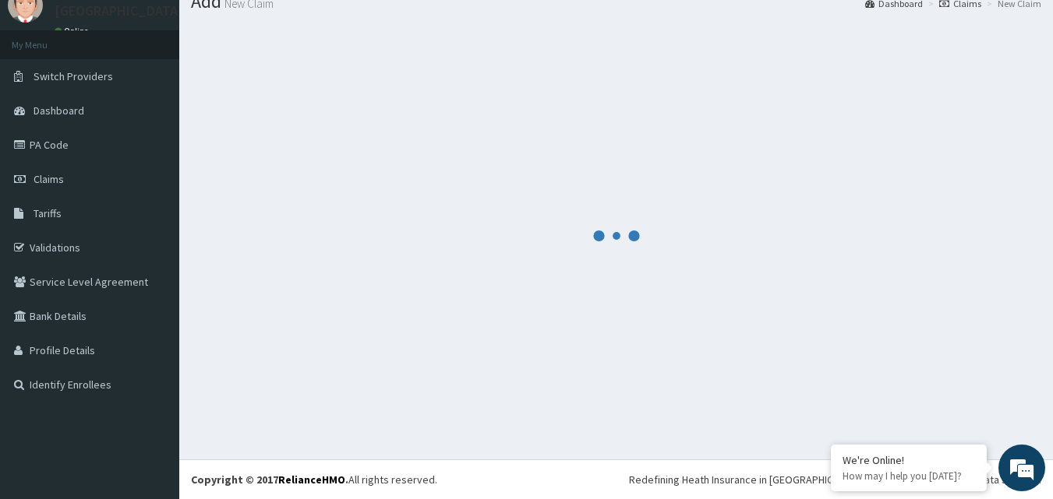
scroll to position [59, 0]
click at [925, 395] on div at bounding box center [616, 235] width 850 height 425
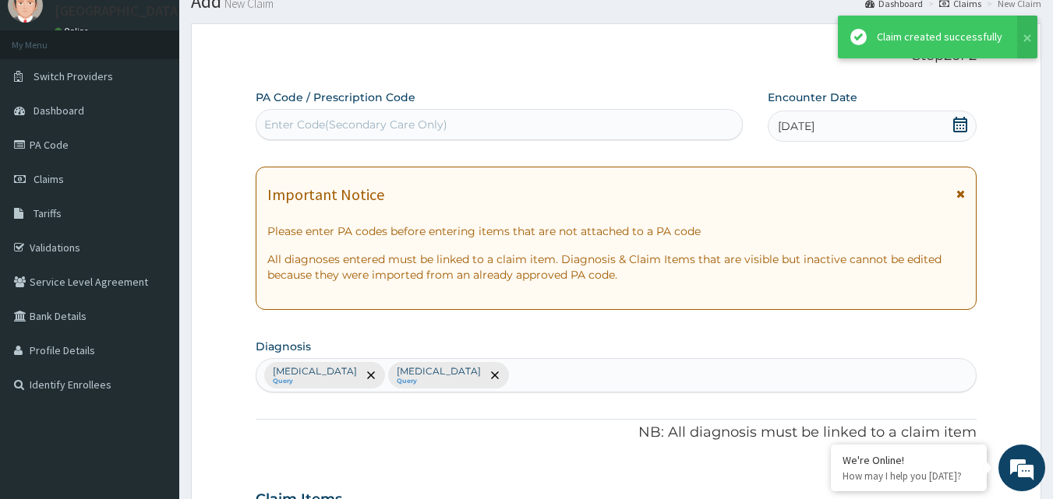
scroll to position [923, 0]
